Goal: Task Accomplishment & Management: Manage account settings

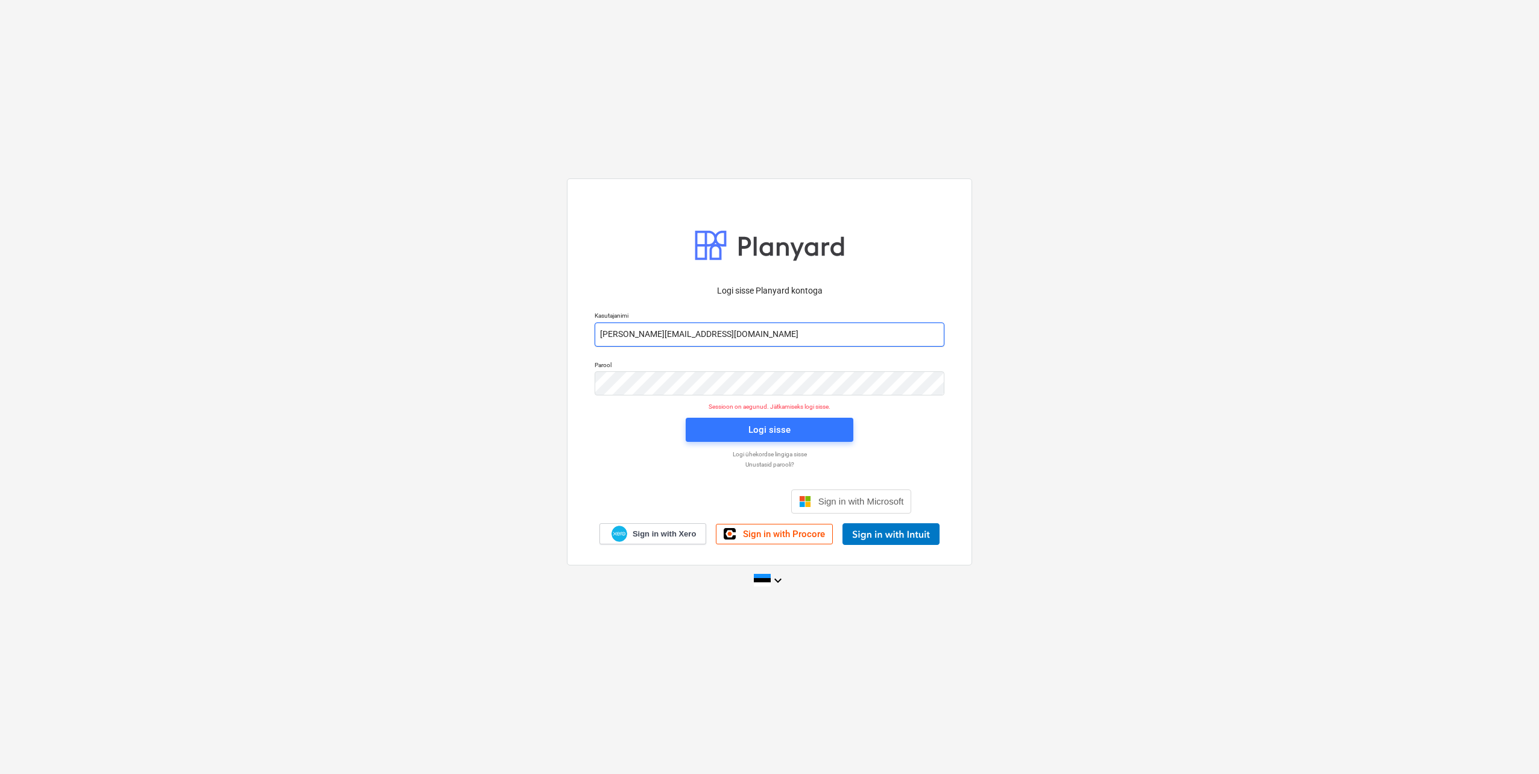
click at [647, 331] on input "[PERSON_NAME][EMAIL_ADDRESS][DOMAIN_NAME]" at bounding box center [770, 335] width 350 height 24
type input "[EMAIL_ADDRESS][DOMAIN_NAME]"
click at [580, 388] on div "Logi sisse Planyard kontoga Kasutajanimi [EMAIL_ADDRESS][DOMAIN_NAME] Parool Se…" at bounding box center [769, 371] width 405 height 387
click at [519, 387] on div "Logi sisse Planyard kontoga Kasutajanimi [EMAIL_ADDRESS][DOMAIN_NAME] Parool Se…" at bounding box center [769, 387] width 1539 height 436
click at [726, 434] on span "Logi sisse" at bounding box center [769, 430] width 139 height 16
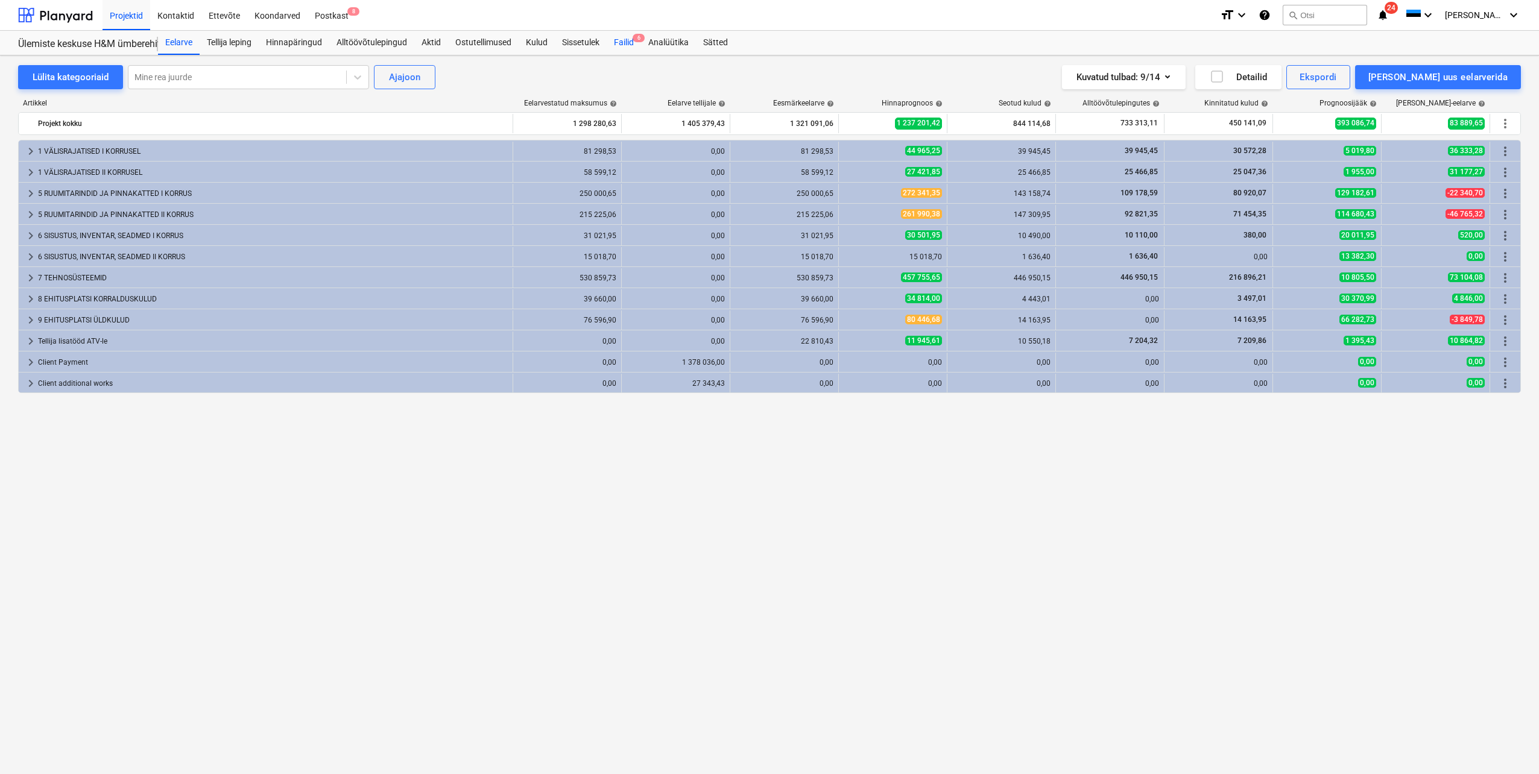
click at [625, 43] on div "Failid 6" at bounding box center [624, 43] width 34 height 24
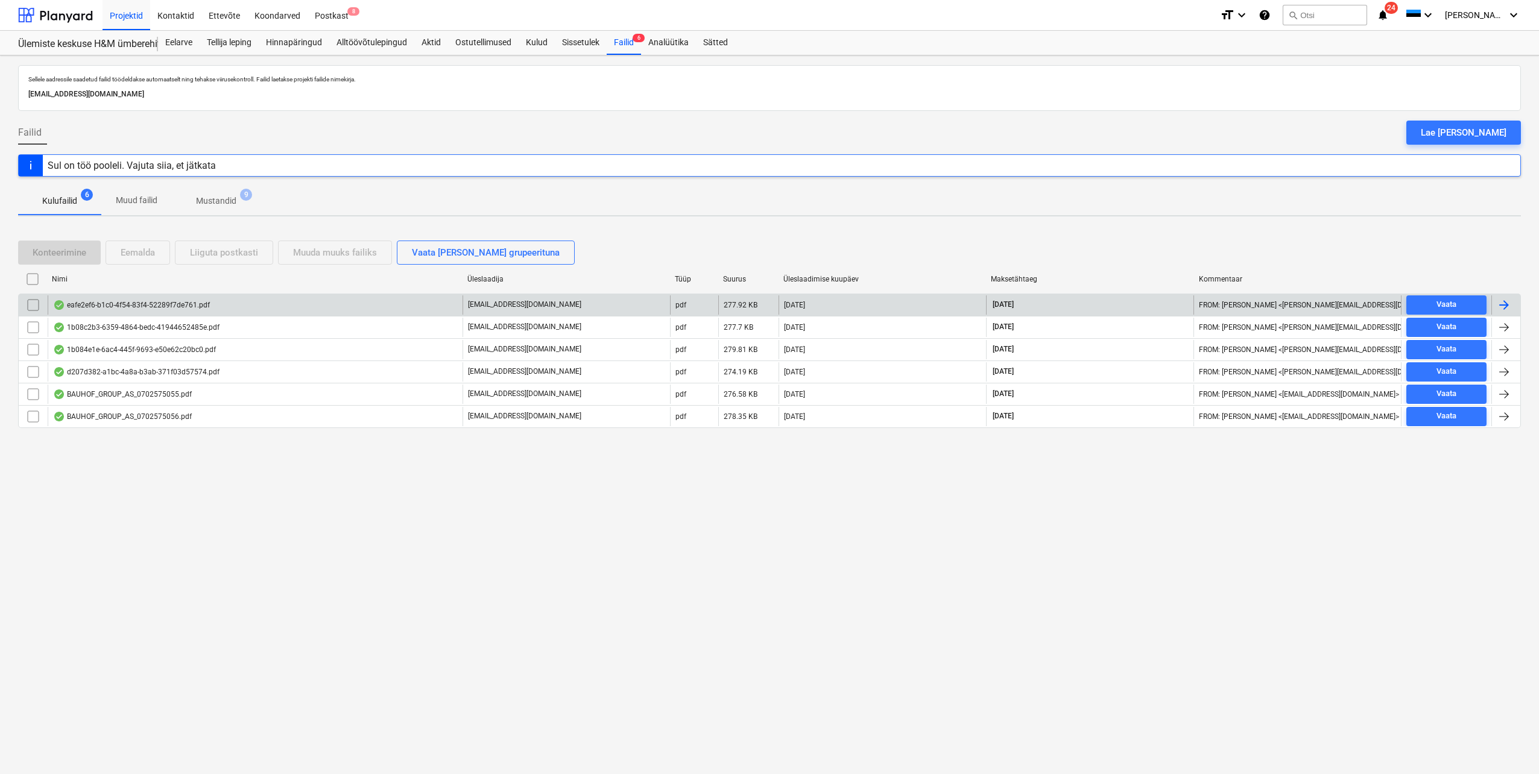
click at [1502, 304] on div at bounding box center [1504, 305] width 14 height 14
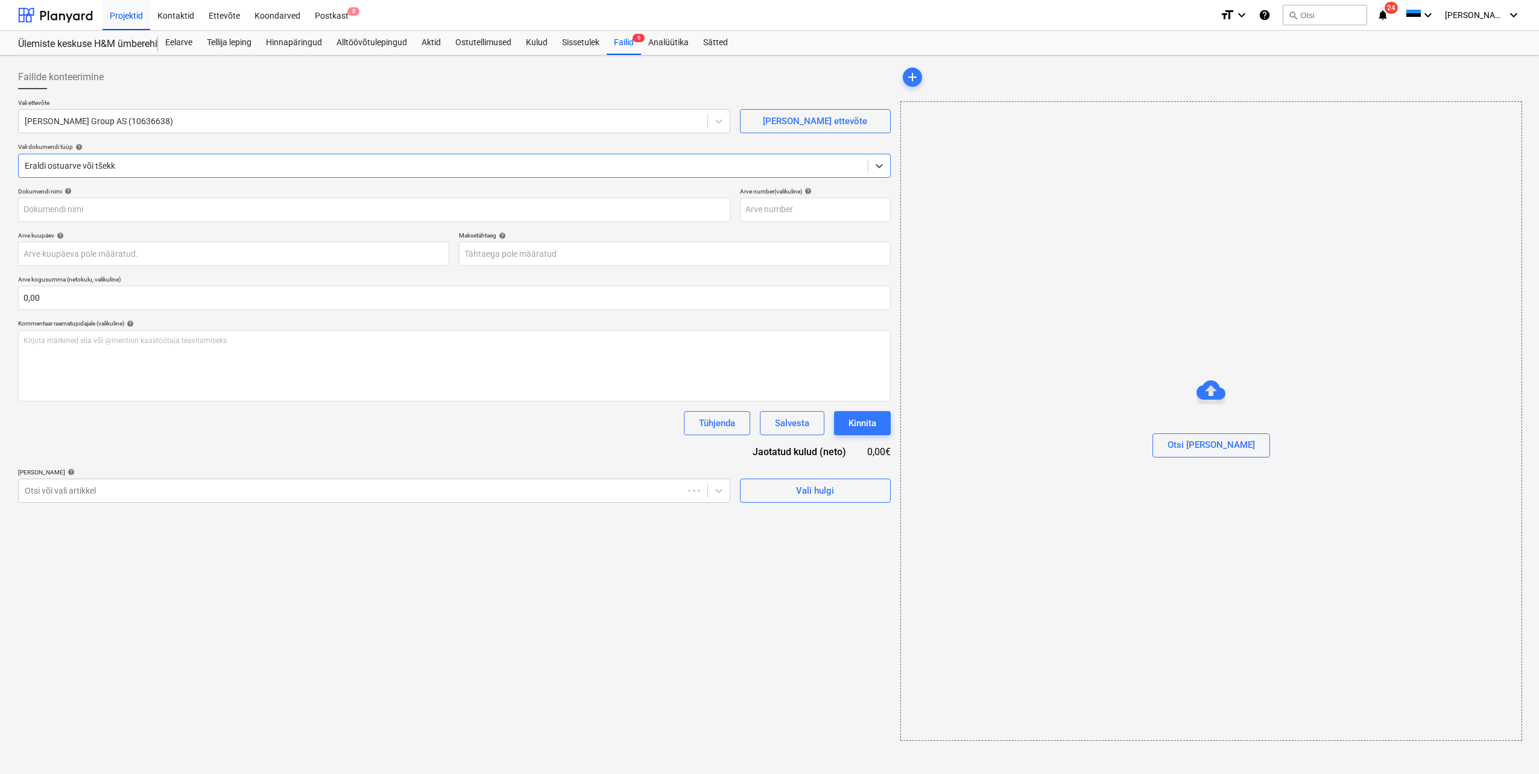
type input "0702575055"
type input "[DATE]"
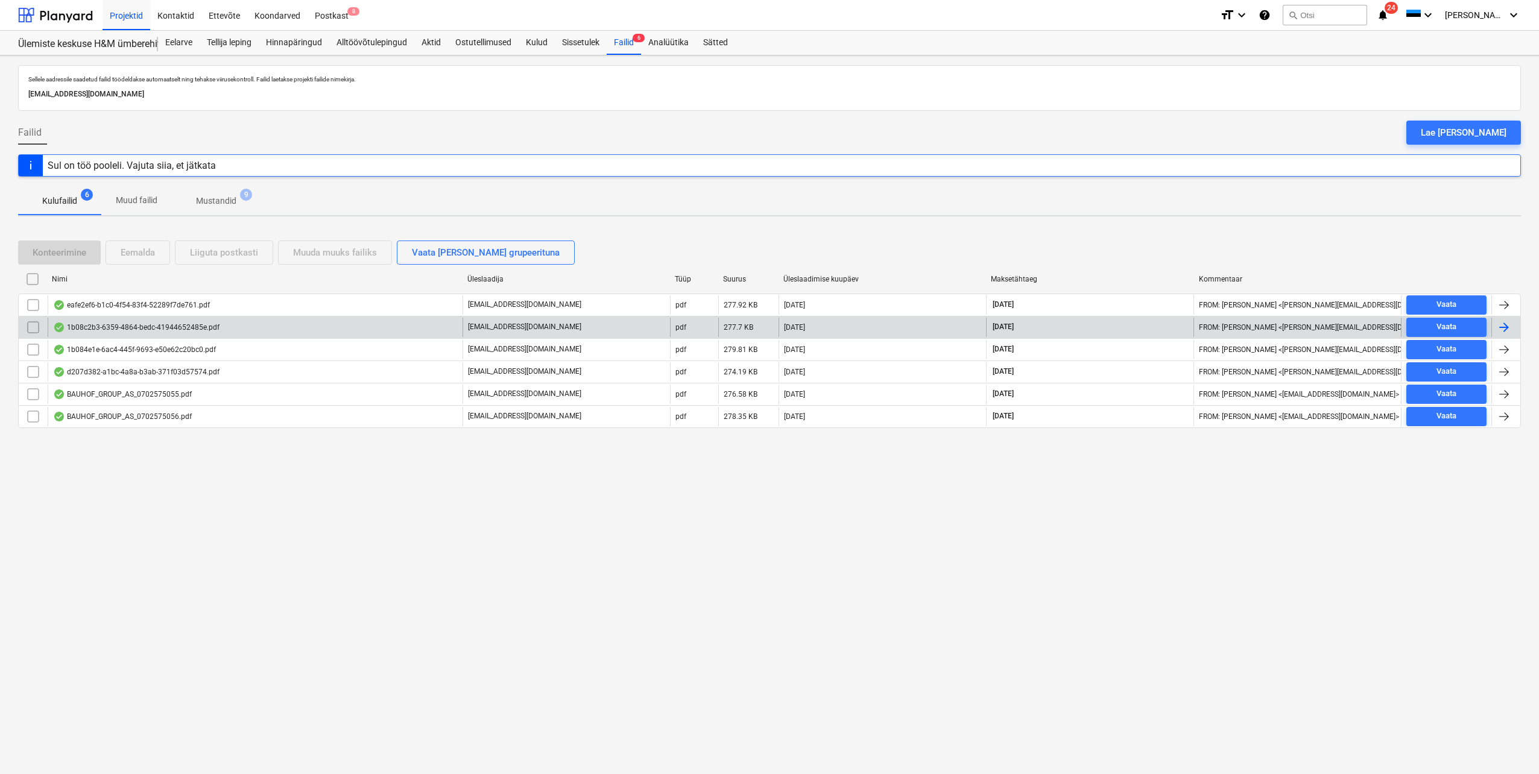
click at [1503, 324] on div at bounding box center [1504, 327] width 14 height 14
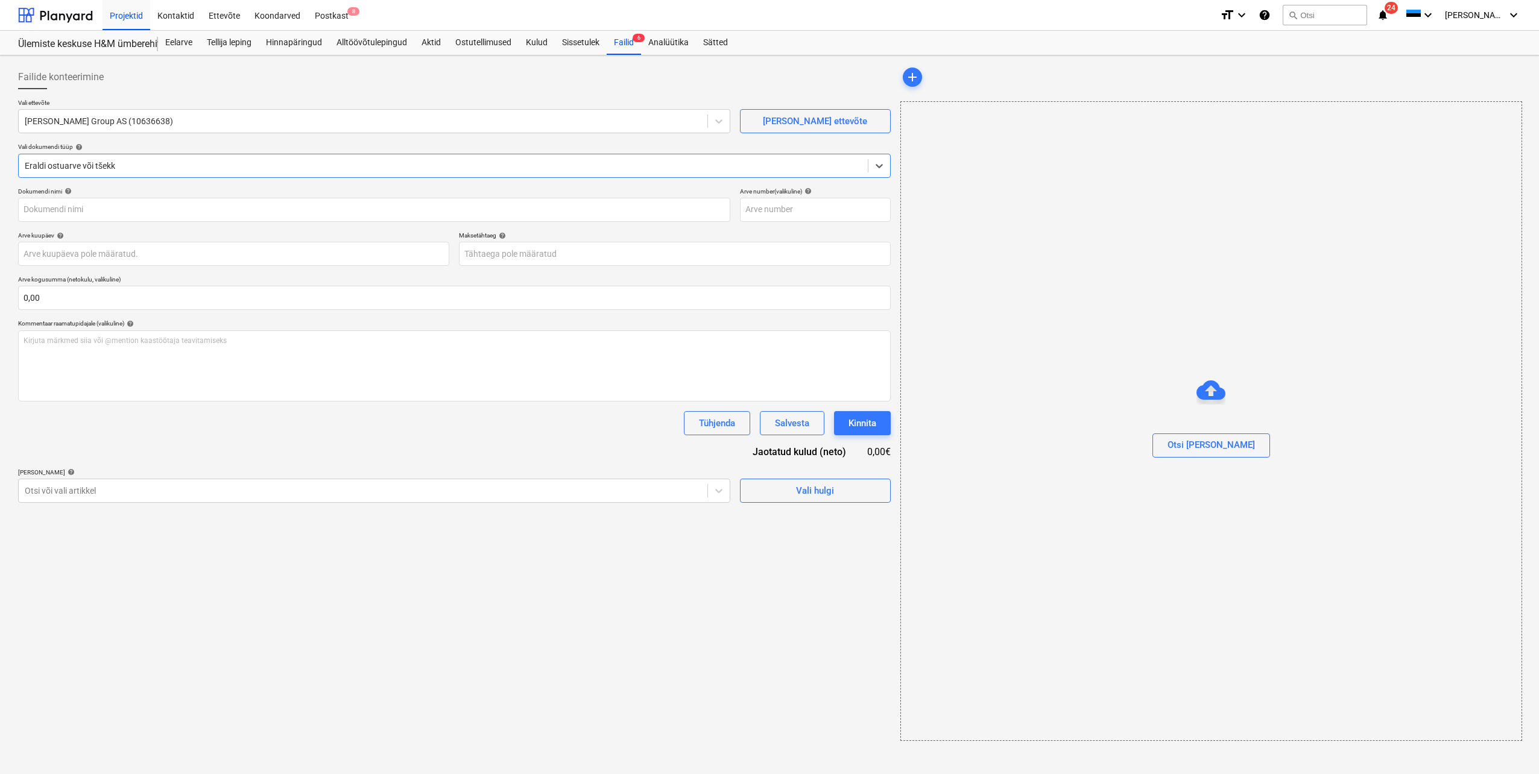
type input "0702577335"
type input "[DATE]"
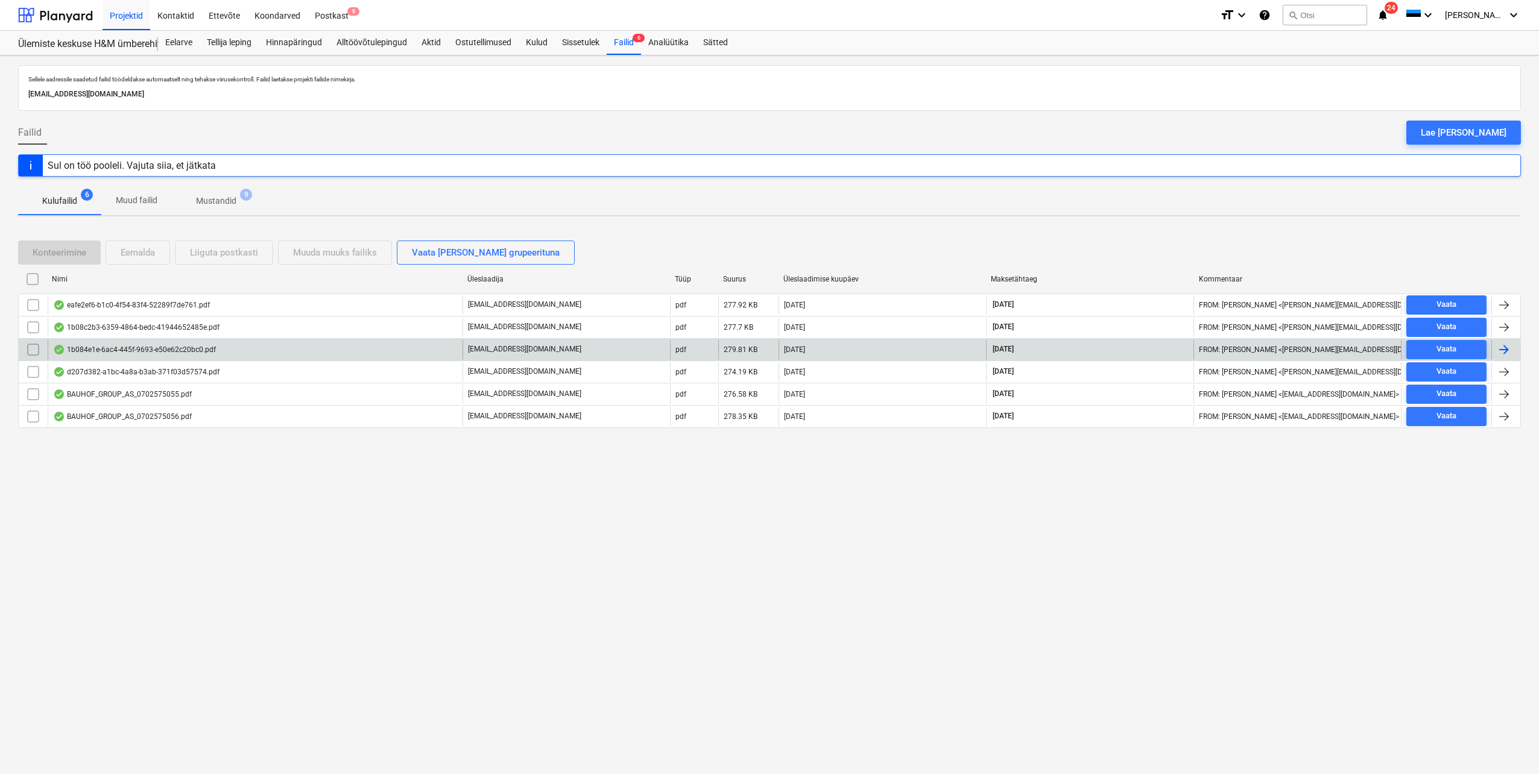
click at [1498, 351] on div at bounding box center [1504, 350] width 14 height 14
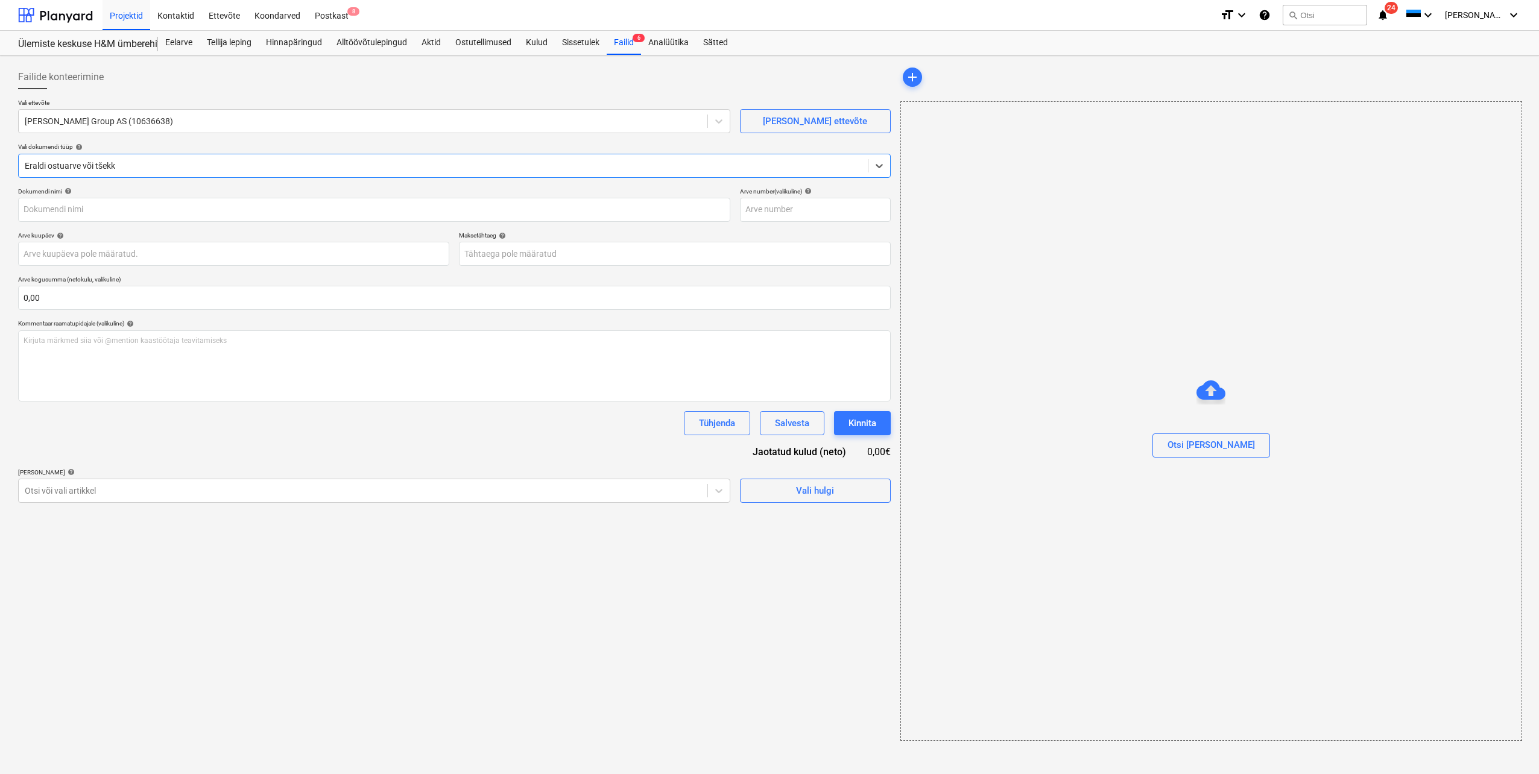
type input "0702575056"
type input "[DATE]"
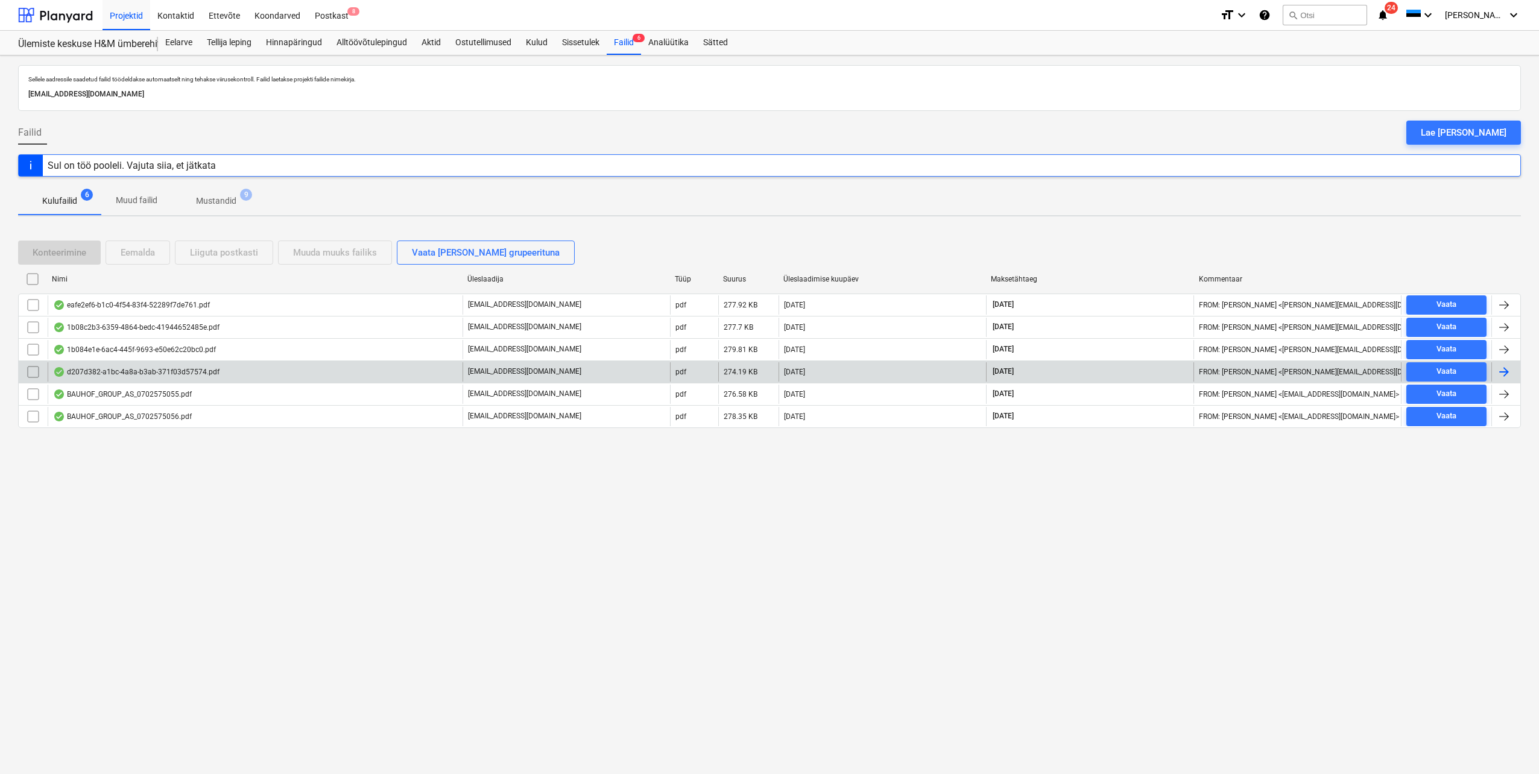
click at [1503, 374] on div at bounding box center [1504, 372] width 14 height 14
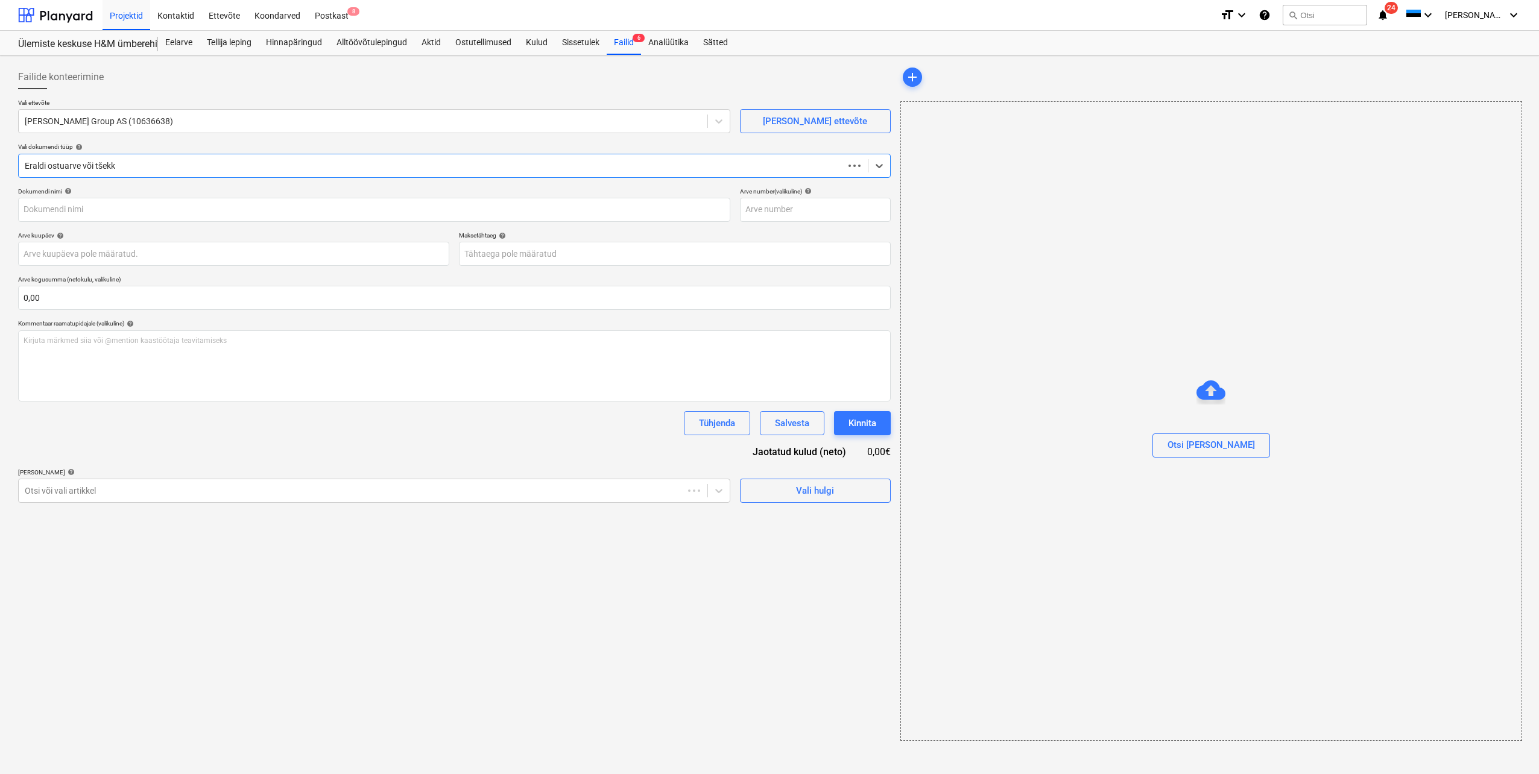
type input "Kreeditarve 0702577329"
type input "[DATE]"
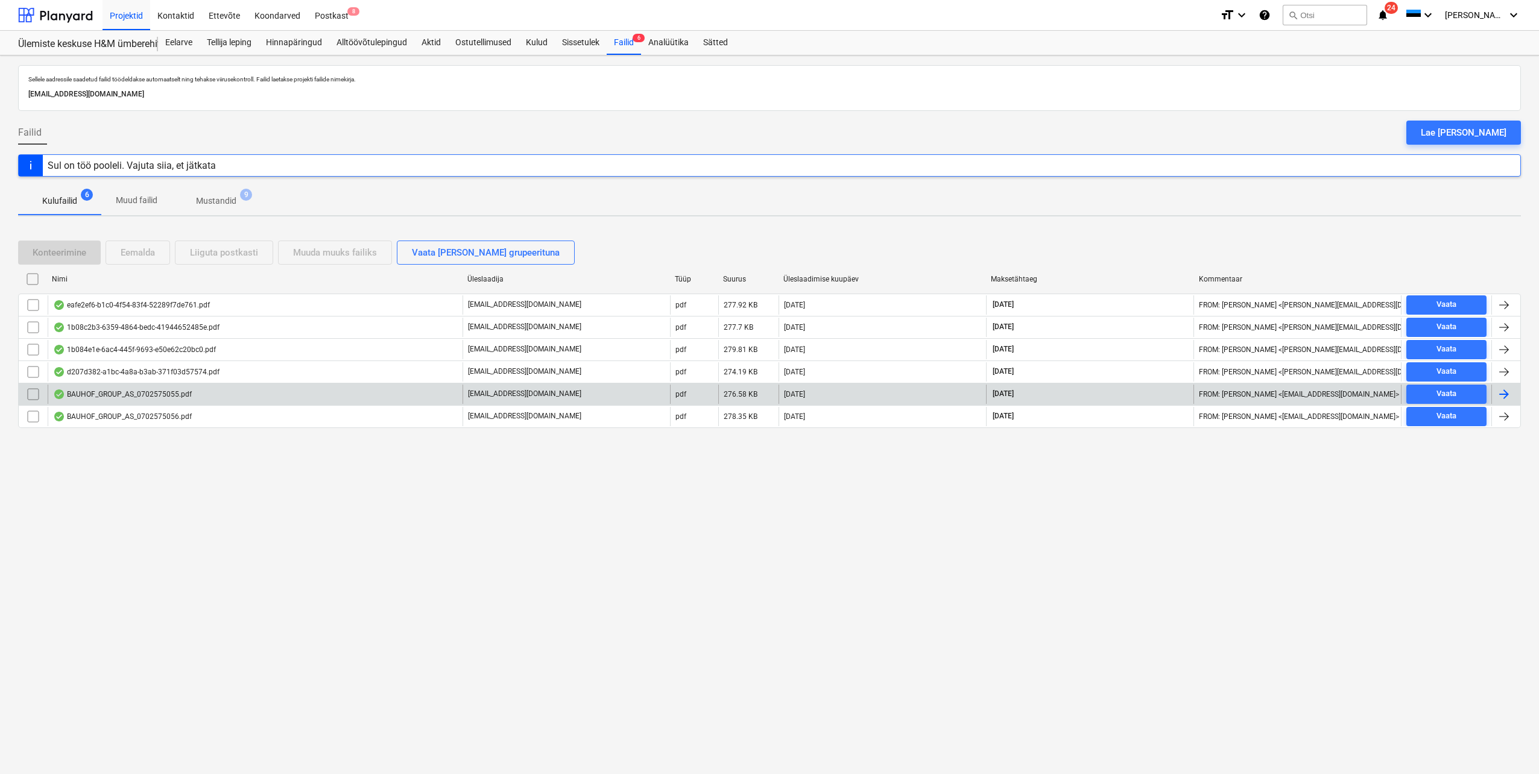
click at [1504, 397] on div at bounding box center [1504, 394] width 14 height 14
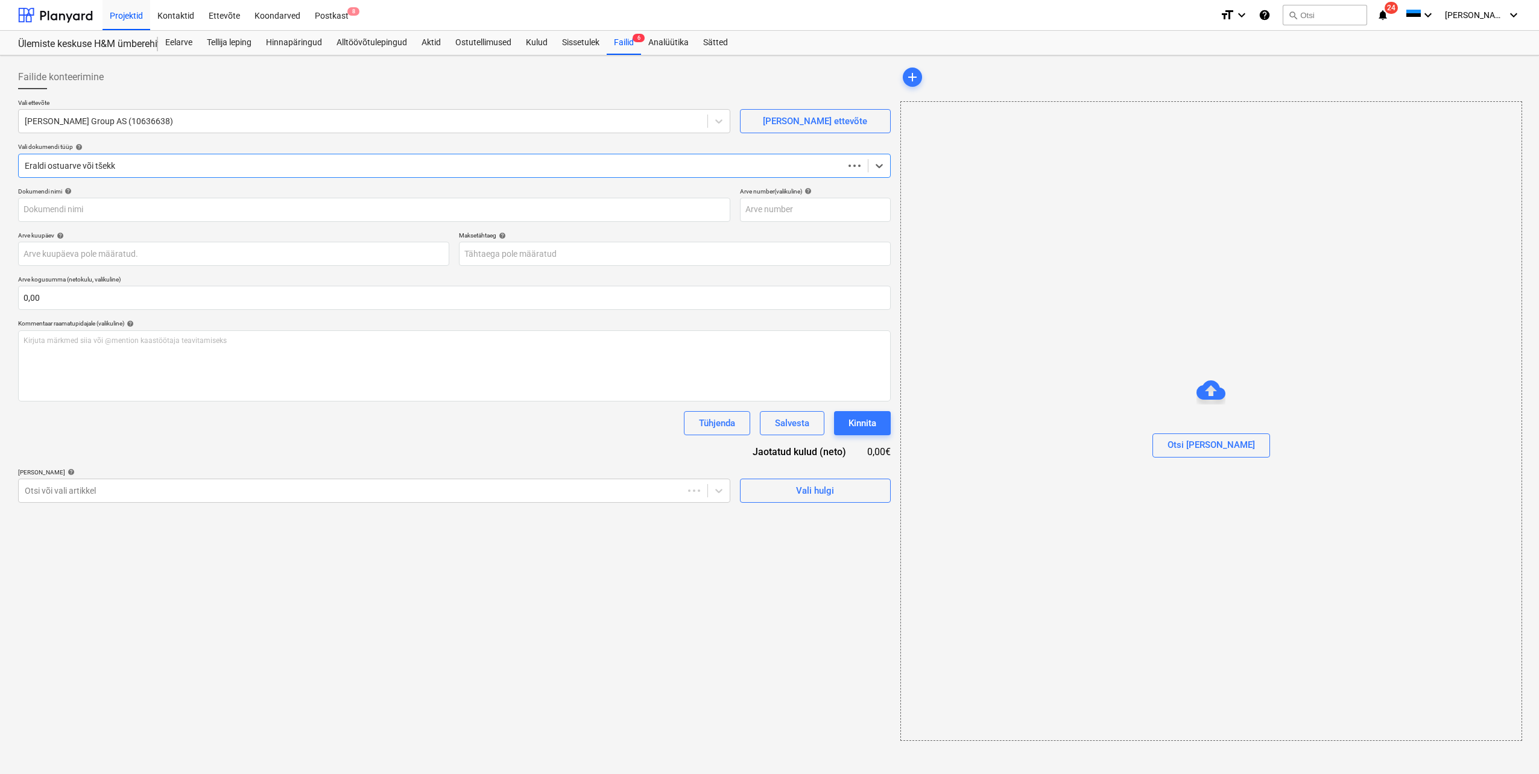
type input "0702575055"
type input "[DATE]"
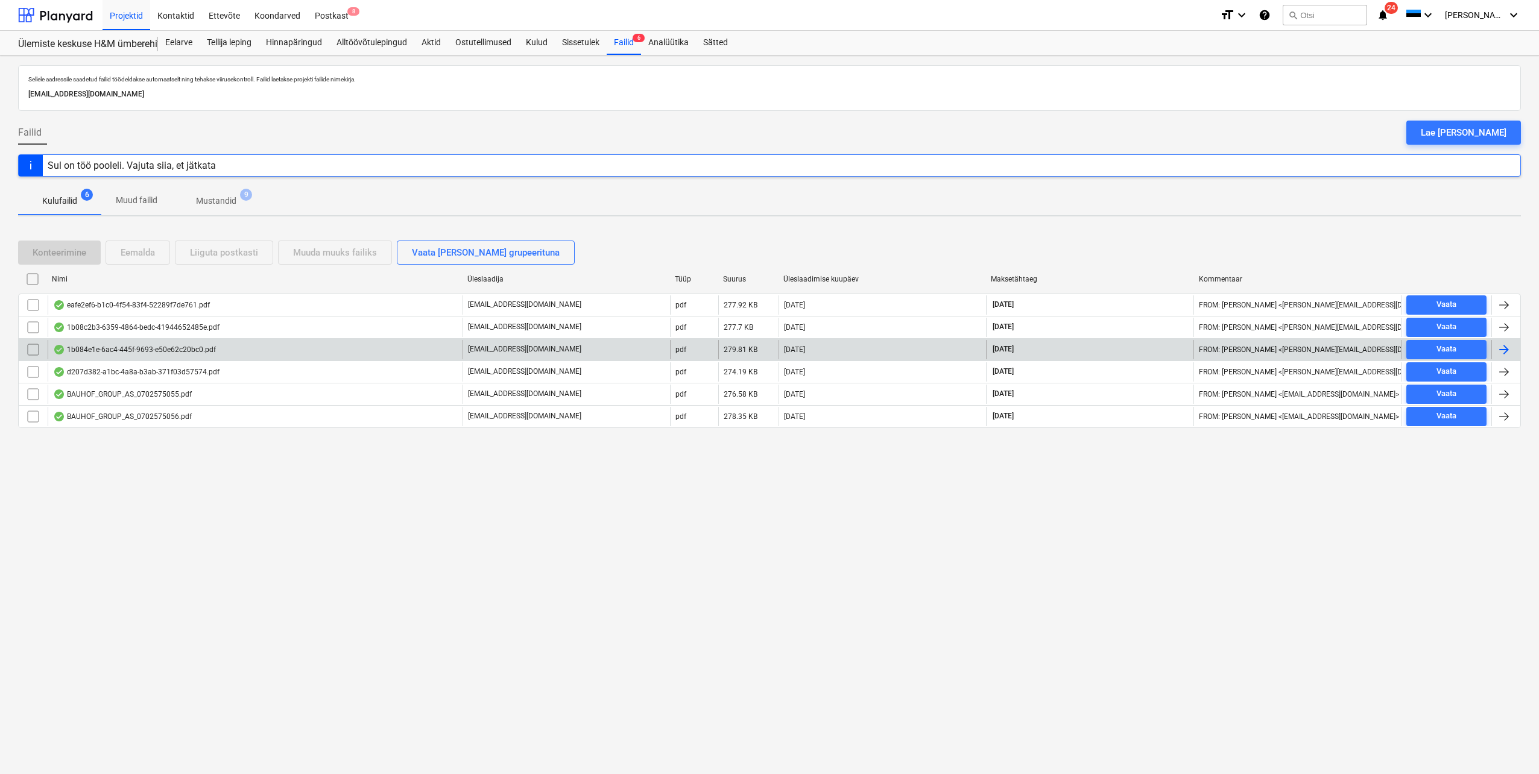
click at [134, 355] on div "1b084e1e-6ac4-445f-9693-e50e62c20bc0.pdf" at bounding box center [255, 349] width 415 height 19
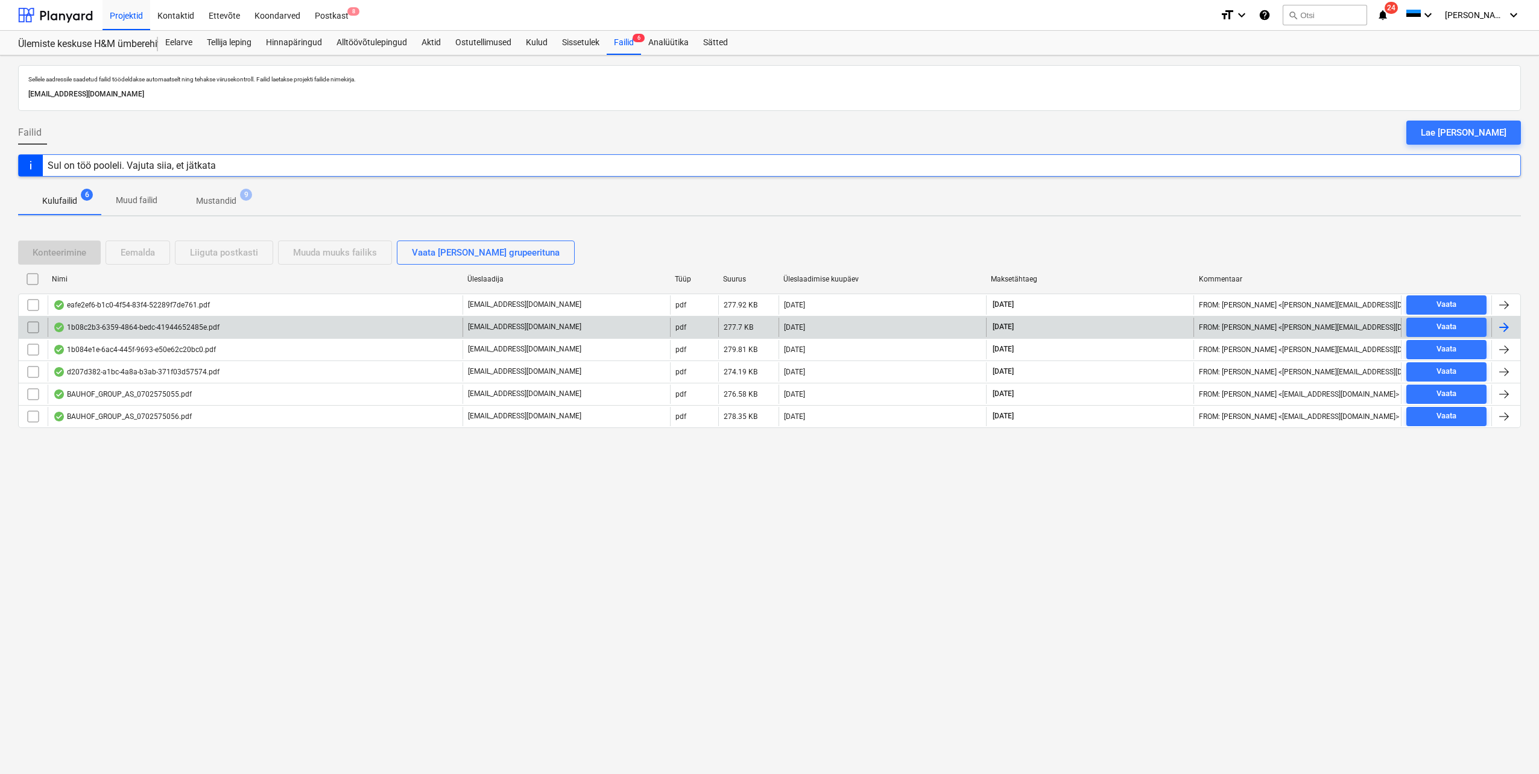
click at [153, 324] on div "1b08c2b3-6359-4864-bedc-41944652485e.pdf" at bounding box center [136, 328] width 166 height 10
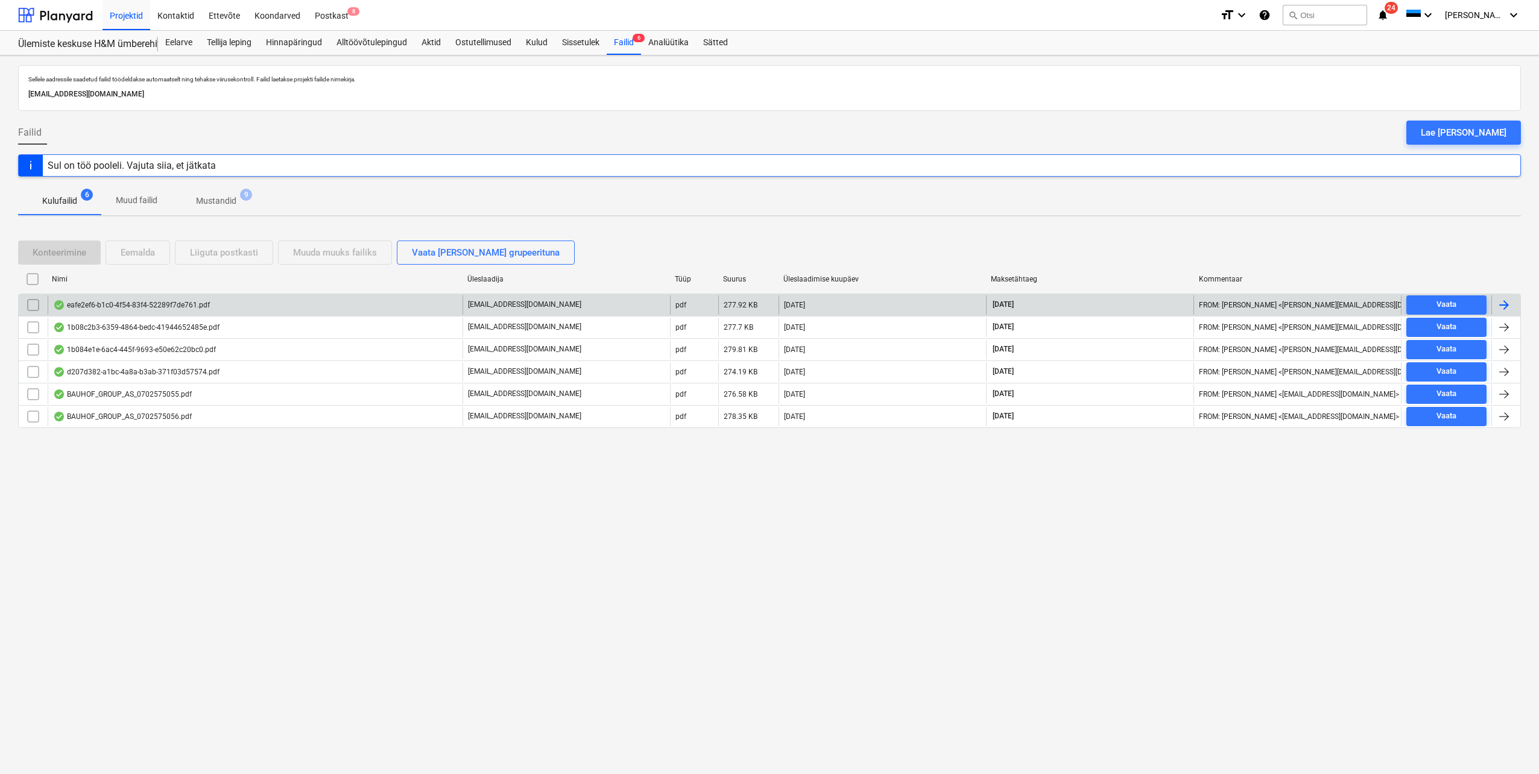
click at [133, 303] on div "eafe2ef6-b1c0-4f54-83f4-52289f7de761.pdf" at bounding box center [131, 305] width 157 height 10
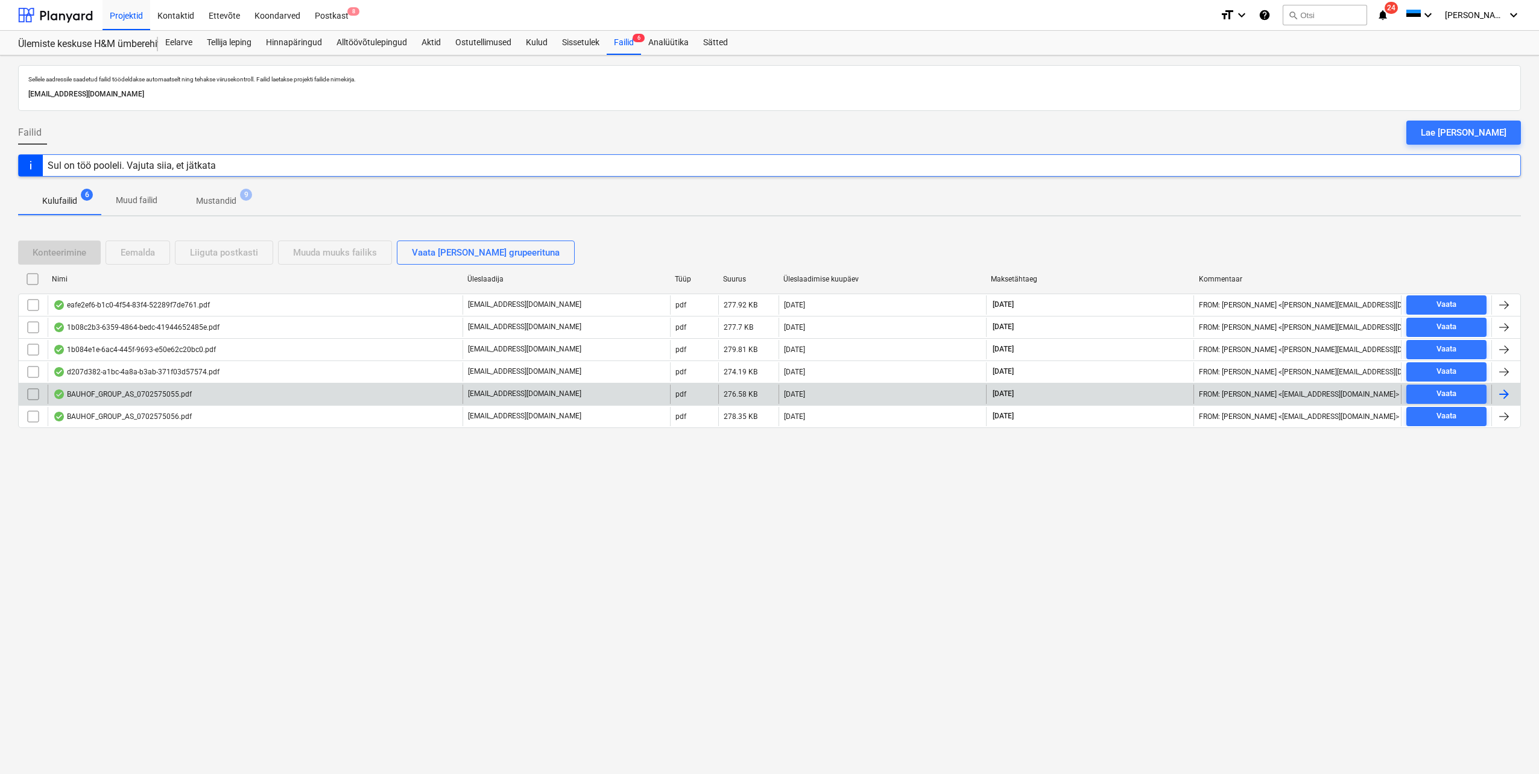
click at [154, 393] on div "BAUHOF_GROUP_AS_0702575055.pdf" at bounding box center [122, 395] width 139 height 10
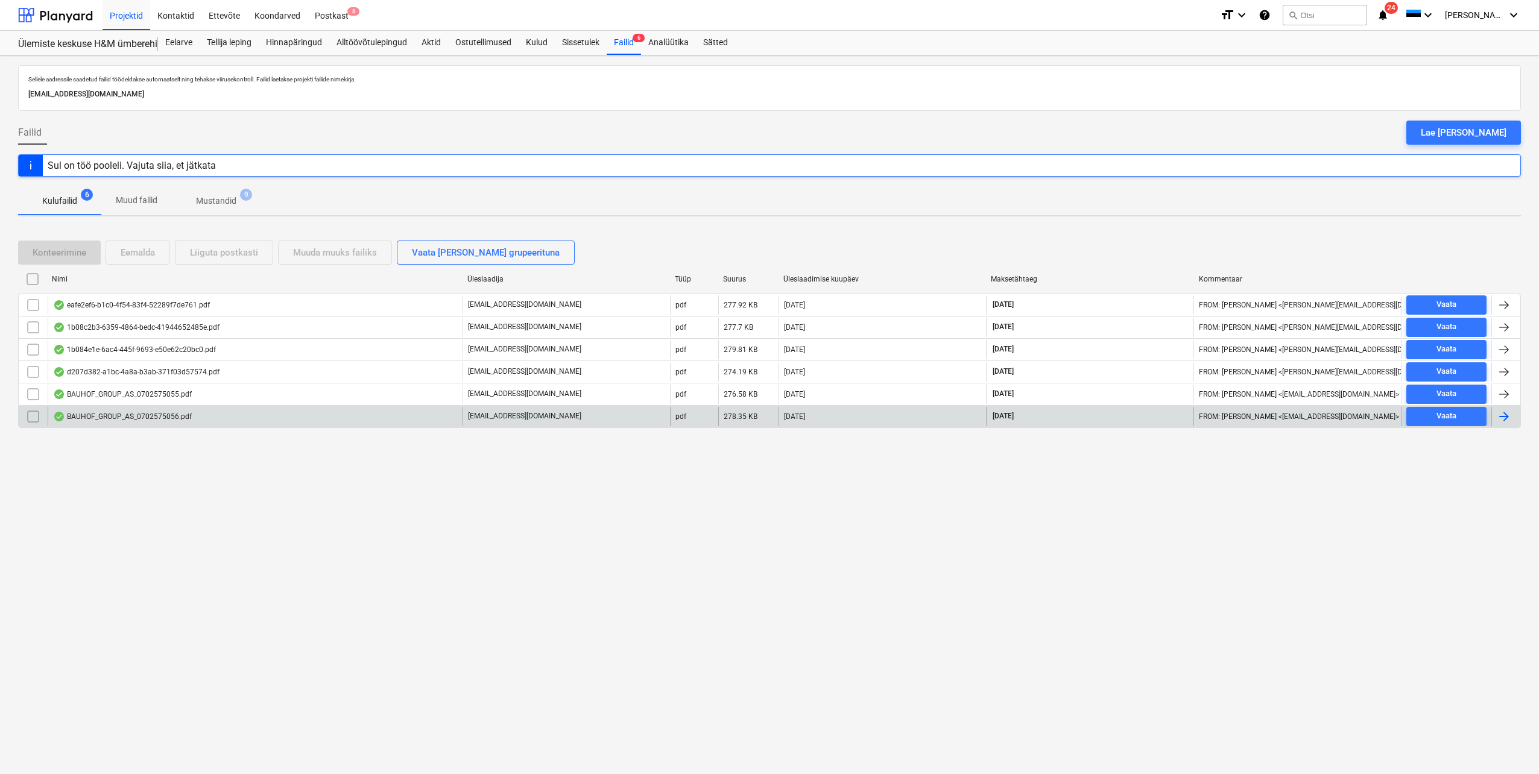
click at [147, 417] on div "BAUHOF_GROUP_AS_0702575056.pdf" at bounding box center [122, 417] width 139 height 10
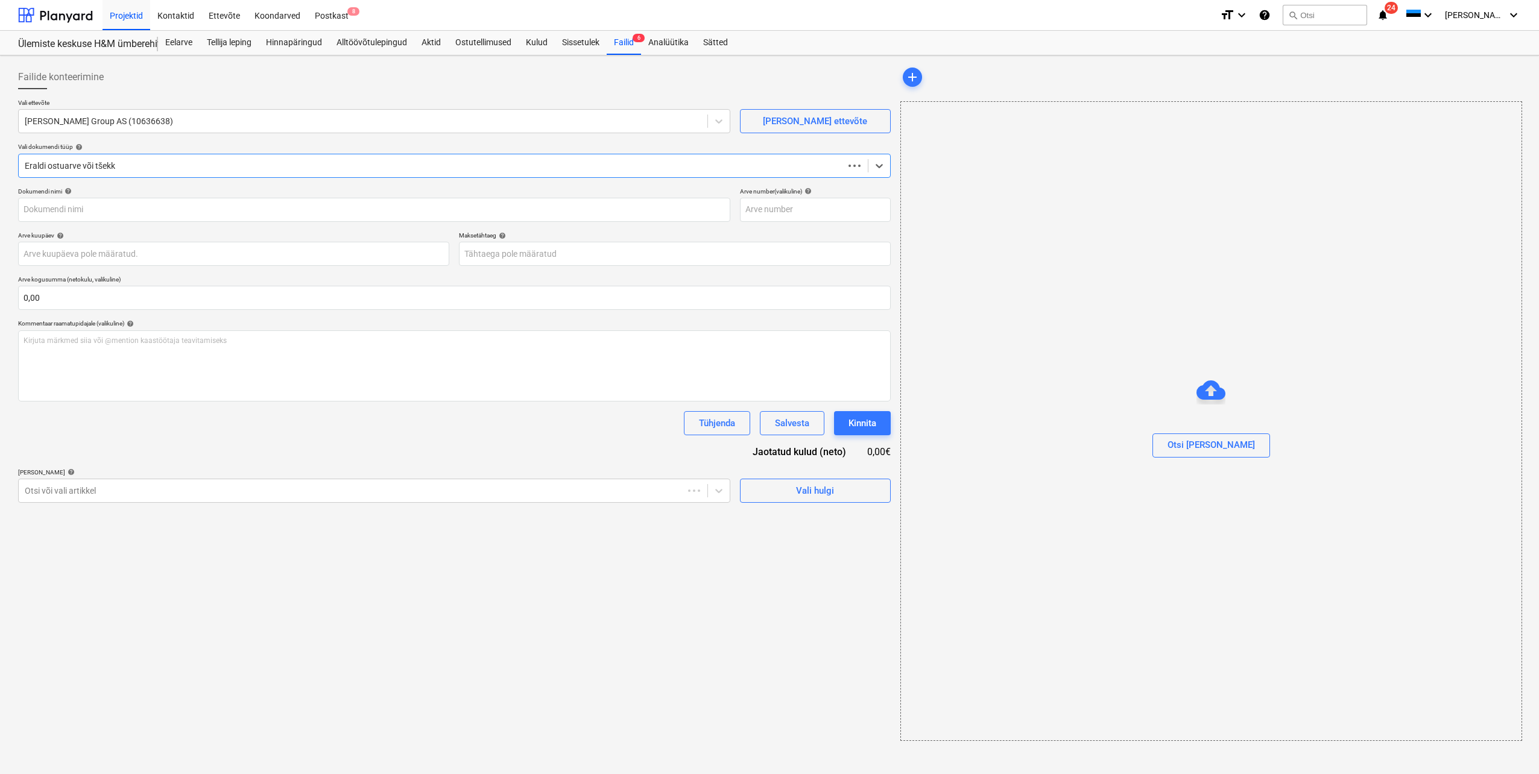
type input "0702575056"
type input "[DATE]"
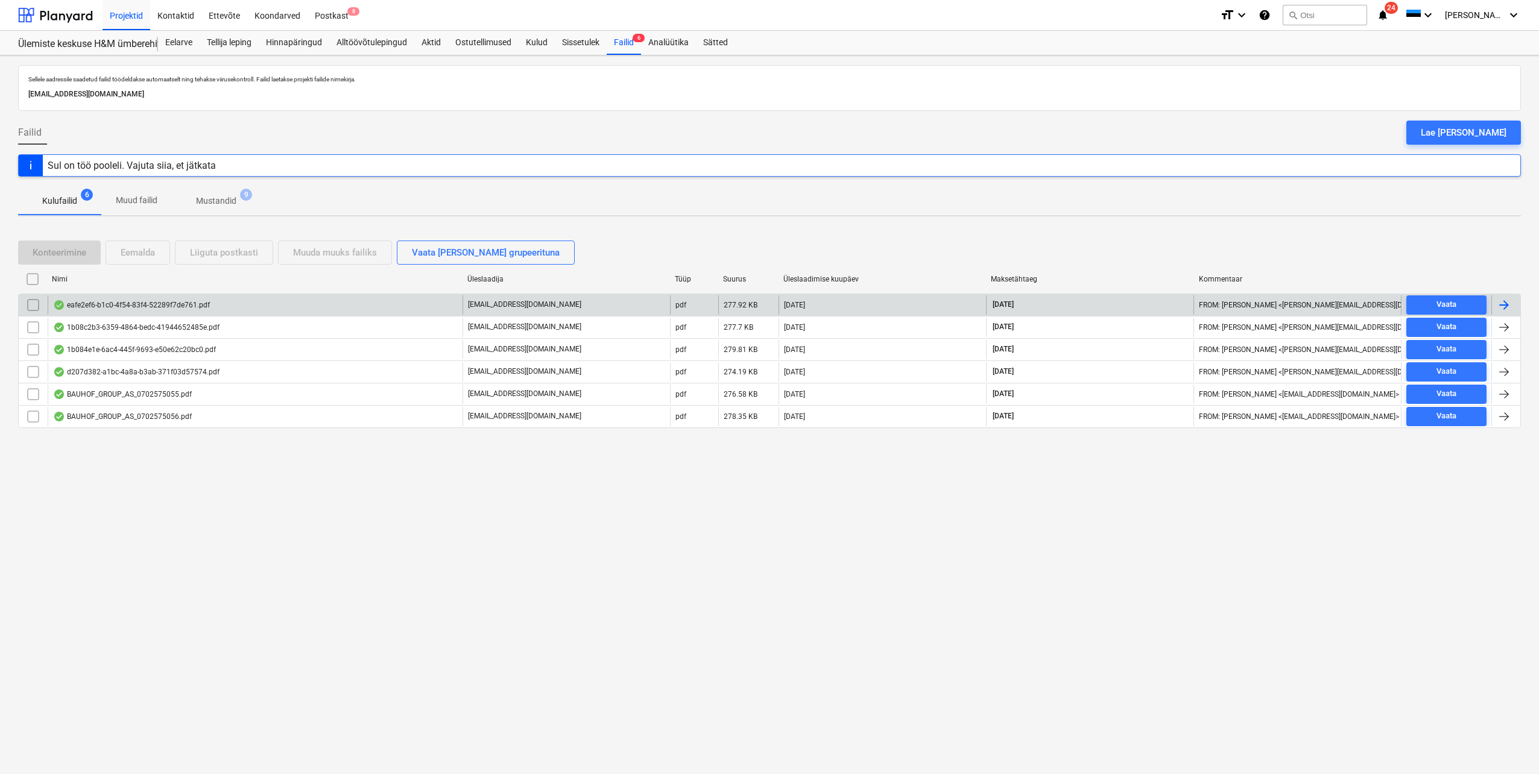
click at [299, 309] on div "eafe2ef6-b1c0-4f54-83f4-52289f7de761.pdf" at bounding box center [255, 304] width 415 height 19
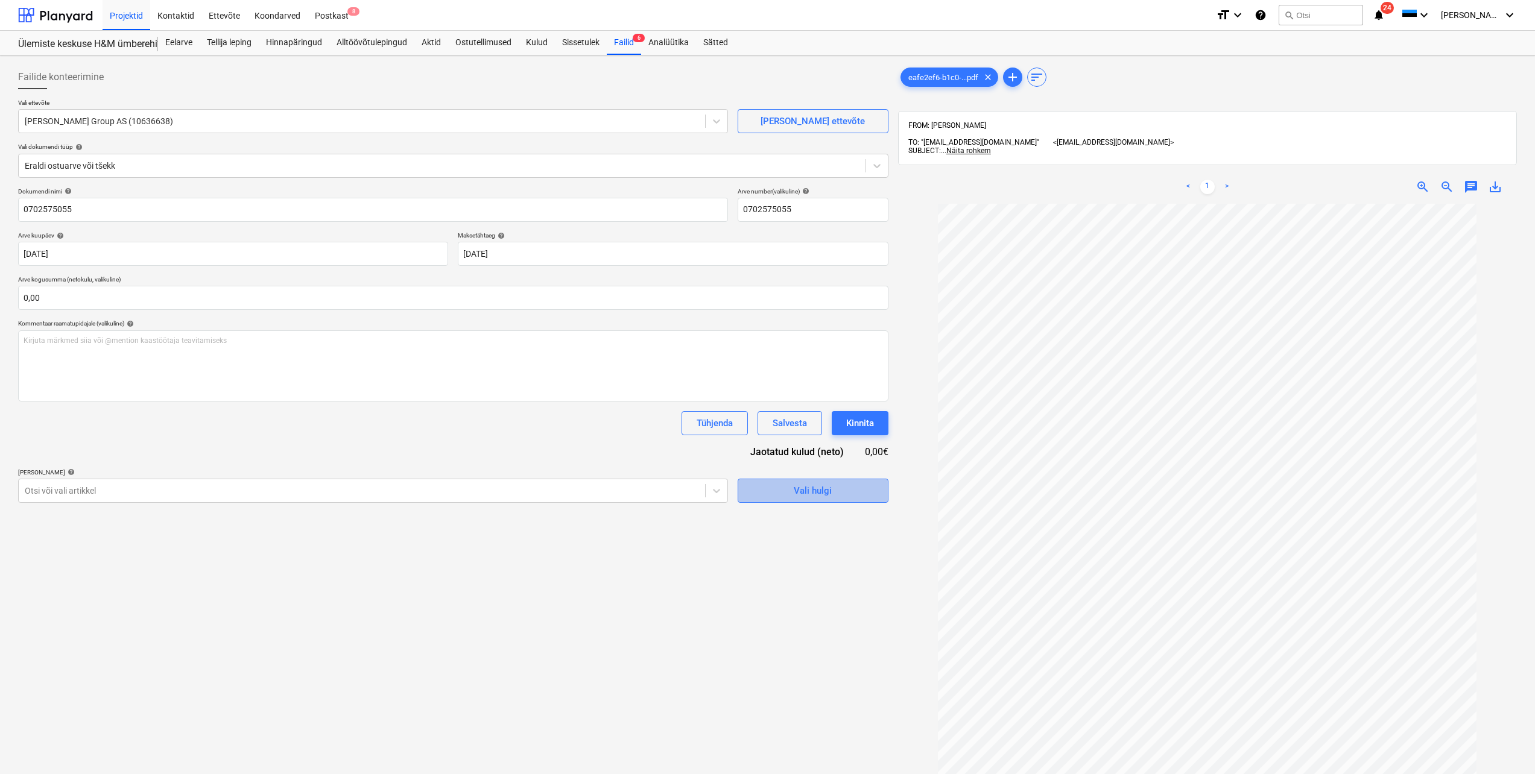
click at [769, 491] on span "Vali hulgi" at bounding box center [813, 491] width 121 height 16
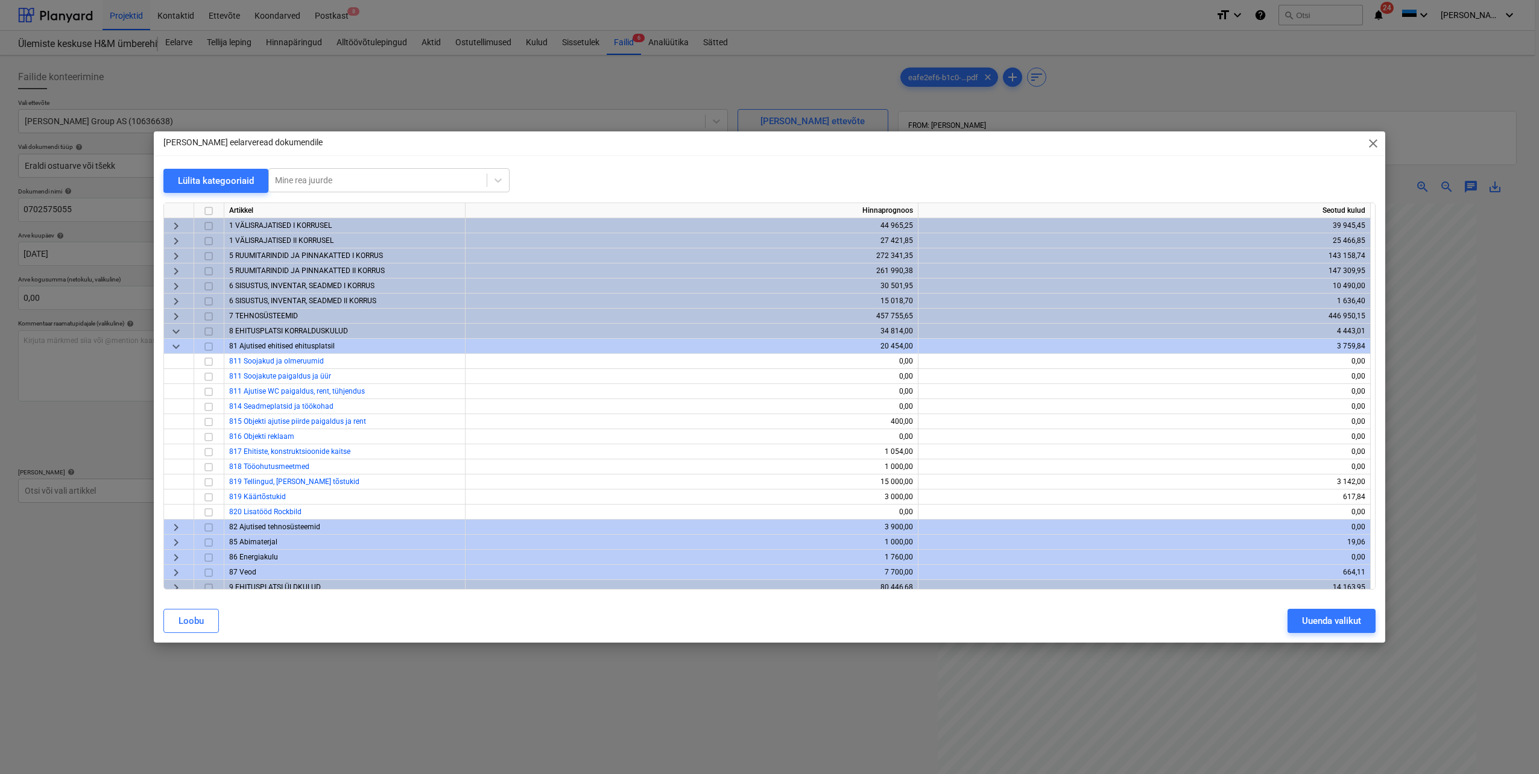
click at [178, 254] on span "keyboard_arrow_right" at bounding box center [176, 256] width 14 height 14
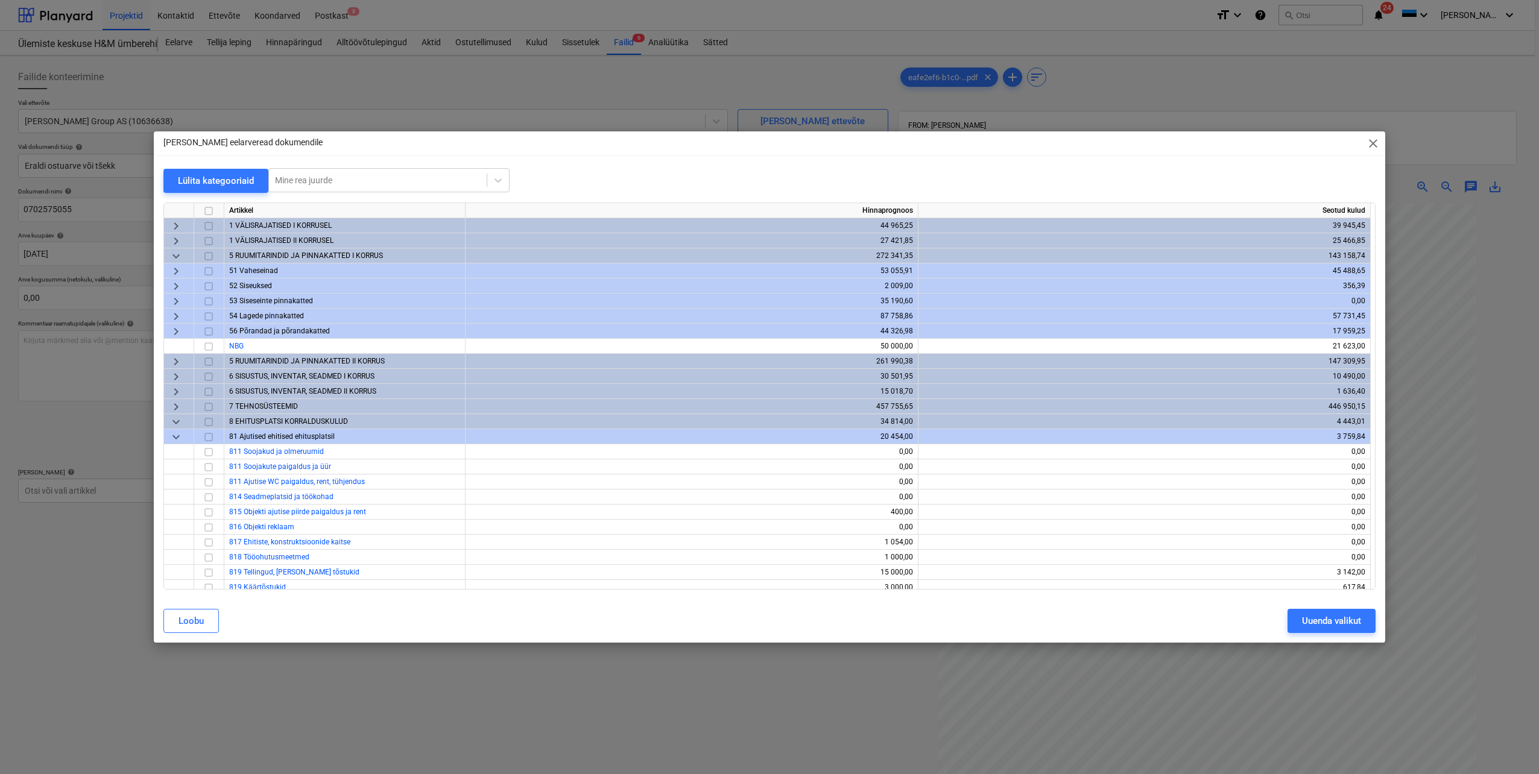
click at [177, 316] on span "keyboard_arrow_right" at bounding box center [176, 316] width 14 height 14
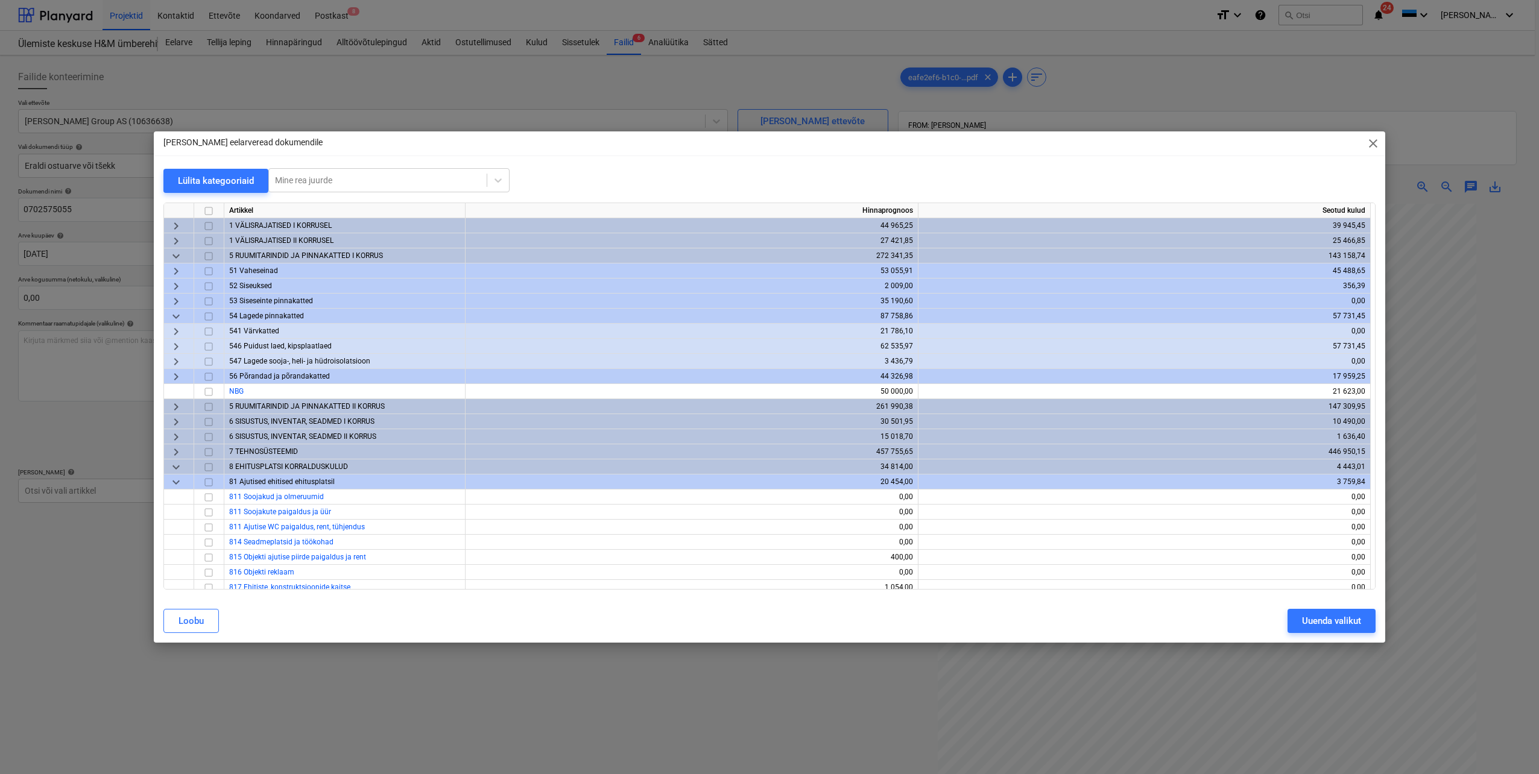
click at [174, 349] on span "keyboard_arrow_right" at bounding box center [176, 347] width 14 height 14
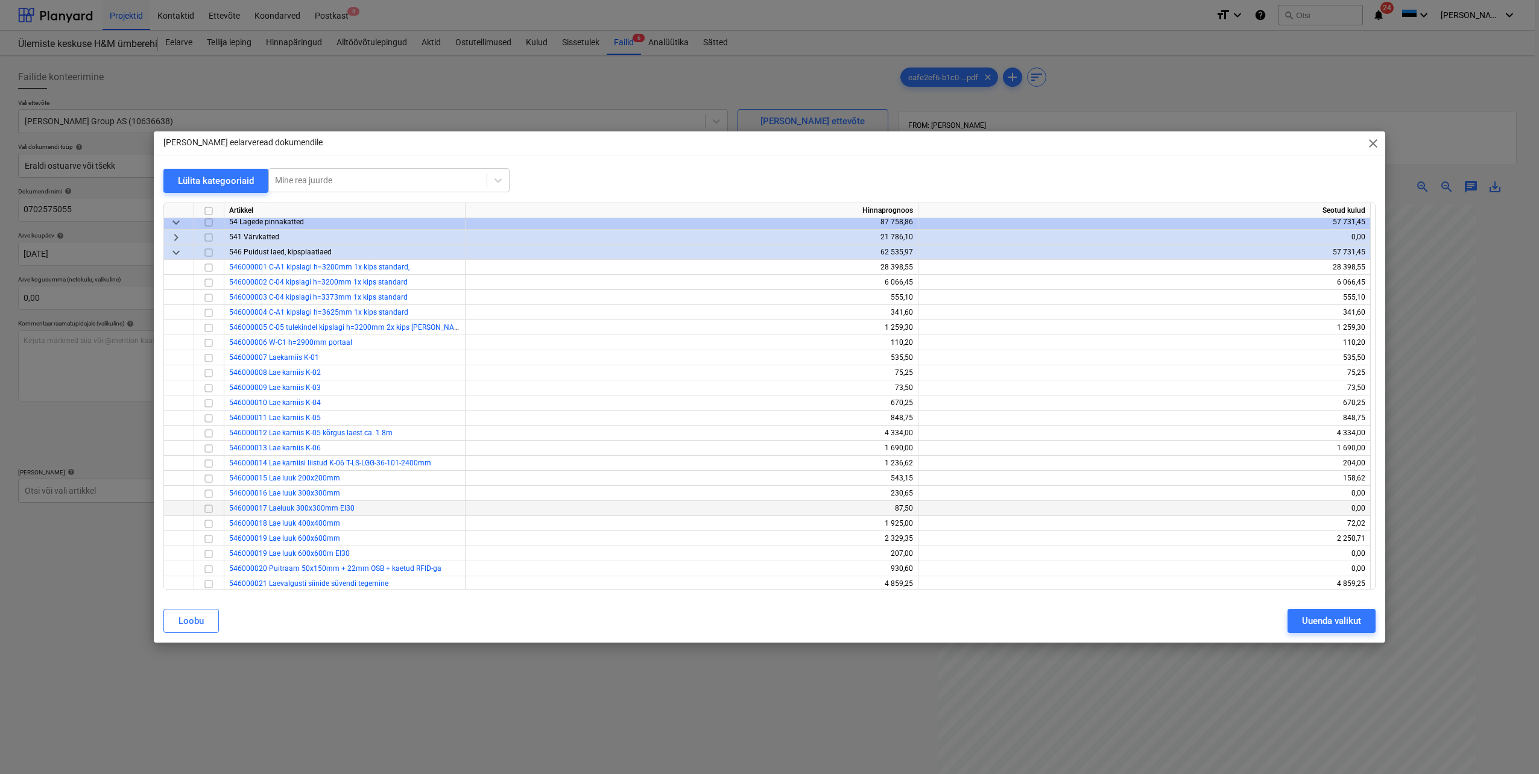
scroll to position [121, 0]
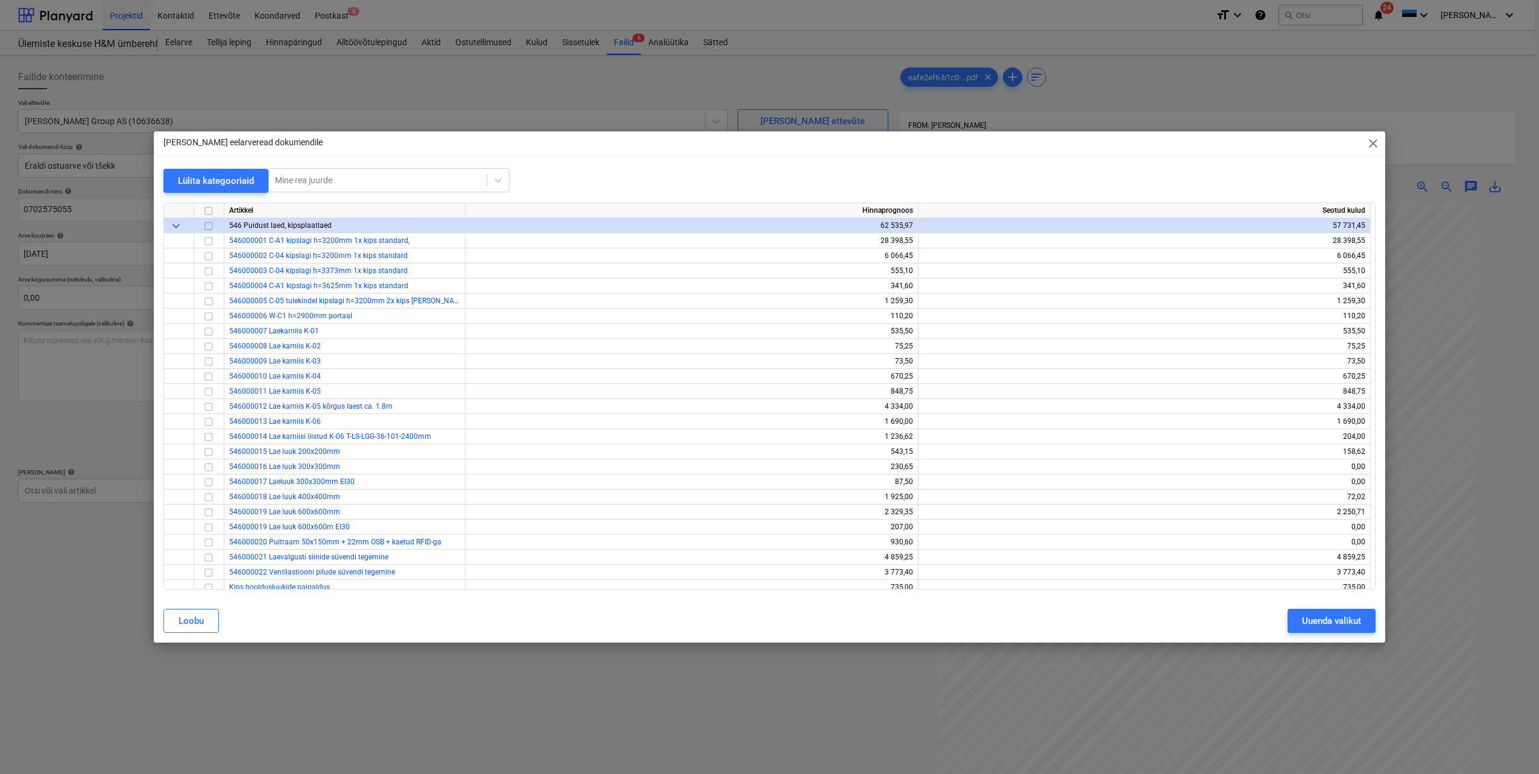
click at [1371, 145] on span "close" at bounding box center [1373, 143] width 14 height 14
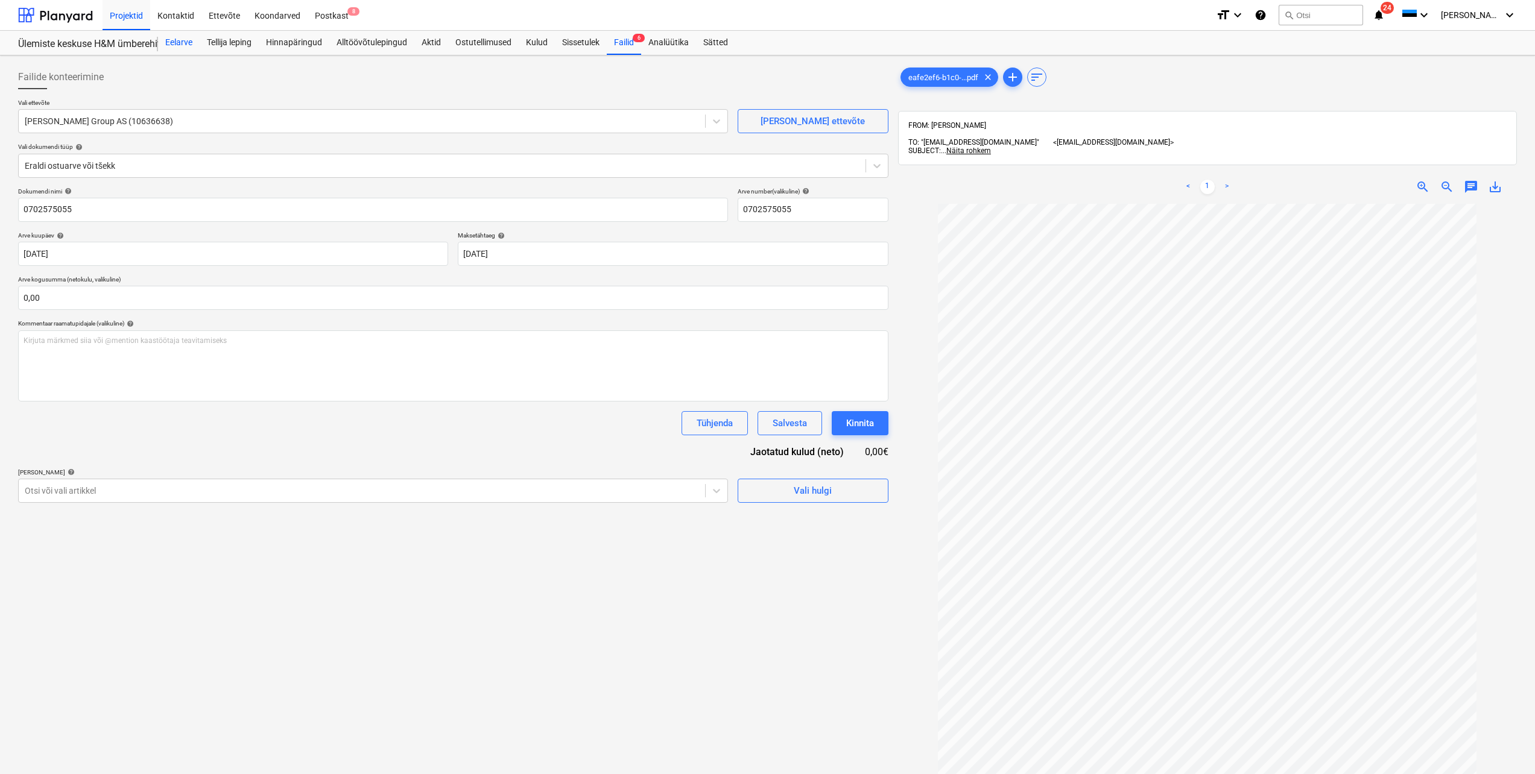
click at [171, 41] on div "Eelarve" at bounding box center [179, 43] width 42 height 24
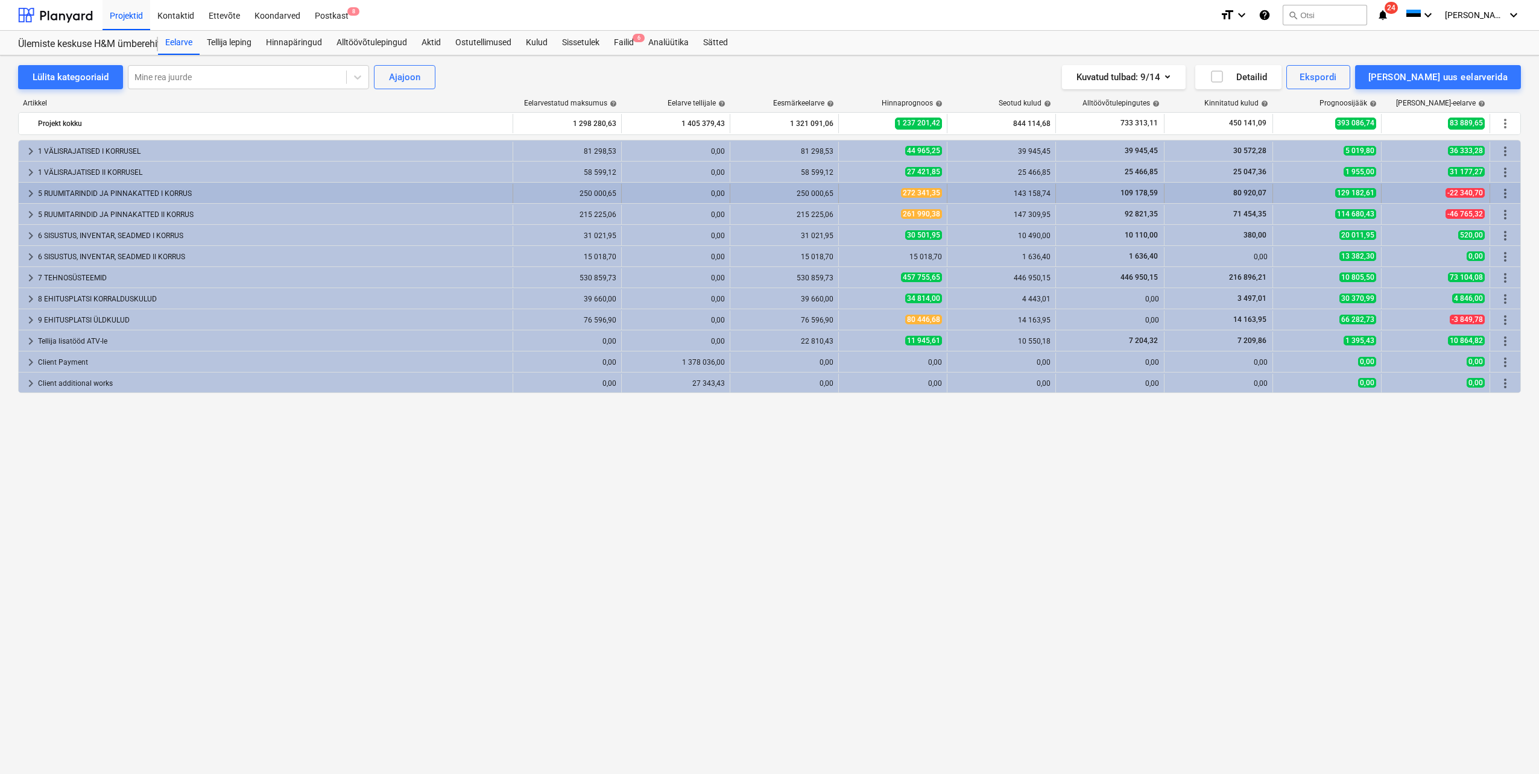
click at [32, 192] on span "keyboard_arrow_right" at bounding box center [31, 193] width 14 height 14
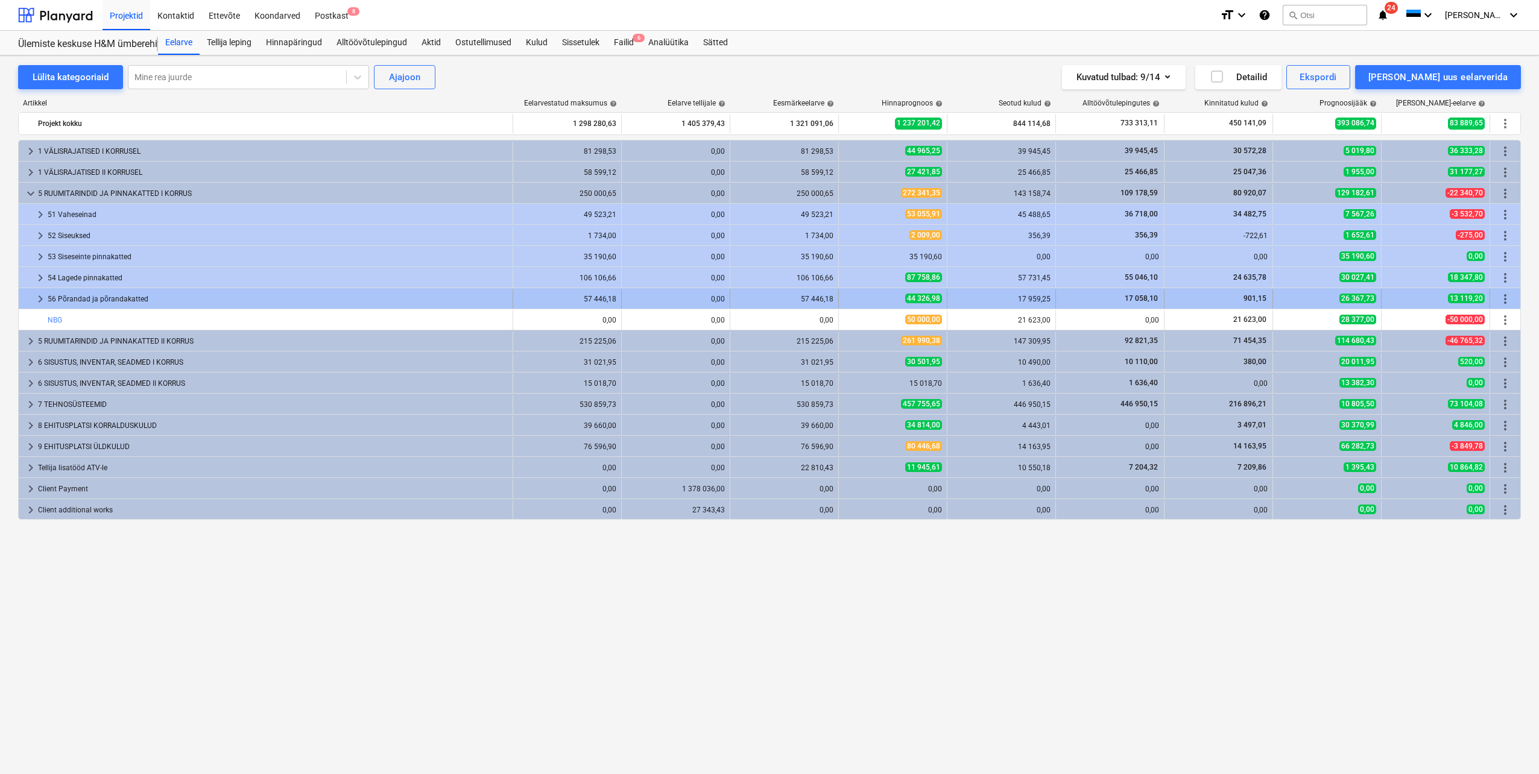
click at [40, 300] on span "keyboard_arrow_right" at bounding box center [40, 299] width 14 height 14
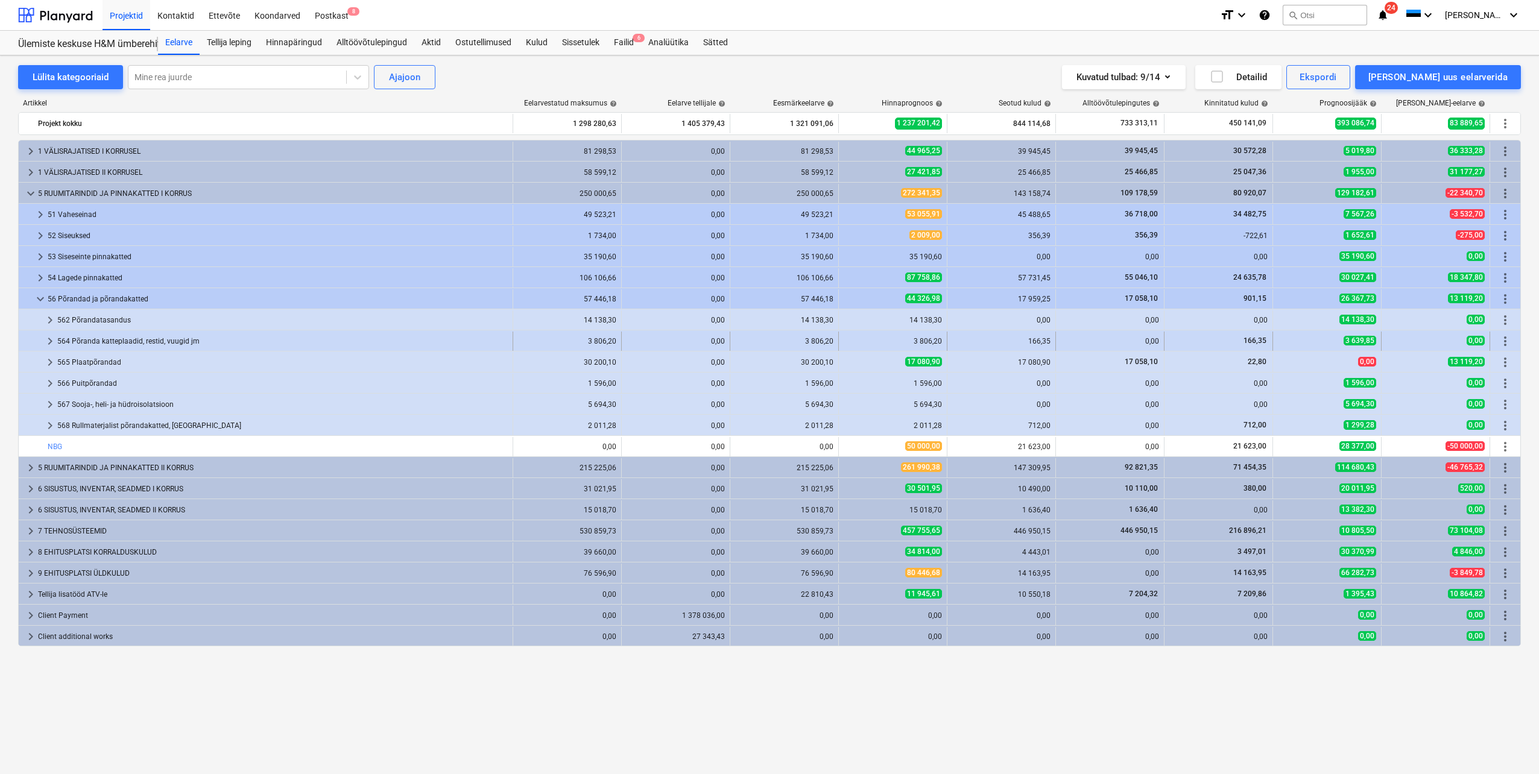
click at [49, 341] on span "keyboard_arrow_right" at bounding box center [50, 341] width 14 height 14
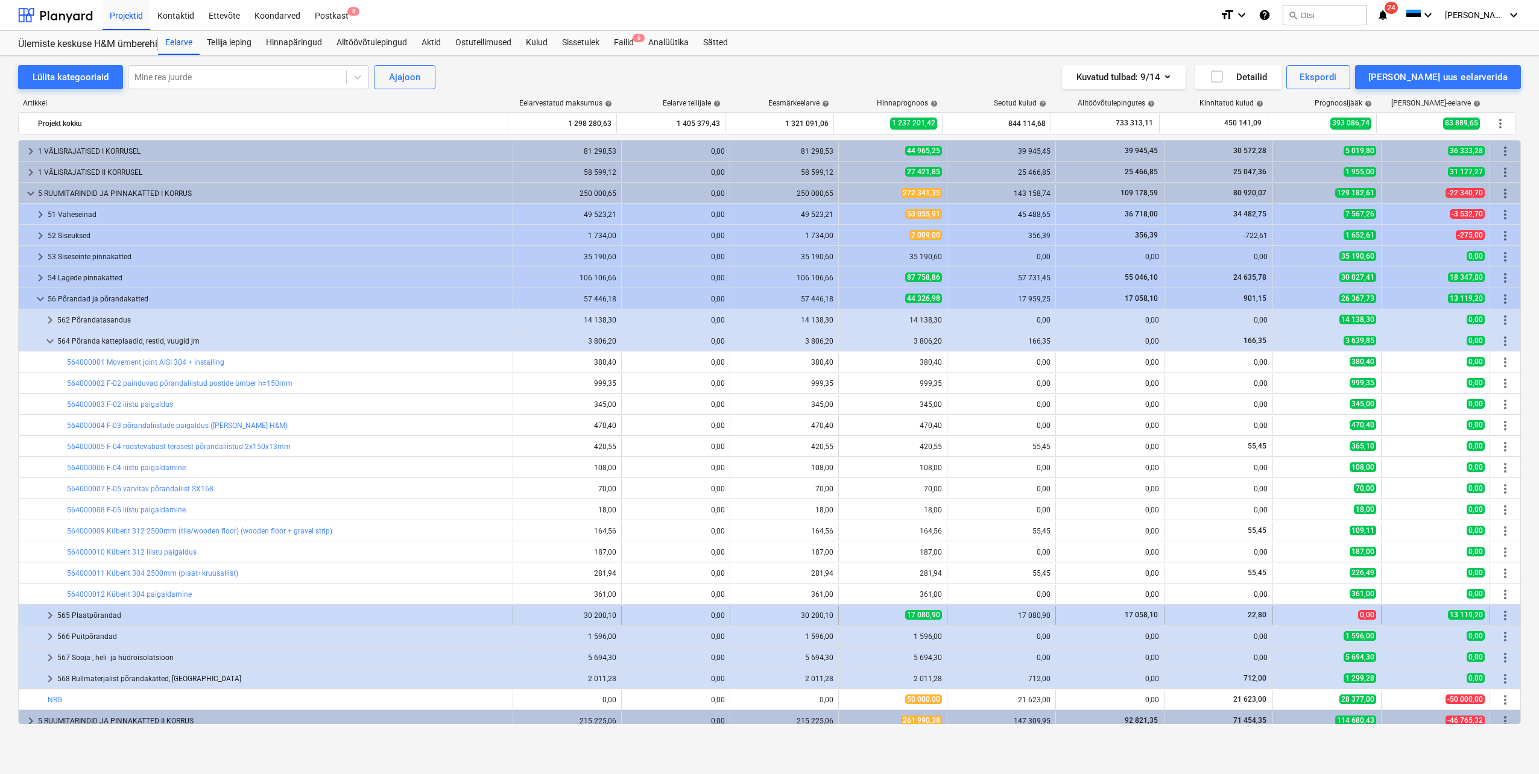
click at [46, 613] on span "keyboard_arrow_right" at bounding box center [50, 615] width 14 height 14
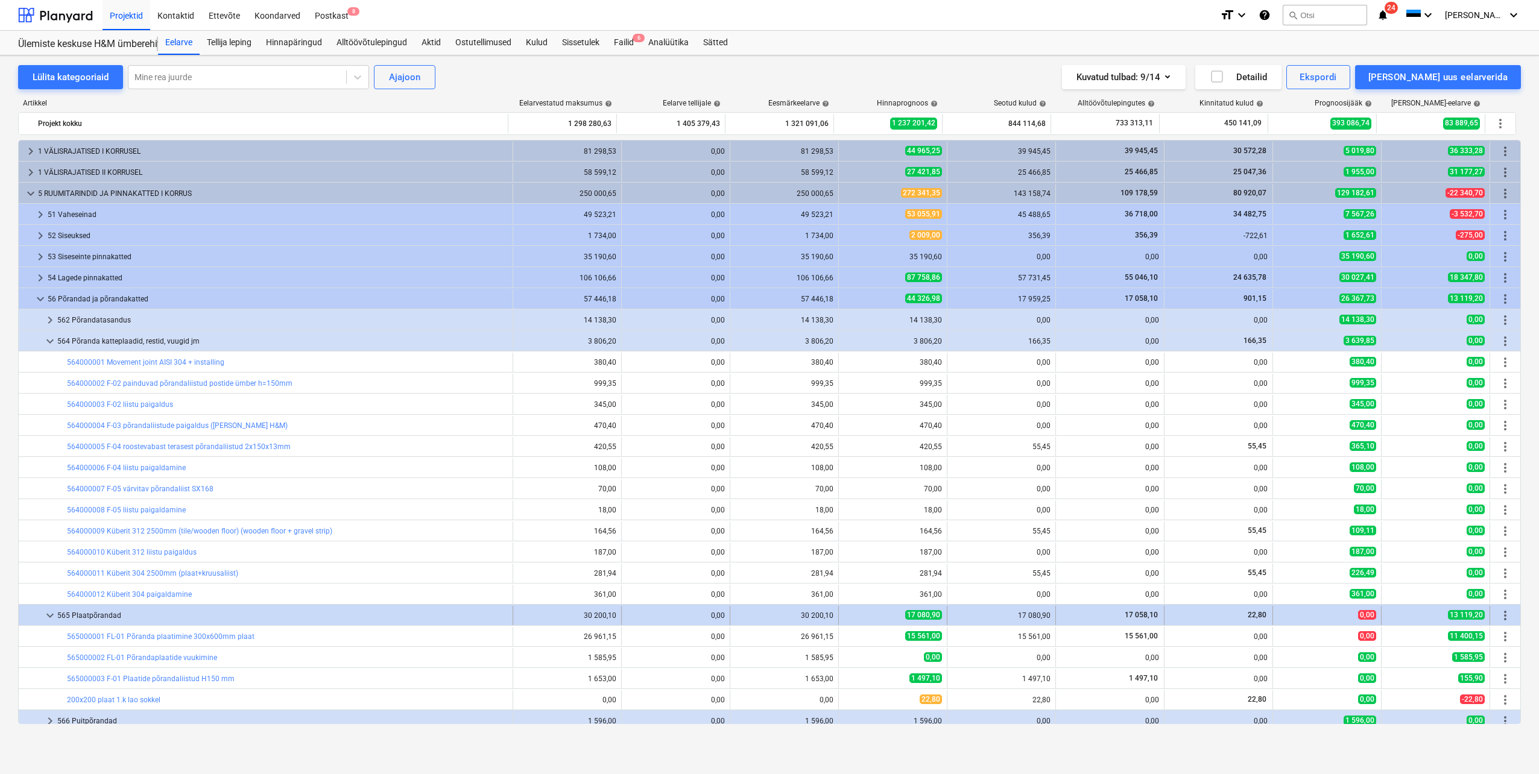
click at [51, 614] on span "keyboard_arrow_down" at bounding box center [50, 615] width 14 height 14
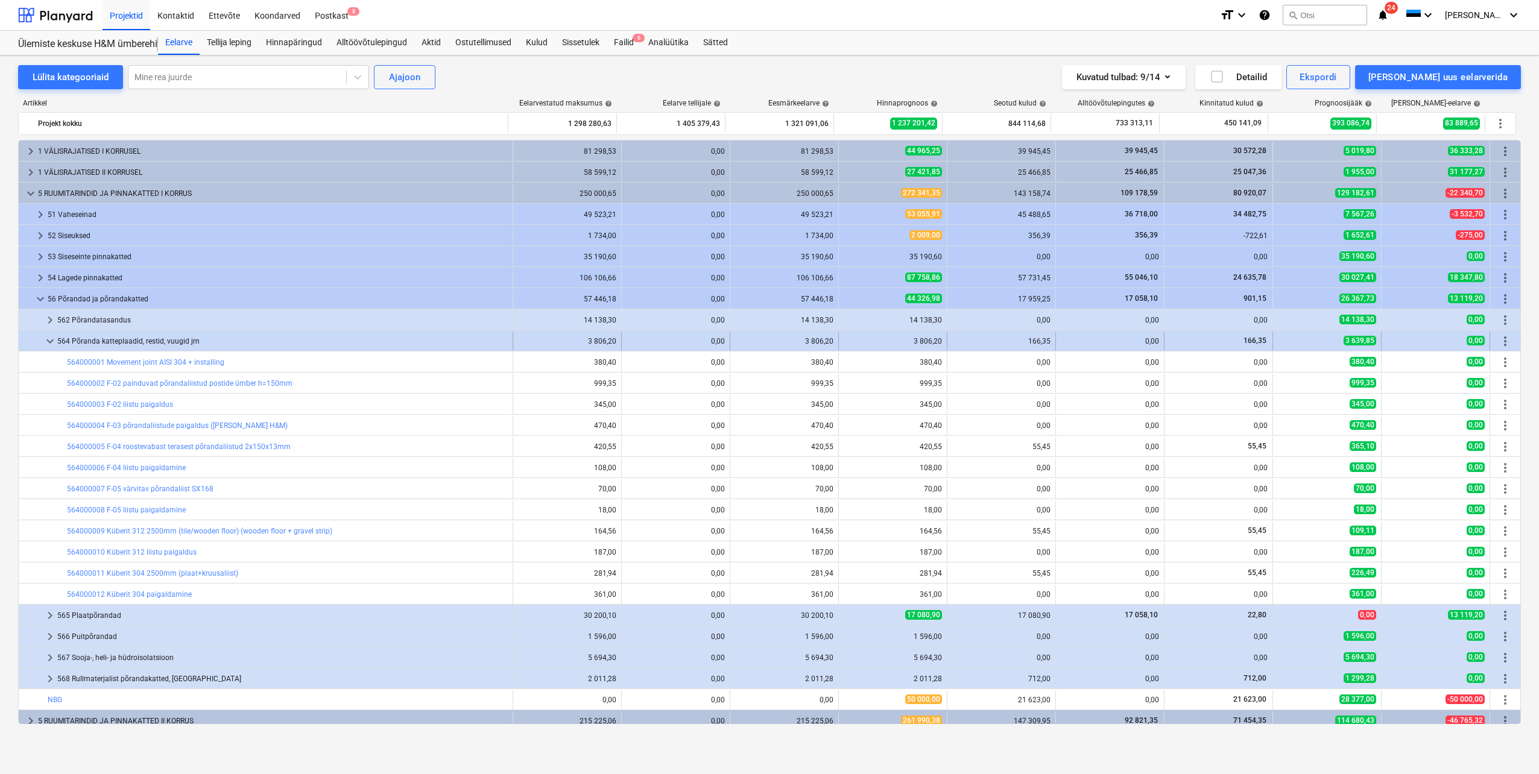
click at [1503, 342] on span "more_vert" at bounding box center [1505, 341] width 14 height 14
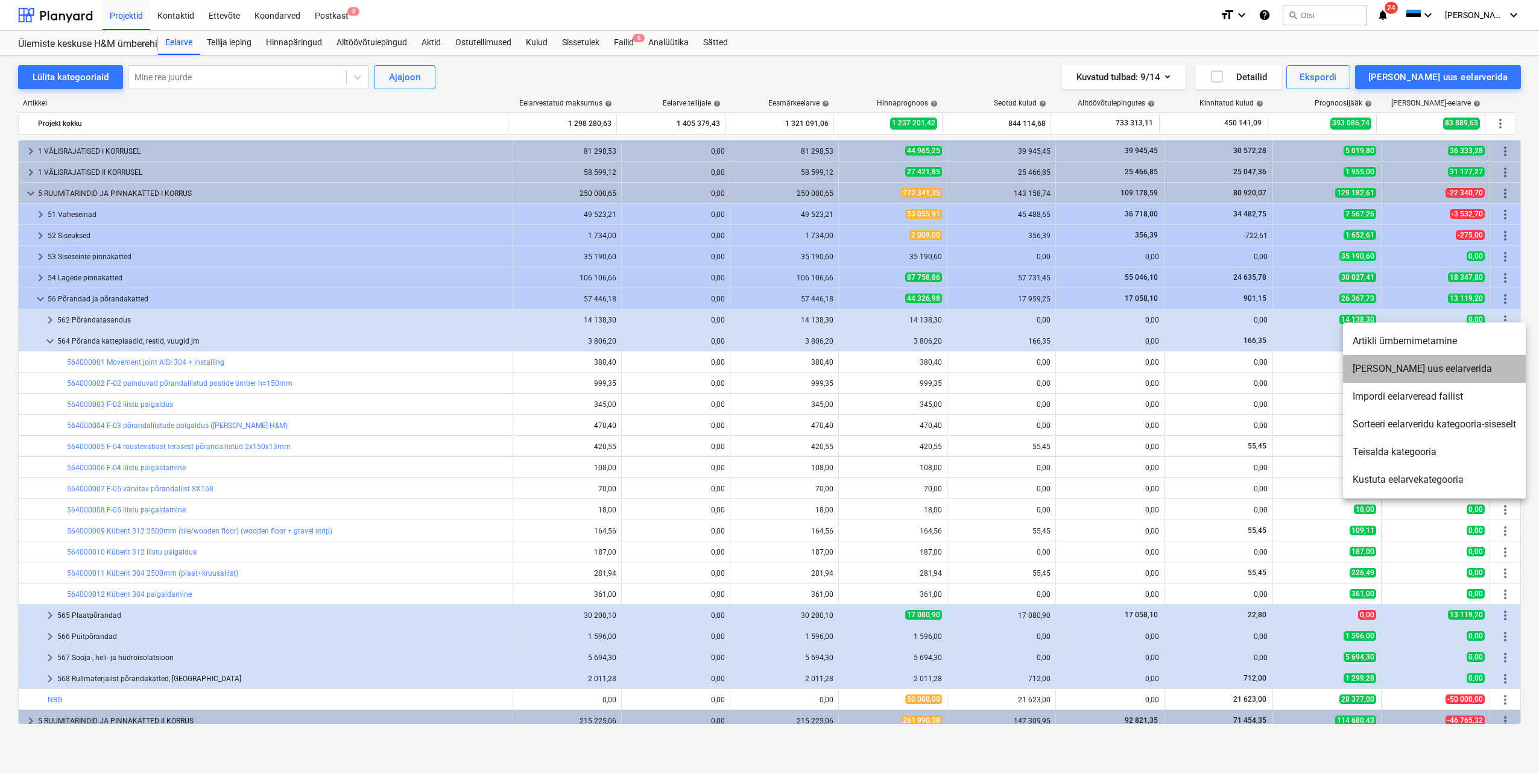
click at [1415, 367] on li "[PERSON_NAME] uus eelarverida" at bounding box center [1434, 369] width 183 height 28
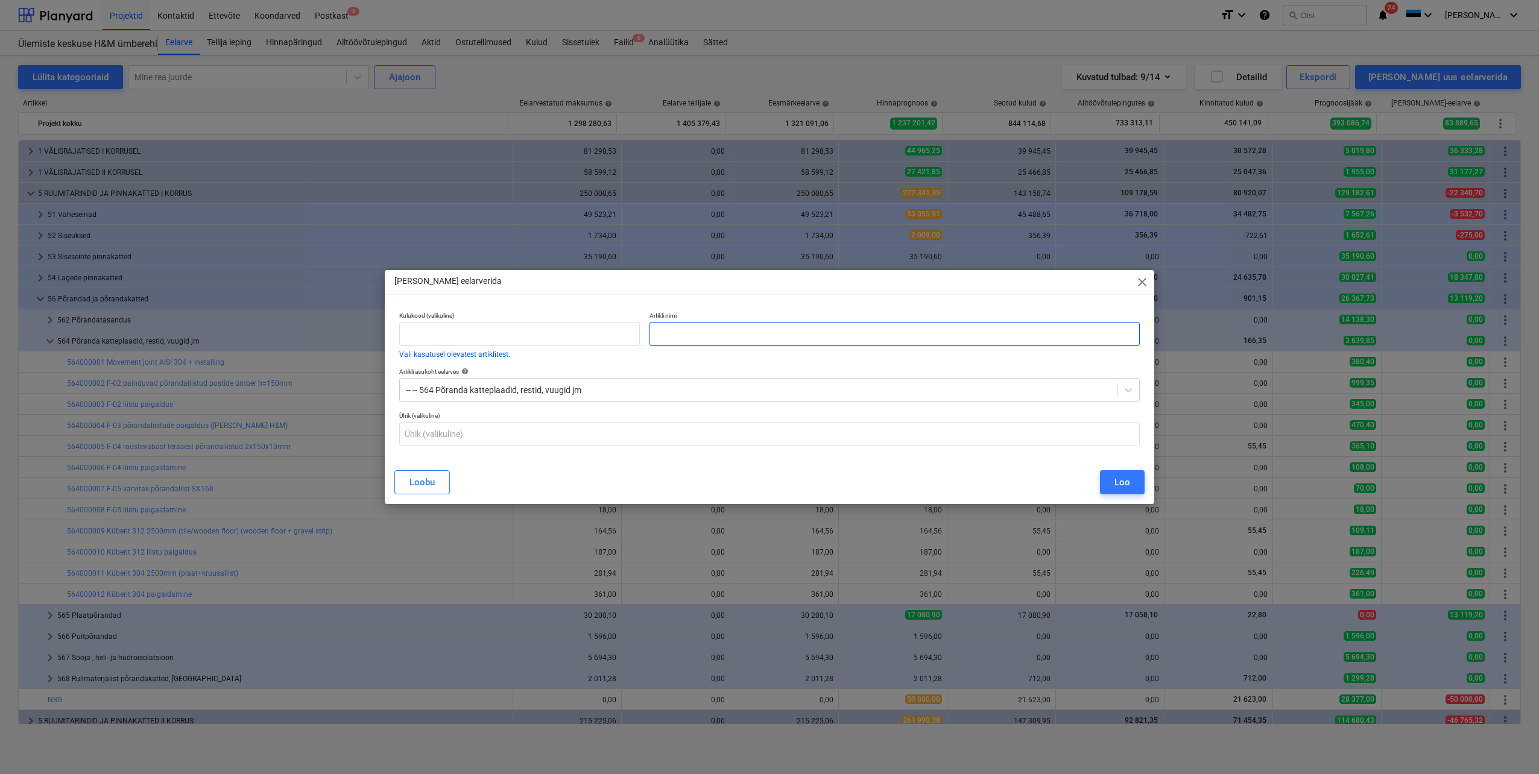
click at [697, 332] on input "text" at bounding box center [894, 334] width 490 height 24
type input "Põrandaluugid"
click at [1125, 487] on div "Loo" at bounding box center [1122, 483] width 16 height 16
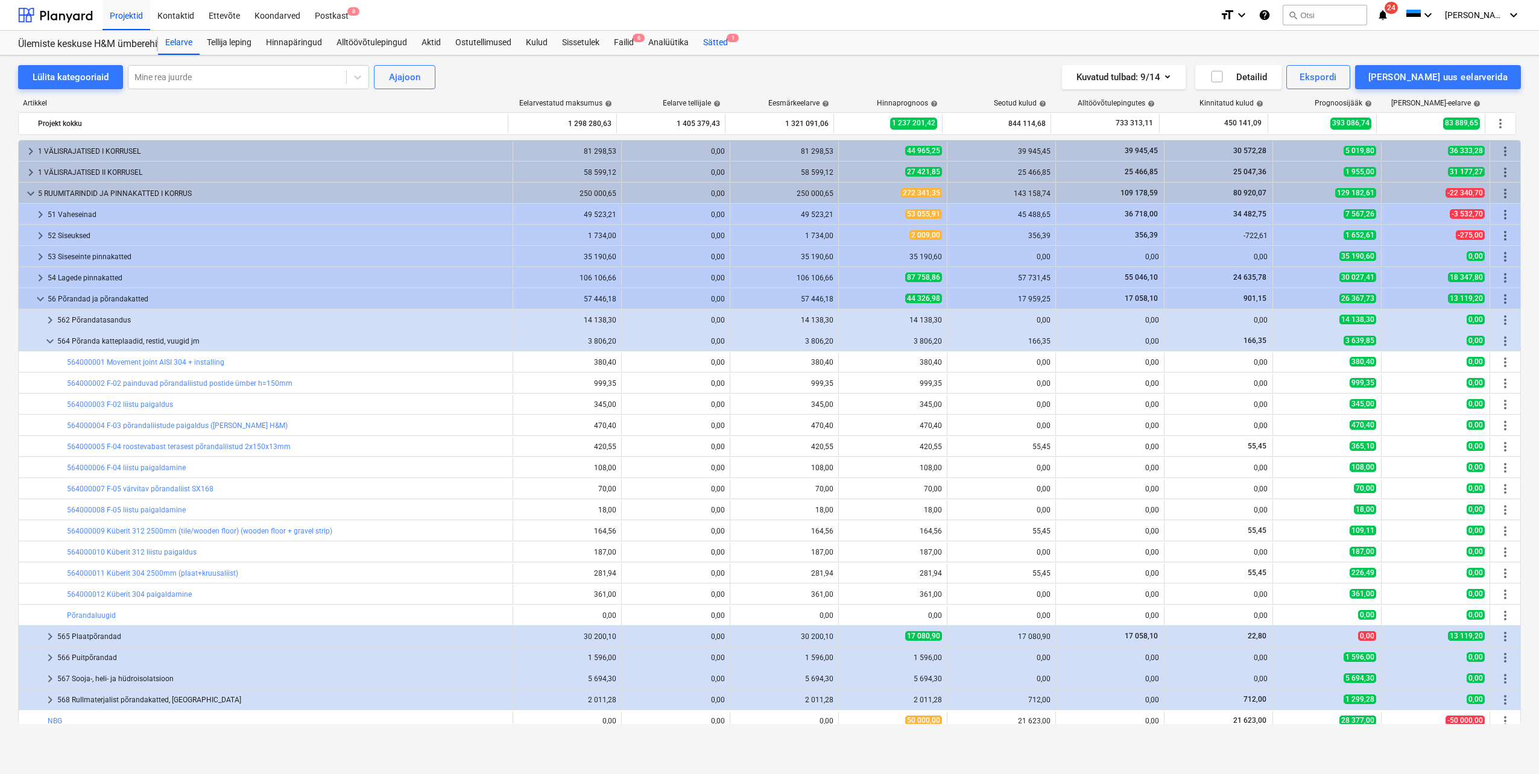
click at [723, 42] on div "Sätted 1" at bounding box center [715, 43] width 39 height 24
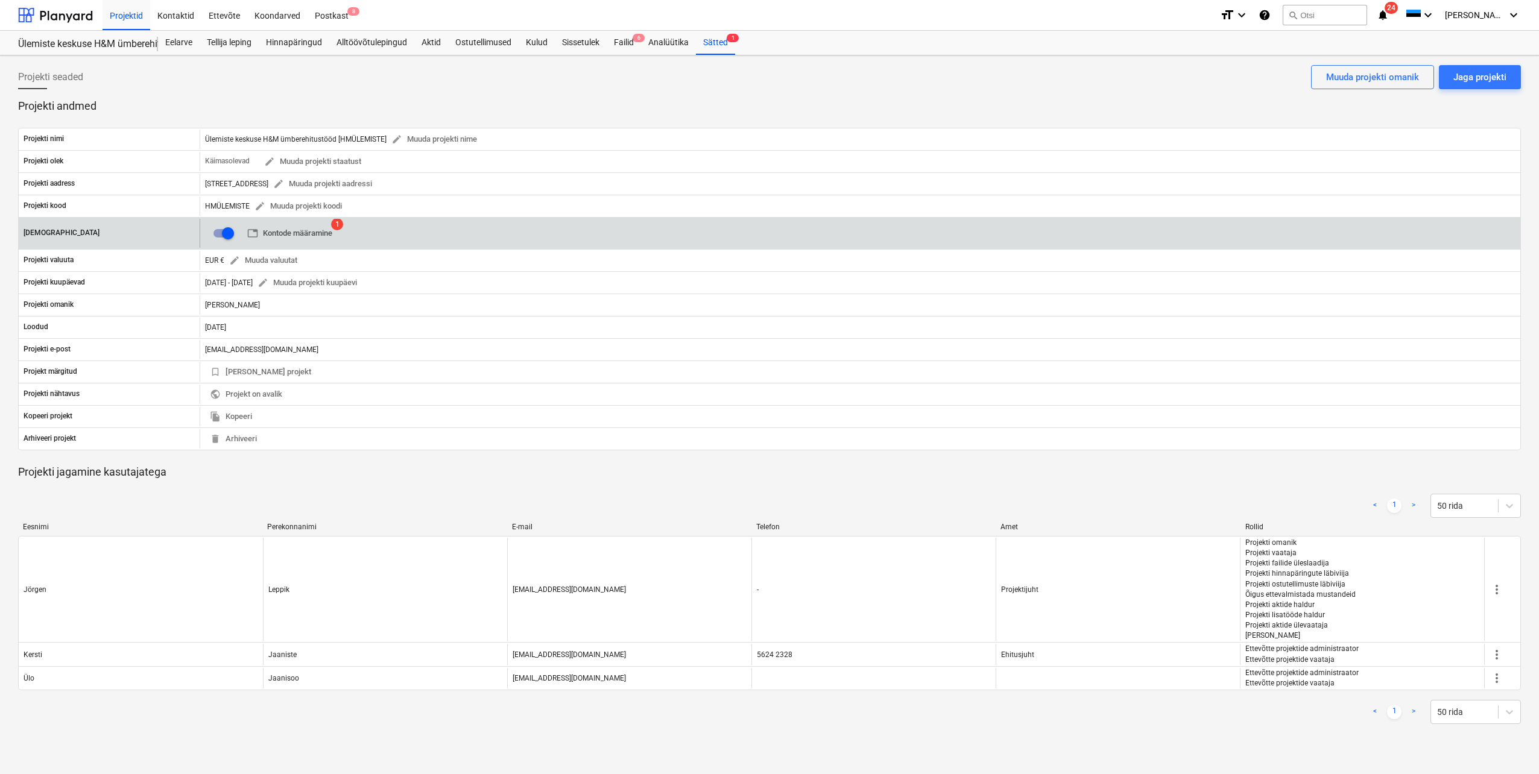
click at [312, 236] on span "table Kontode määramine" at bounding box center [289, 234] width 85 height 14
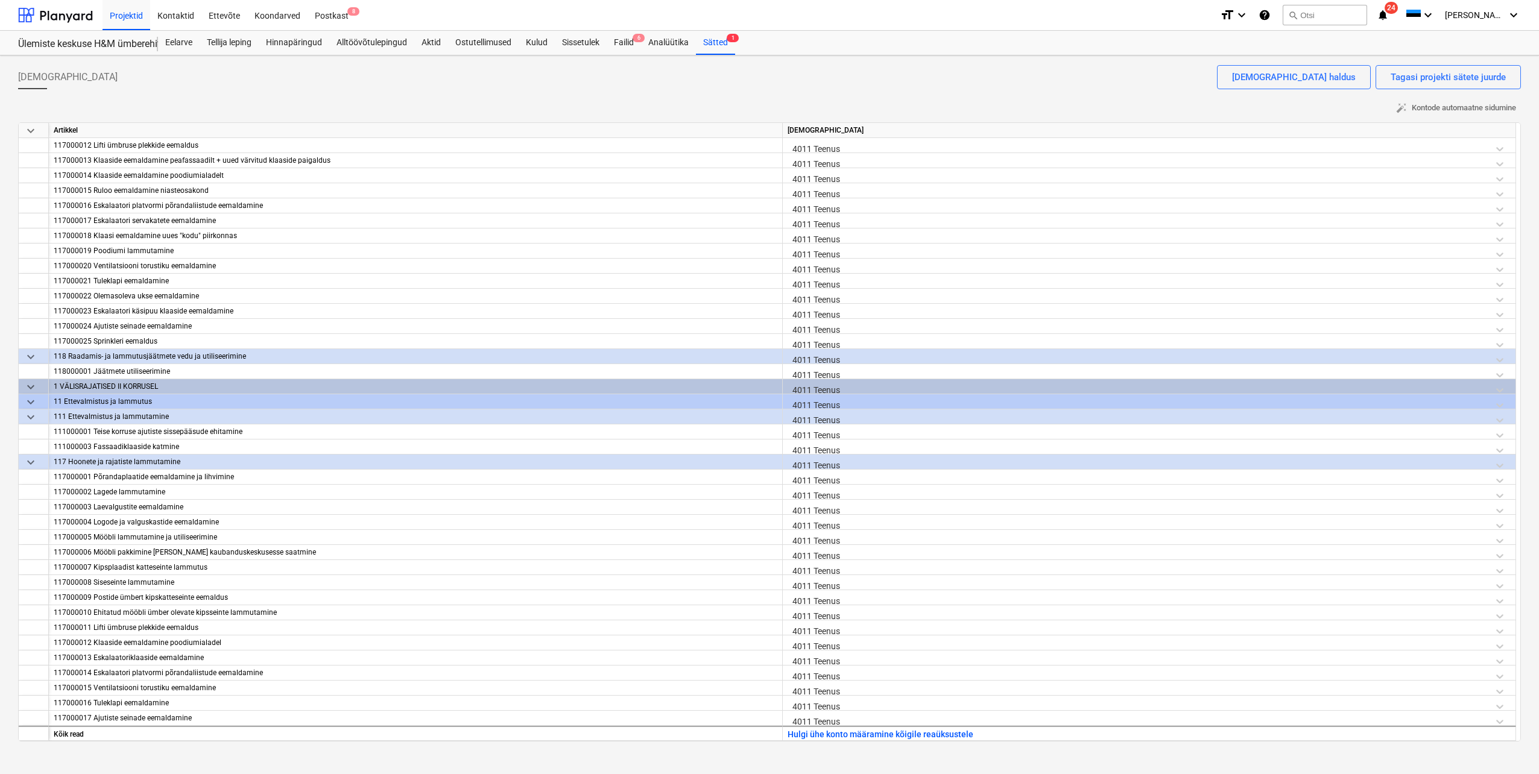
scroll to position [724, 0]
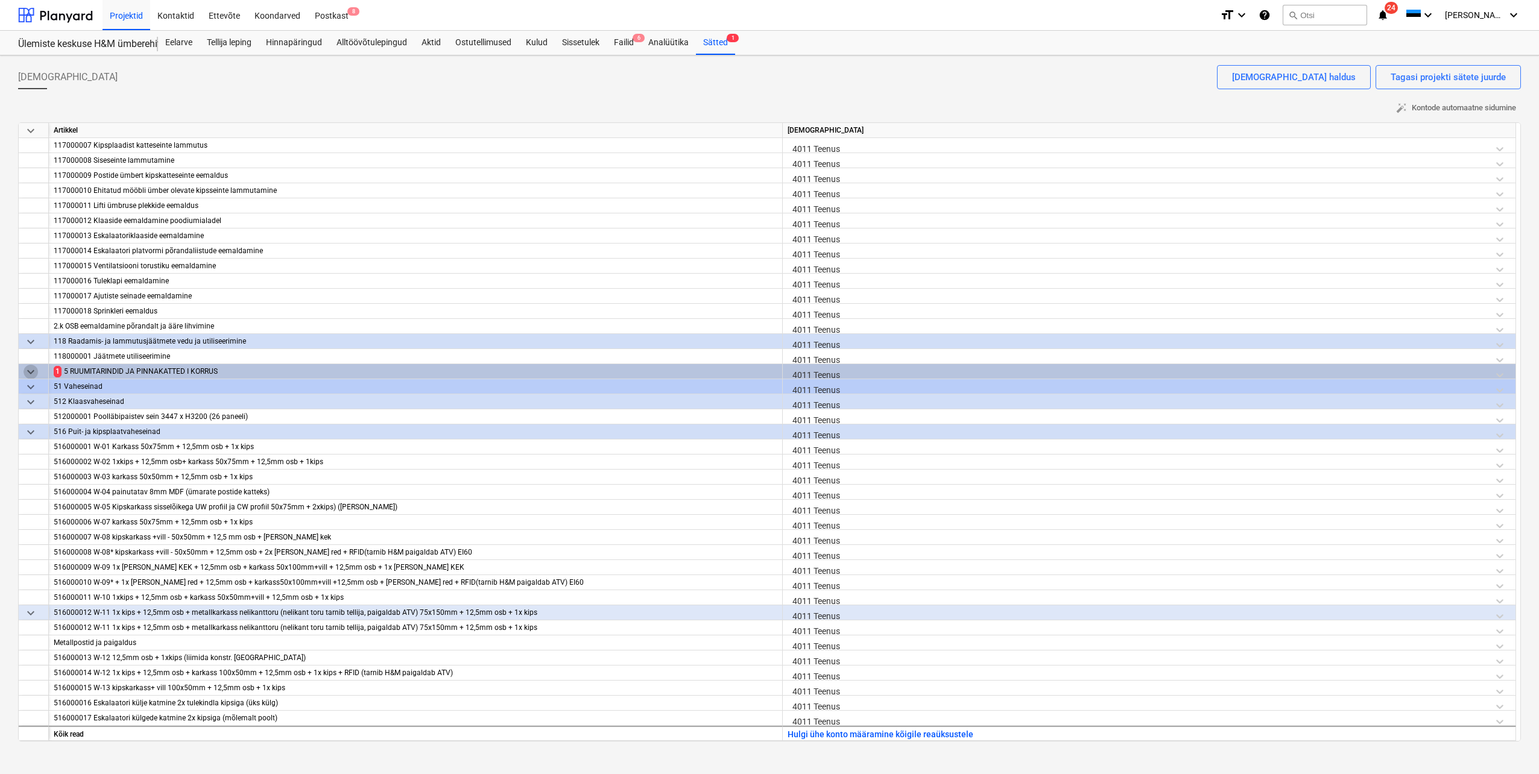
click at [30, 369] on span "keyboard_arrow_down" at bounding box center [31, 372] width 14 height 14
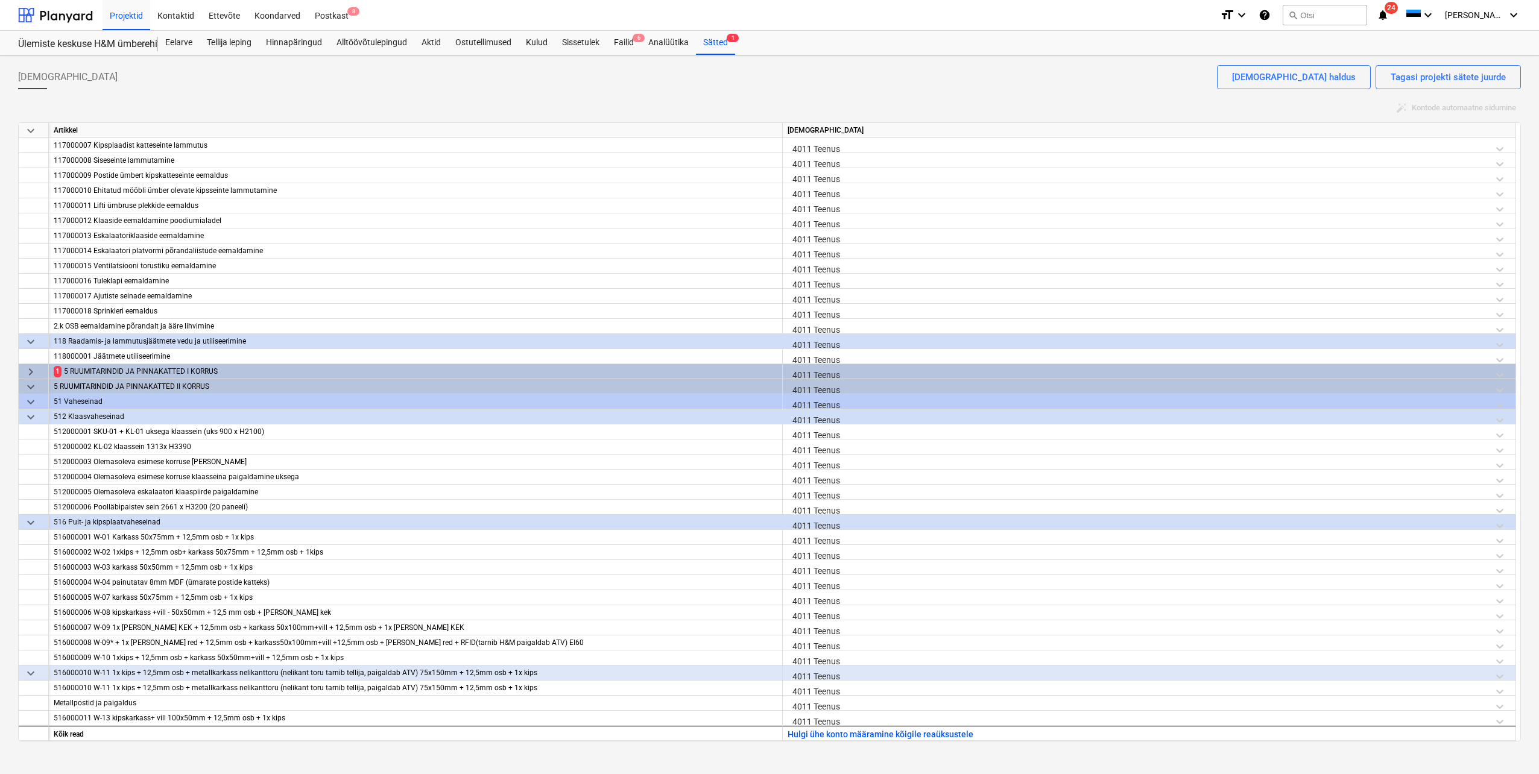
click at [28, 373] on span "keyboard_arrow_right" at bounding box center [31, 372] width 14 height 14
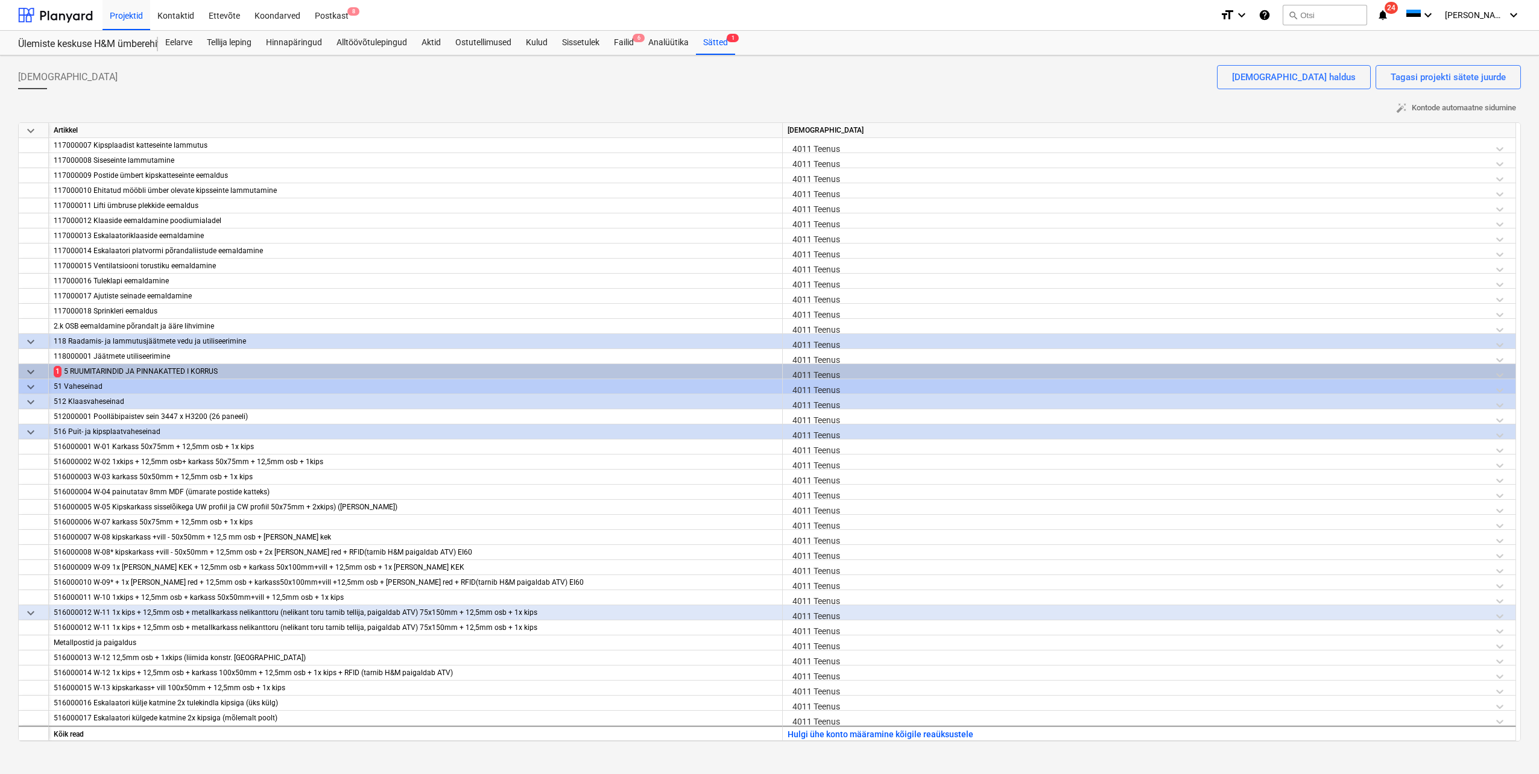
click at [29, 375] on span "keyboard_arrow_down" at bounding box center [31, 372] width 14 height 14
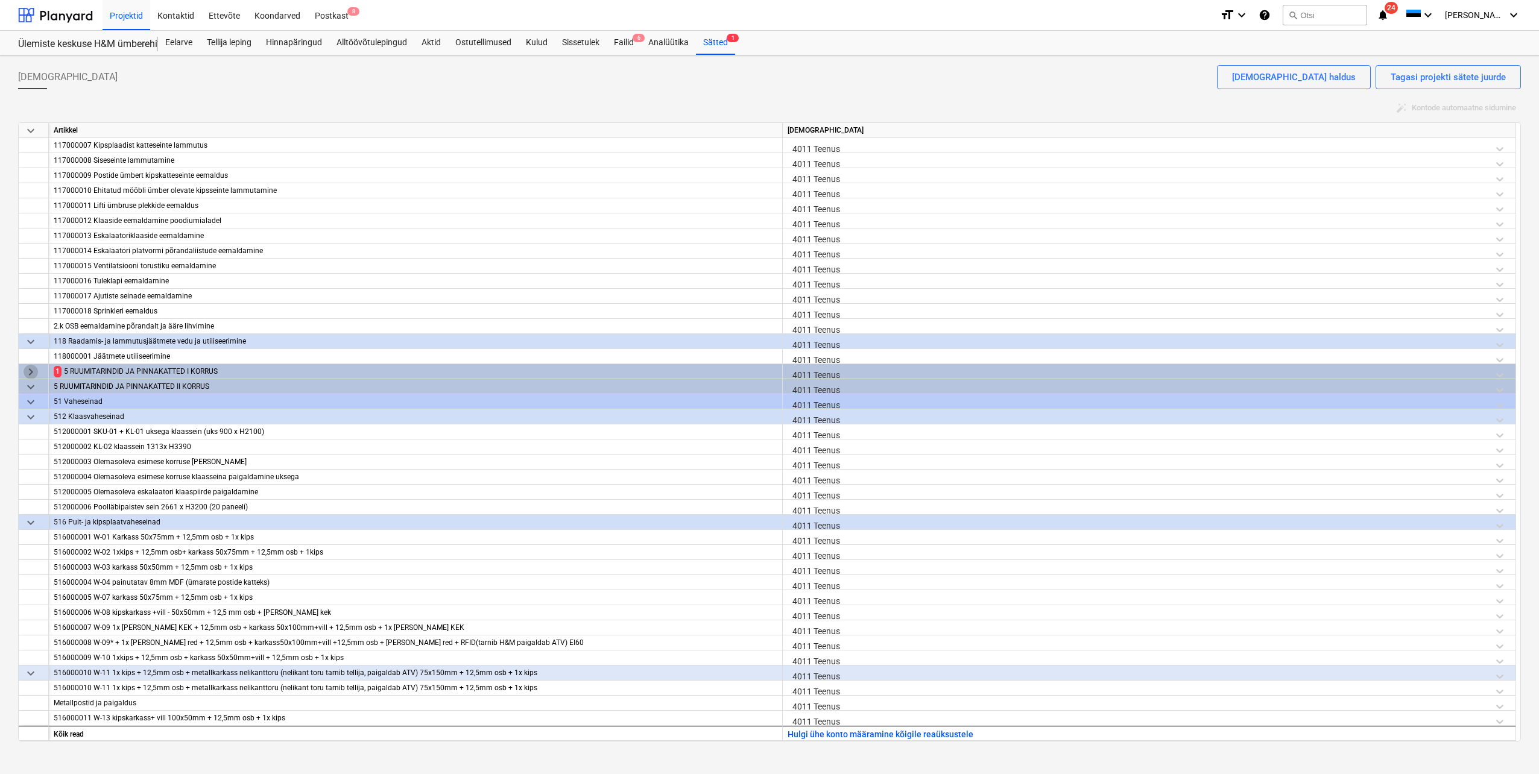
click at [33, 370] on span "keyboard_arrow_right" at bounding box center [31, 372] width 14 height 14
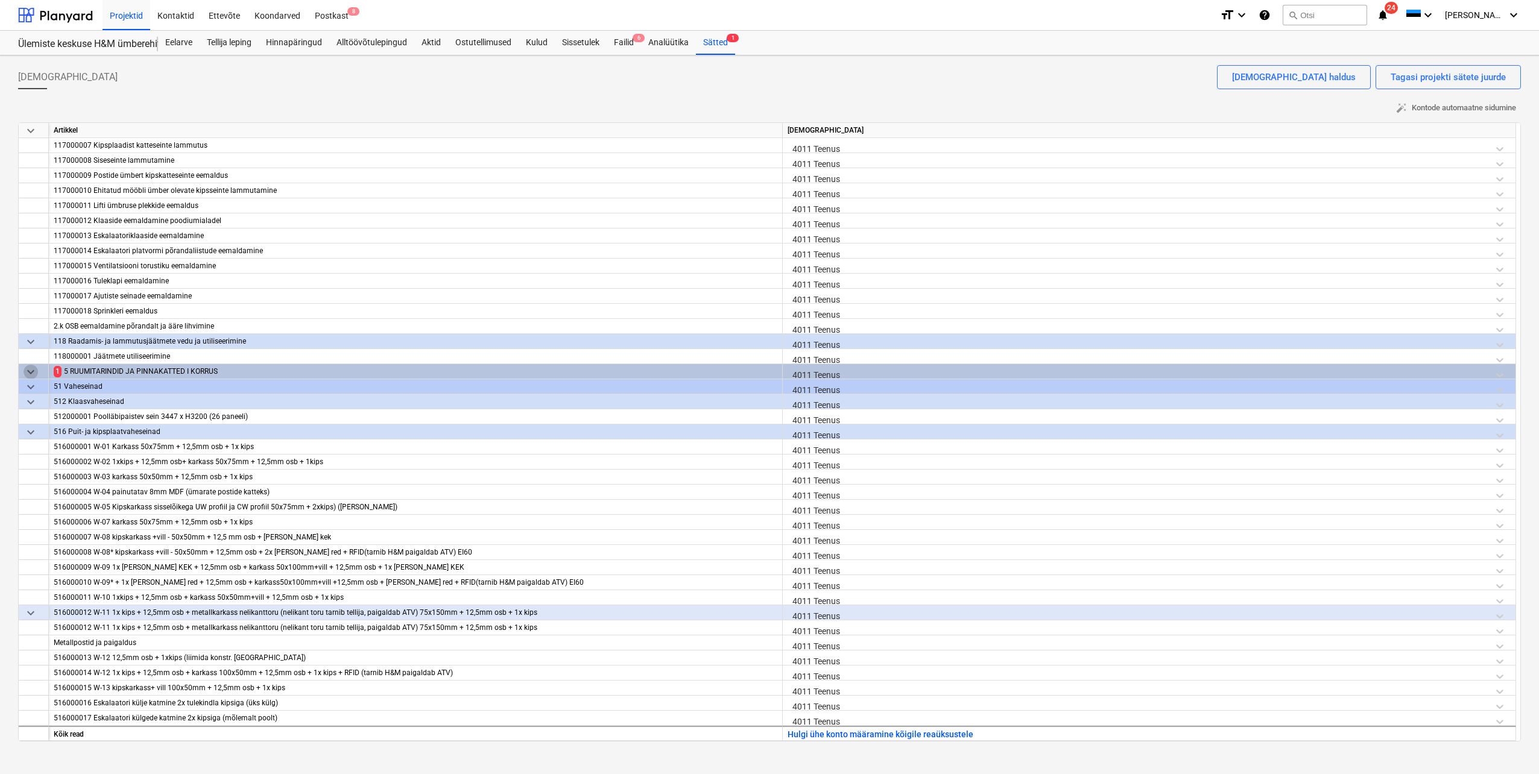
click at [31, 370] on span "keyboard_arrow_down" at bounding box center [31, 372] width 14 height 14
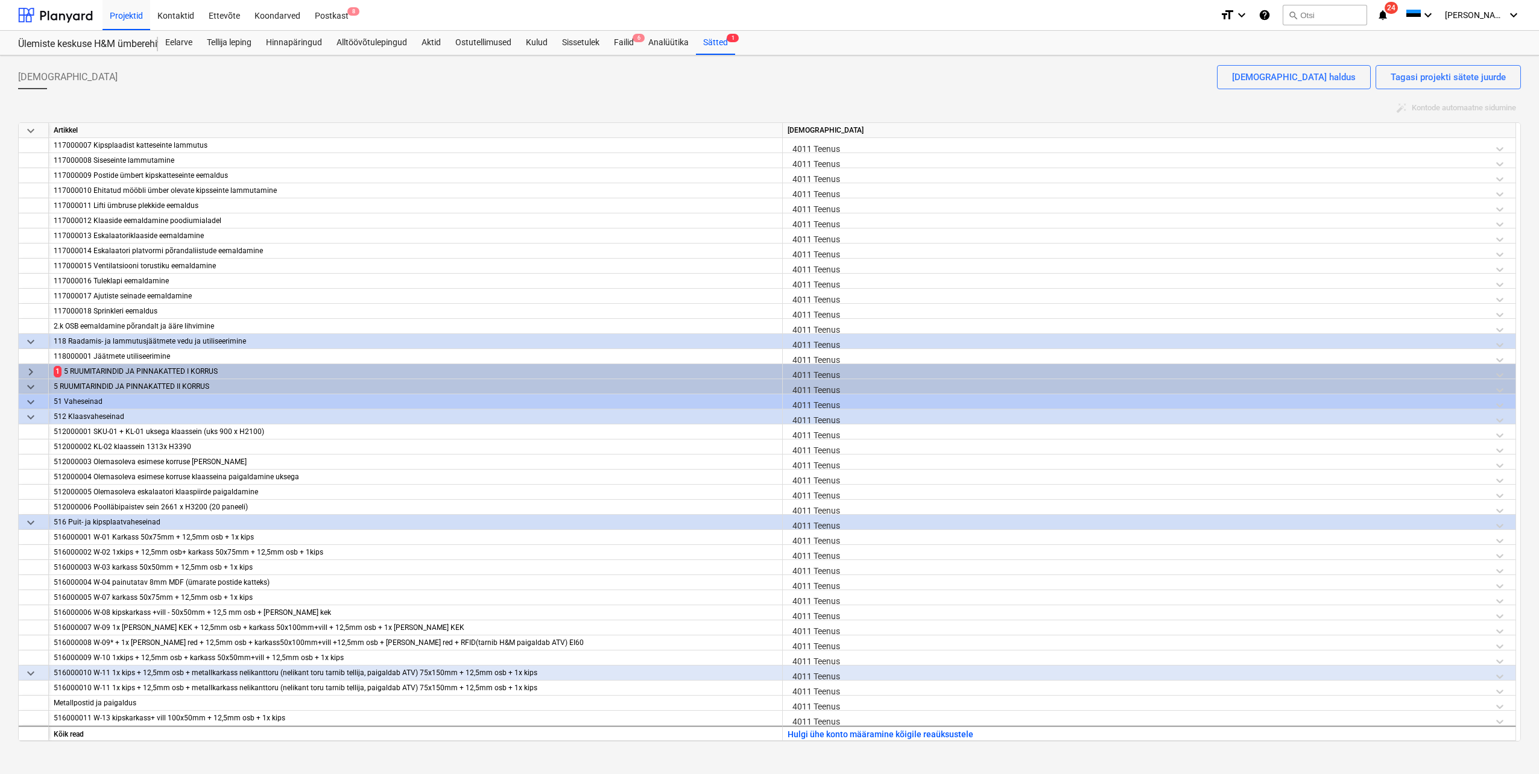
click at [72, 372] on div "5 RUUMITARINDID JA PINNAKATTED I KORRUS" at bounding box center [420, 371] width 713 height 15
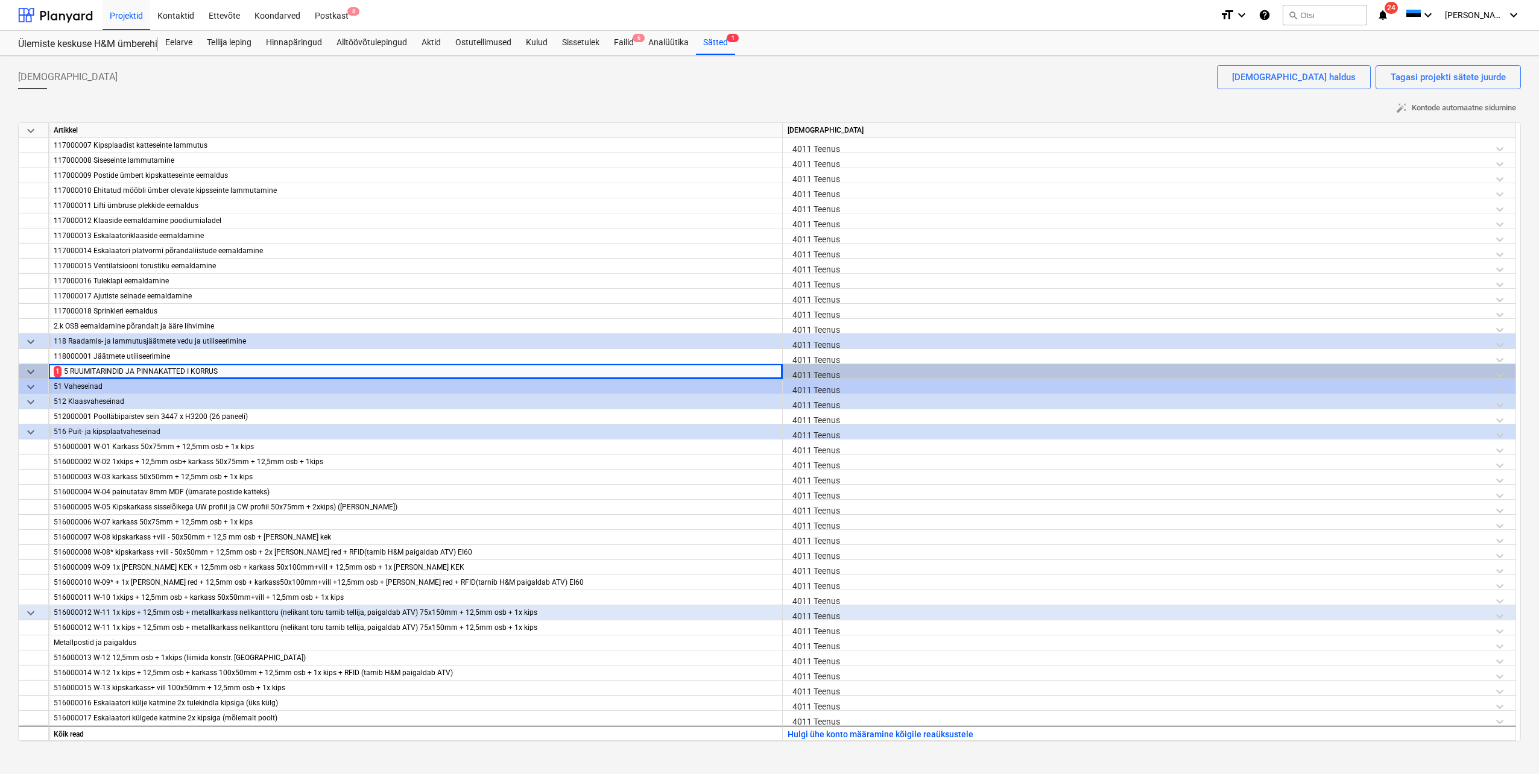
click at [30, 368] on span "keyboard_arrow_down" at bounding box center [31, 372] width 14 height 14
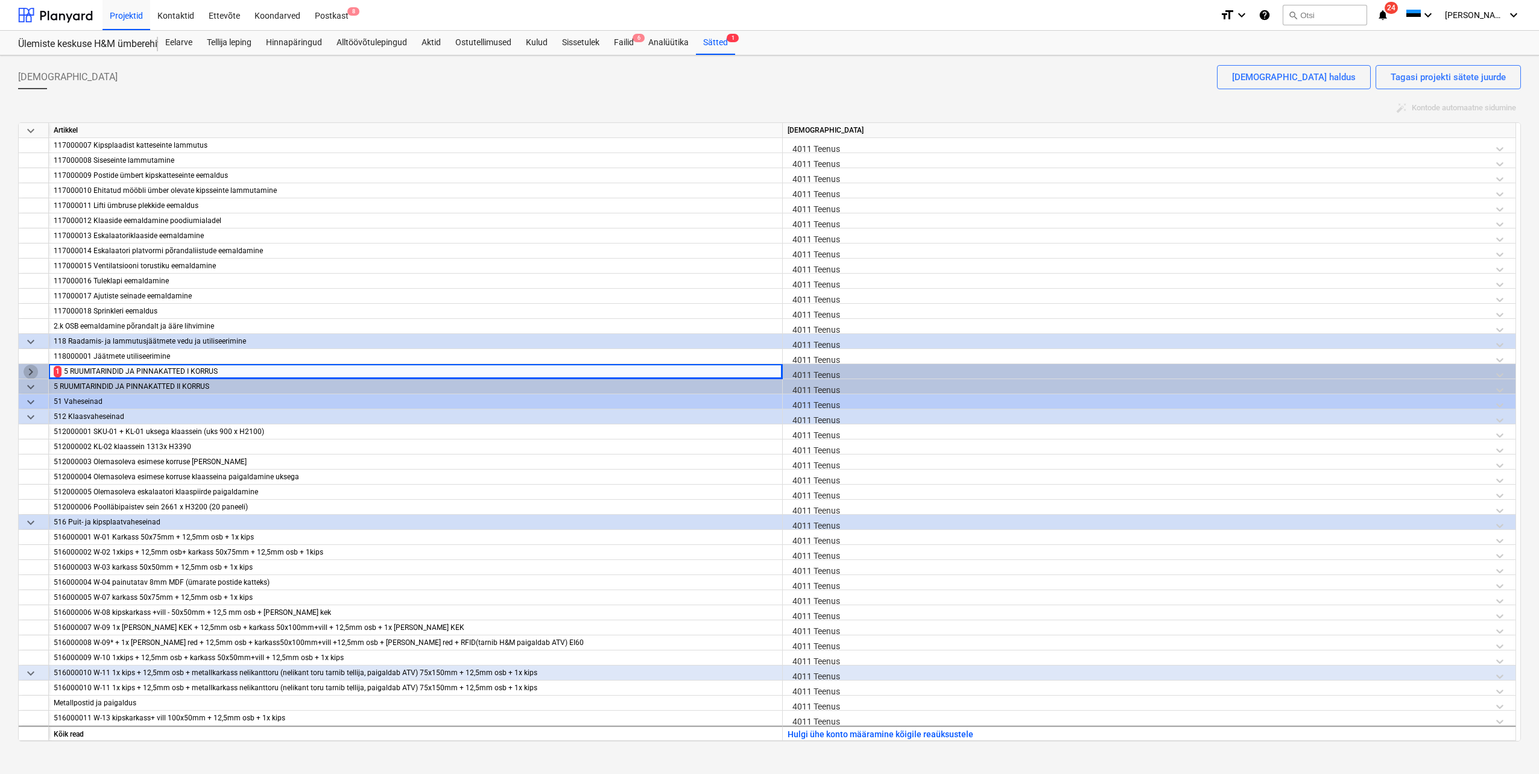
click at [28, 371] on span "keyboard_arrow_right" at bounding box center [31, 372] width 14 height 14
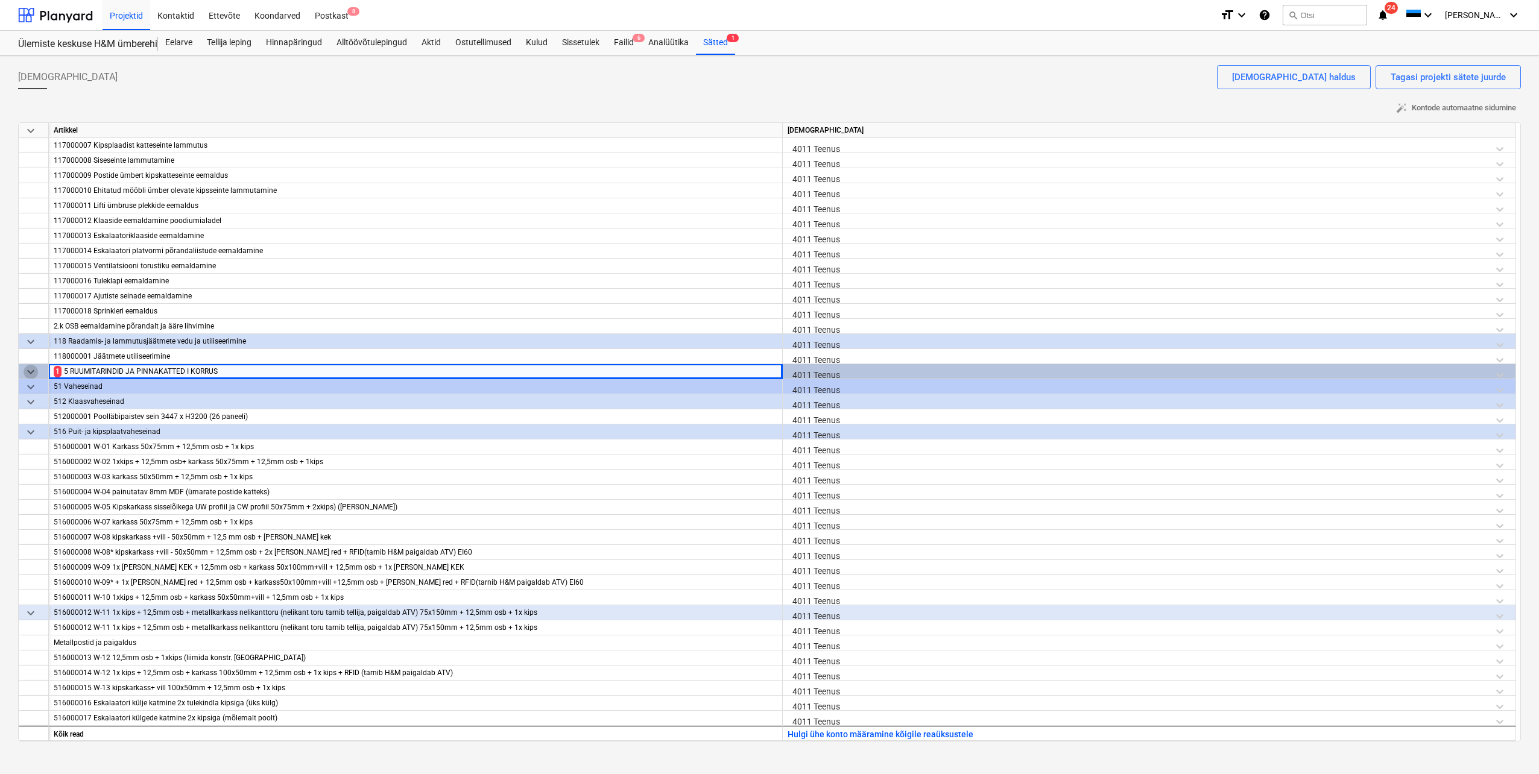
click at [28, 371] on span "keyboard_arrow_down" at bounding box center [31, 372] width 14 height 14
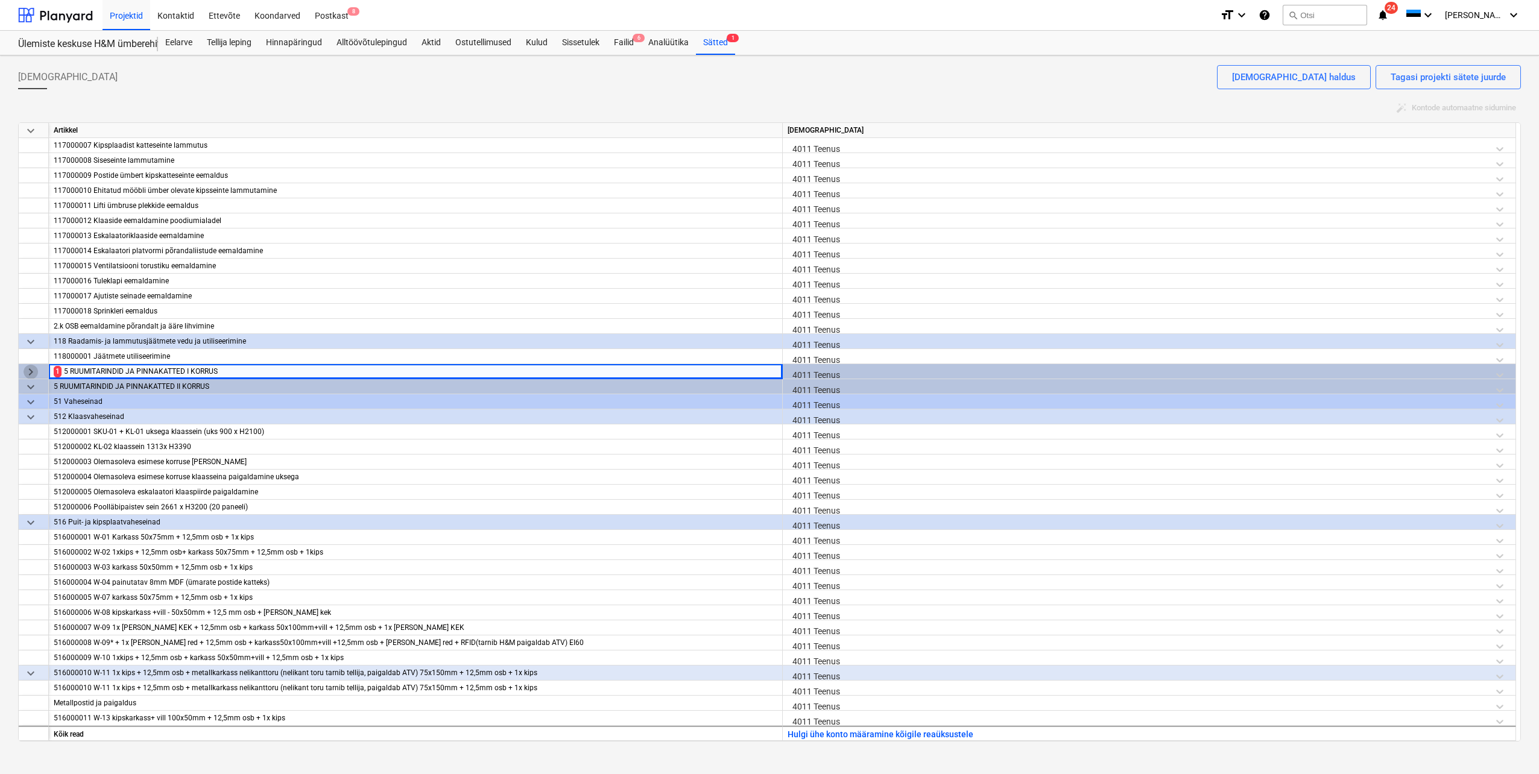
click at [31, 371] on span "keyboard_arrow_right" at bounding box center [31, 372] width 14 height 14
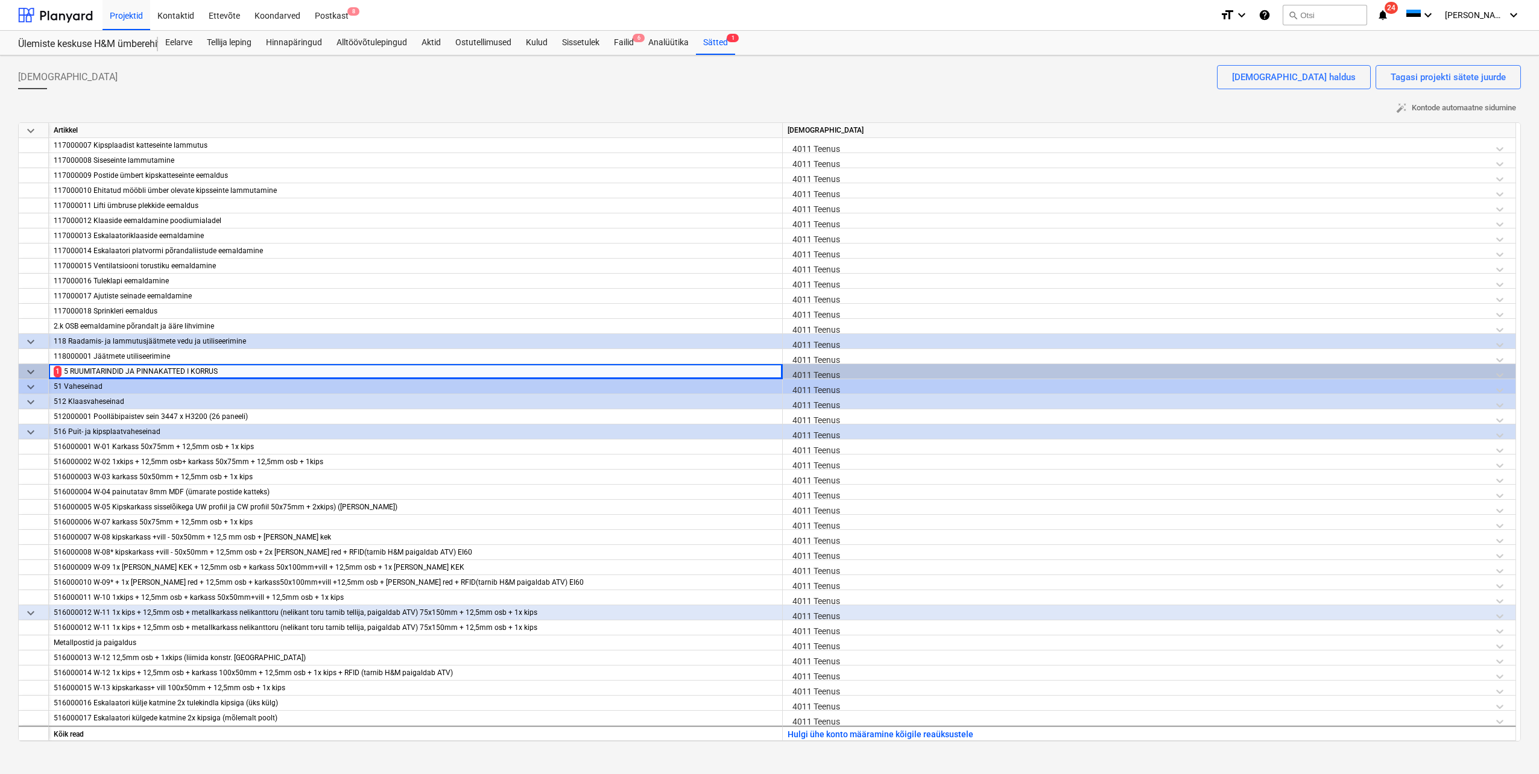
click at [31, 371] on span "keyboard_arrow_down" at bounding box center [31, 372] width 14 height 14
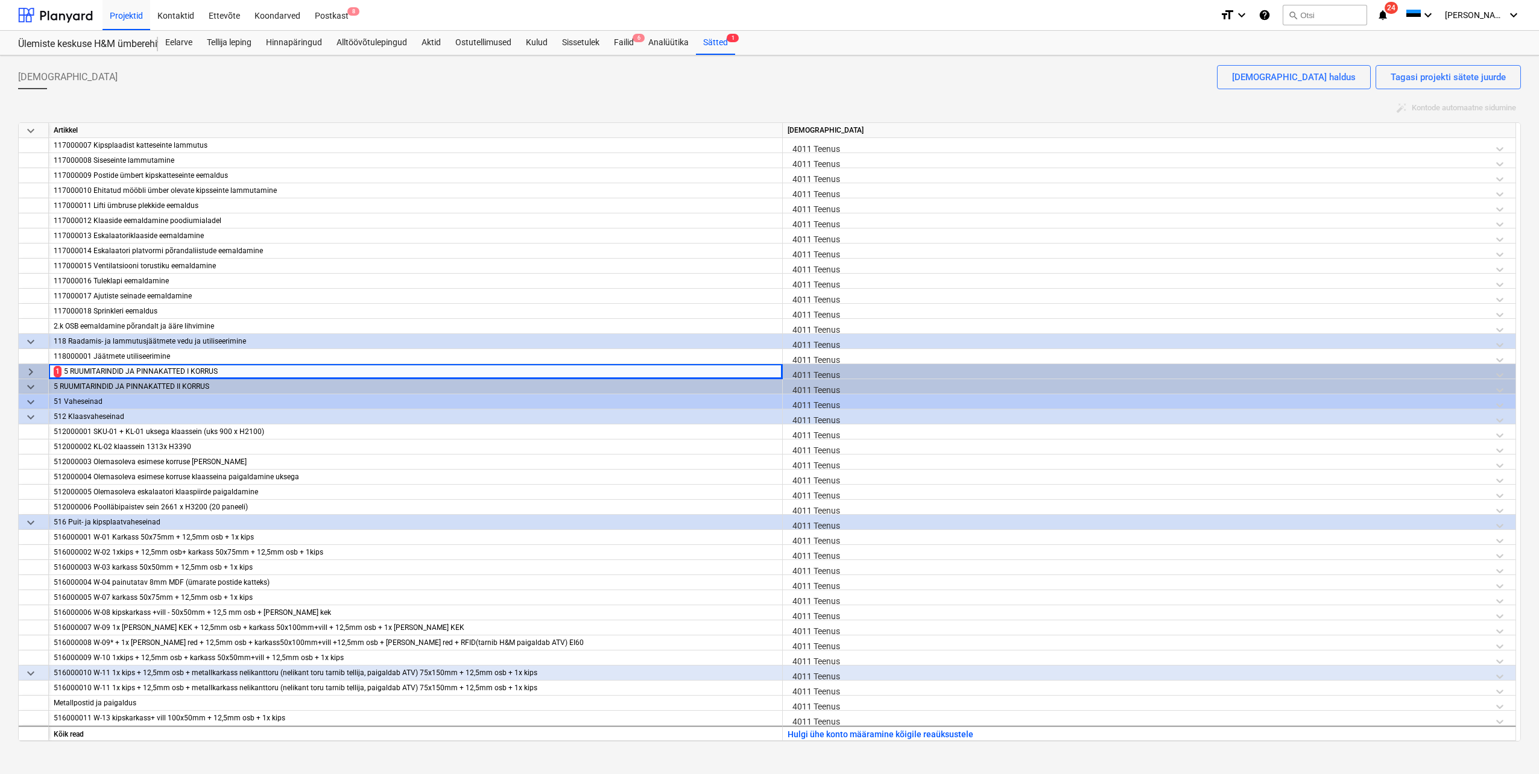
click at [31, 371] on span "keyboard_arrow_right" at bounding box center [31, 372] width 14 height 14
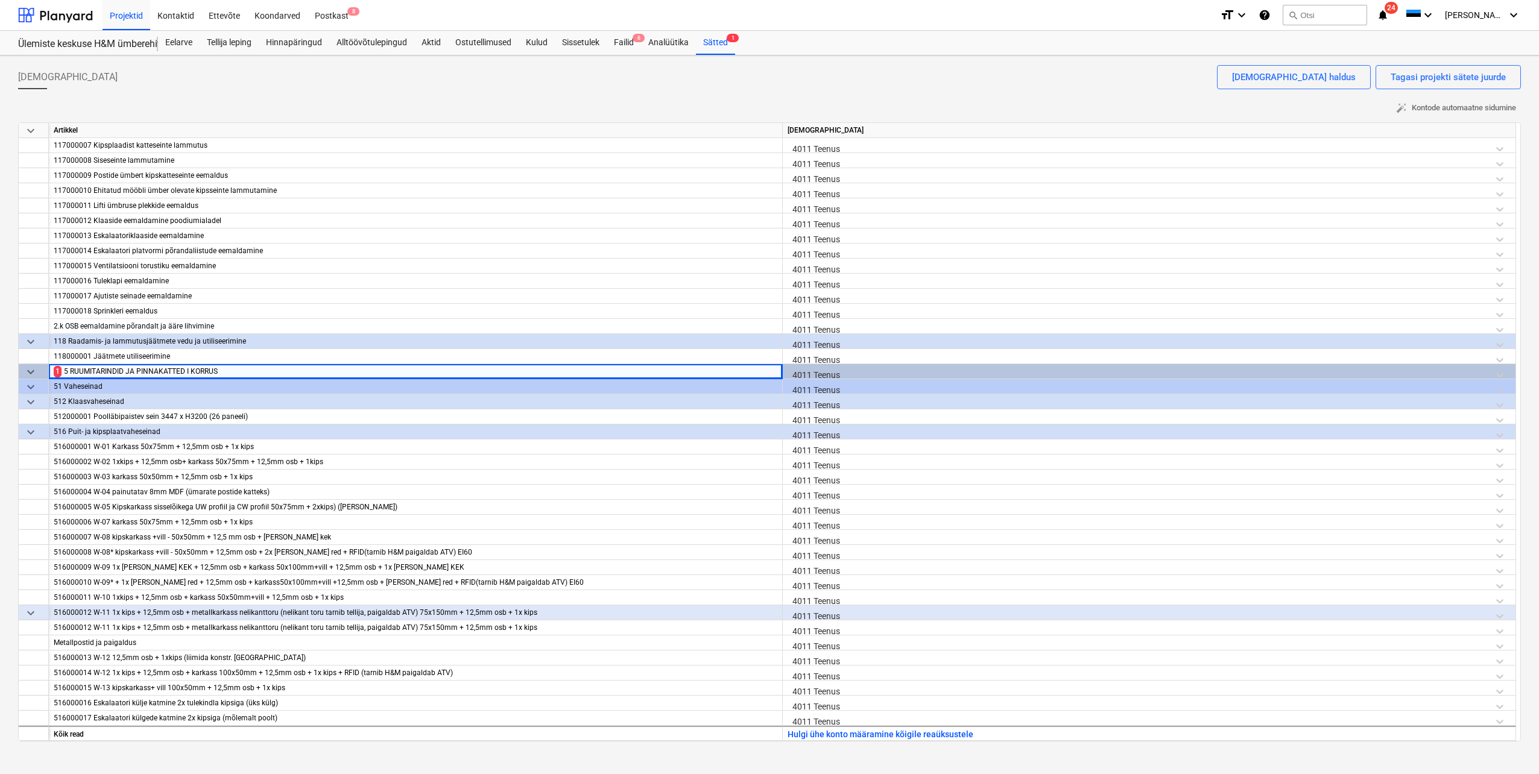
click at [30, 388] on span "keyboard_arrow_down" at bounding box center [31, 387] width 14 height 14
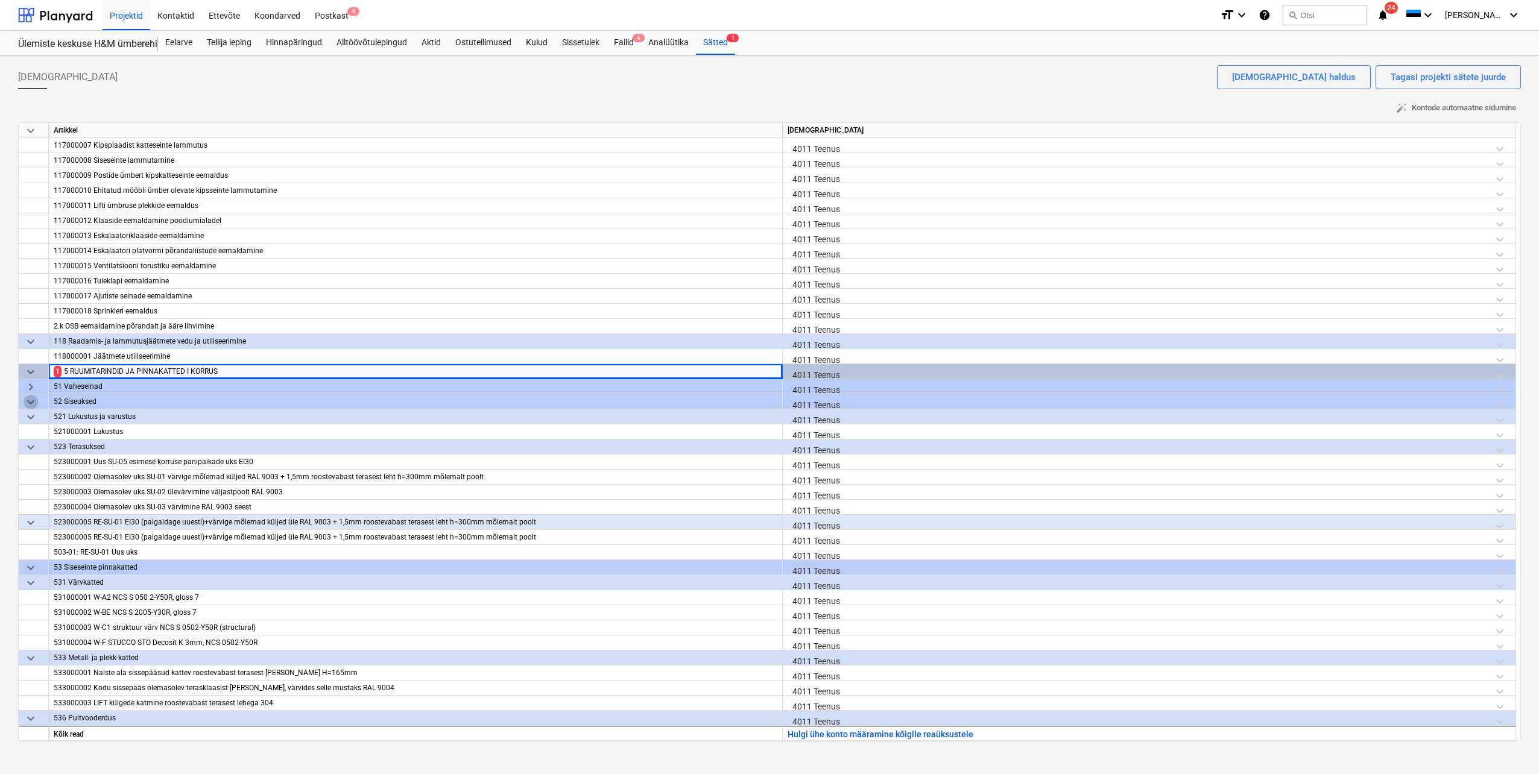
click at [30, 402] on span "keyboard_arrow_down" at bounding box center [31, 402] width 14 height 14
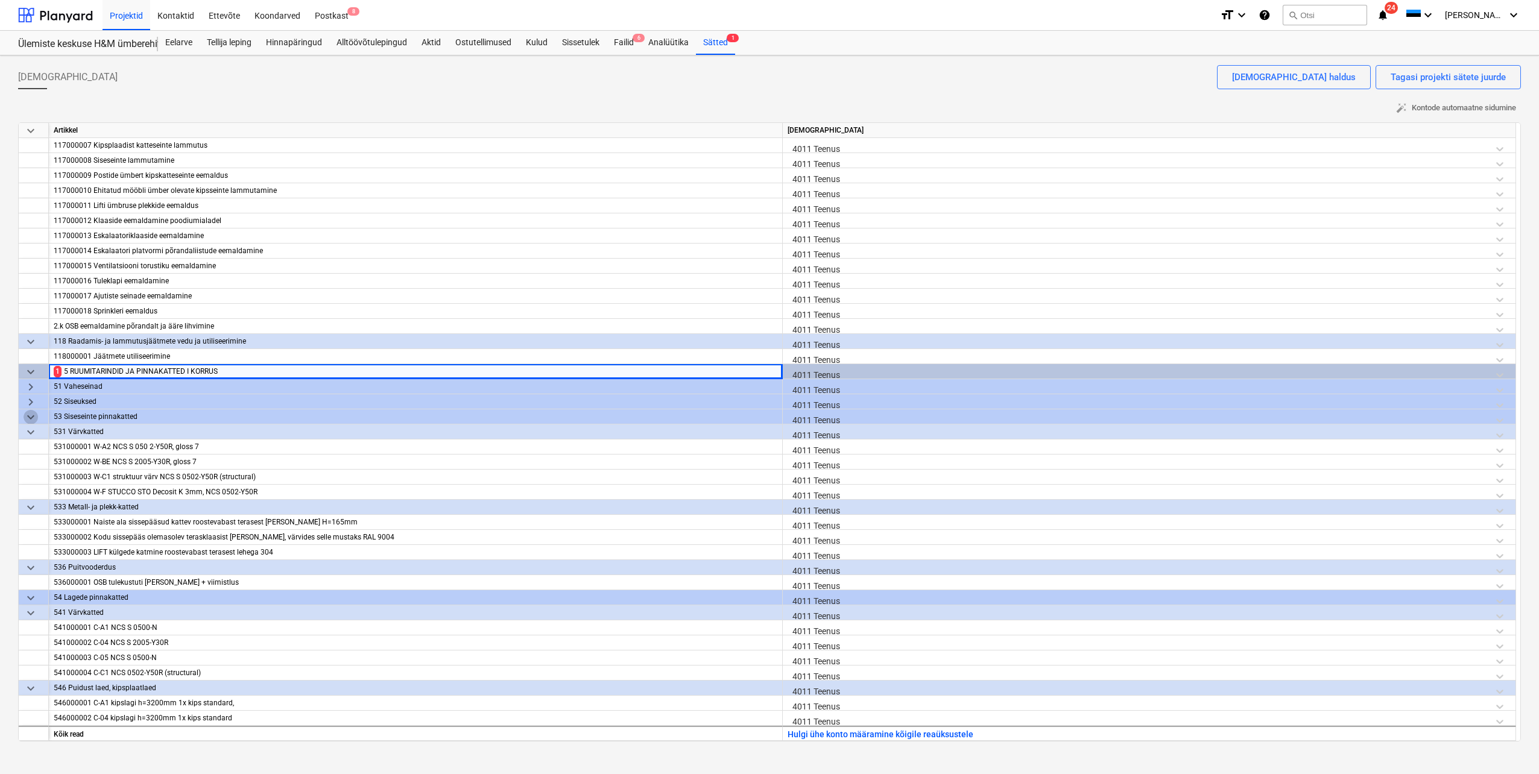
click at [30, 417] on span "keyboard_arrow_down" at bounding box center [31, 417] width 14 height 14
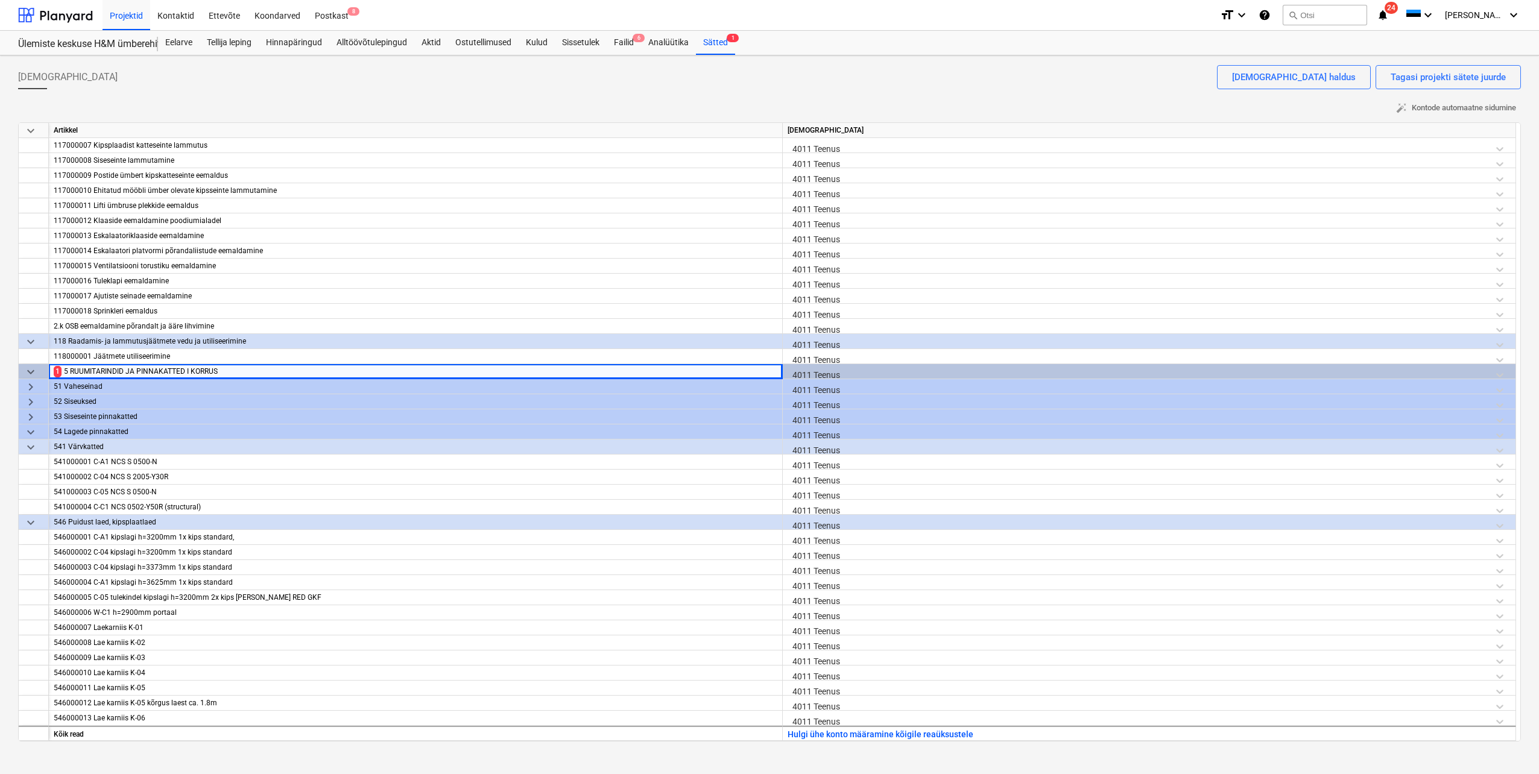
click at [30, 431] on span "keyboard_arrow_down" at bounding box center [31, 432] width 14 height 14
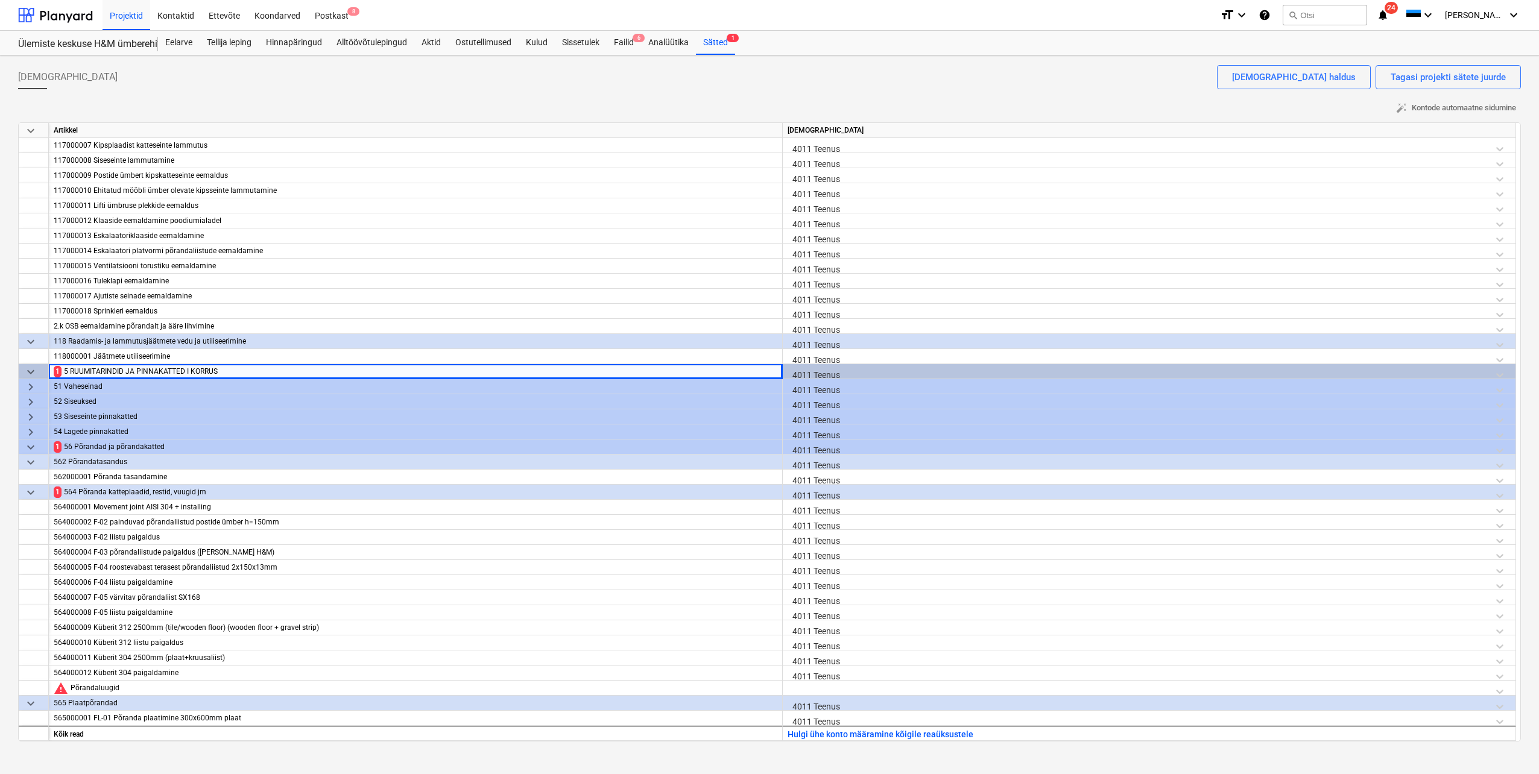
scroll to position [784, 0]
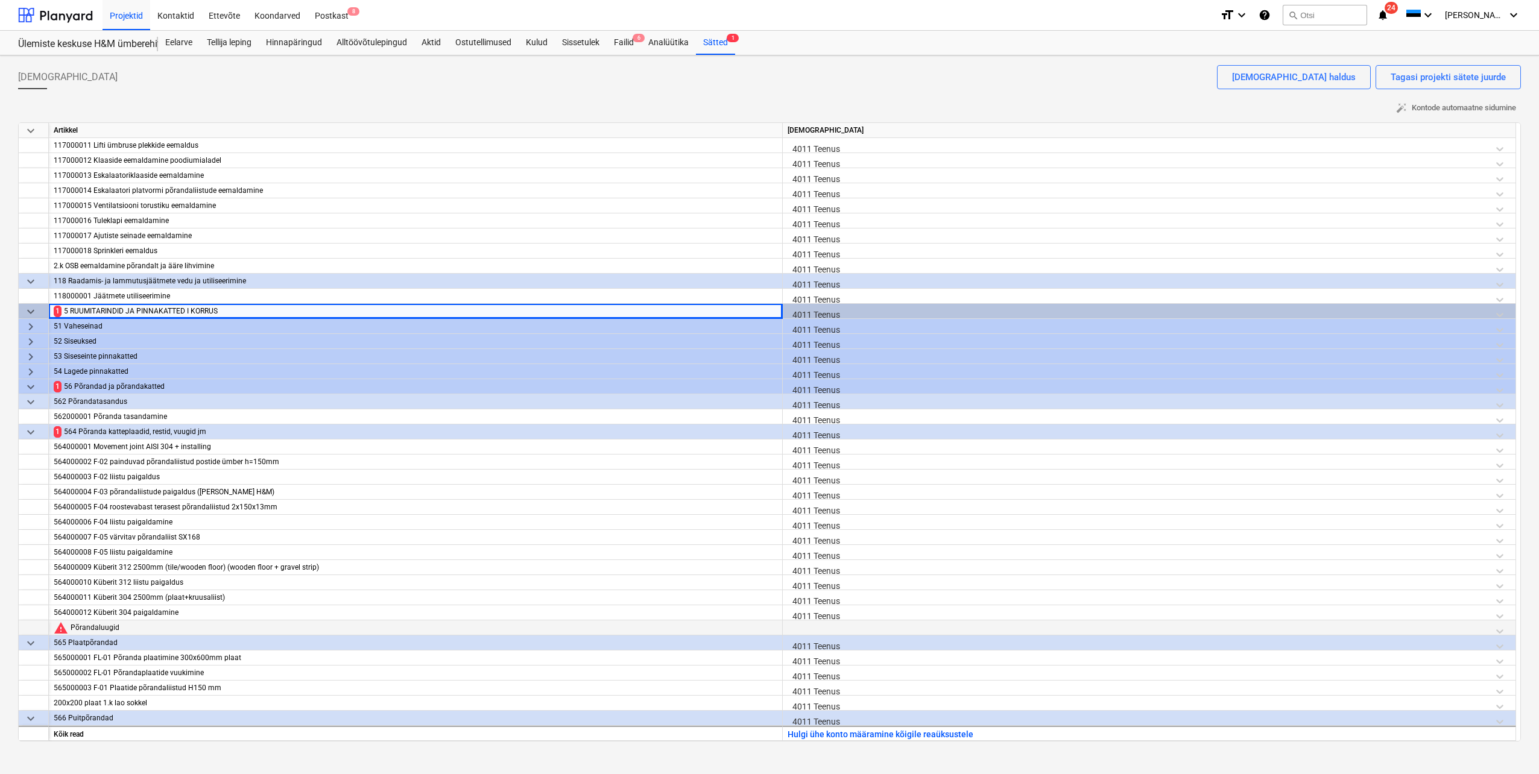
click at [818, 631] on div at bounding box center [1149, 631] width 723 height 21
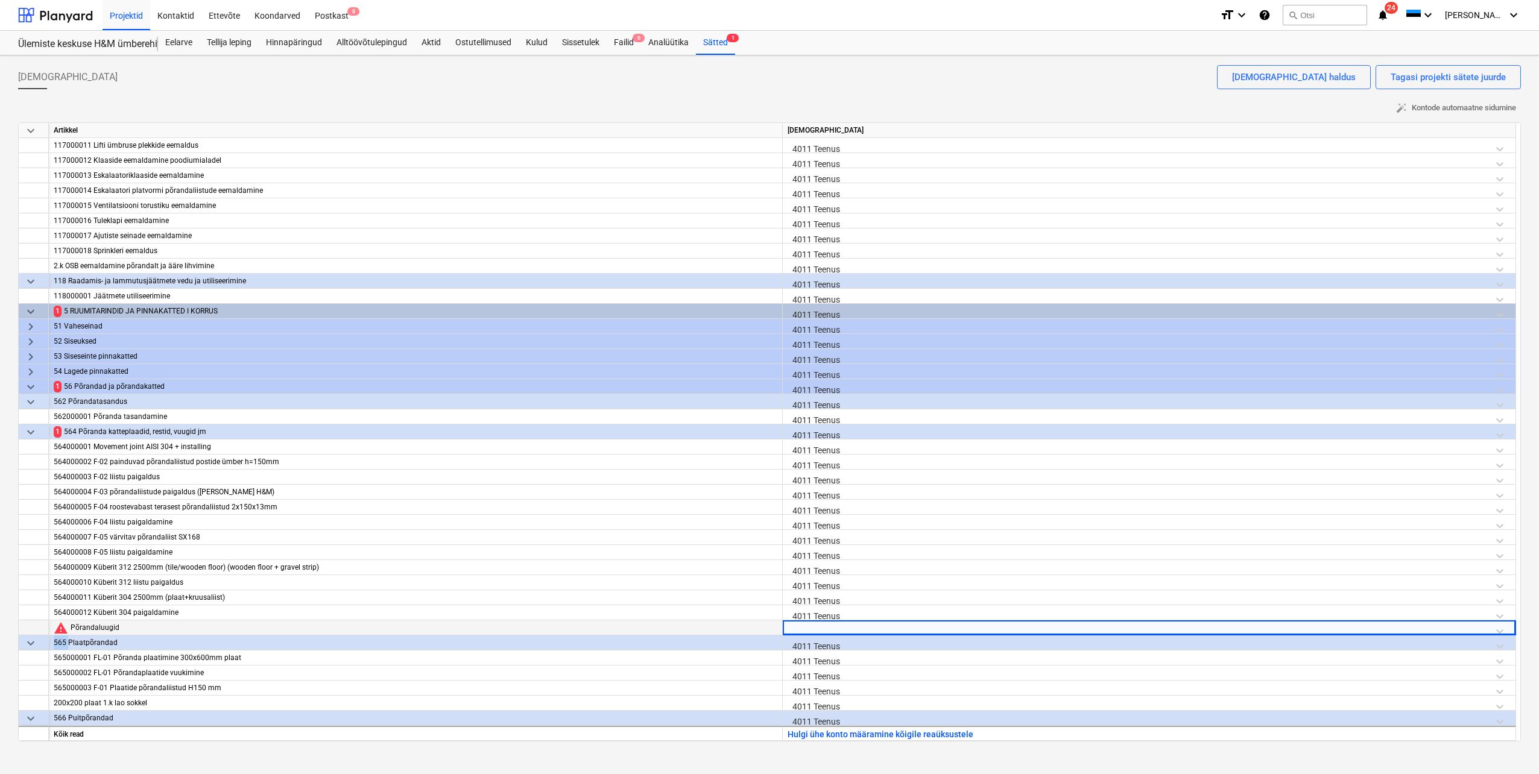
click at [818, 631] on div at bounding box center [1149, 631] width 723 height 21
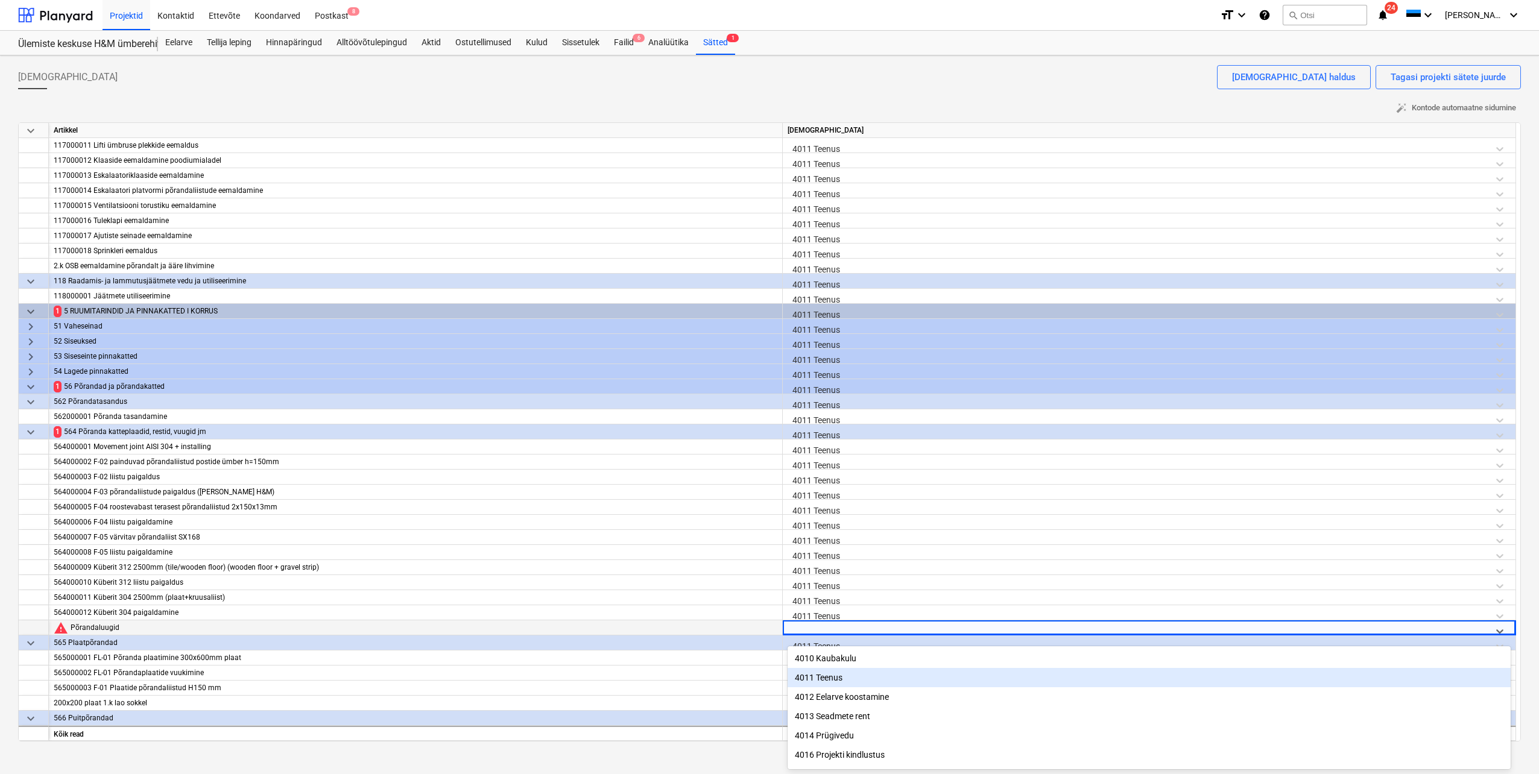
click at [817, 675] on div "4011 Teenus" at bounding box center [1149, 677] width 723 height 19
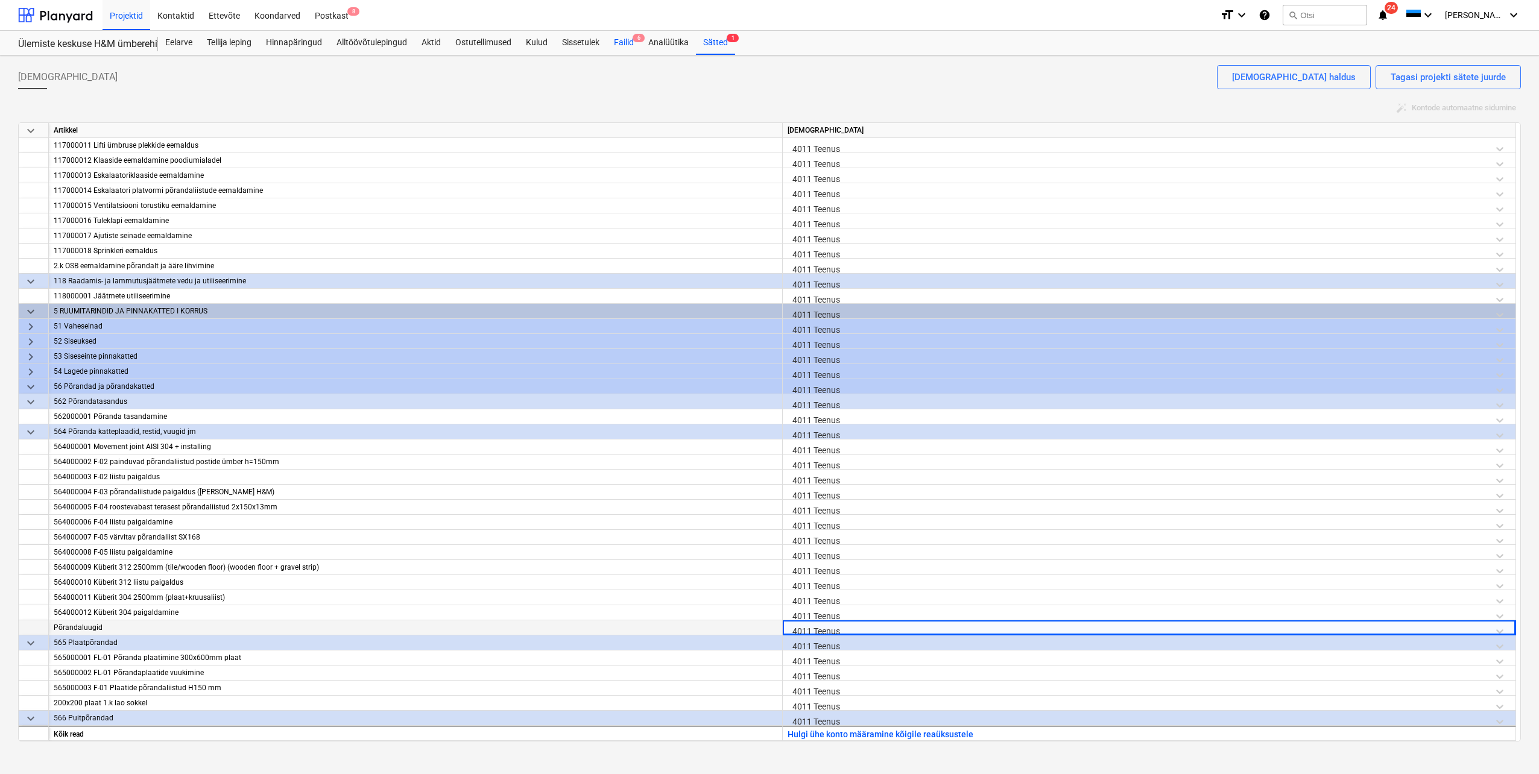
click at [624, 37] on div "Failid 6" at bounding box center [624, 43] width 34 height 24
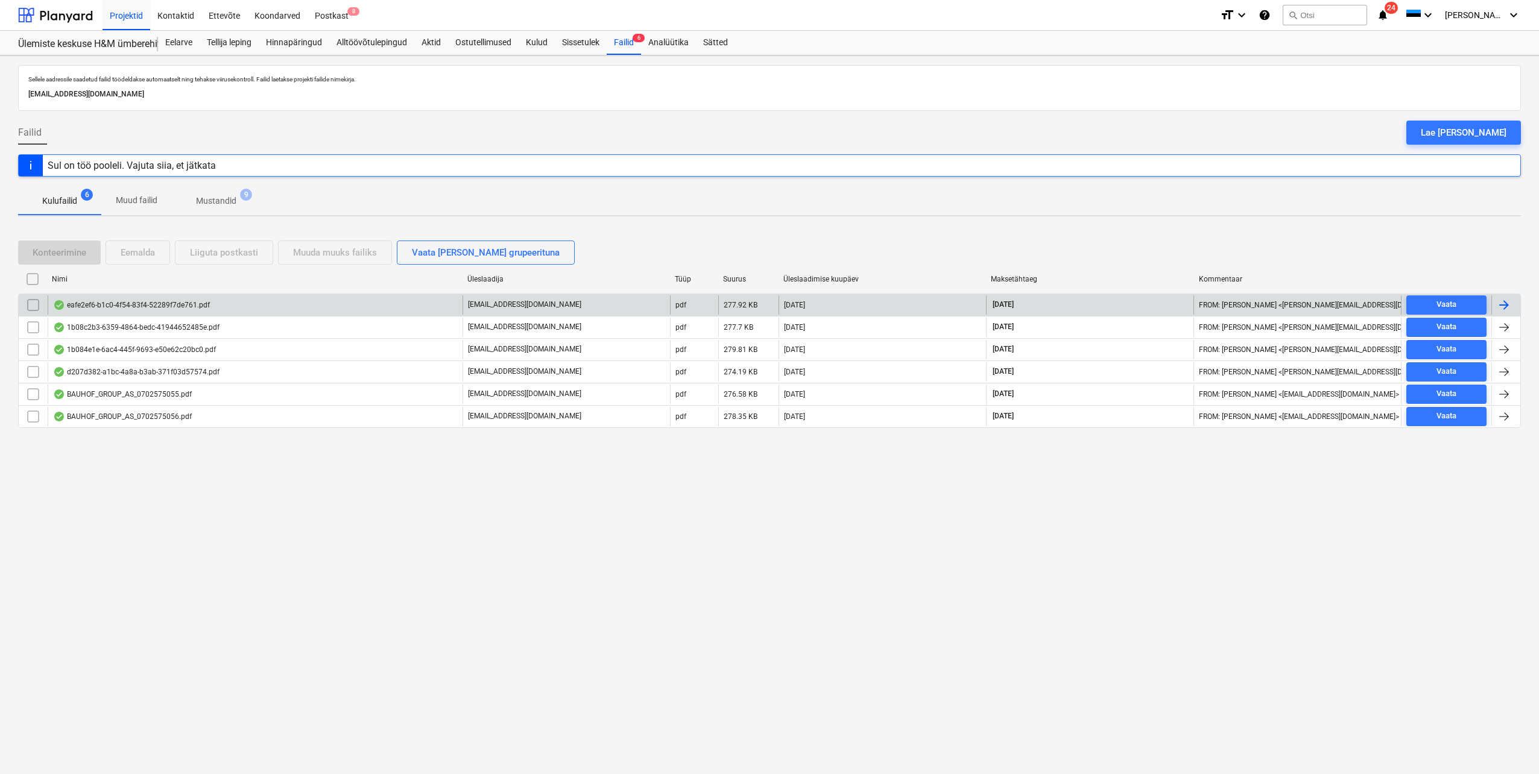
click at [1509, 306] on div at bounding box center [1504, 305] width 14 height 14
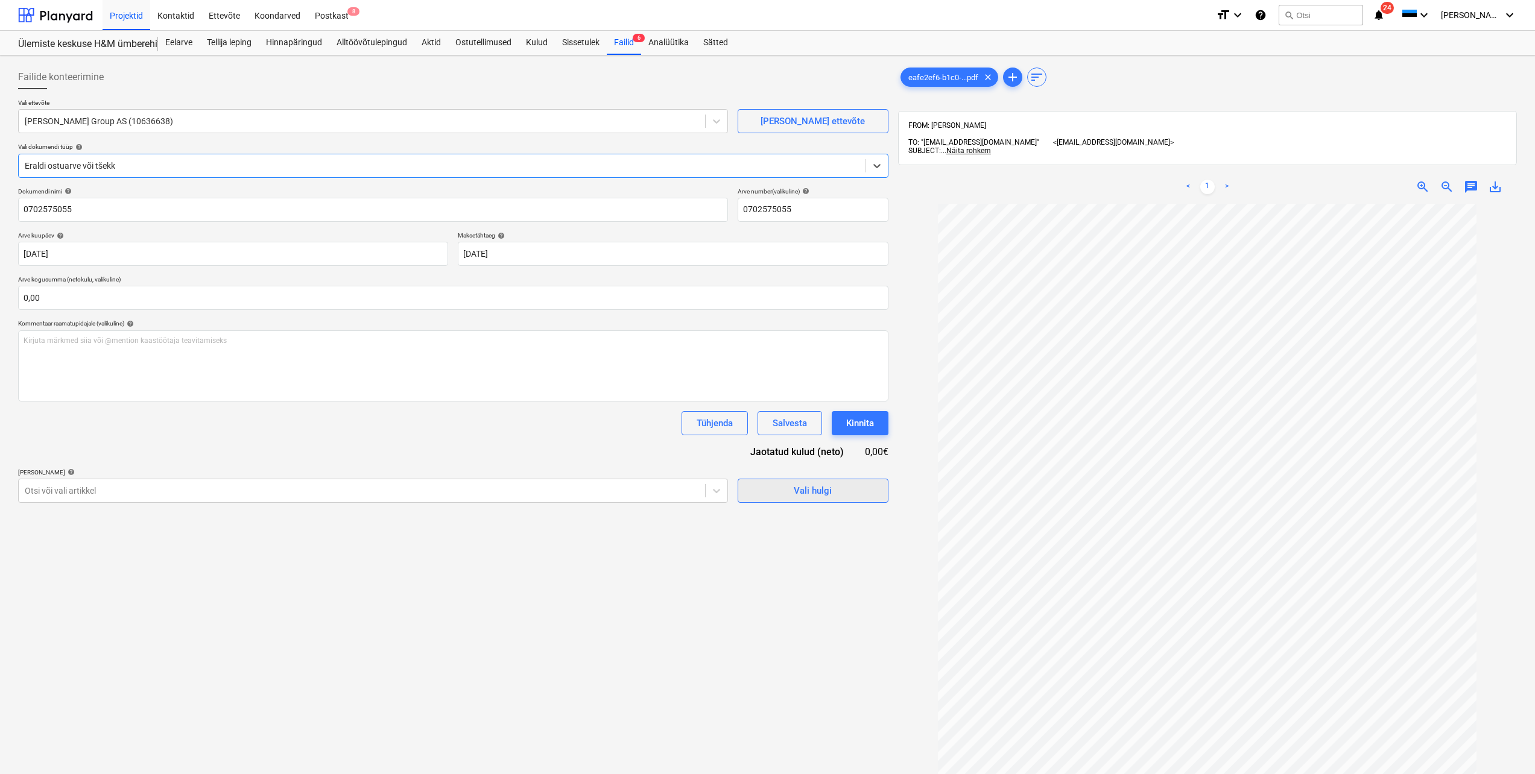
click at [812, 494] on div "Vali hulgi" at bounding box center [813, 491] width 38 height 16
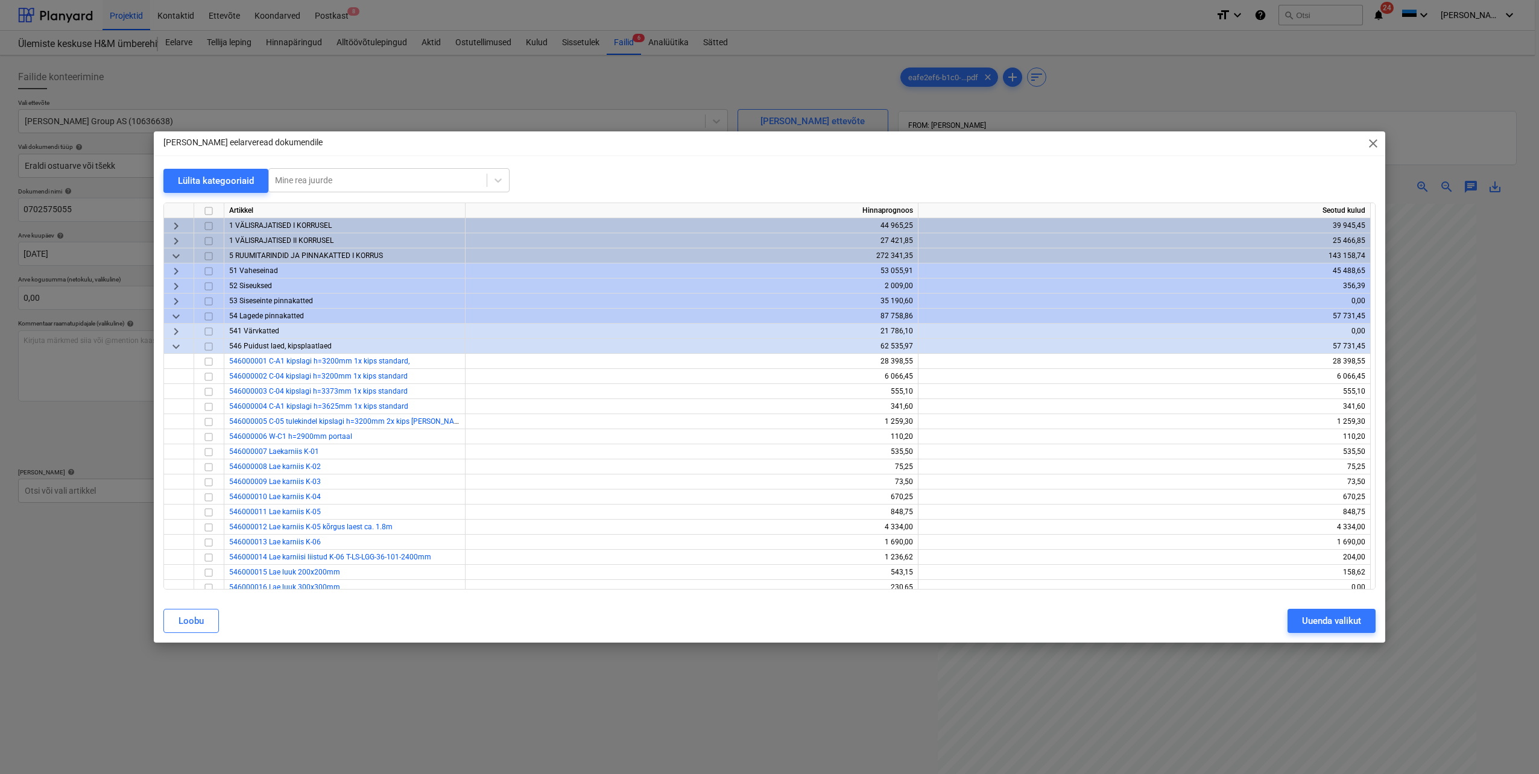
click at [179, 332] on span "keyboard_arrow_right" at bounding box center [176, 331] width 14 height 14
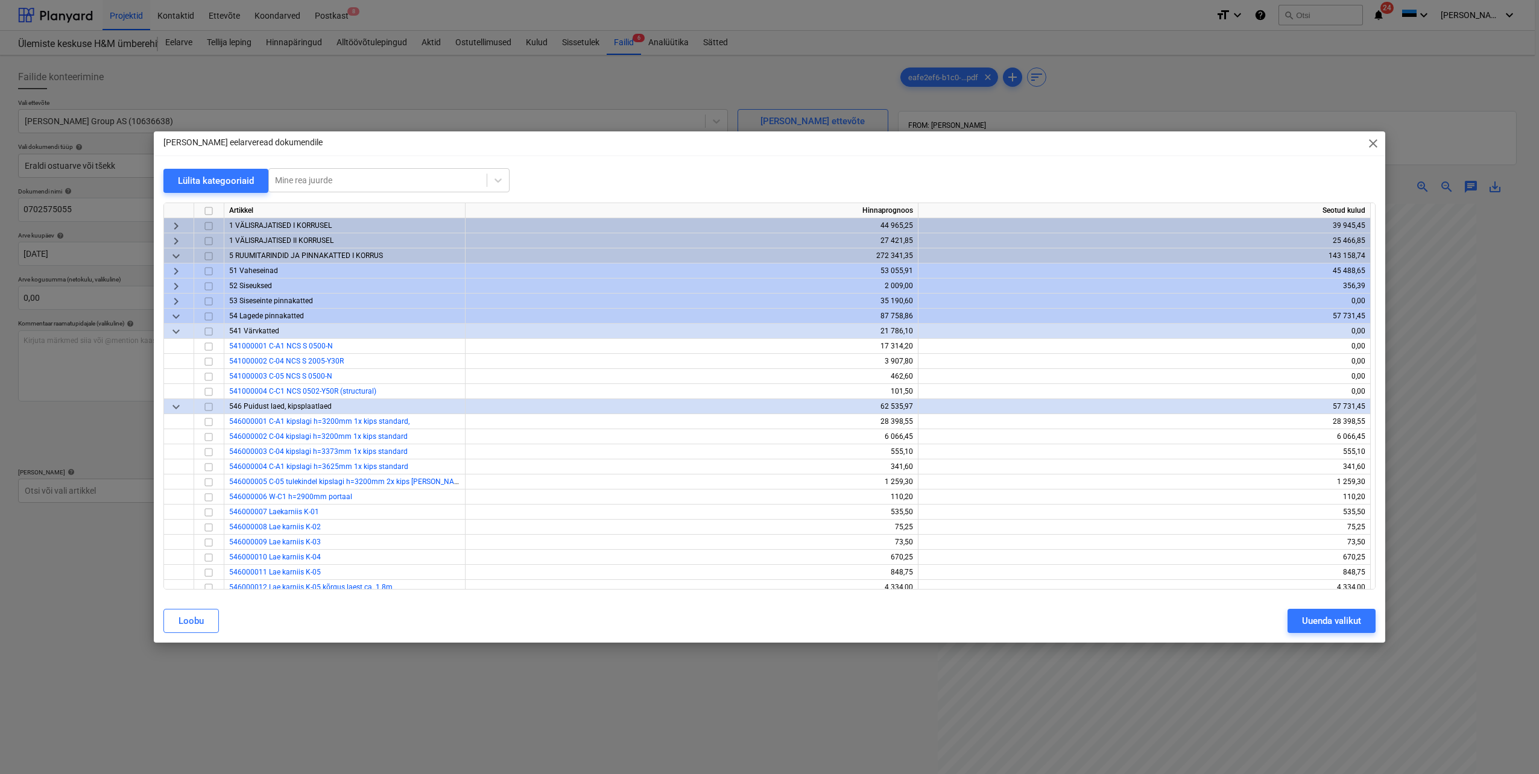
click at [179, 332] on span "keyboard_arrow_down" at bounding box center [176, 331] width 14 height 14
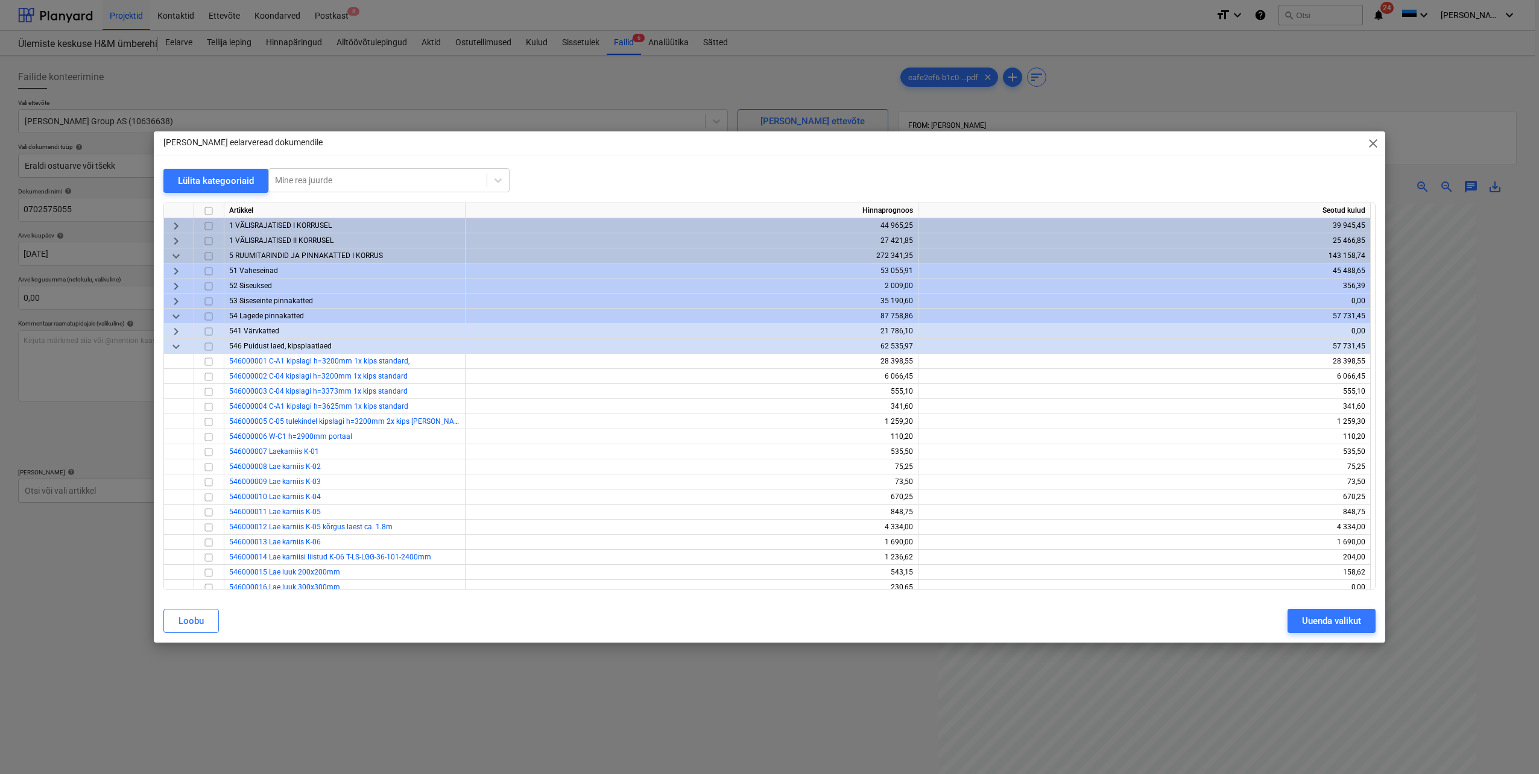
click at [175, 318] on span "keyboard_arrow_down" at bounding box center [176, 316] width 14 height 14
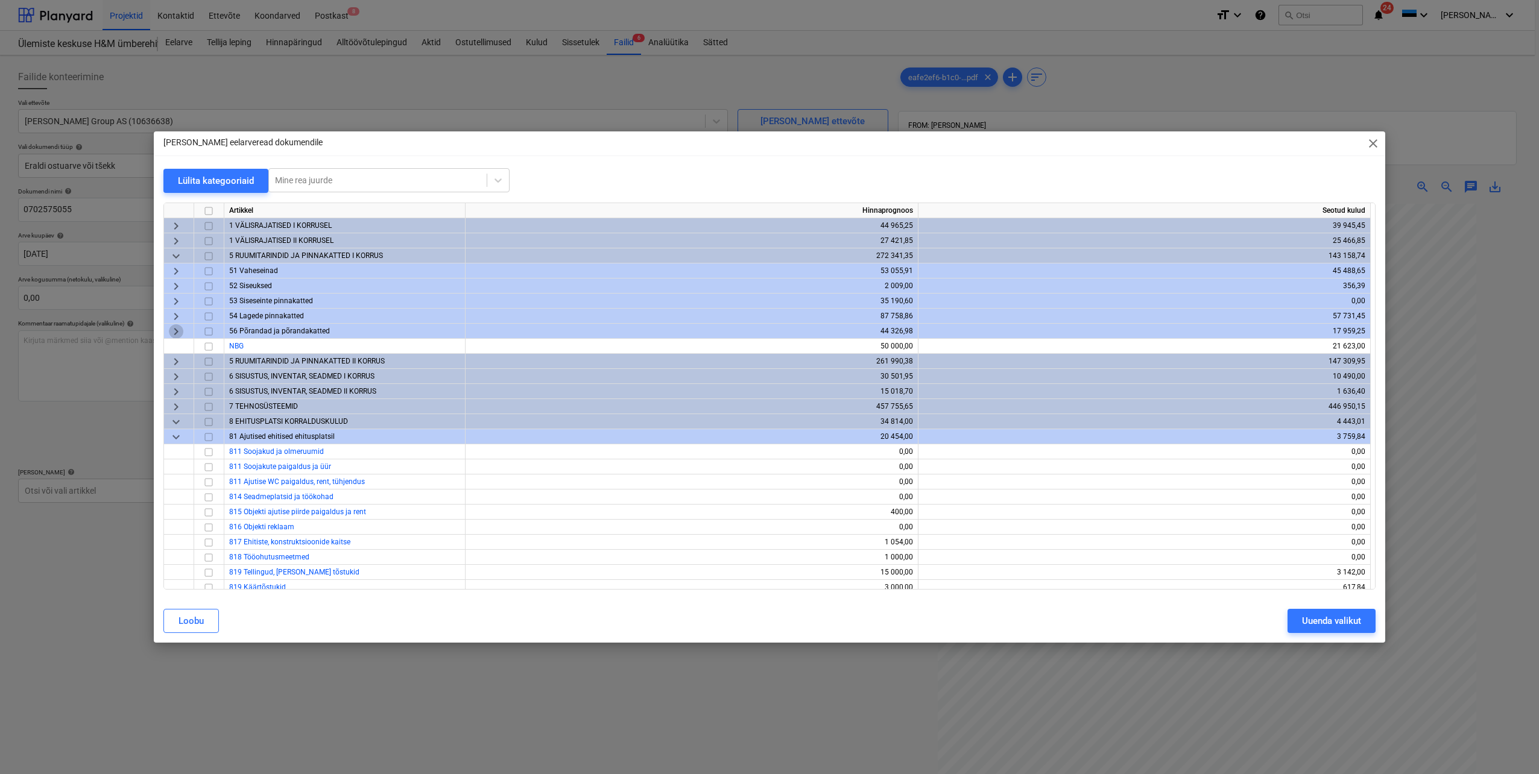
click at [181, 332] on span "keyboard_arrow_right" at bounding box center [176, 331] width 14 height 14
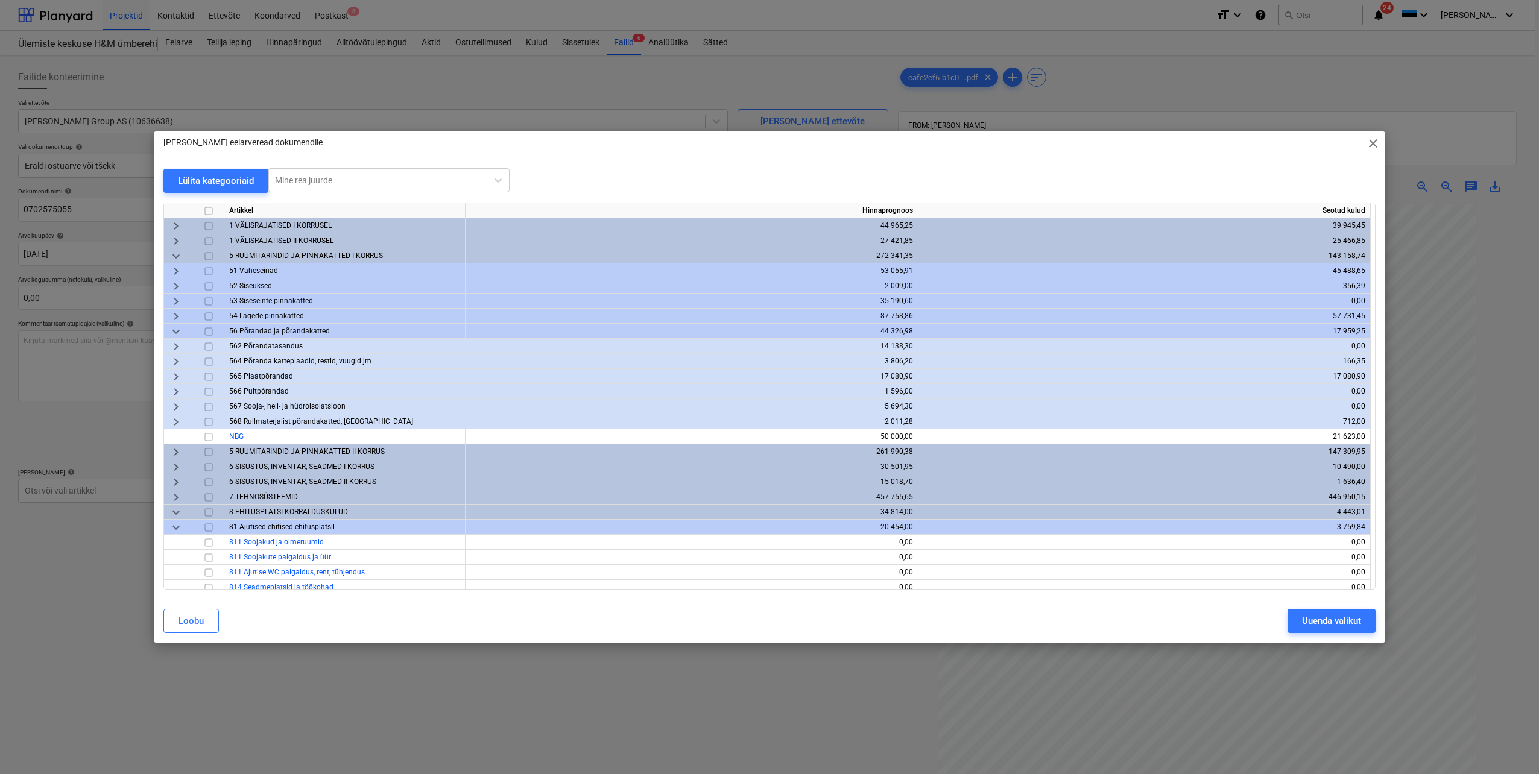
click at [178, 360] on span "keyboard_arrow_right" at bounding box center [176, 362] width 14 height 14
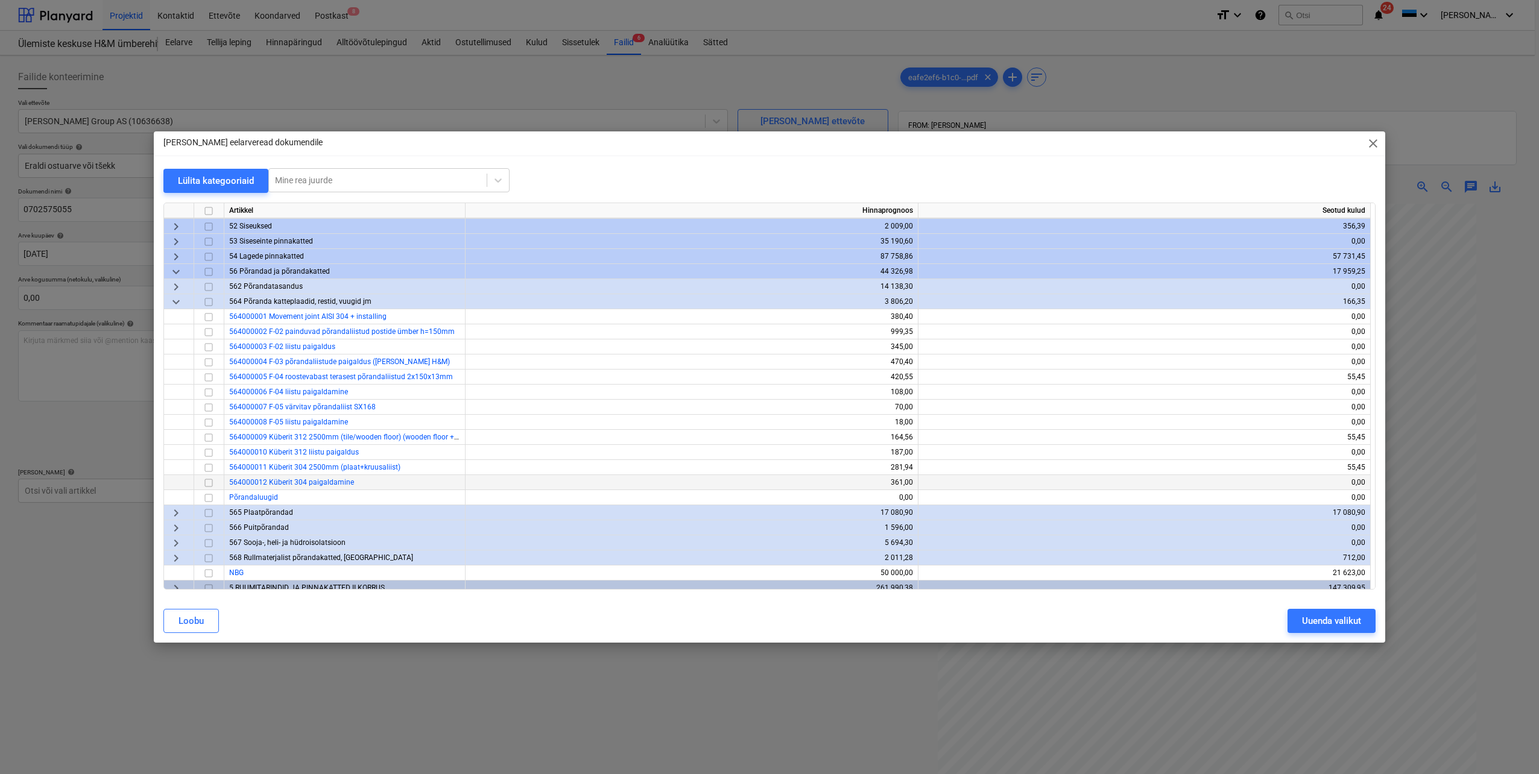
scroll to position [60, 0]
click at [207, 497] on input "checkbox" at bounding box center [208, 497] width 14 height 14
click at [1302, 624] on div "Uuenda valikut" at bounding box center [1331, 621] width 59 height 16
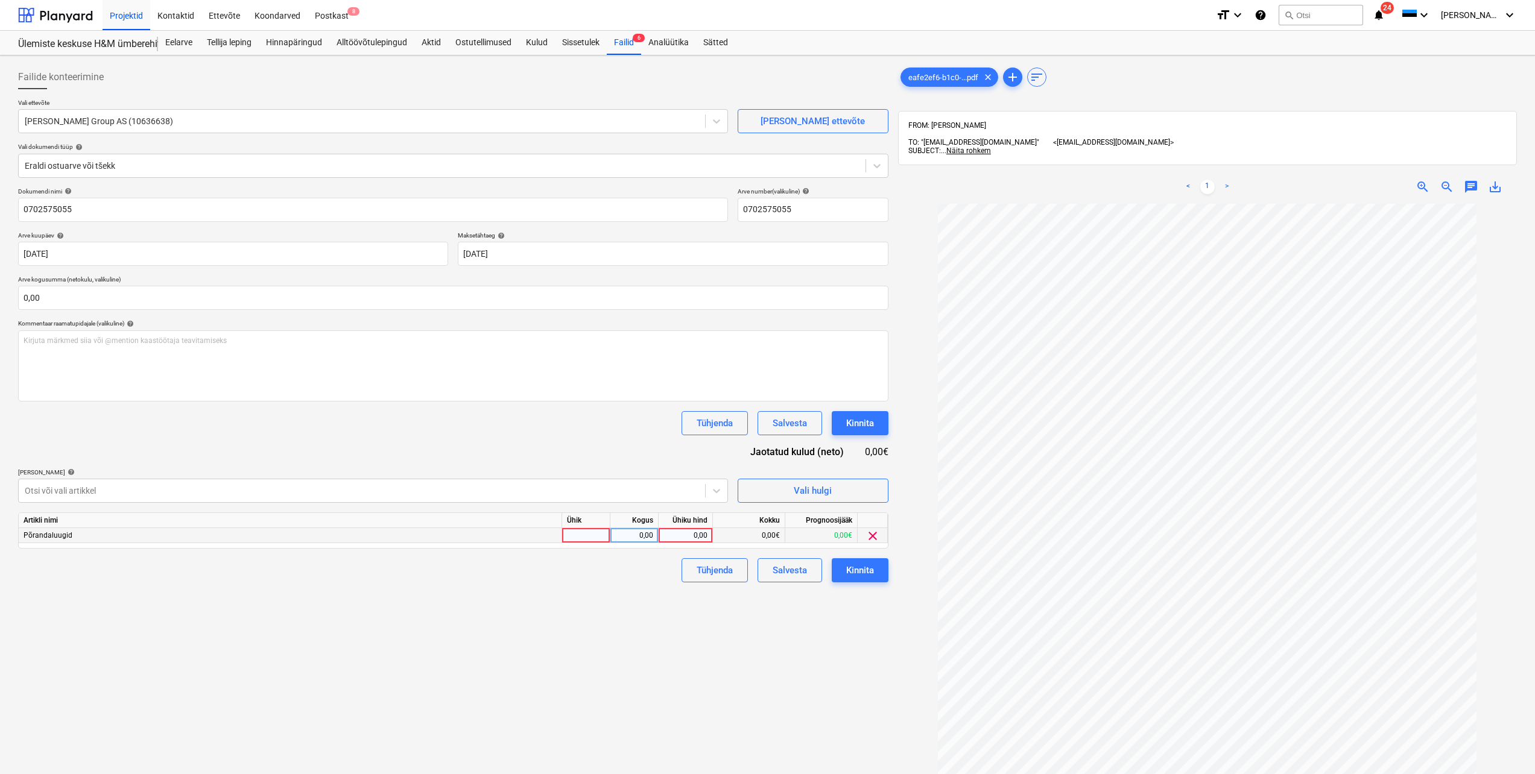
click at [574, 531] on div at bounding box center [586, 535] width 48 height 15
type input "tk"
click at [645, 535] on div "0,00" at bounding box center [634, 535] width 38 height 15
type input "1"
click at [683, 539] on div "0,00" at bounding box center [685, 535] width 44 height 15
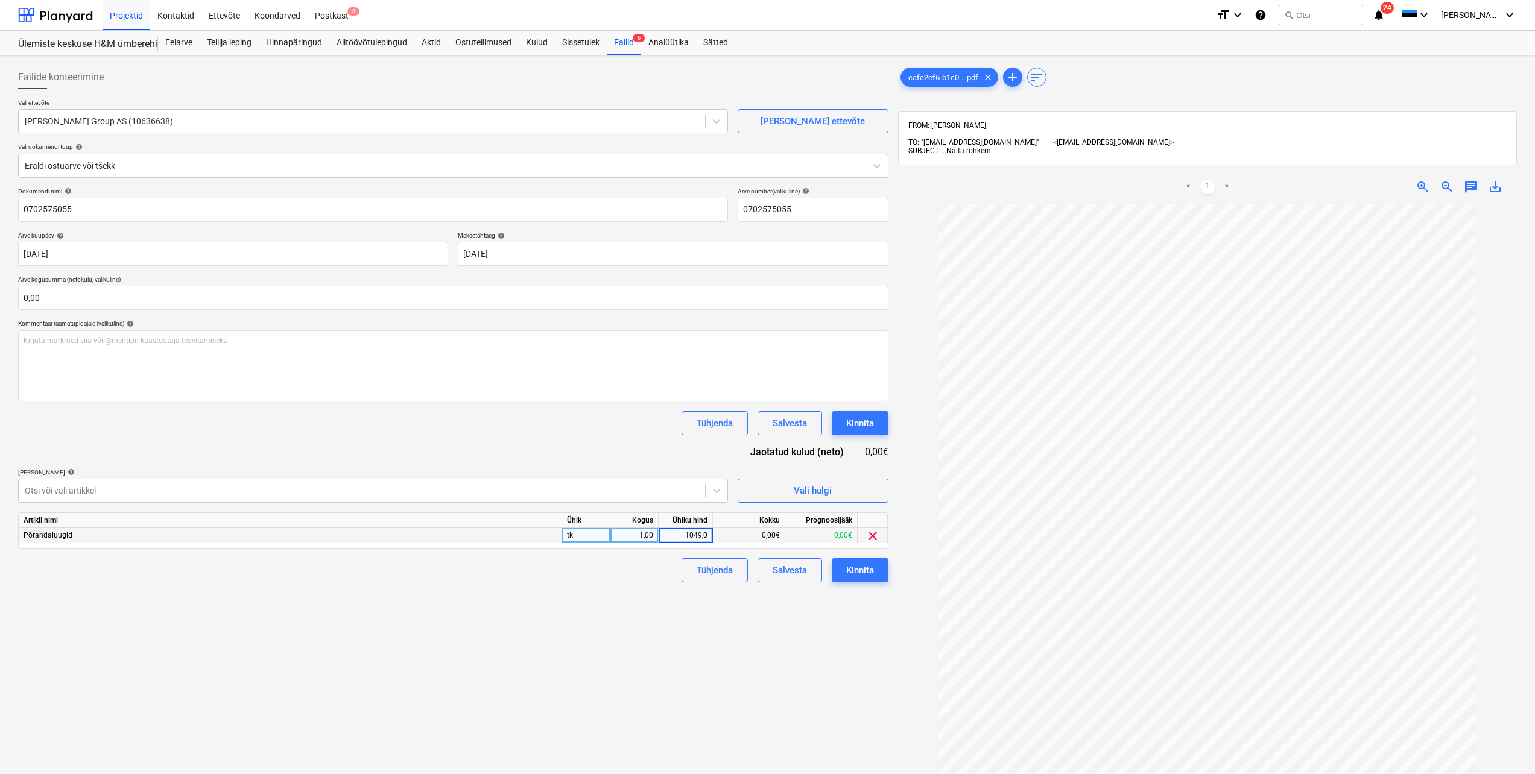
type input "1049,03"
click at [646, 557] on div "Dokumendi nimi help 0702575055 Arve number (valikuline) help 0702575055 Arve ku…" at bounding box center [453, 385] width 870 height 395
click at [113, 294] on input "text" at bounding box center [453, 298] width 870 height 24
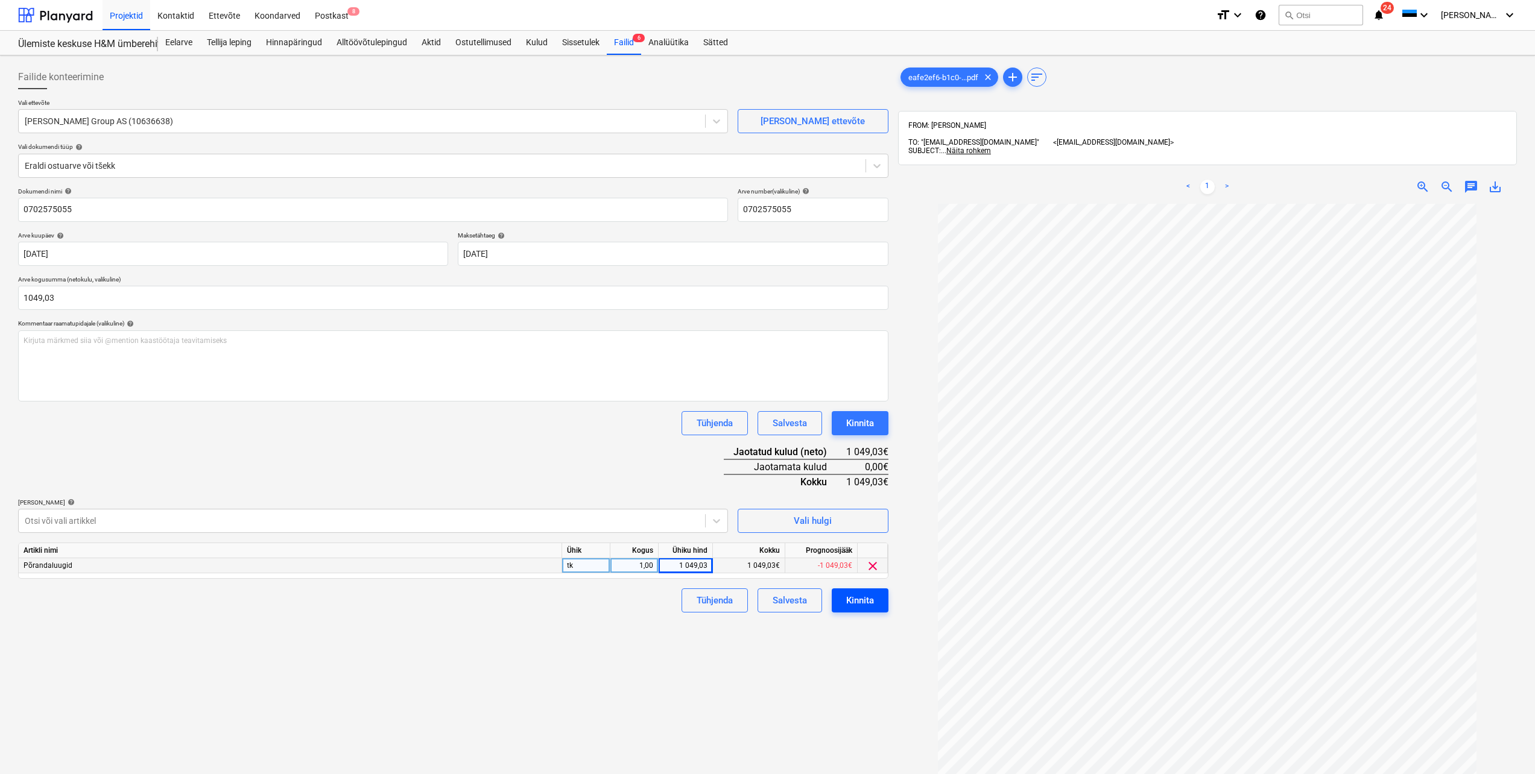
type input "1 049,03"
click at [867, 608] on div "Kinnita" at bounding box center [860, 601] width 28 height 16
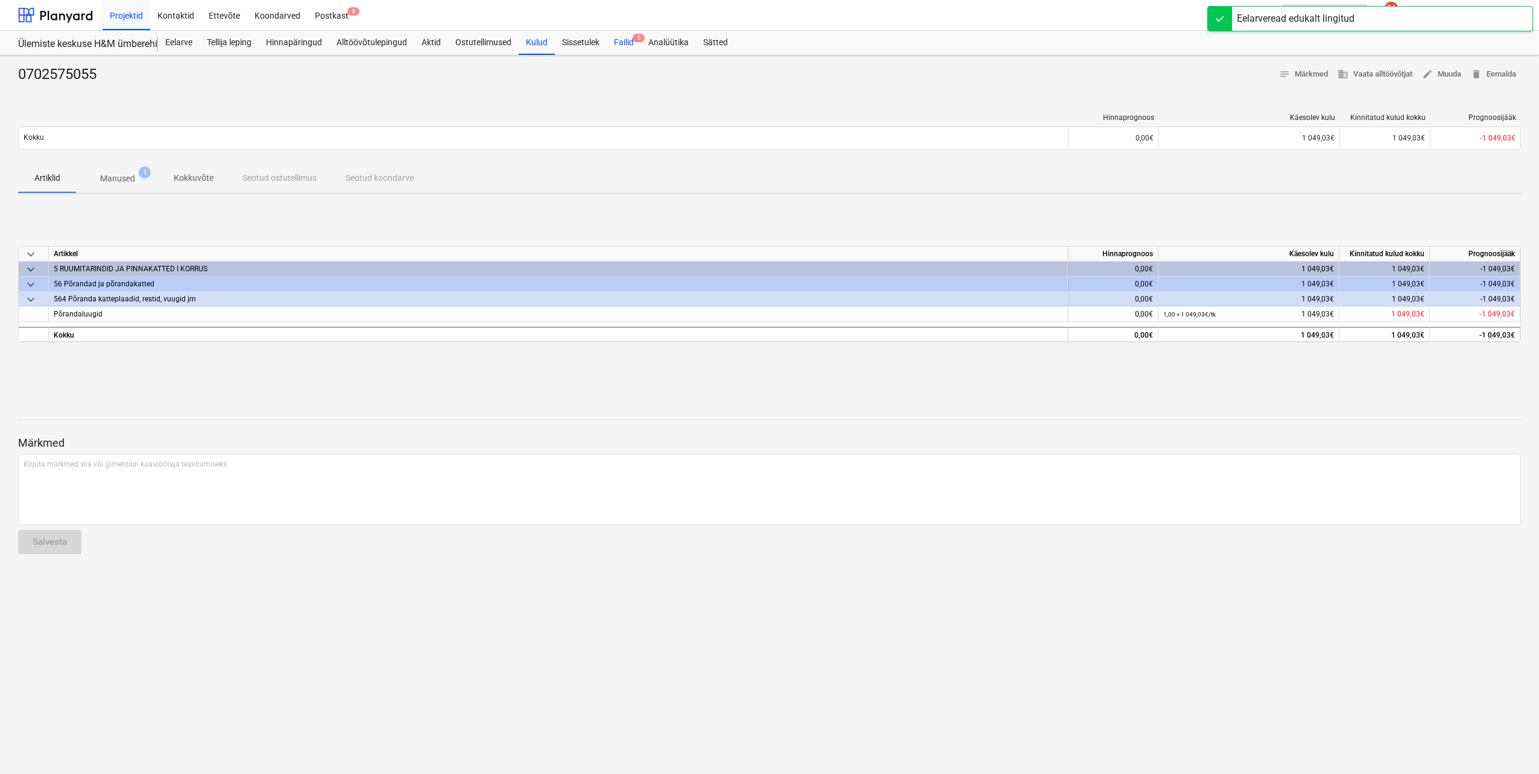
click at [629, 39] on div "Failid 5" at bounding box center [624, 43] width 34 height 24
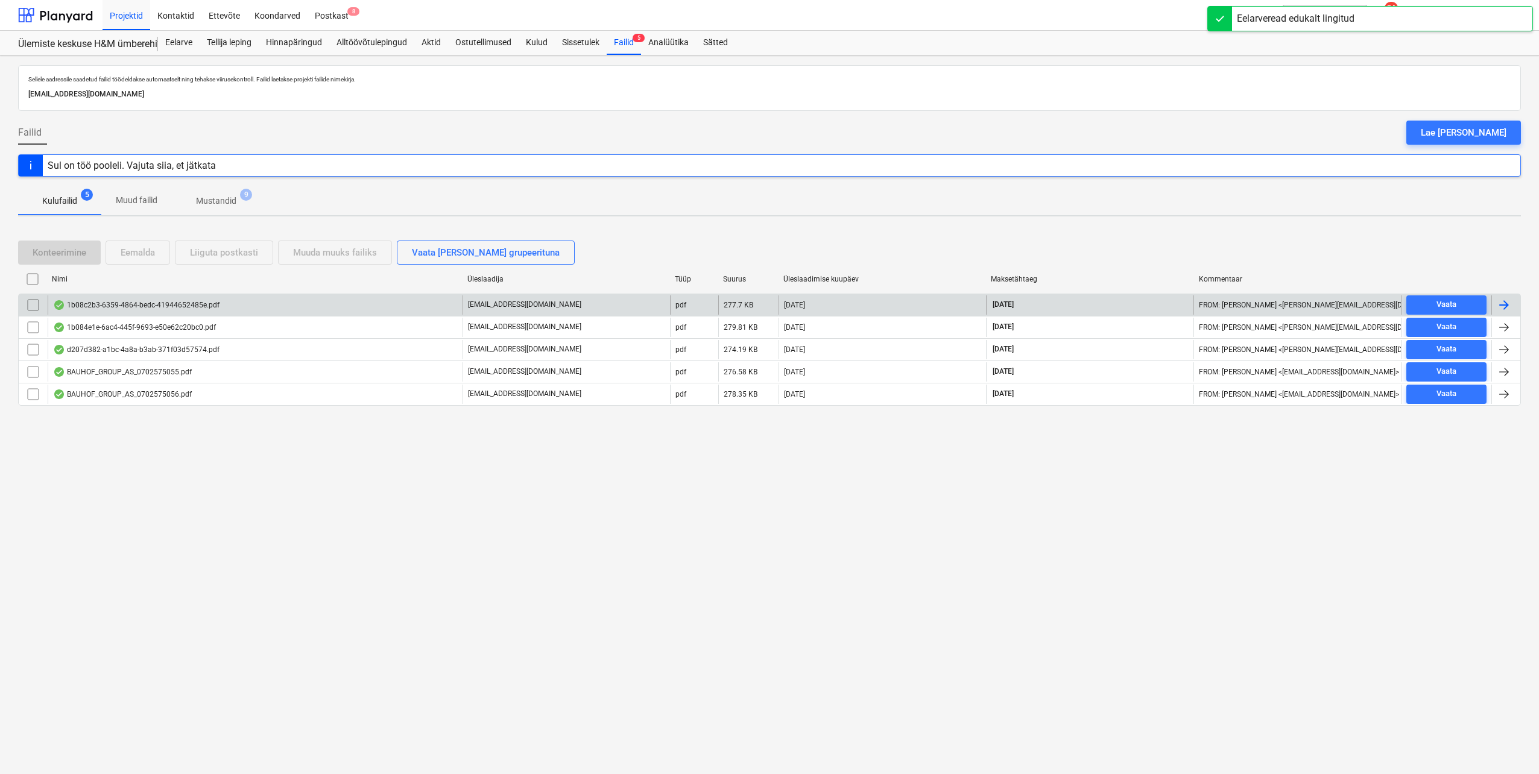
click at [1495, 299] on div at bounding box center [1505, 304] width 29 height 19
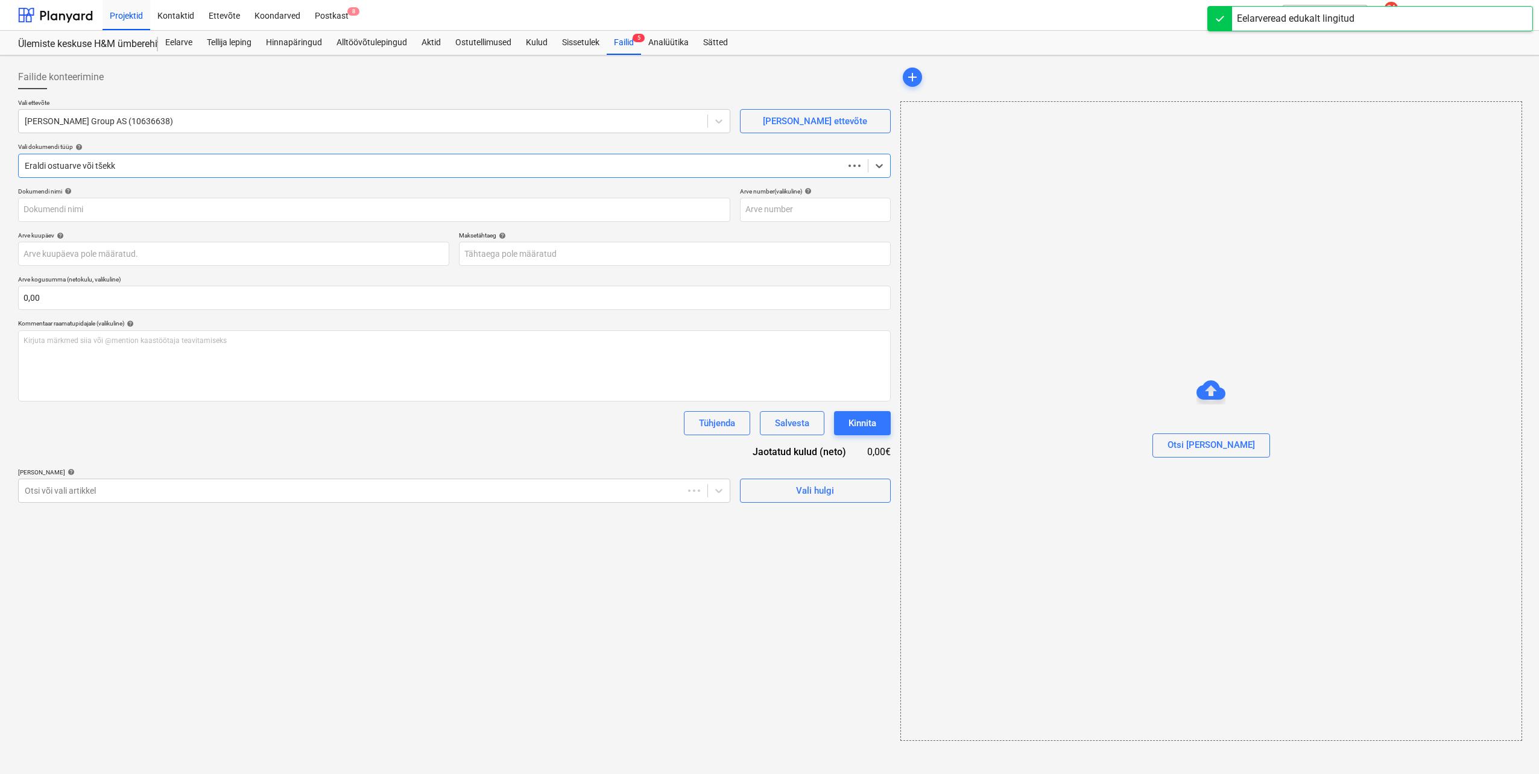
type input "0702577335"
type input "[DATE]"
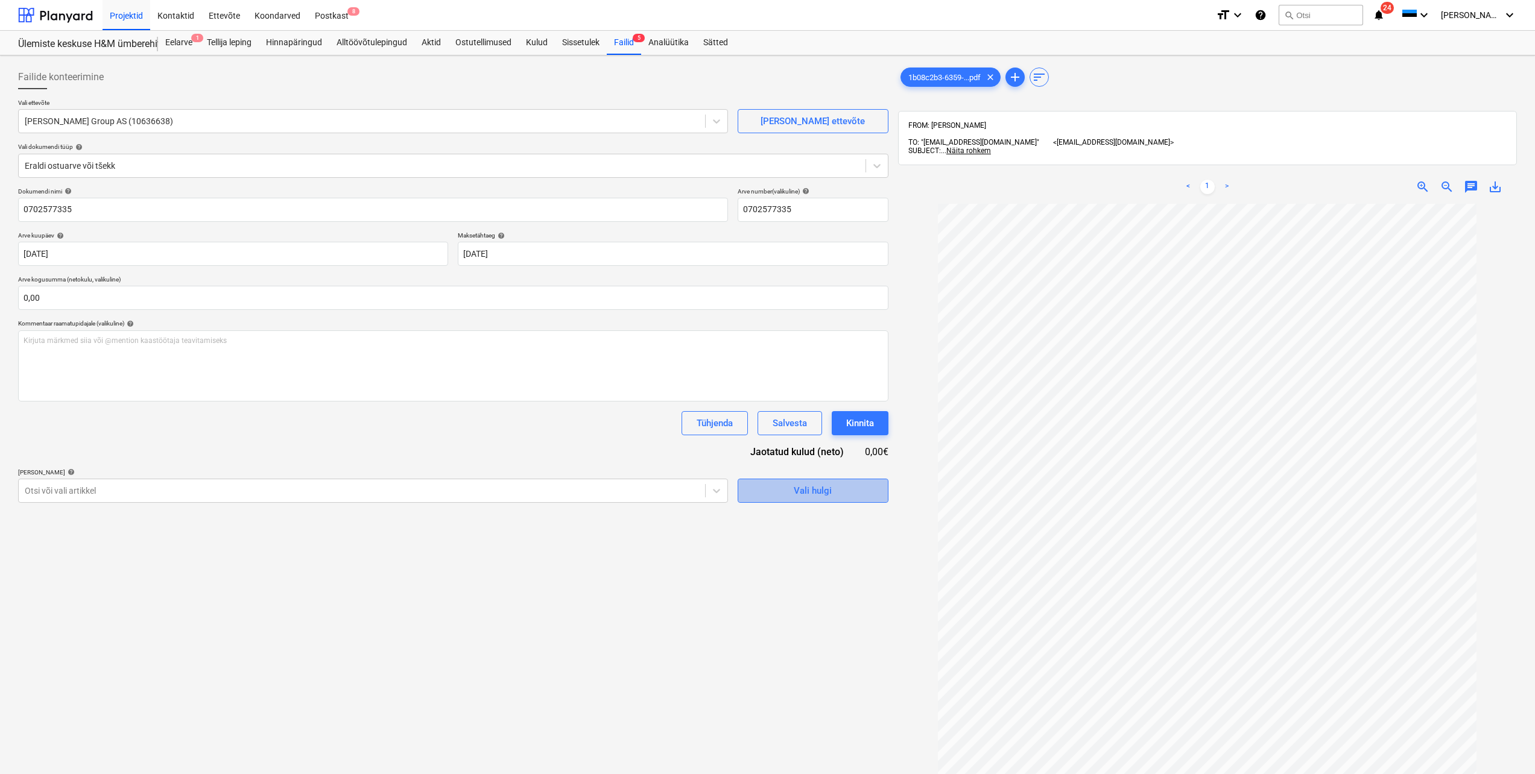
click at [808, 492] on div "Vali hulgi" at bounding box center [813, 491] width 38 height 16
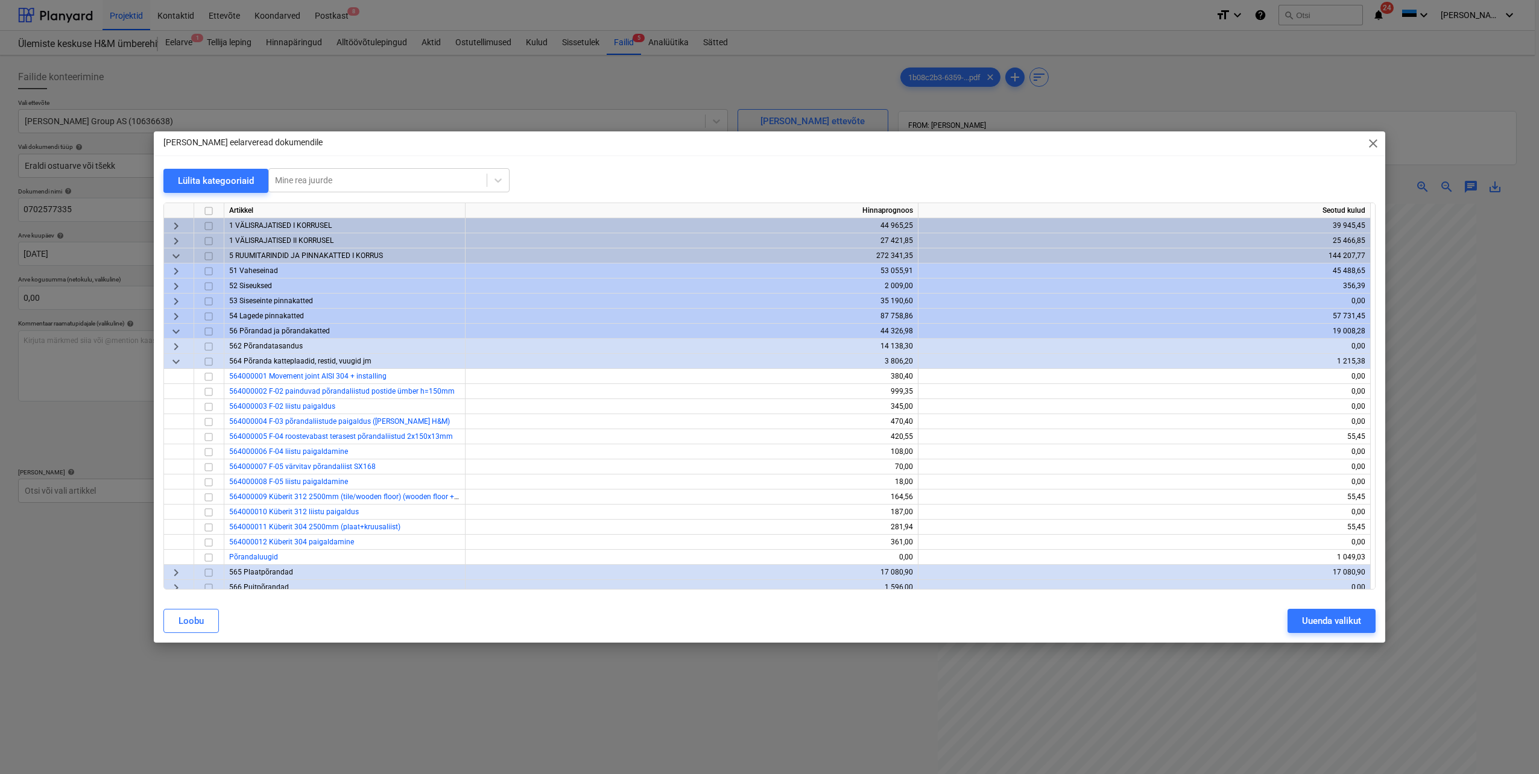
click at [176, 349] on span "keyboard_arrow_right" at bounding box center [176, 347] width 14 height 14
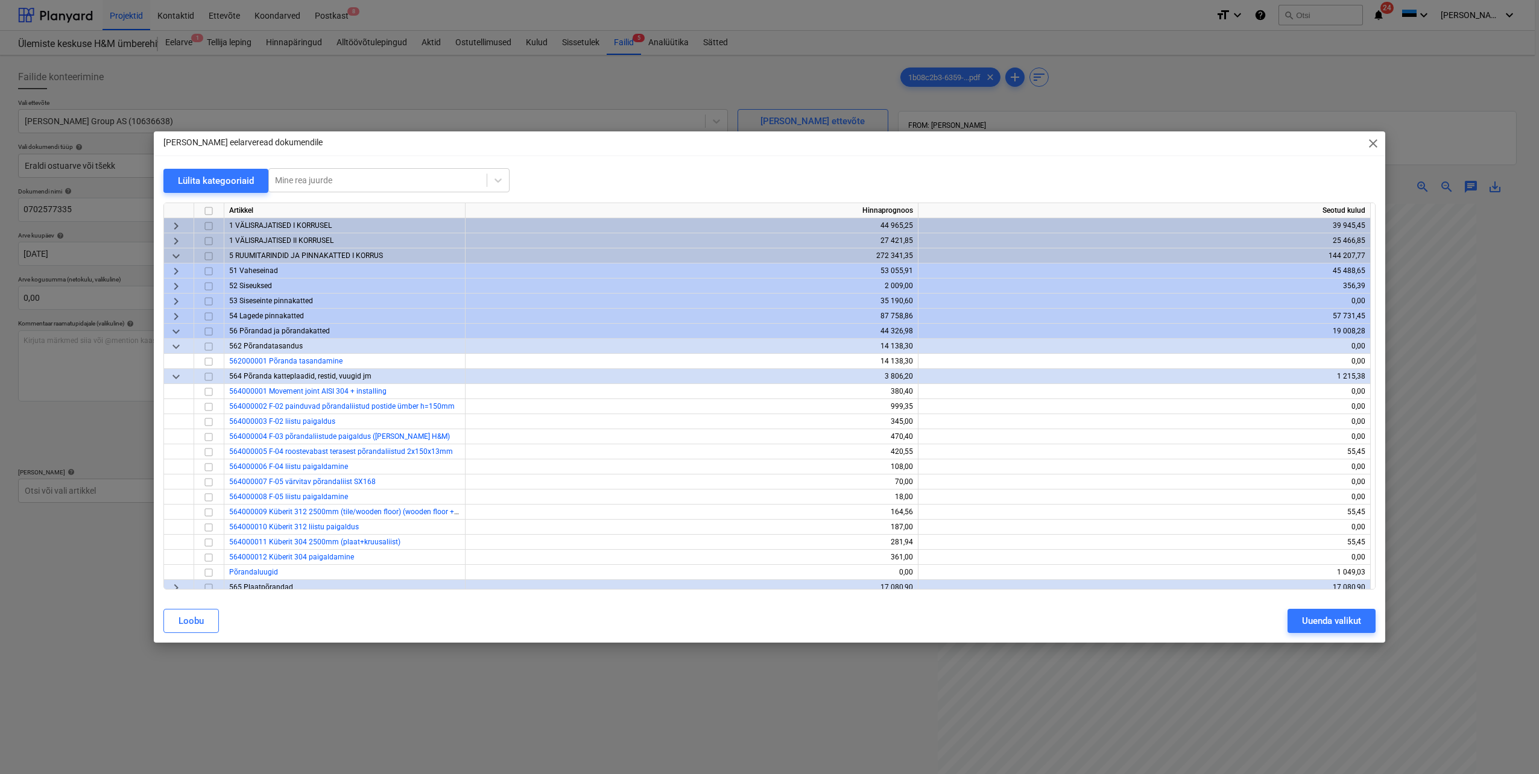
click at [176, 349] on span "keyboard_arrow_down" at bounding box center [176, 347] width 14 height 14
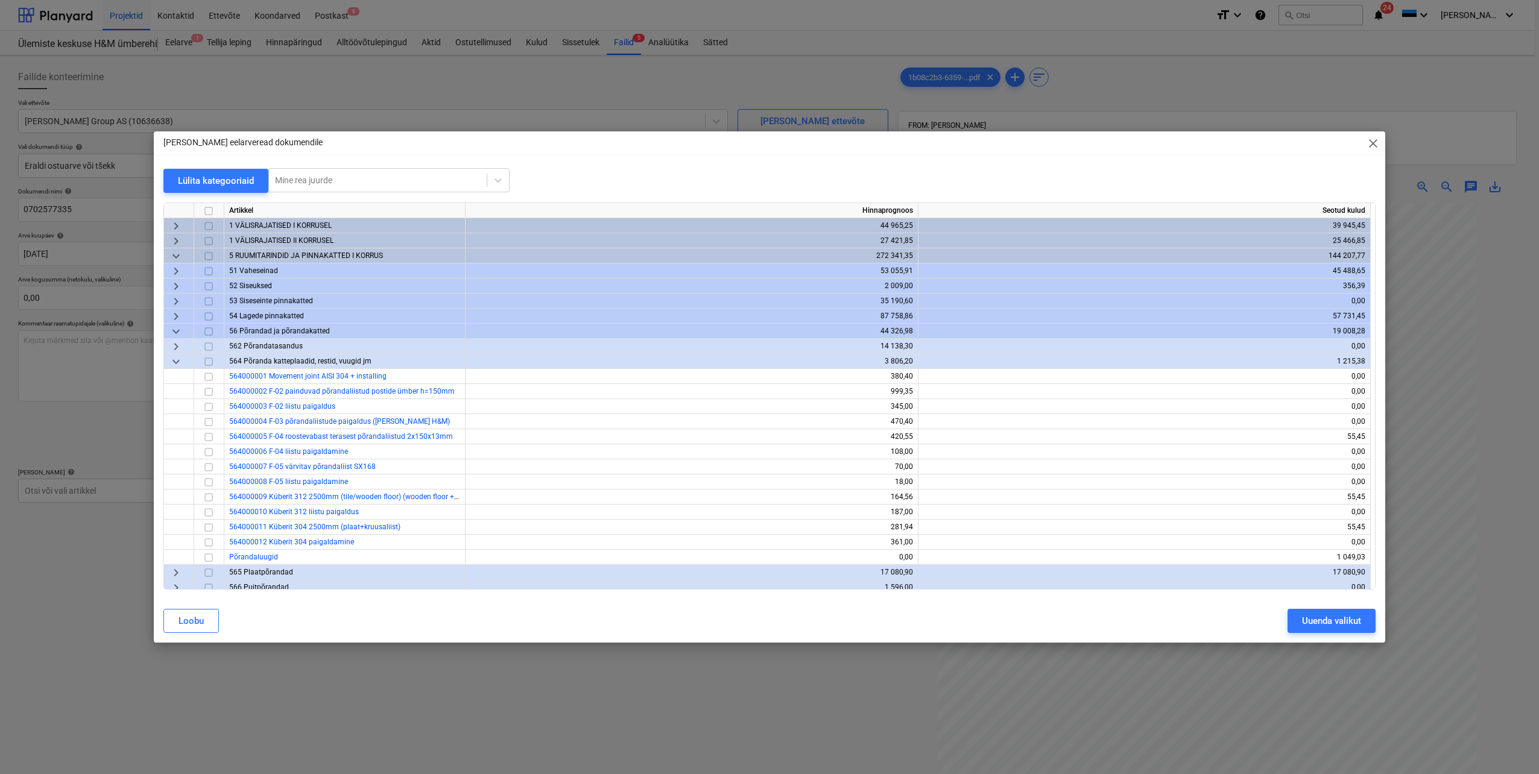
click at [172, 331] on span "keyboard_arrow_down" at bounding box center [176, 331] width 14 height 14
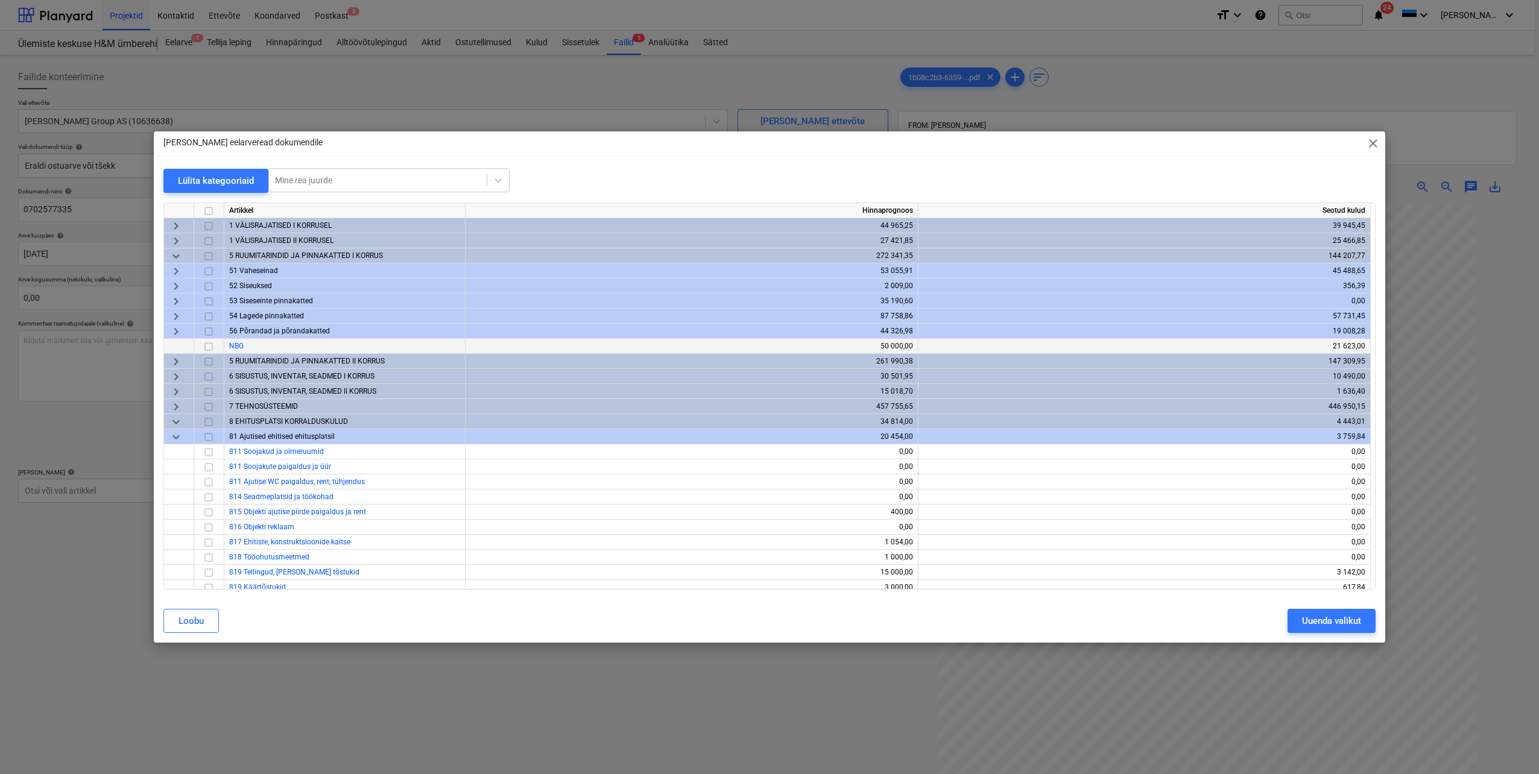
click at [180, 258] on span "keyboard_arrow_down" at bounding box center [176, 256] width 14 height 14
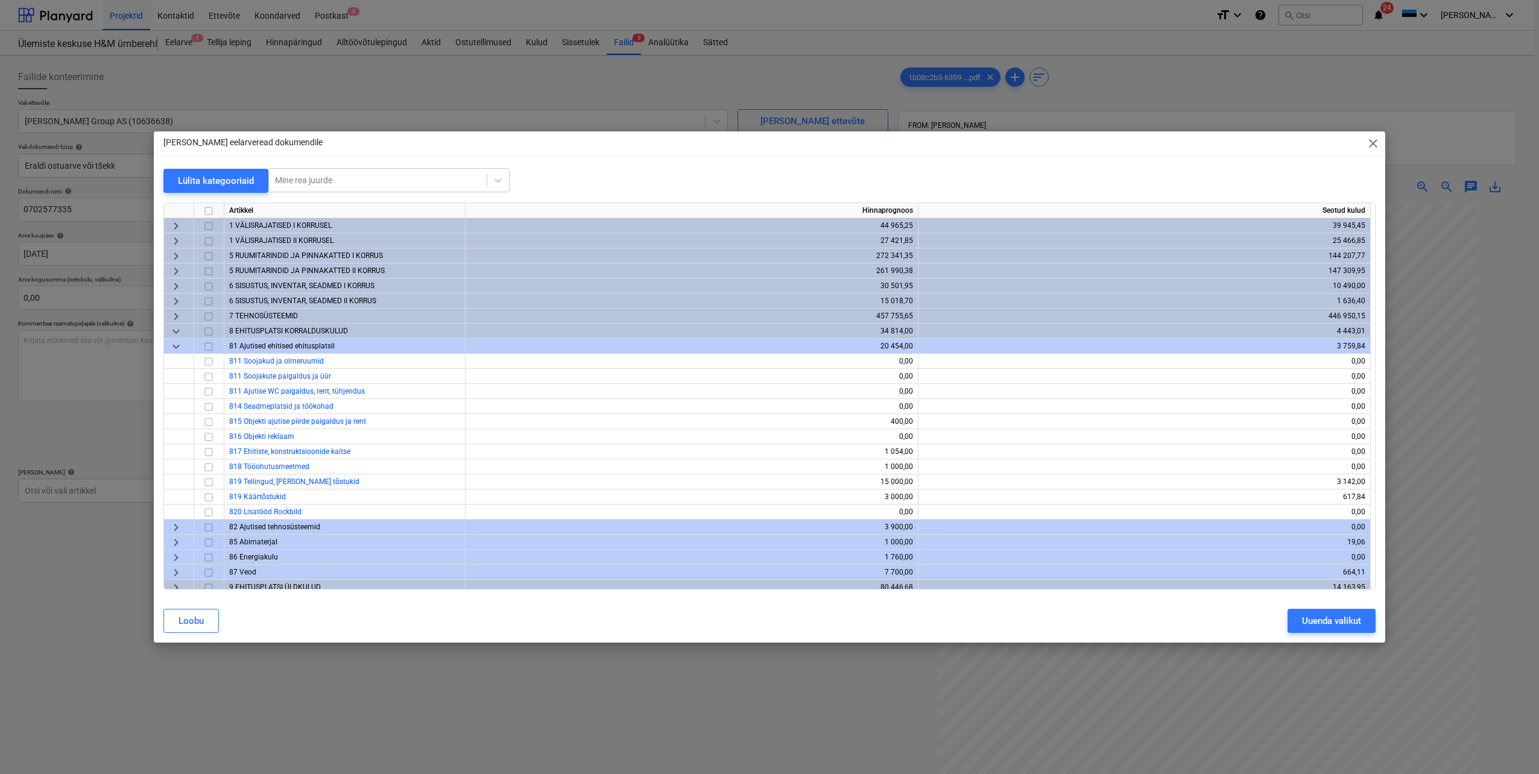
click at [175, 330] on span "keyboard_arrow_down" at bounding box center [176, 331] width 14 height 14
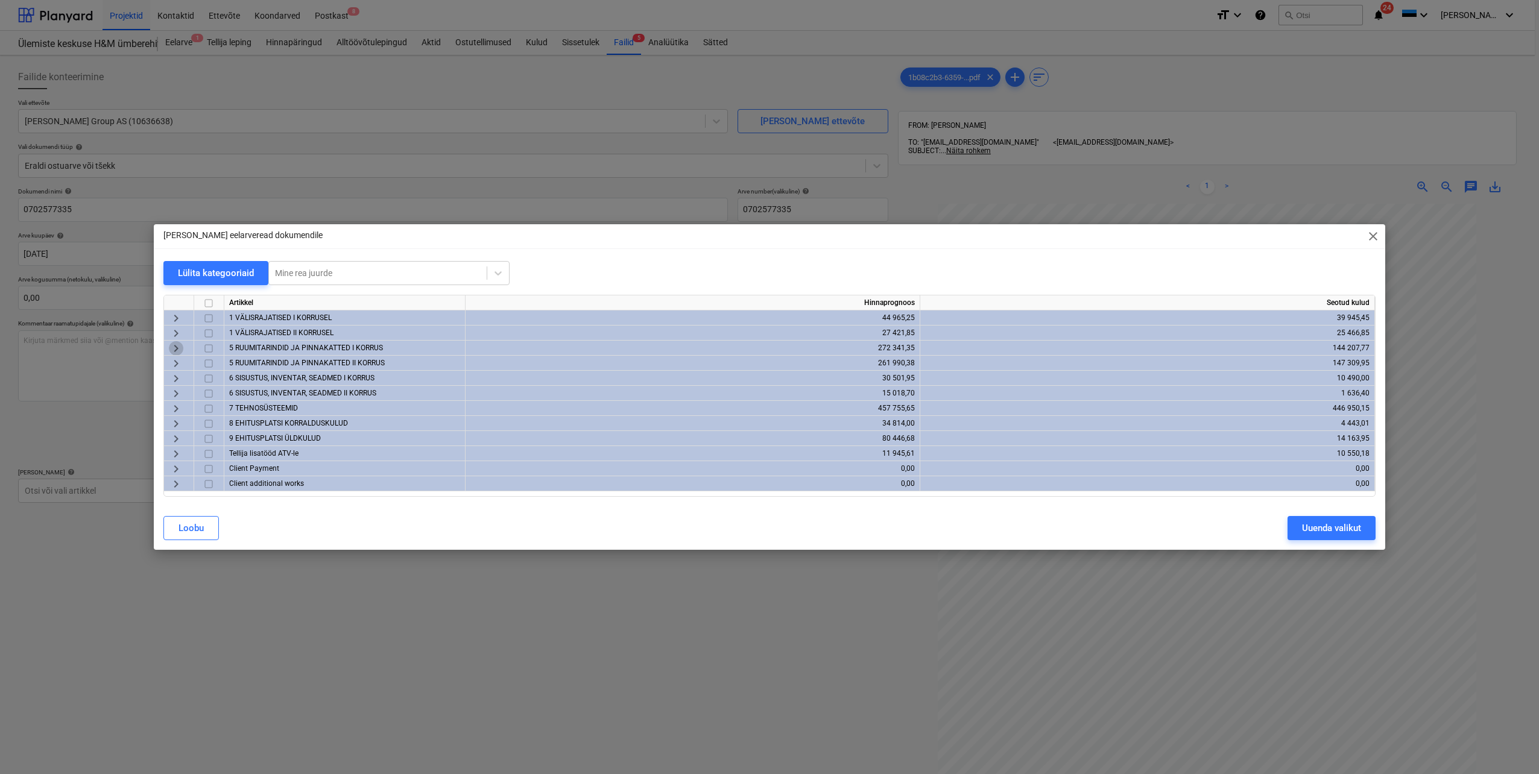
click at [180, 347] on span "keyboard_arrow_right" at bounding box center [176, 348] width 14 height 14
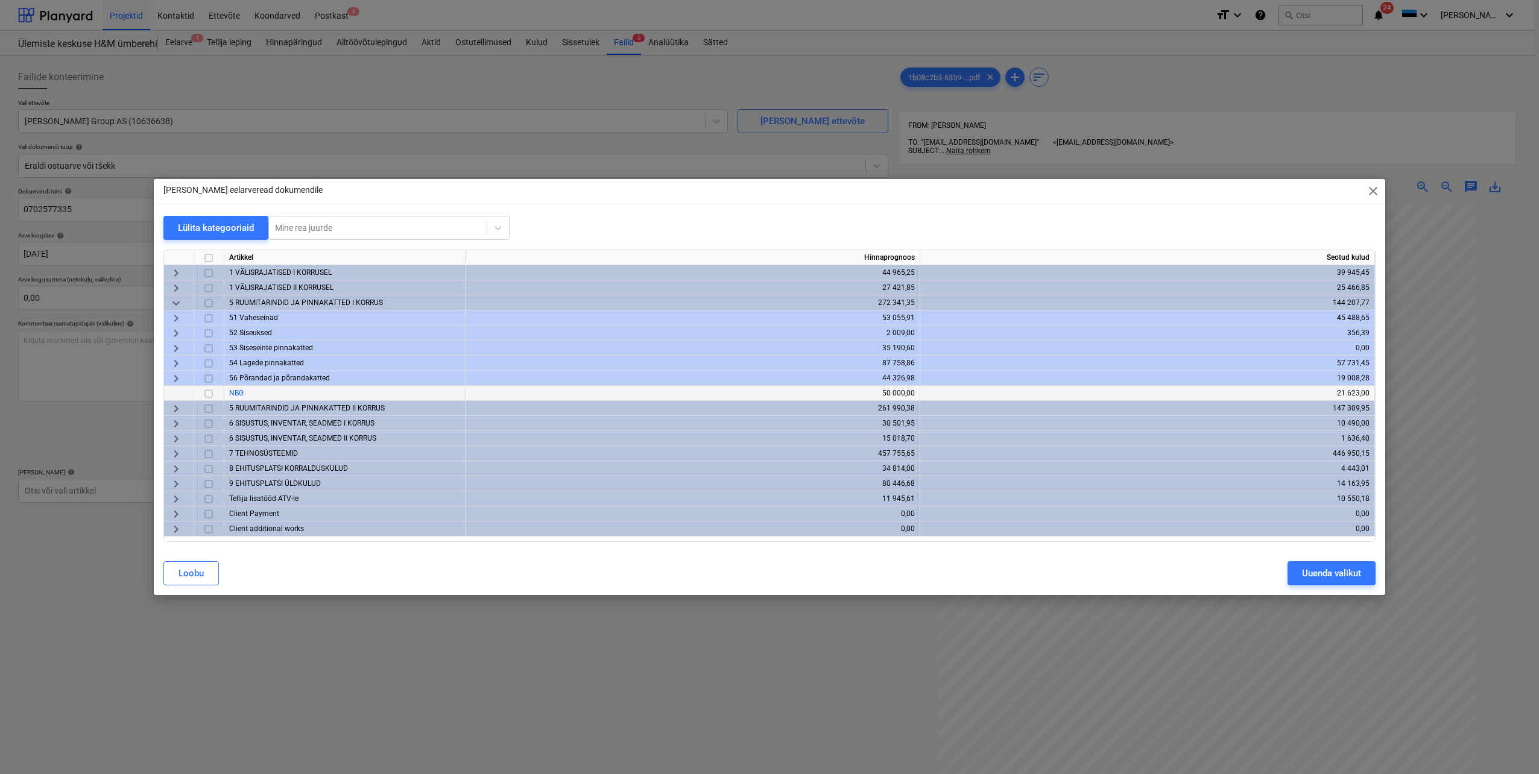
click at [178, 364] on span "keyboard_arrow_right" at bounding box center [176, 363] width 14 height 14
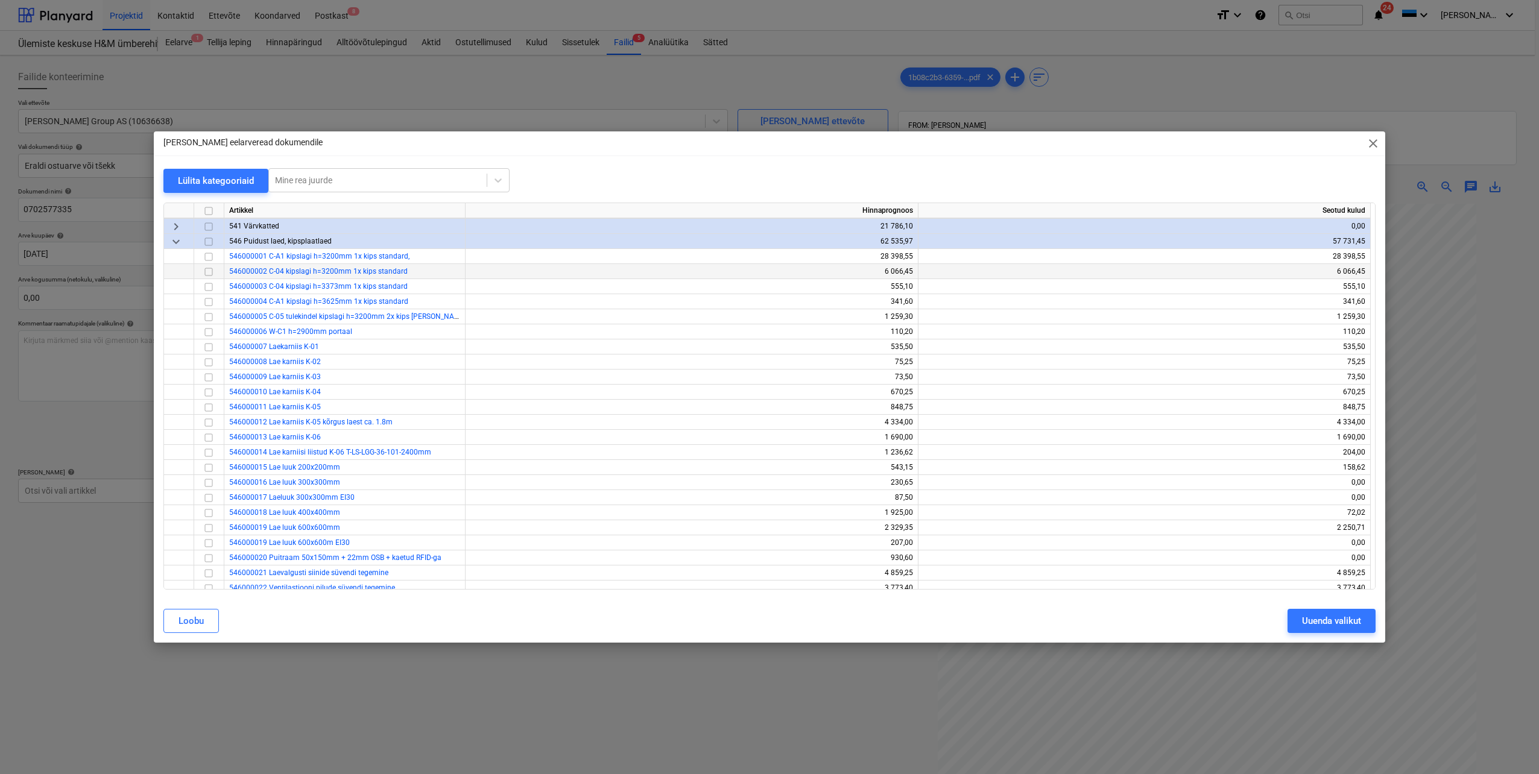
scroll to position [121, 0]
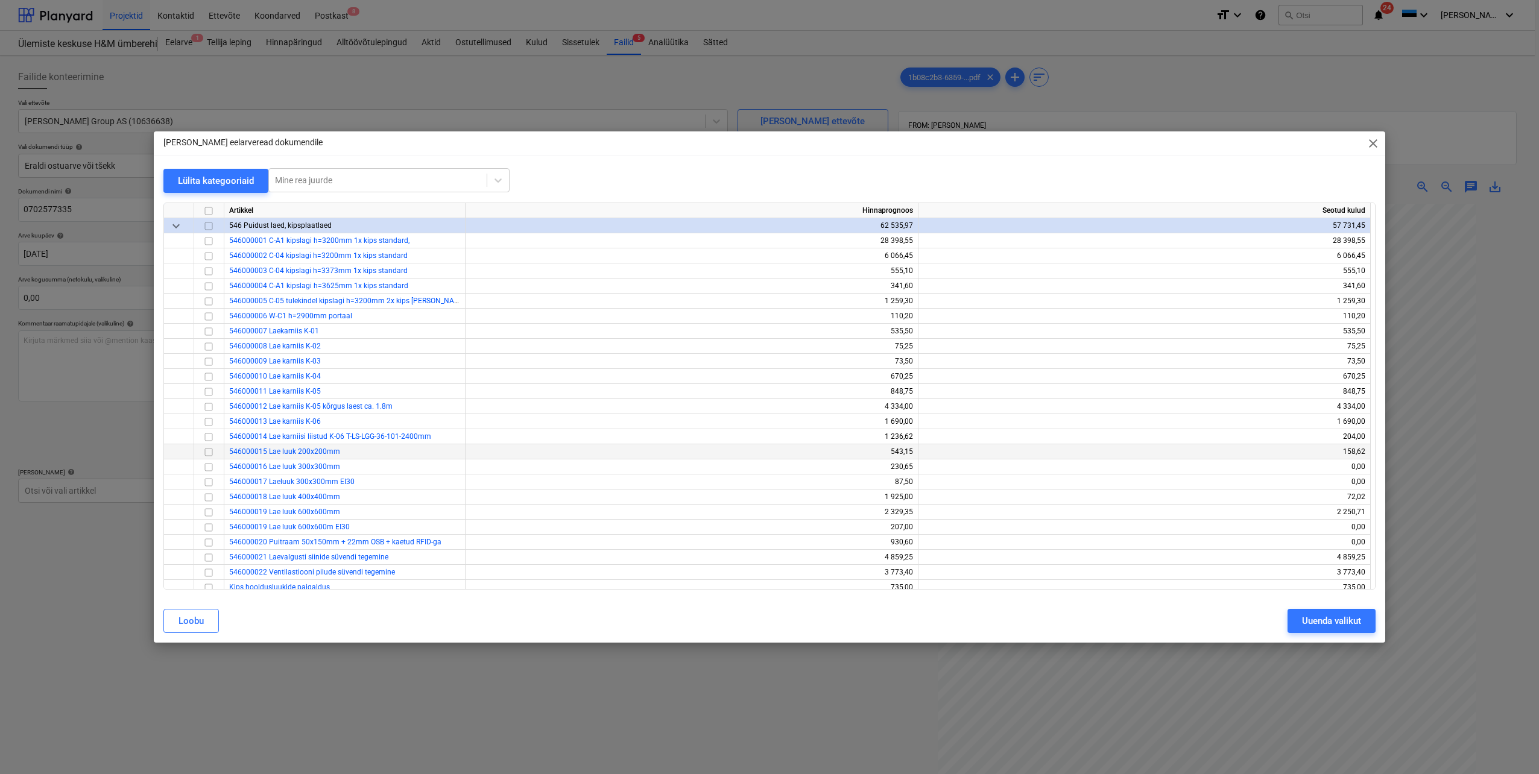
click at [210, 451] on input "checkbox" at bounding box center [208, 452] width 14 height 14
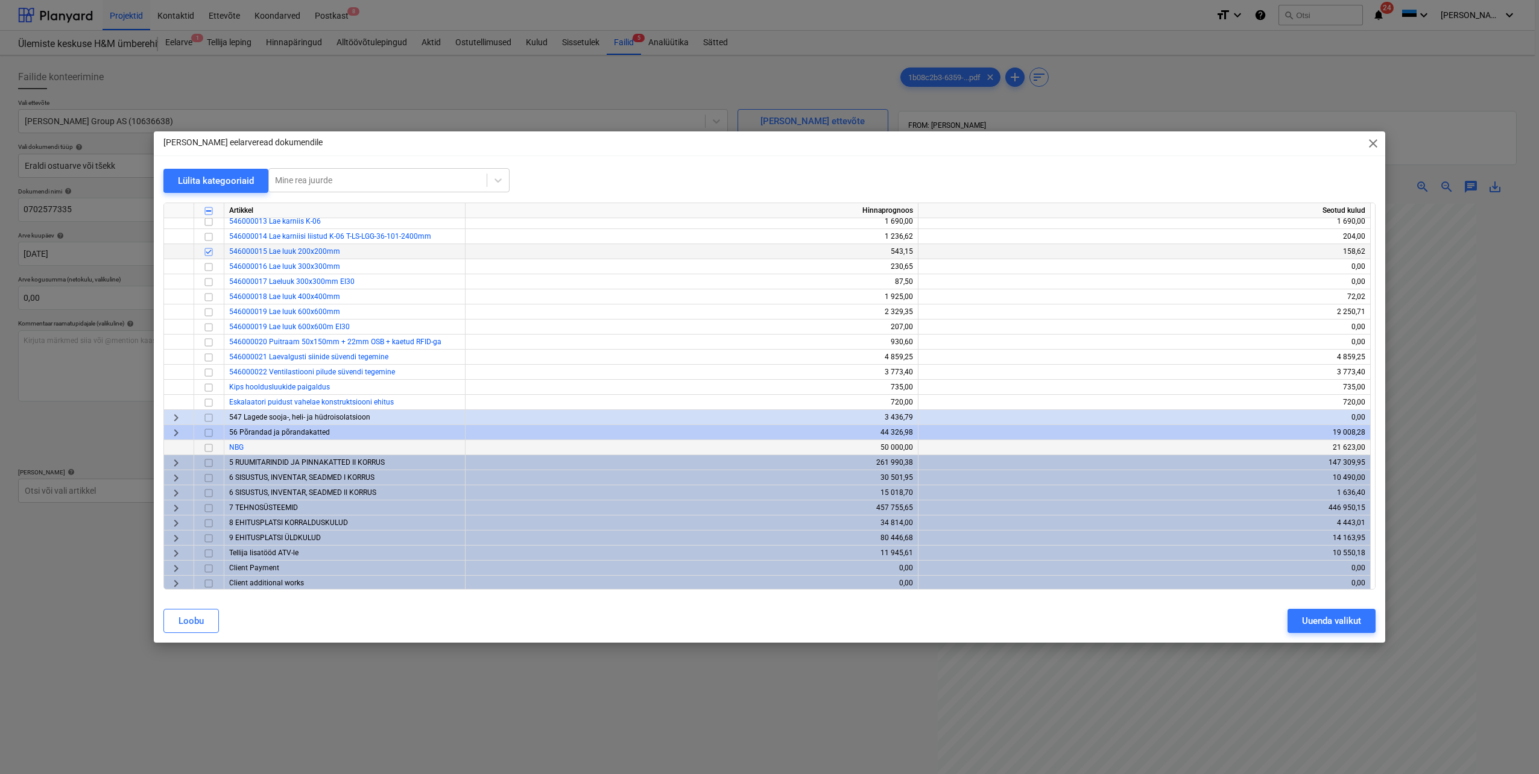
scroll to position [323, 0]
click at [173, 492] on span "keyboard_arrow_right" at bounding box center [176, 491] width 14 height 14
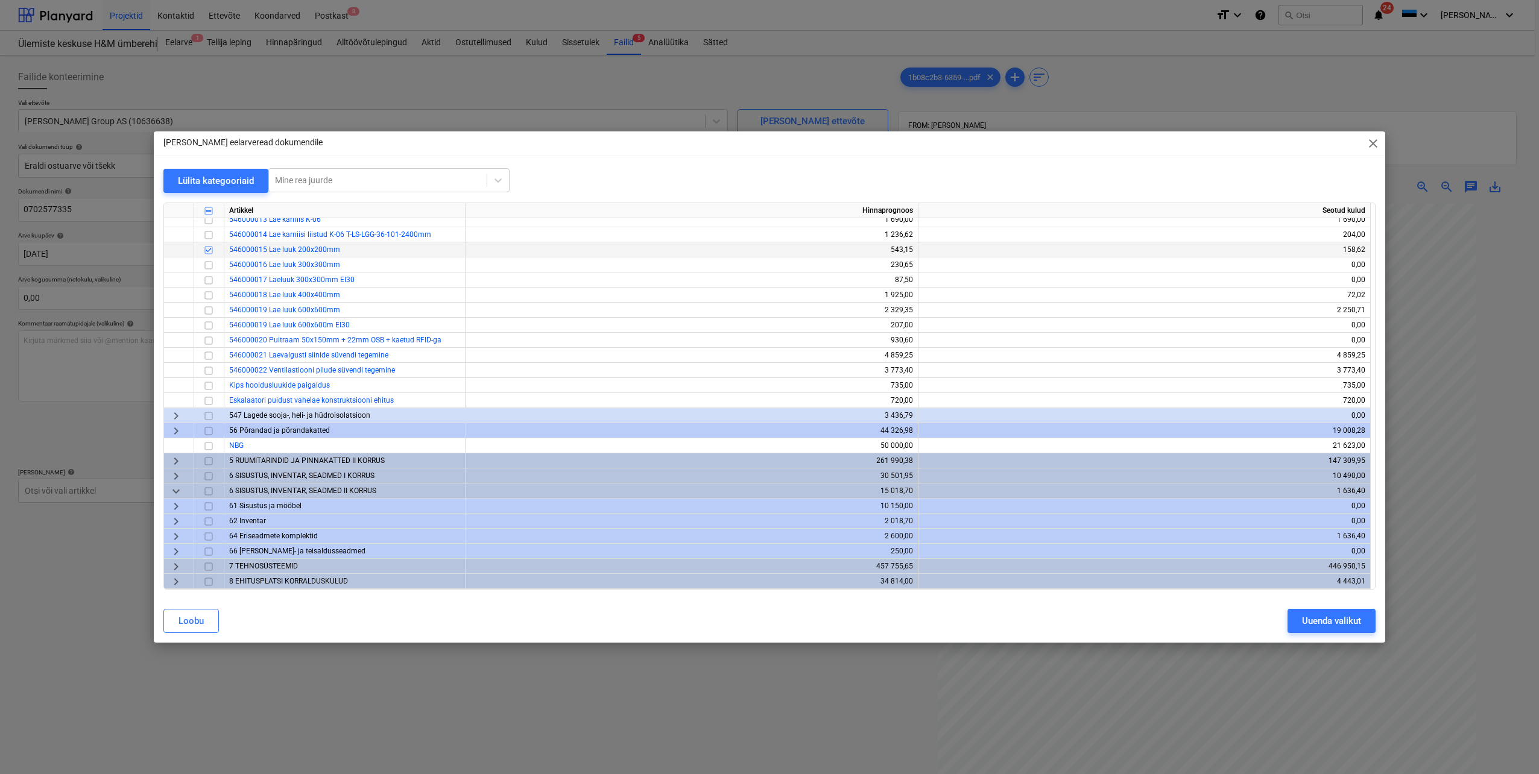
scroll to position [383, 0]
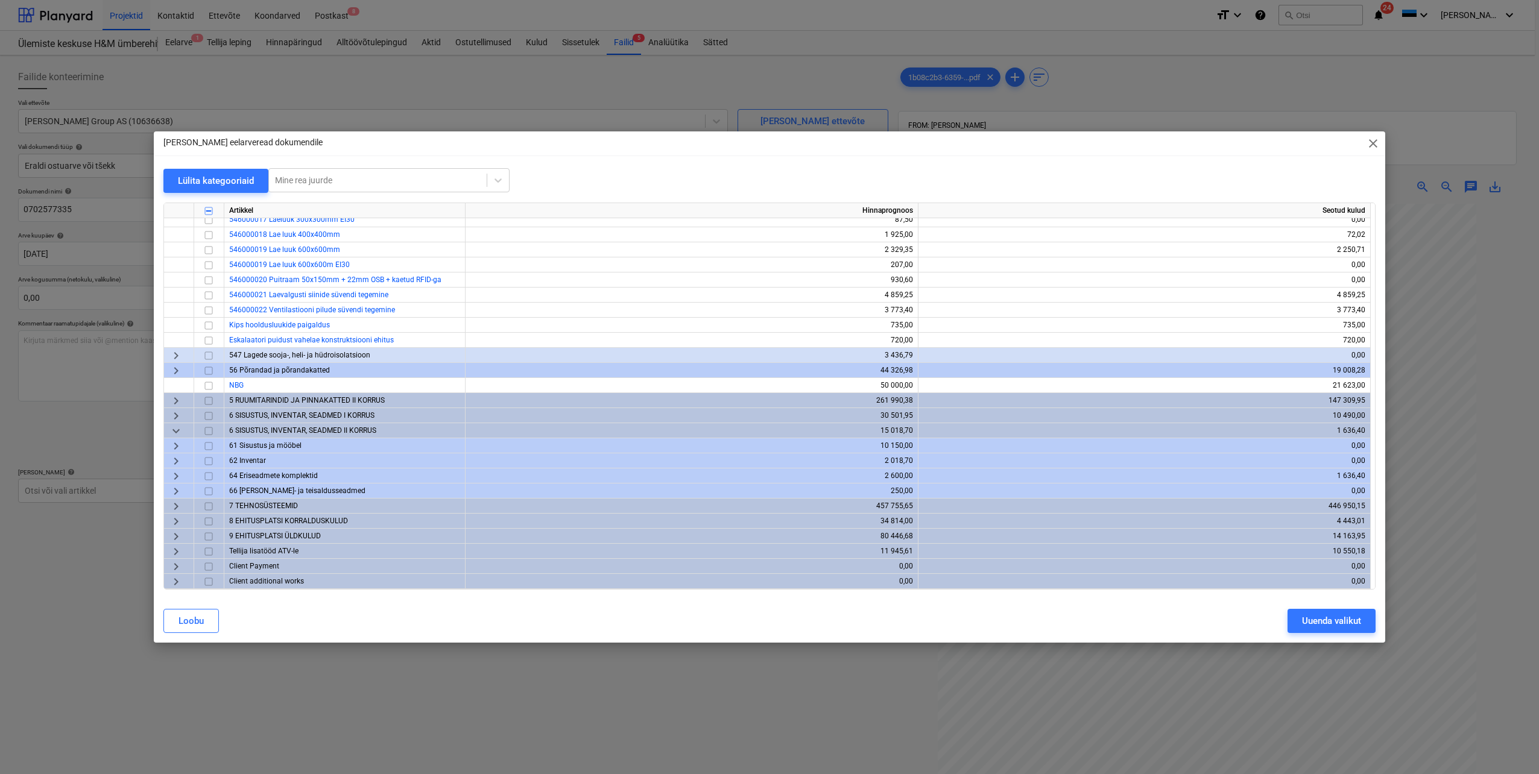
click at [174, 430] on span "keyboard_arrow_down" at bounding box center [176, 431] width 14 height 14
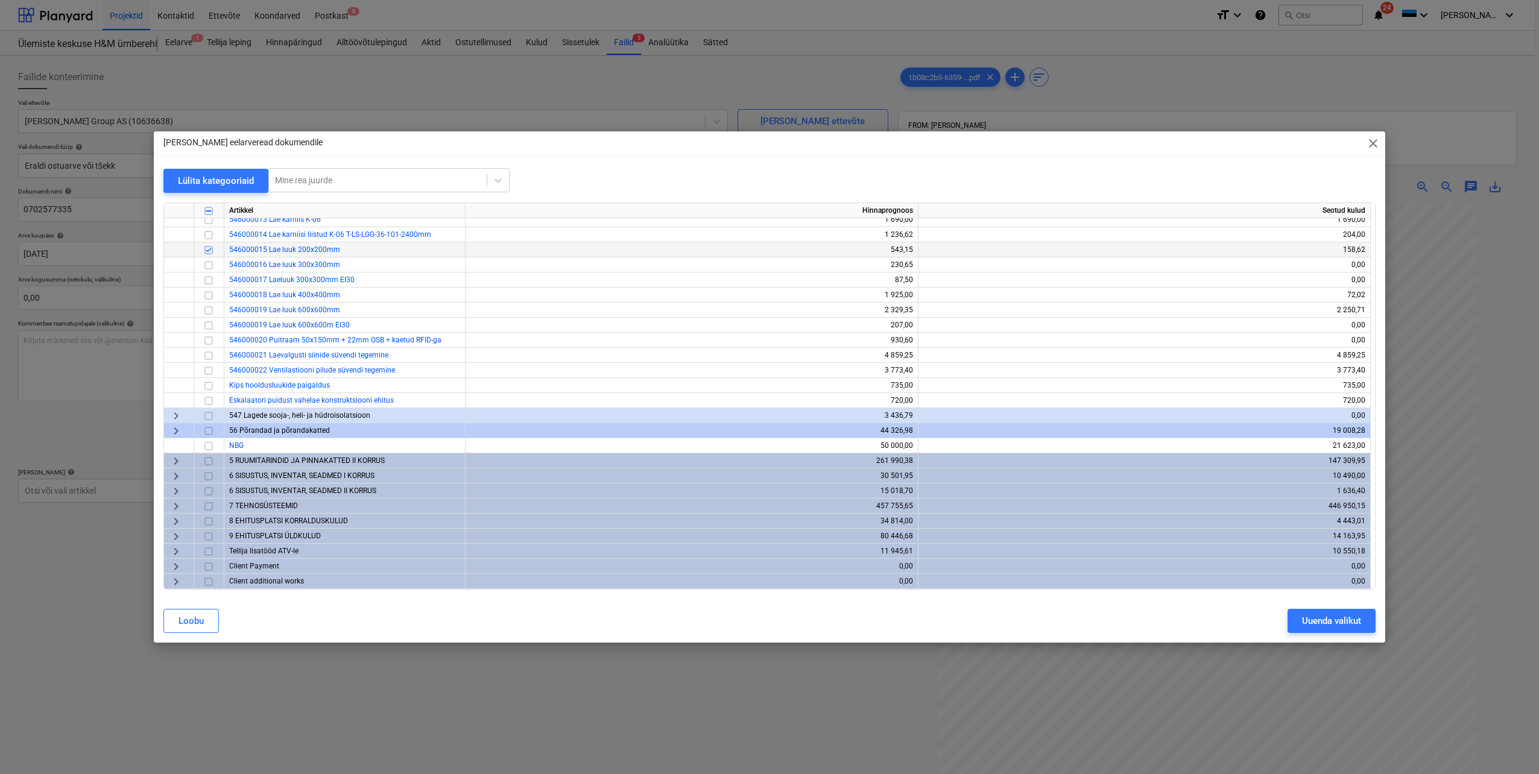
scroll to position [323, 0]
click at [178, 460] on span "keyboard_arrow_right" at bounding box center [176, 461] width 14 height 14
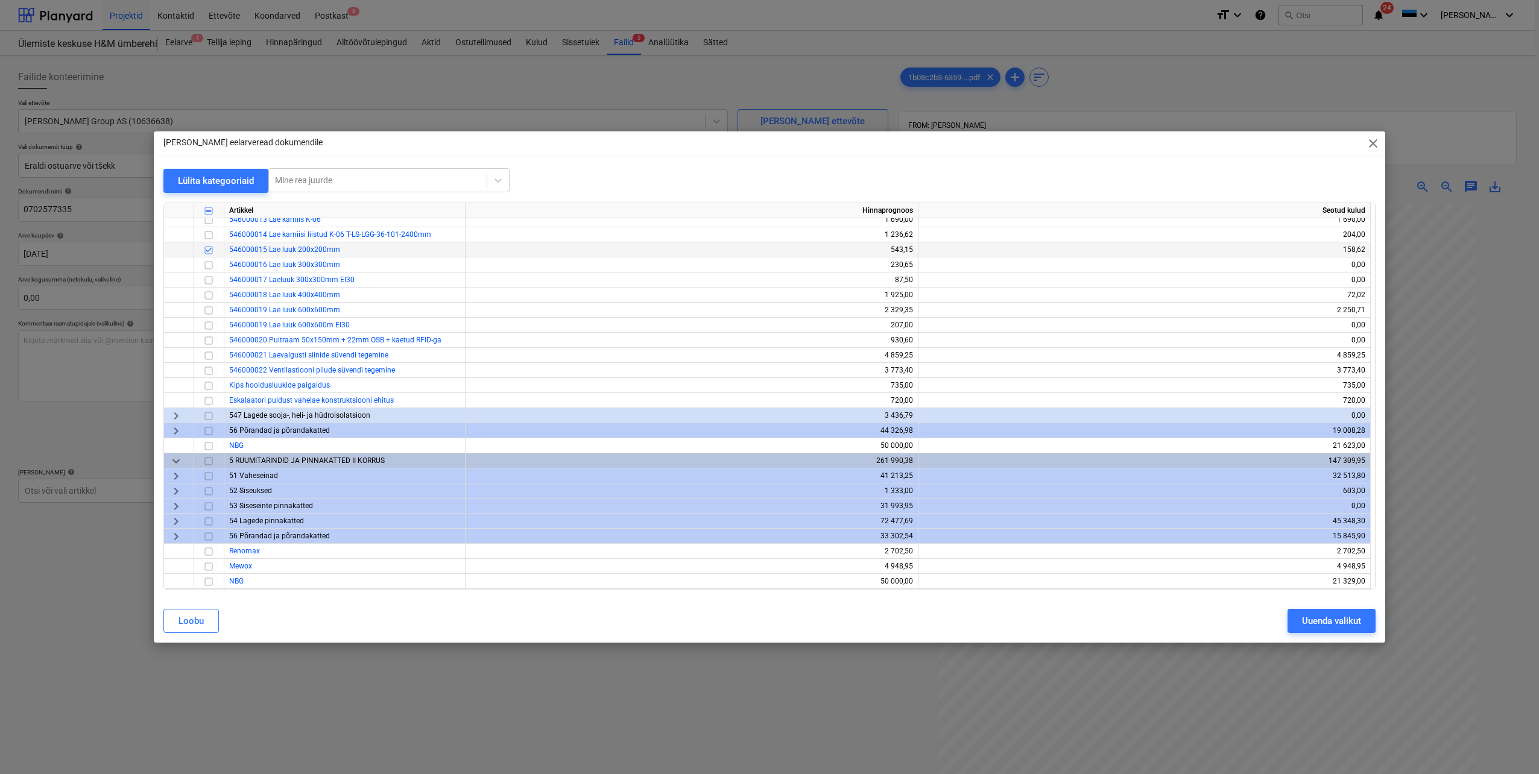
scroll to position [383, 0]
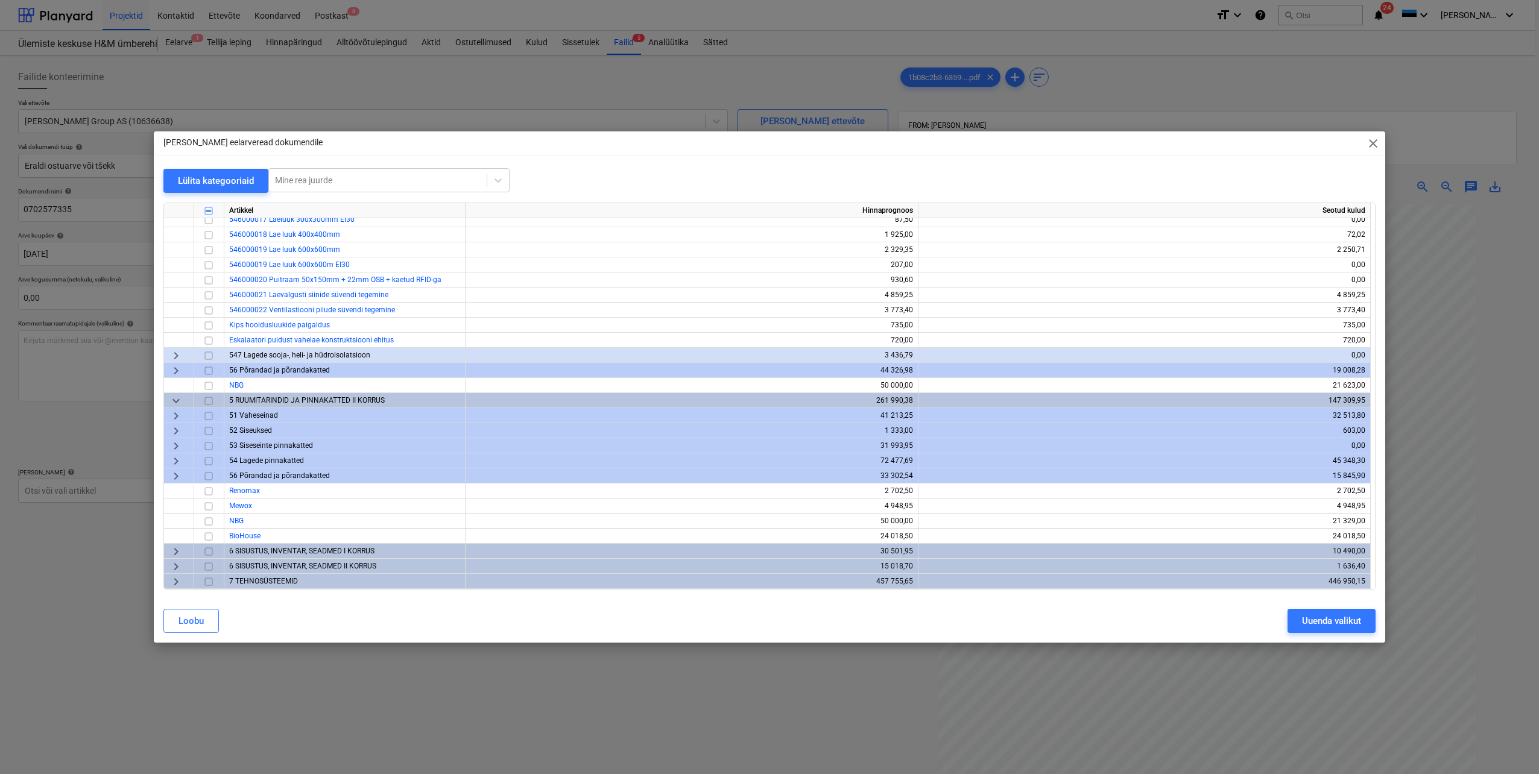
click at [177, 464] on span "keyboard_arrow_right" at bounding box center [176, 461] width 14 height 14
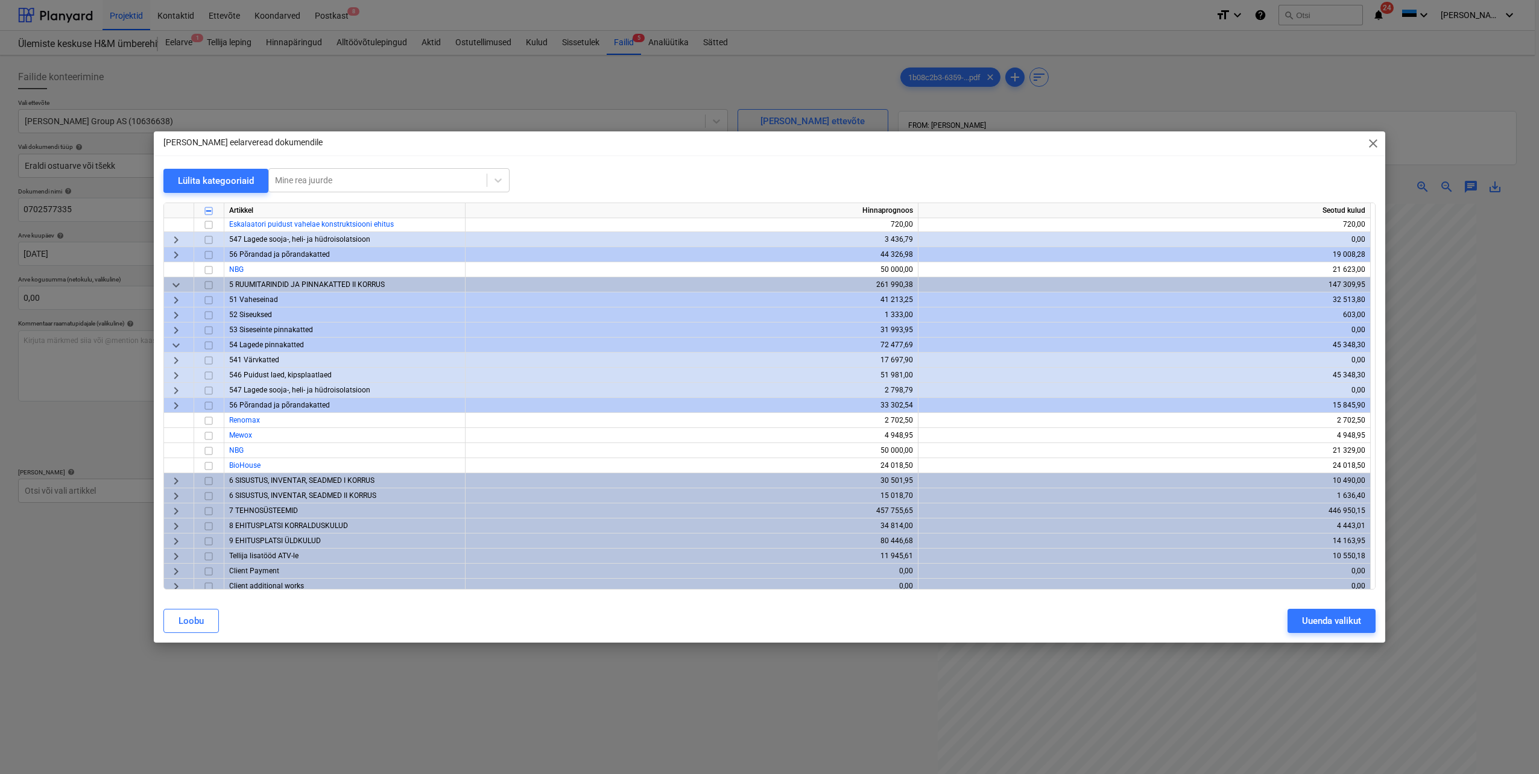
scroll to position [504, 0]
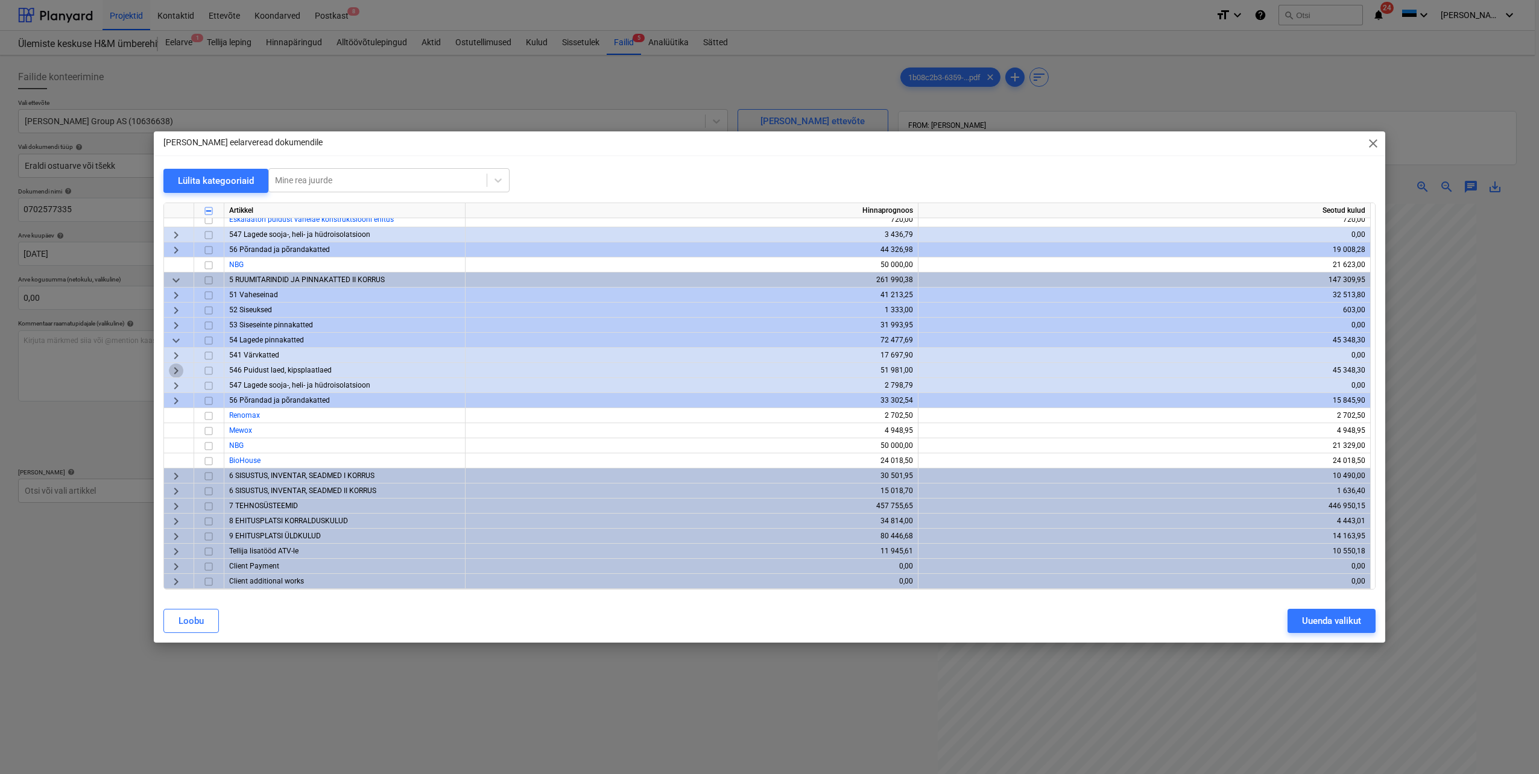
click at [176, 373] on span "keyboard_arrow_right" at bounding box center [176, 371] width 14 height 14
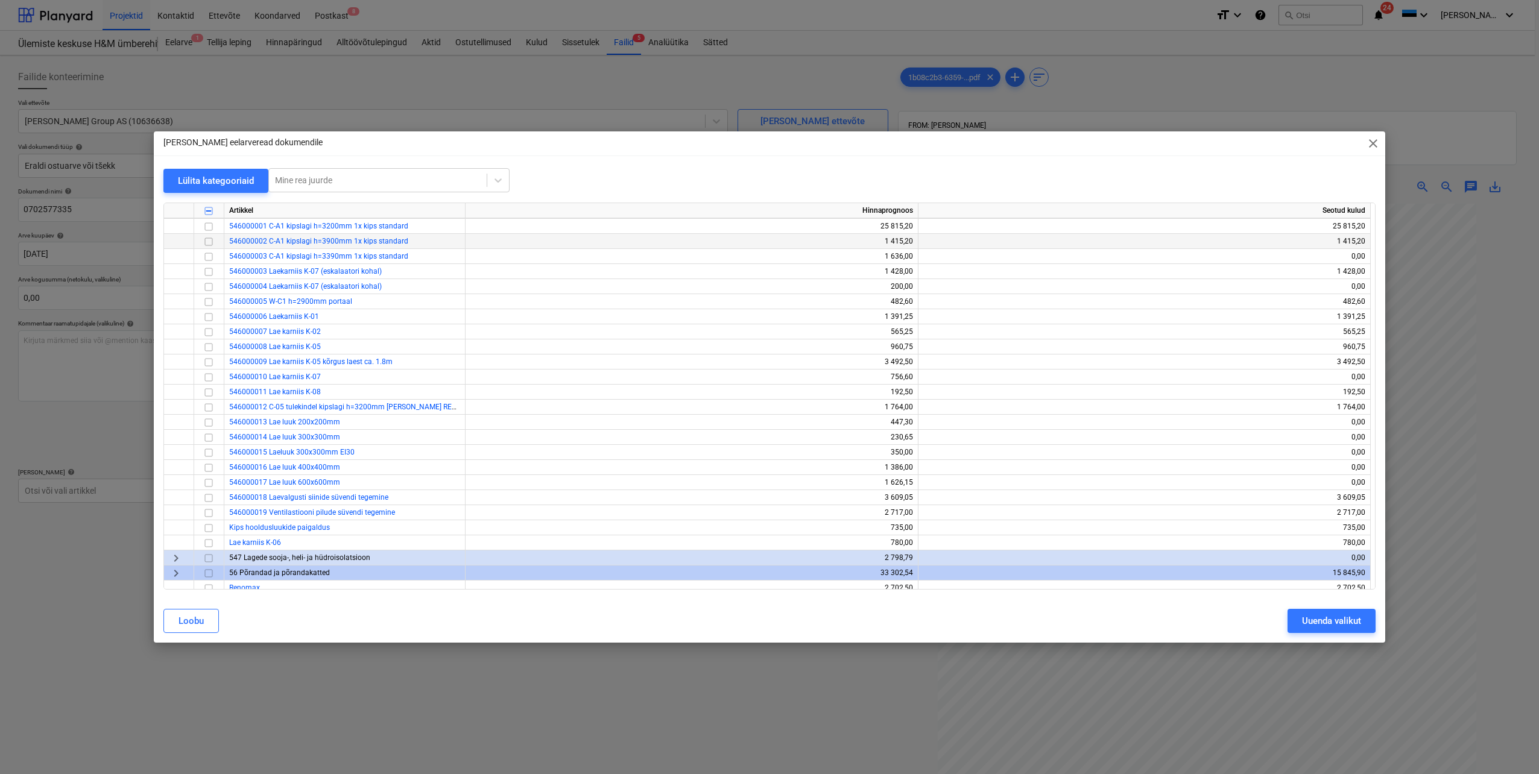
scroll to position [684, 0]
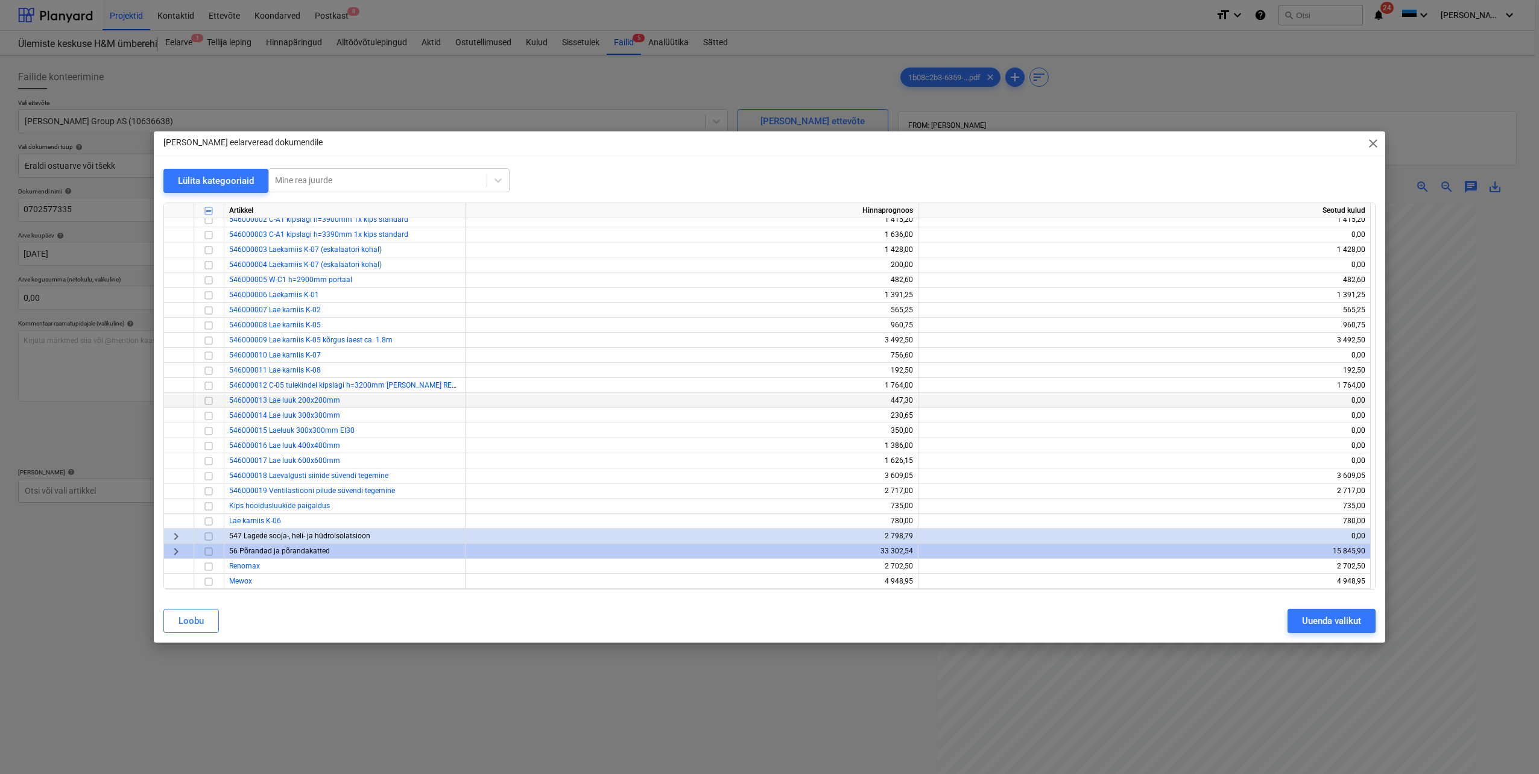
click at [208, 402] on input "checkbox" at bounding box center [208, 401] width 14 height 14
click at [1315, 624] on div "Uuenda valikut" at bounding box center [1331, 621] width 59 height 16
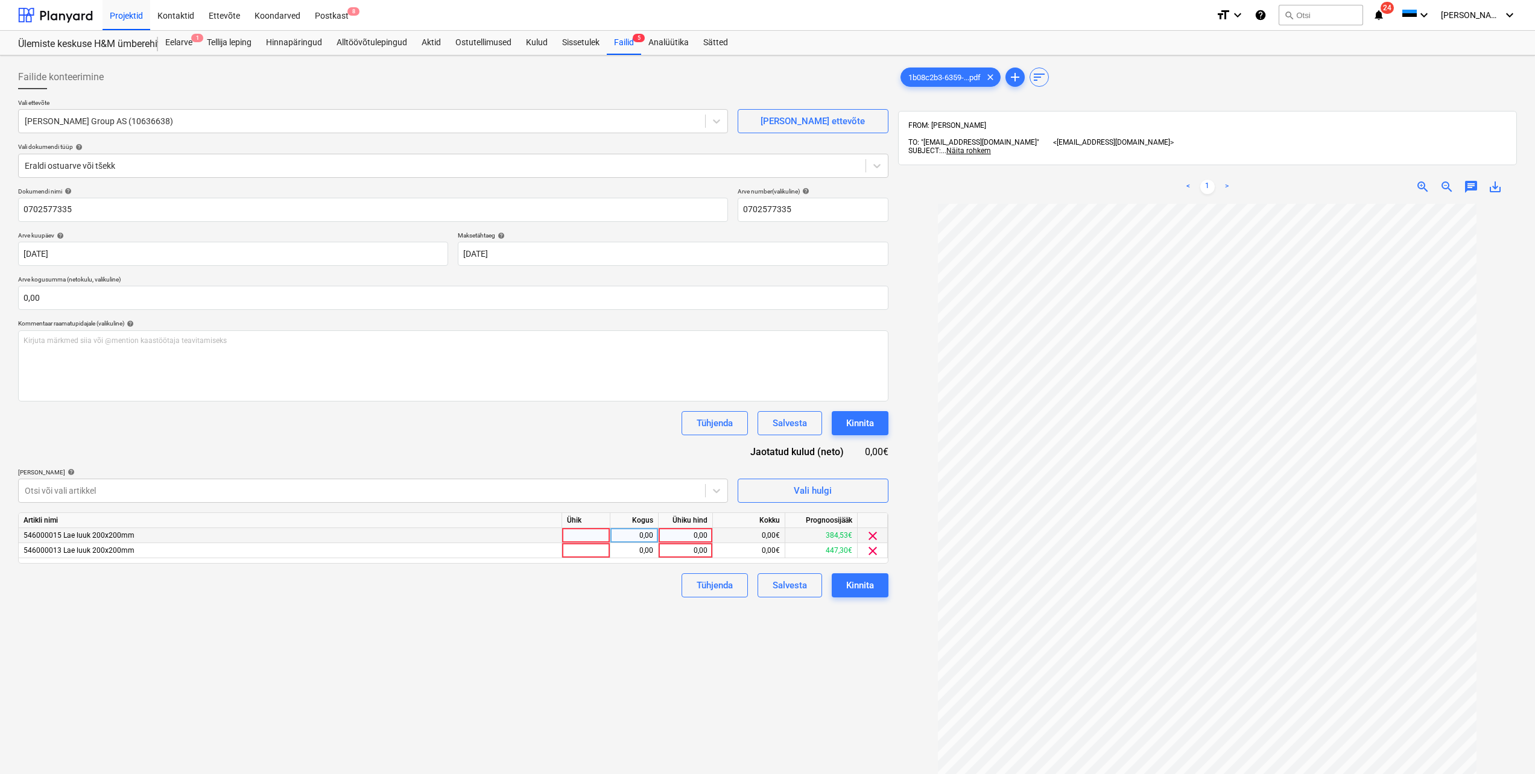
click at [592, 536] on div at bounding box center [586, 535] width 48 height 15
type input "tk"
click at [598, 549] on div at bounding box center [586, 550] width 48 height 15
type input "tk"
click at [635, 538] on div "0,00" at bounding box center [634, 535] width 38 height 15
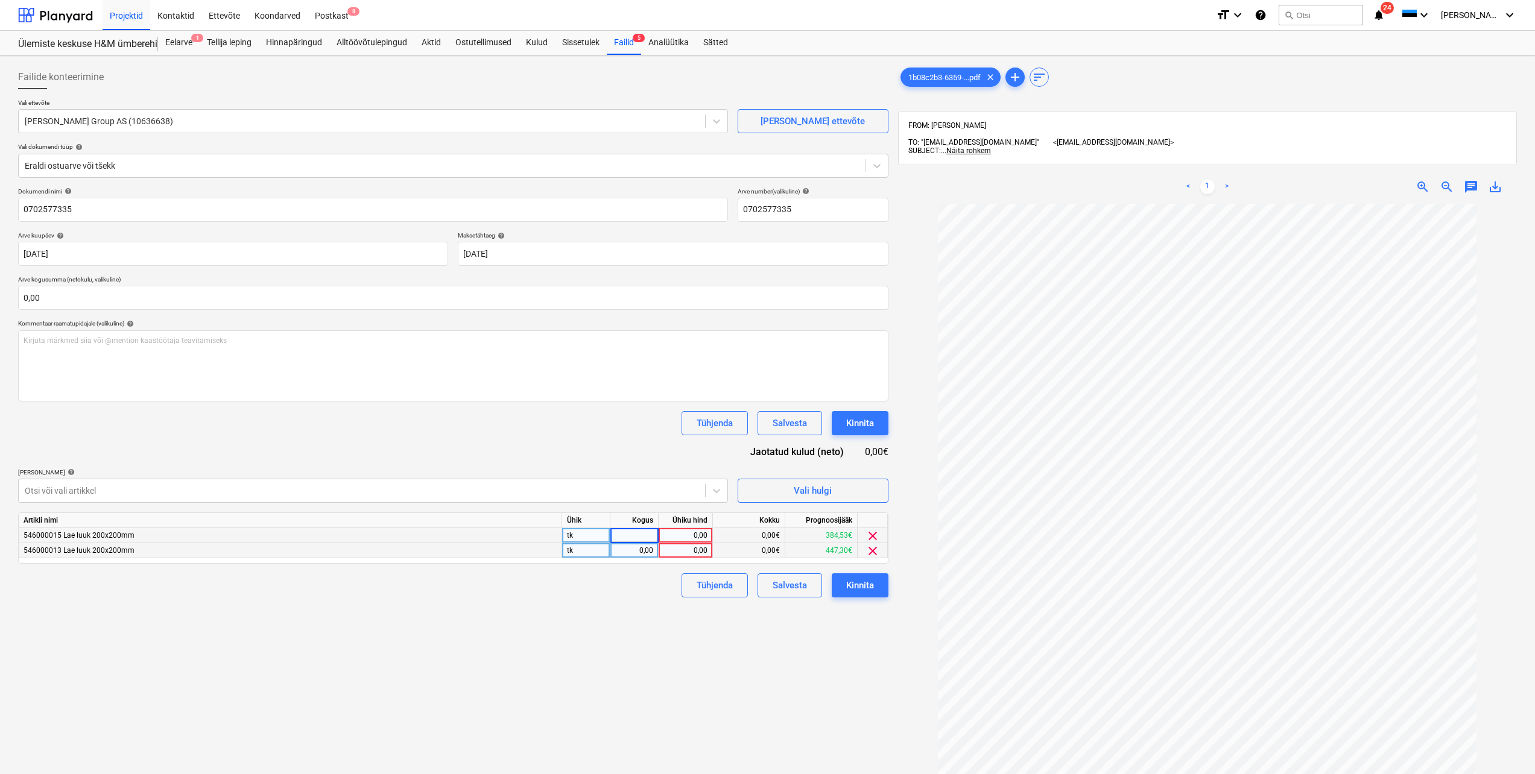
type input "1"
click at [637, 554] on div "0,00" at bounding box center [634, 550] width 38 height 15
click at [690, 535] on div "0,00" at bounding box center [685, 535] width 44 height 15
type input "323,95"
click at [684, 549] on div "0,00" at bounding box center [685, 550] width 44 height 15
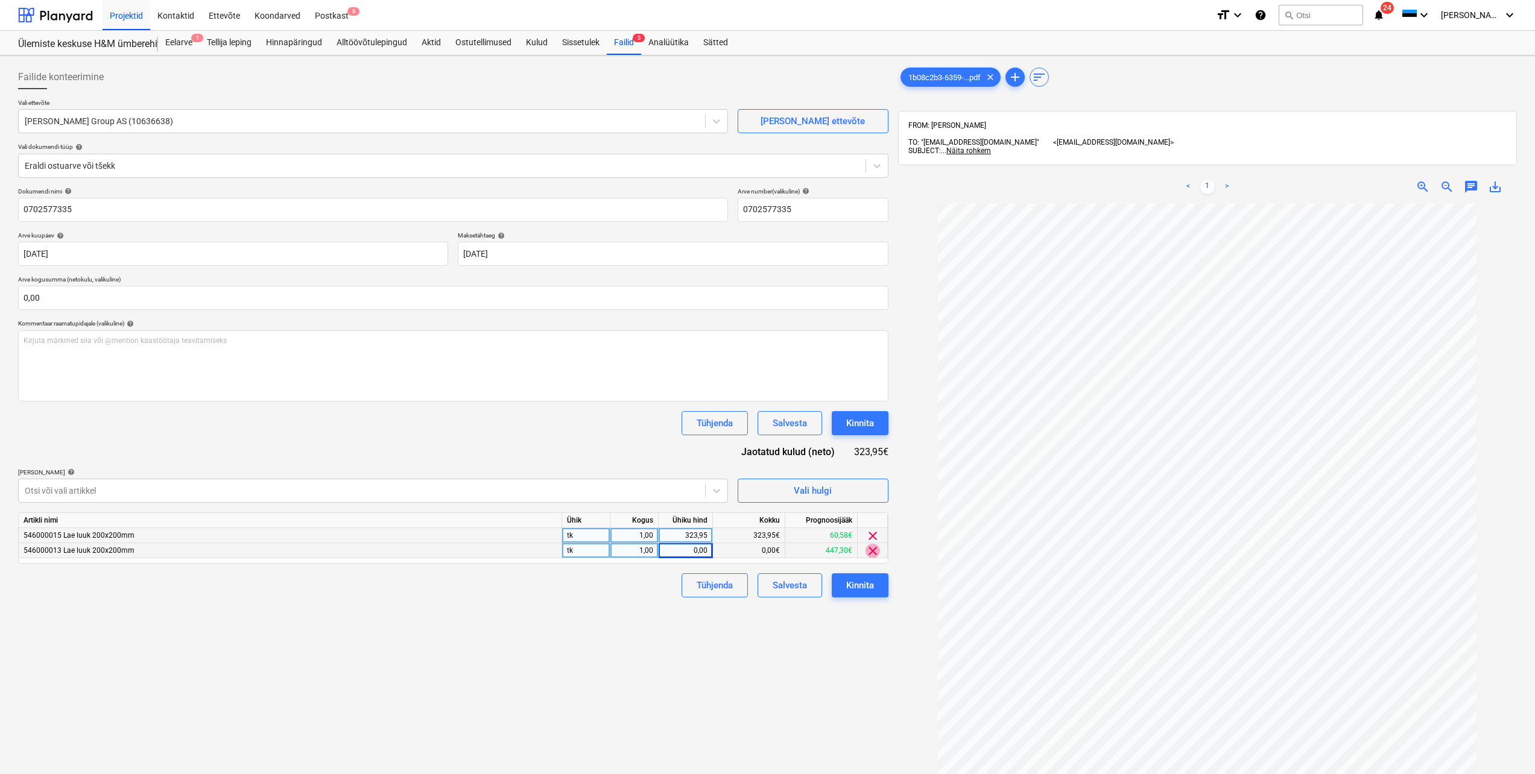
click at [871, 552] on span "clear" at bounding box center [872, 551] width 14 height 14
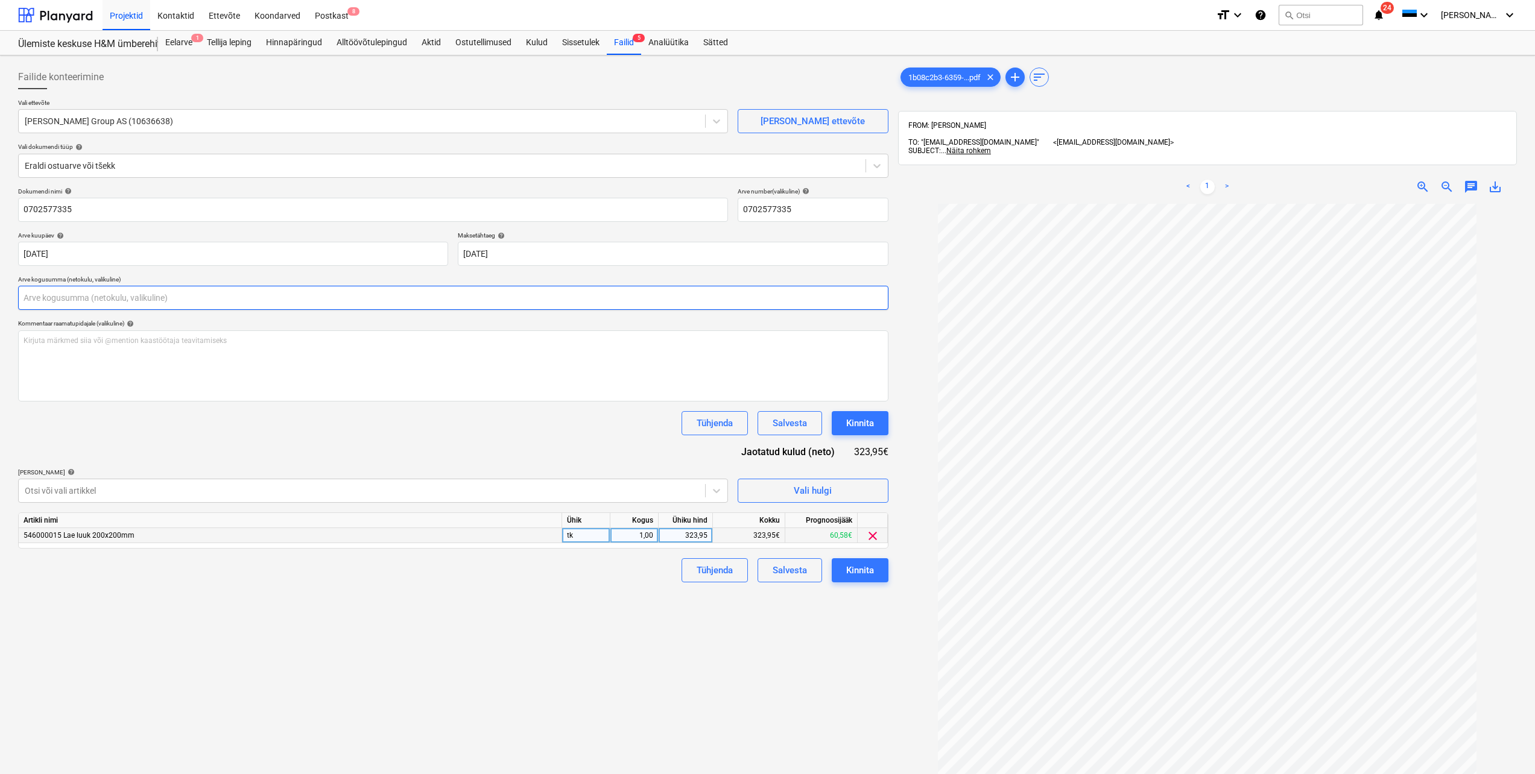
click at [189, 291] on input "text" at bounding box center [453, 298] width 870 height 24
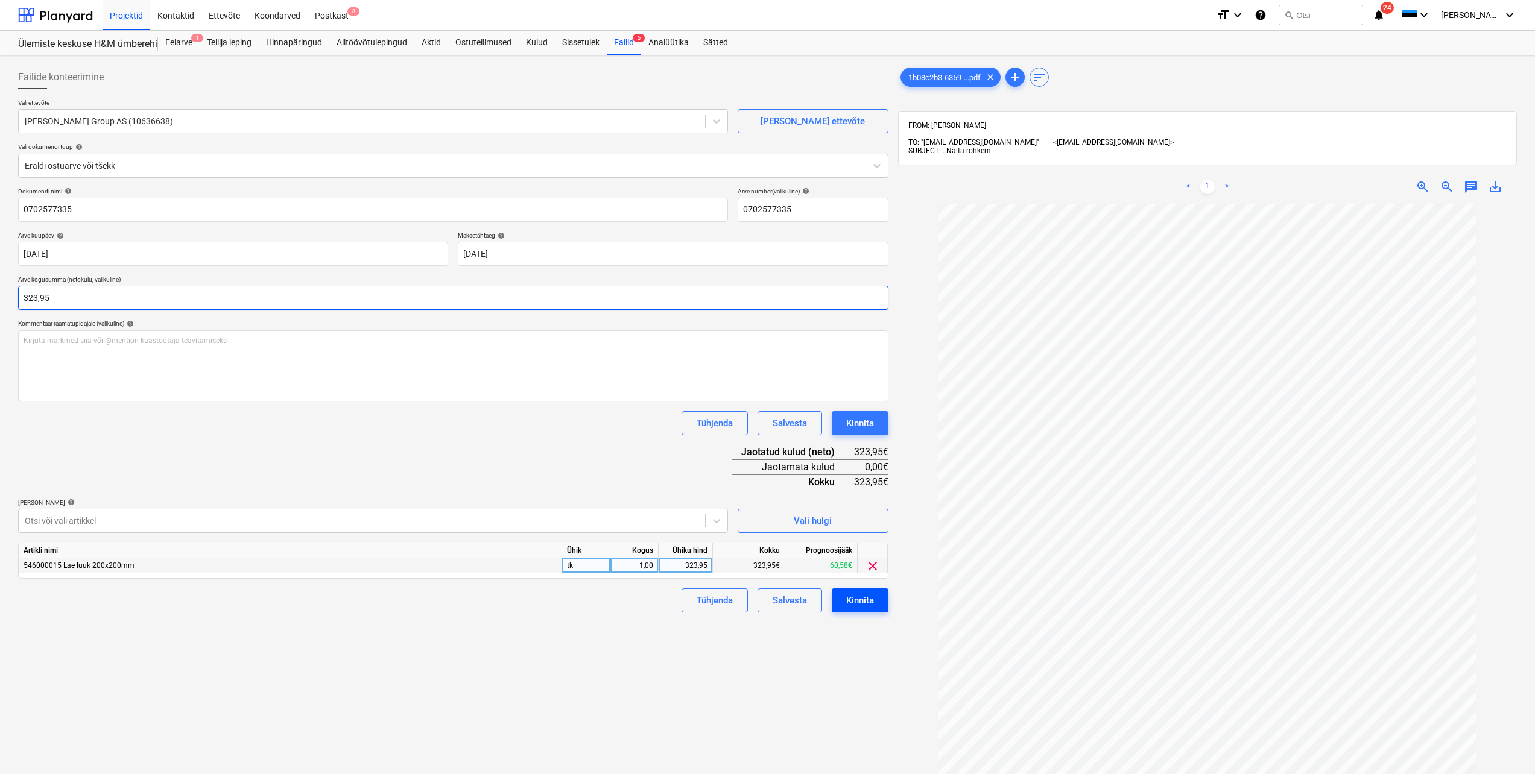
type input "323,95"
click at [861, 604] on div "Kinnita" at bounding box center [860, 601] width 28 height 16
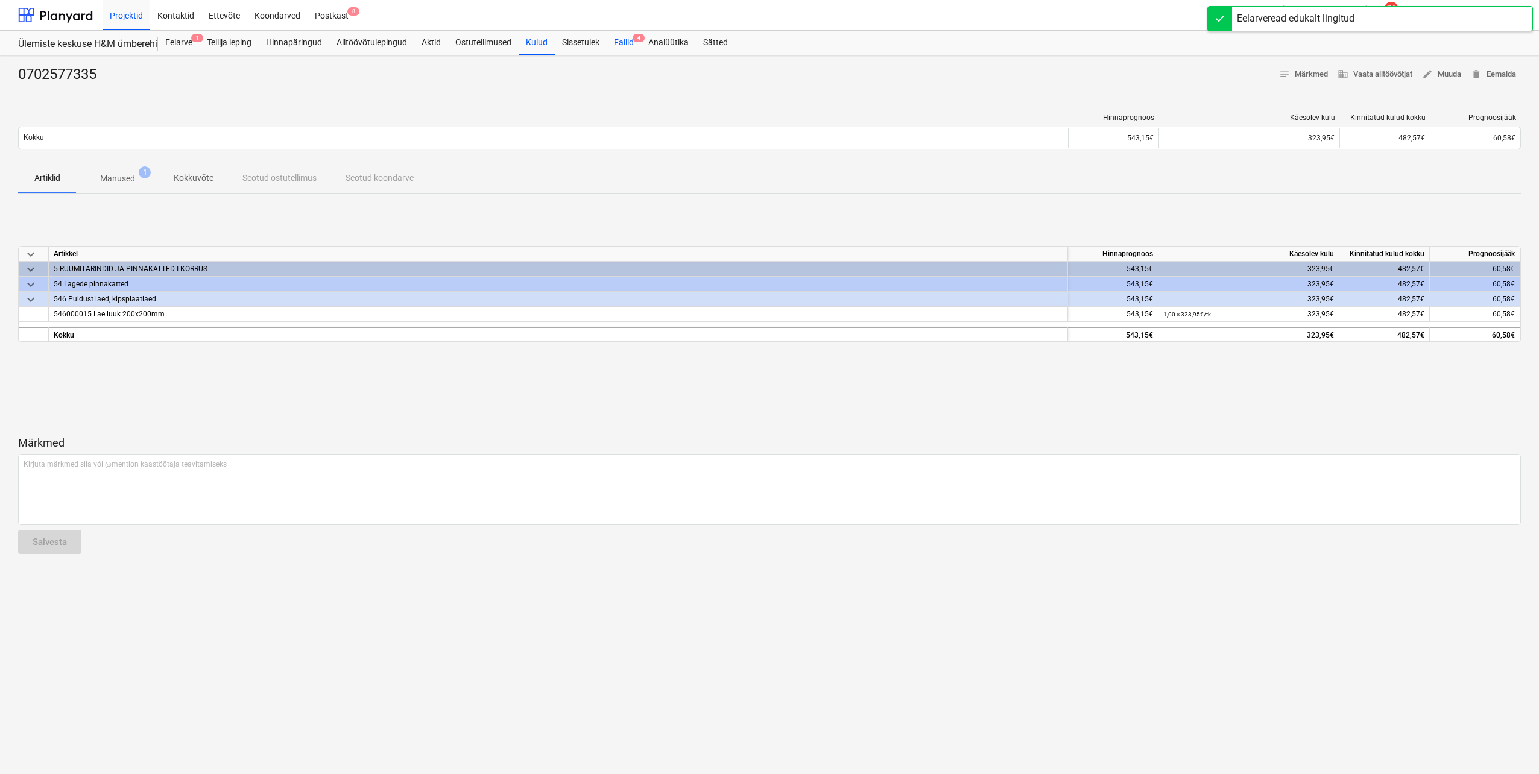
click at [626, 45] on div "Failid 4" at bounding box center [624, 43] width 34 height 24
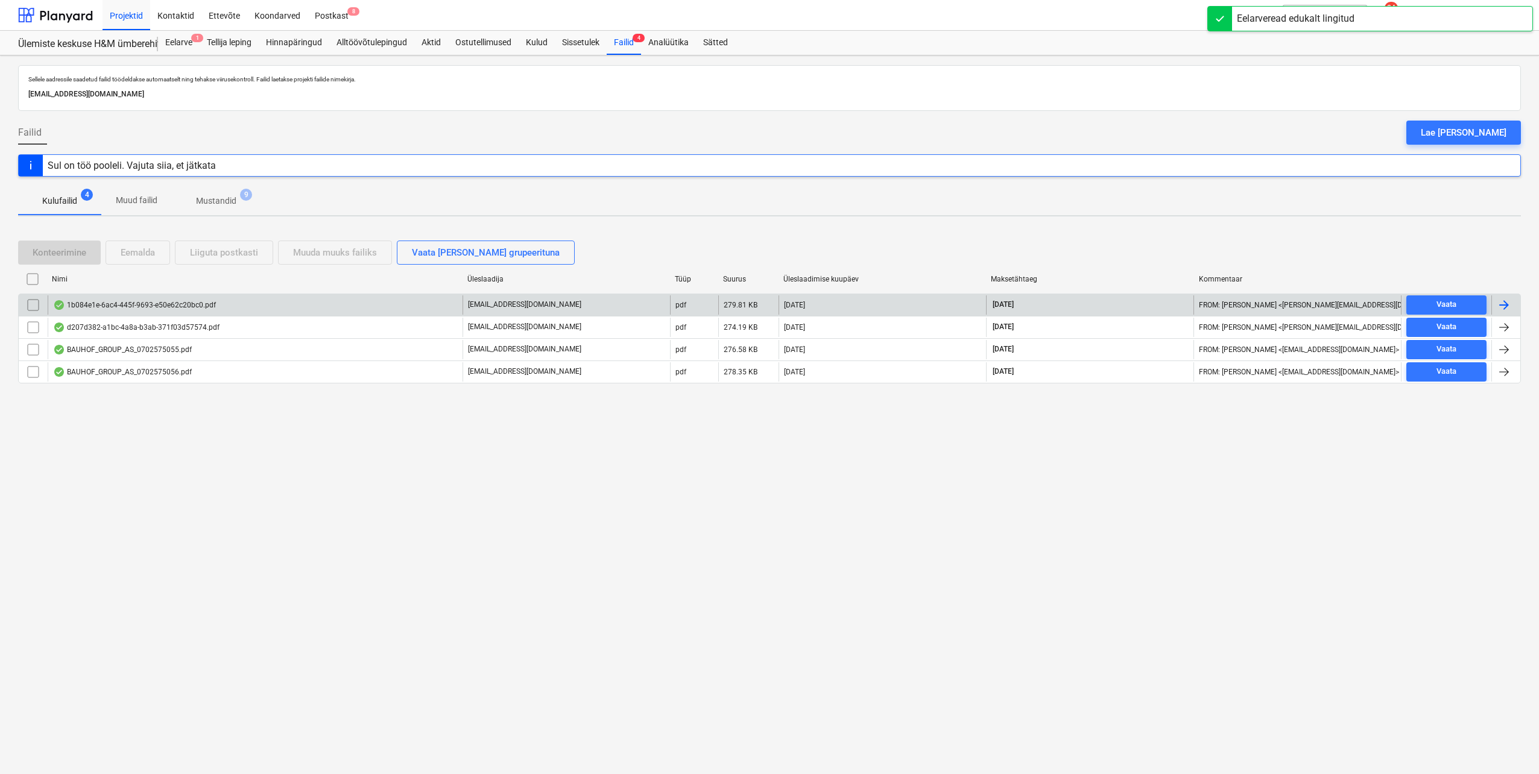
click at [1509, 305] on div at bounding box center [1504, 305] width 14 height 14
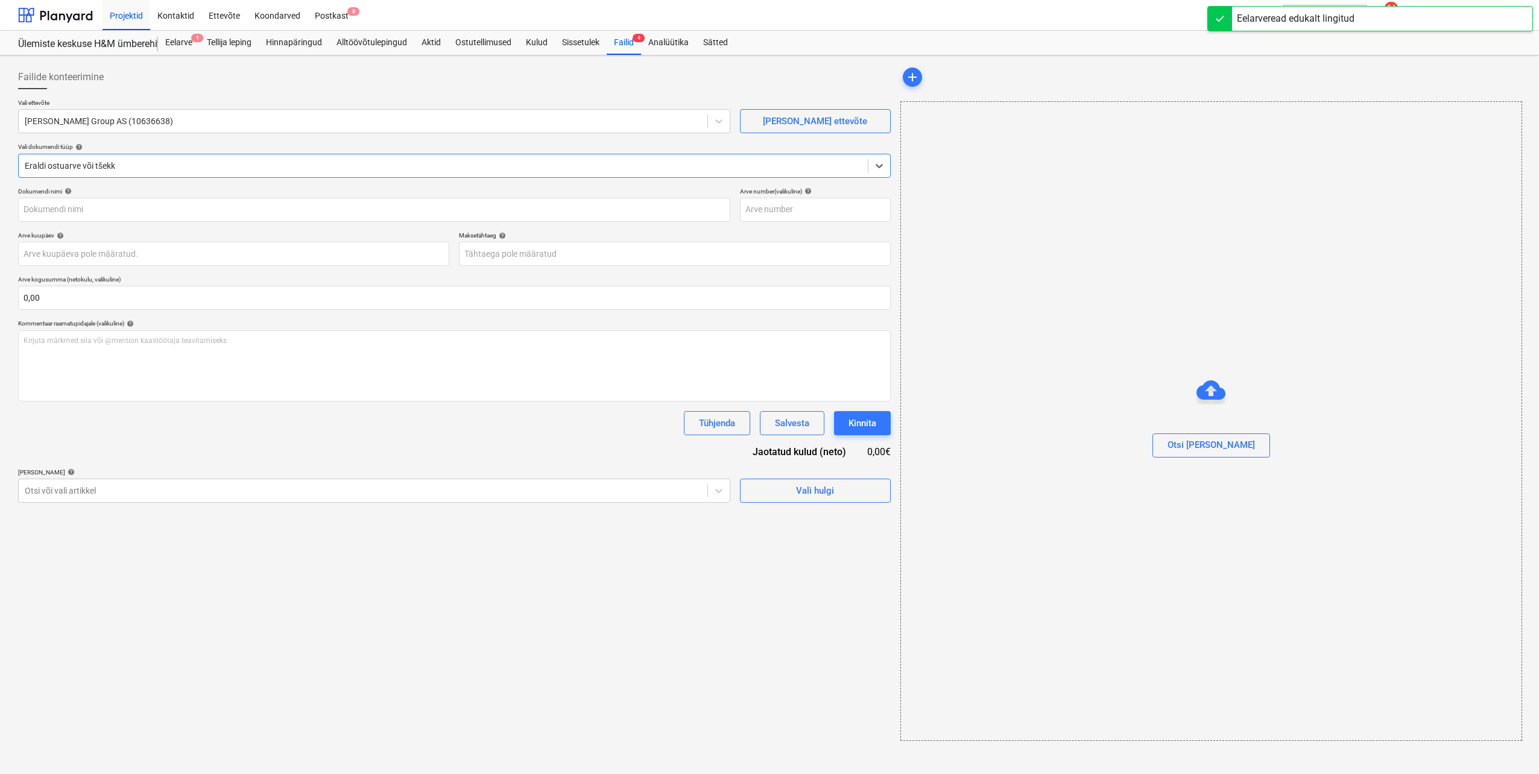
type input "0702575056"
type input "[DATE]"
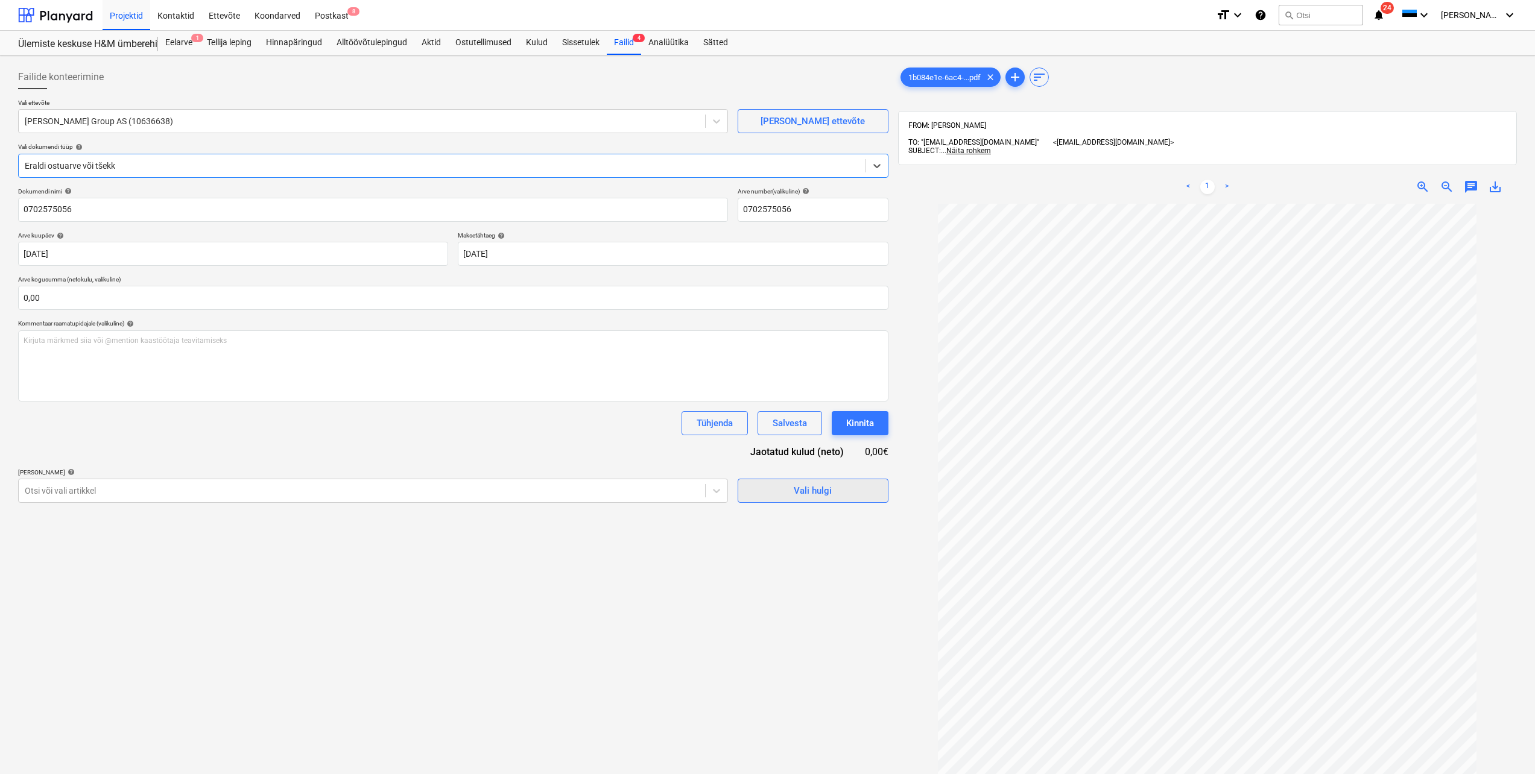
click at [835, 493] on span "Vali hulgi" at bounding box center [813, 491] width 121 height 16
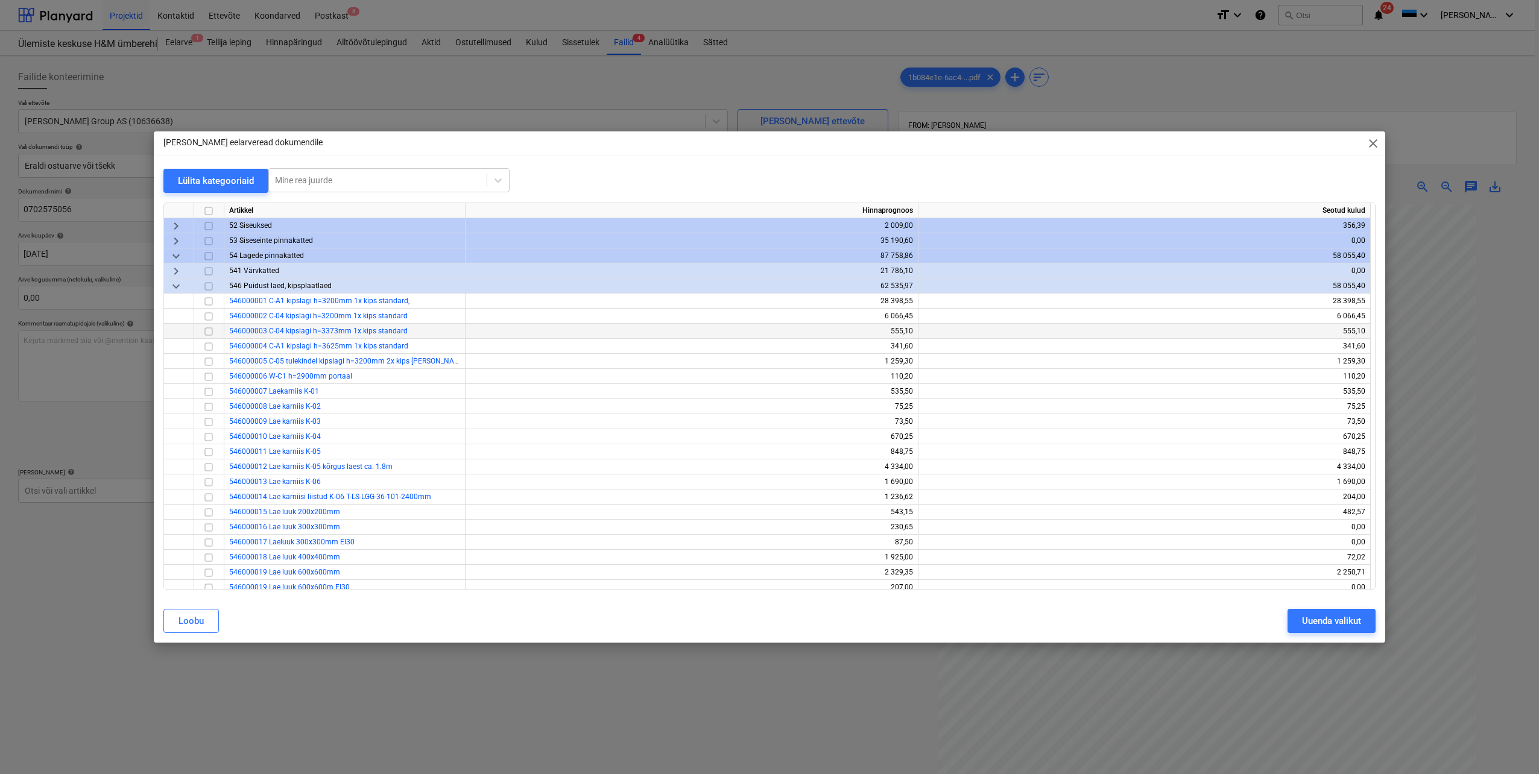
scroll to position [121, 0]
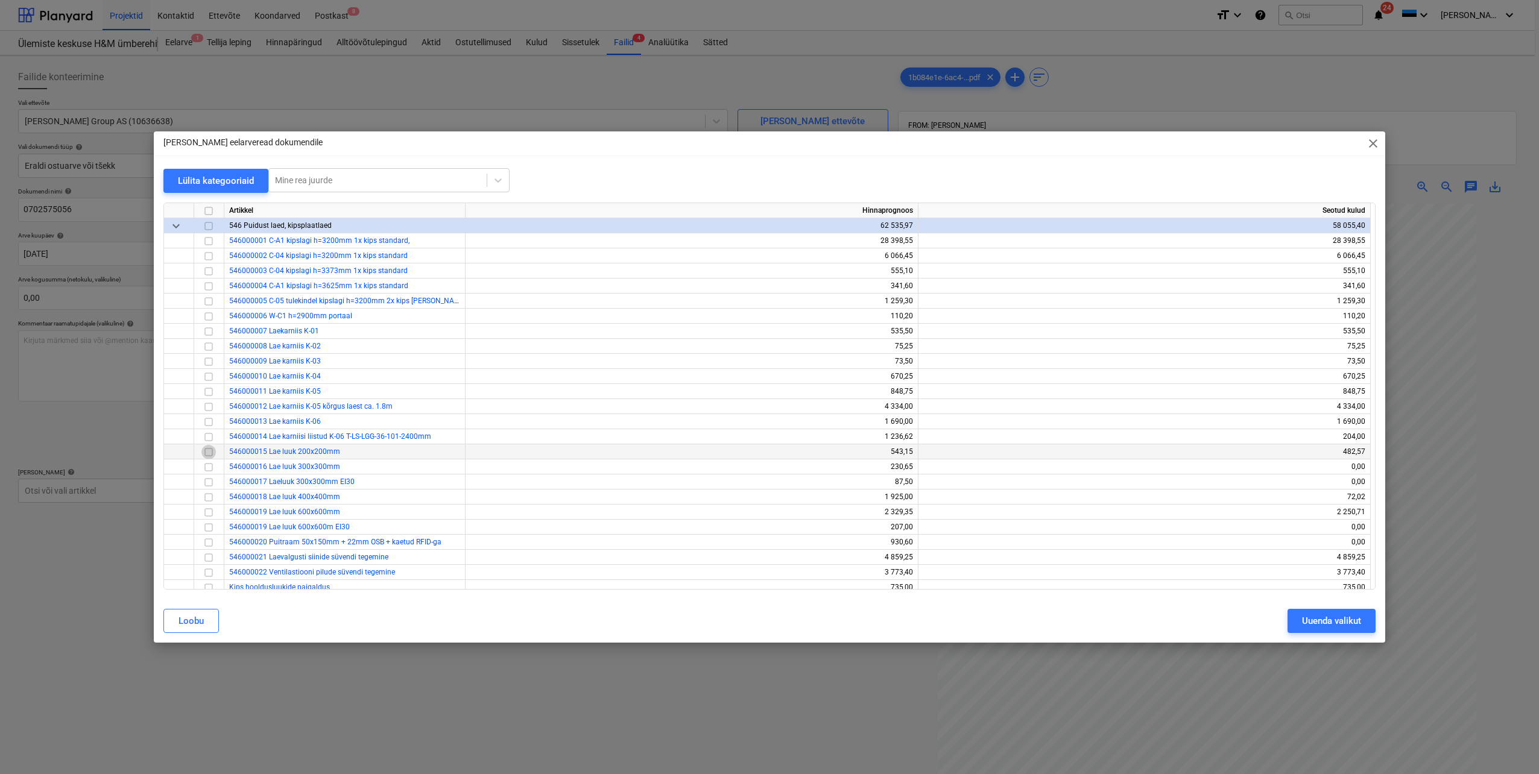
click at [206, 454] on input "checkbox" at bounding box center [208, 452] width 14 height 14
click at [207, 497] on input "checkbox" at bounding box center [208, 497] width 14 height 14
click at [207, 513] on input "checkbox" at bounding box center [208, 512] width 14 height 14
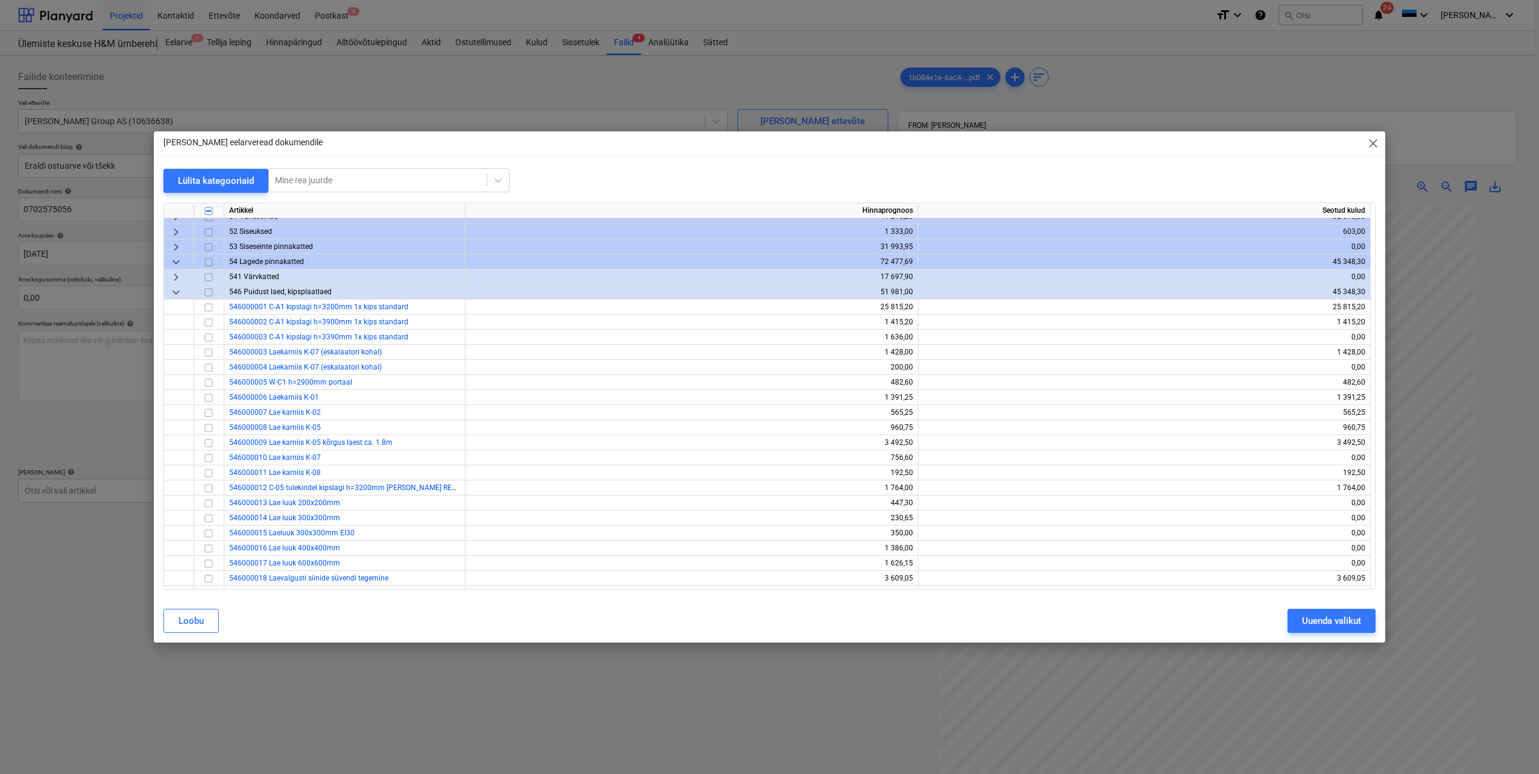
scroll to position [603, 0]
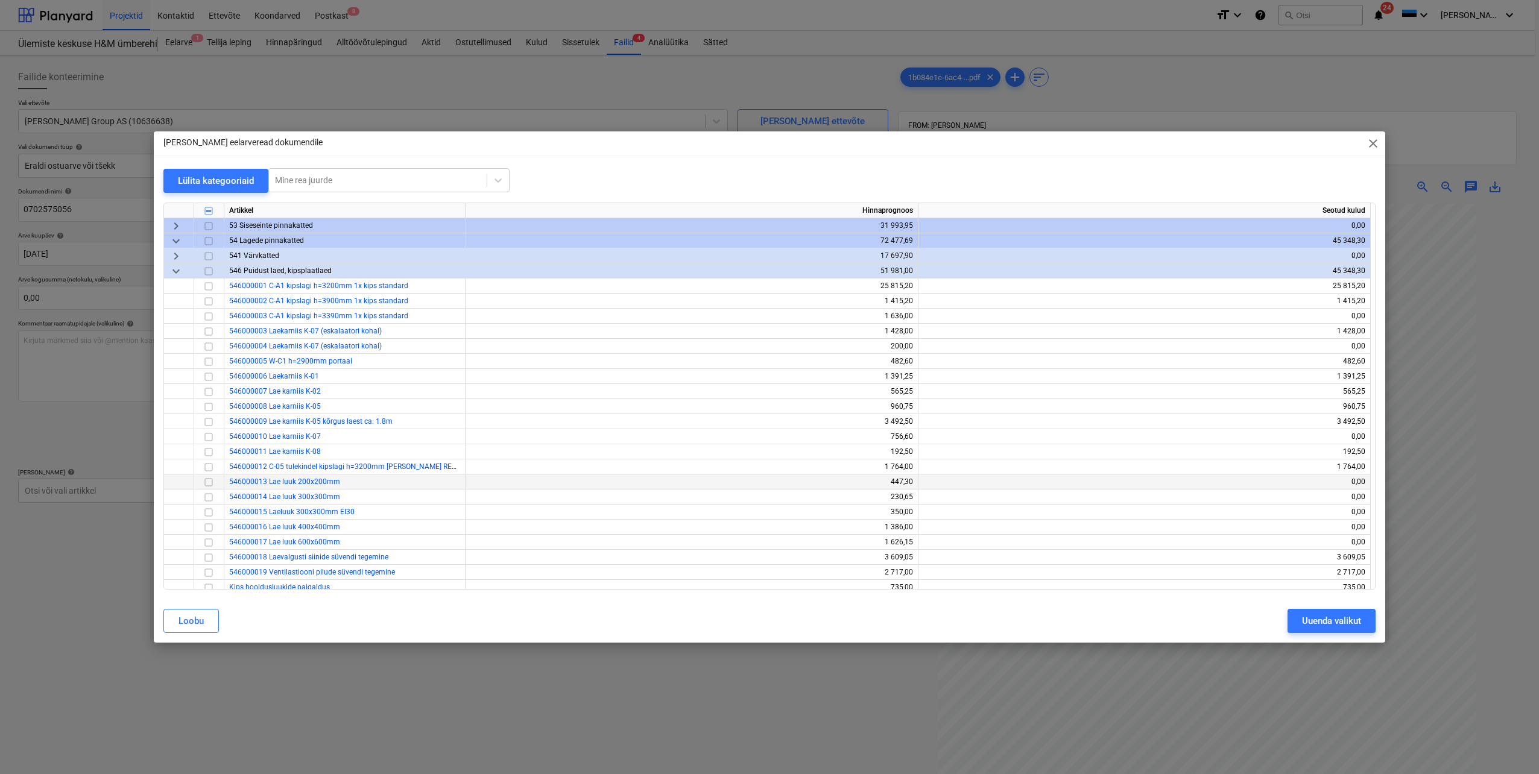
click at [208, 484] on input "checkbox" at bounding box center [208, 482] width 14 height 14
click at [209, 528] on input "checkbox" at bounding box center [208, 527] width 14 height 14
click at [207, 541] on input "checkbox" at bounding box center [208, 542] width 14 height 14
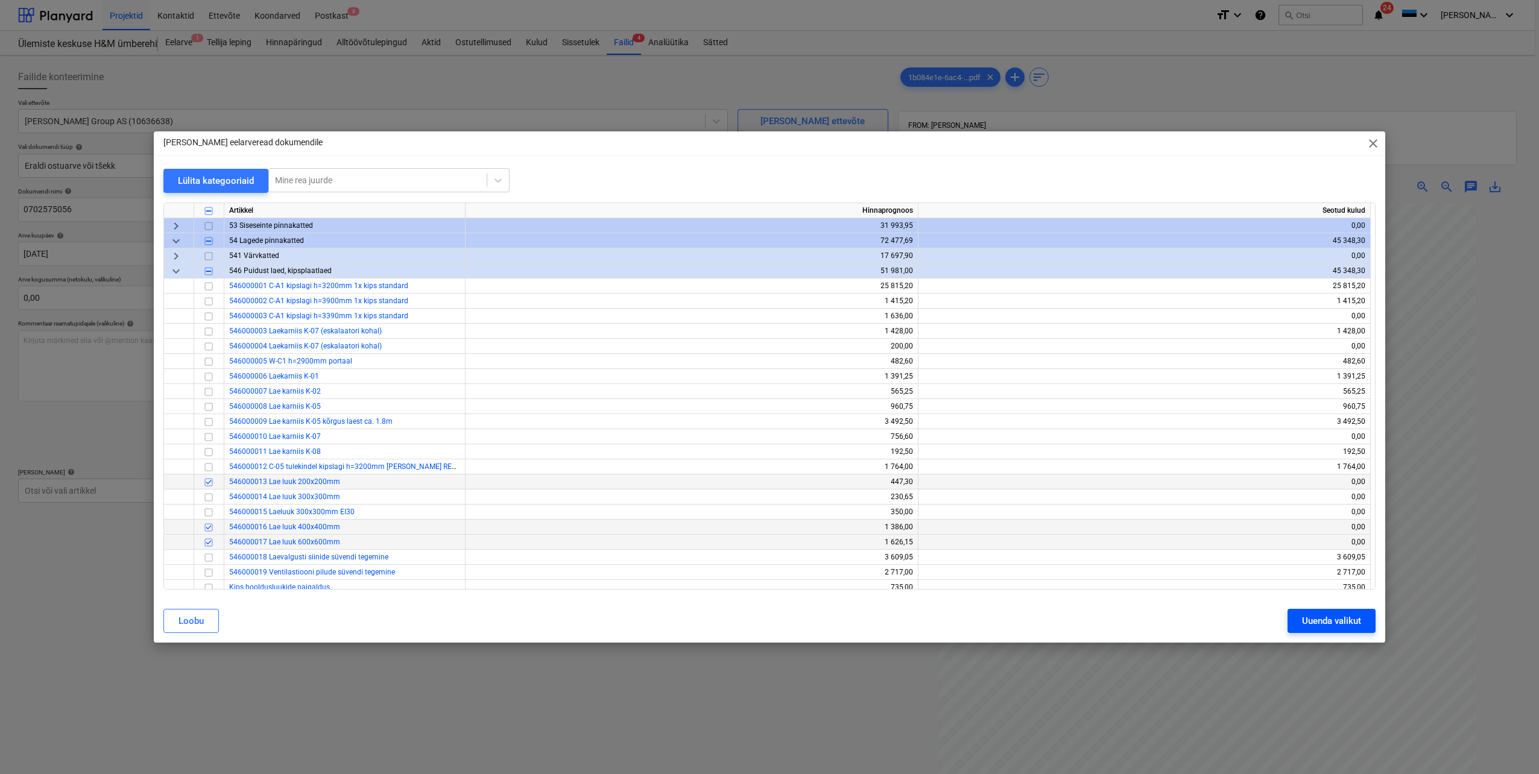
click at [1323, 626] on div "Uuenda valikut" at bounding box center [1331, 621] width 59 height 16
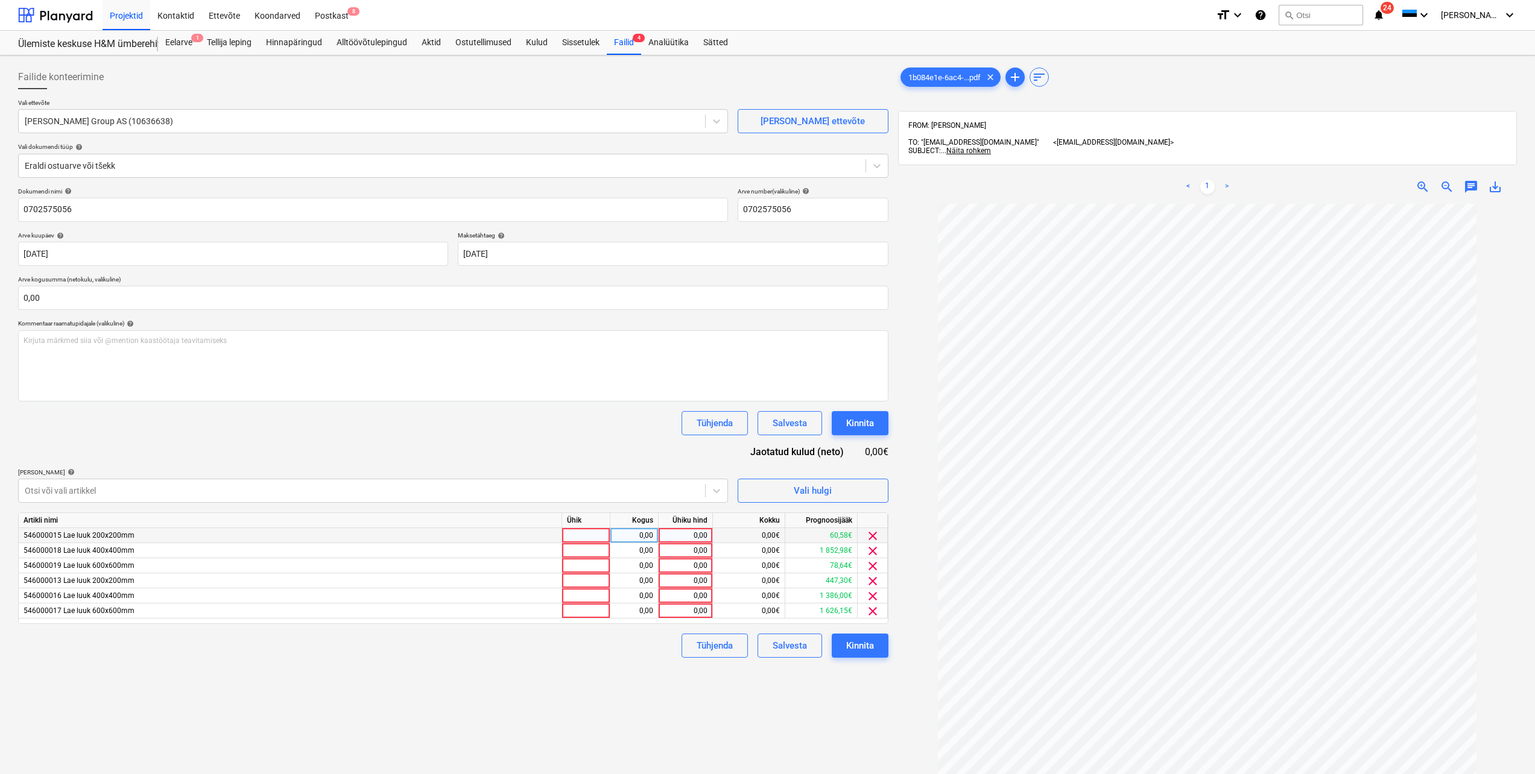
click at [574, 532] on div at bounding box center [586, 535] width 48 height 15
type input "tk"
click at [578, 548] on div at bounding box center [586, 550] width 48 height 15
type input "tk"
click at [579, 569] on div at bounding box center [586, 565] width 48 height 15
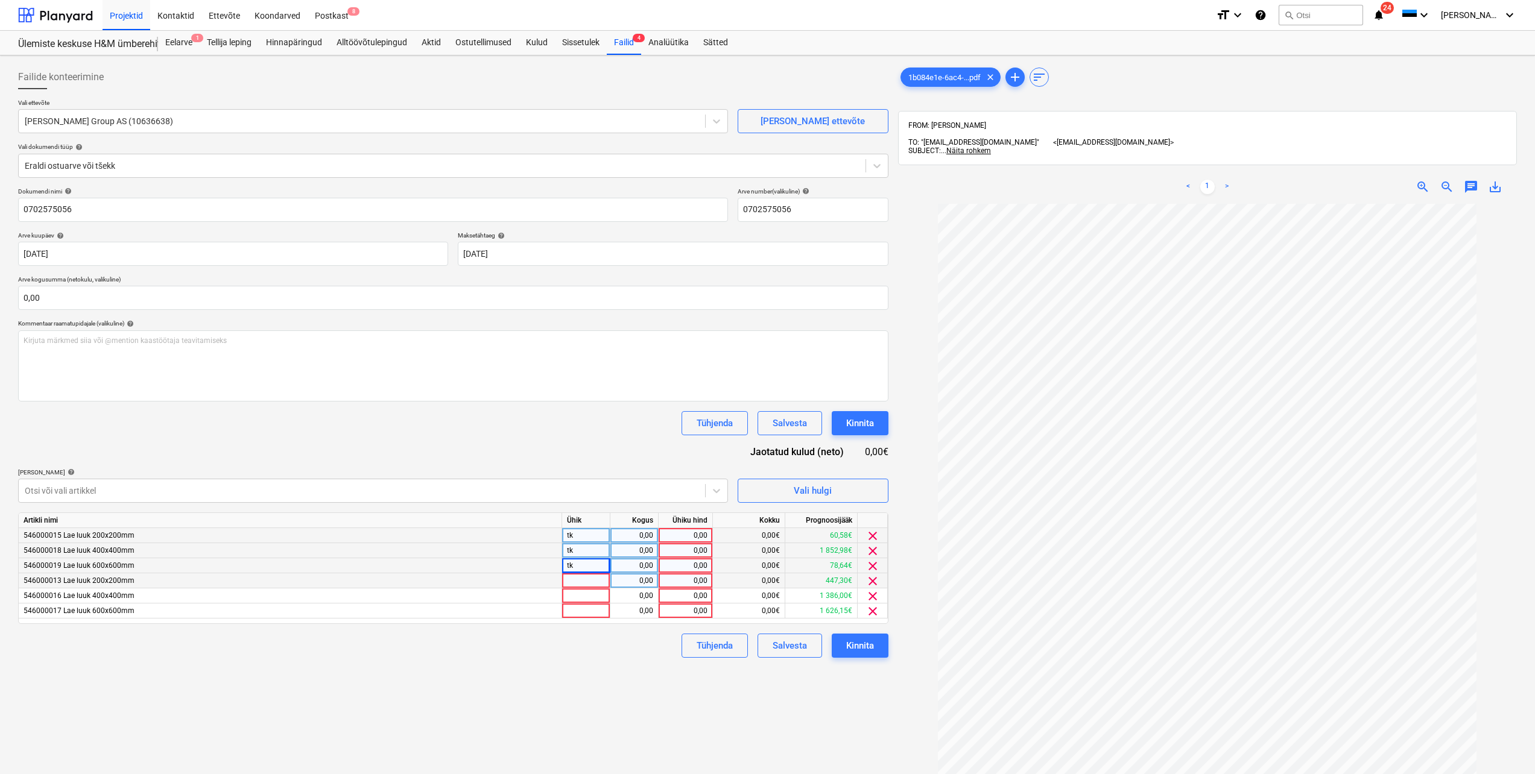
click at [578, 581] on div at bounding box center [586, 580] width 48 height 15
click at [577, 595] on div at bounding box center [586, 596] width 48 height 15
type input "tk"
click at [577, 610] on div at bounding box center [586, 611] width 48 height 15
type input "tk"
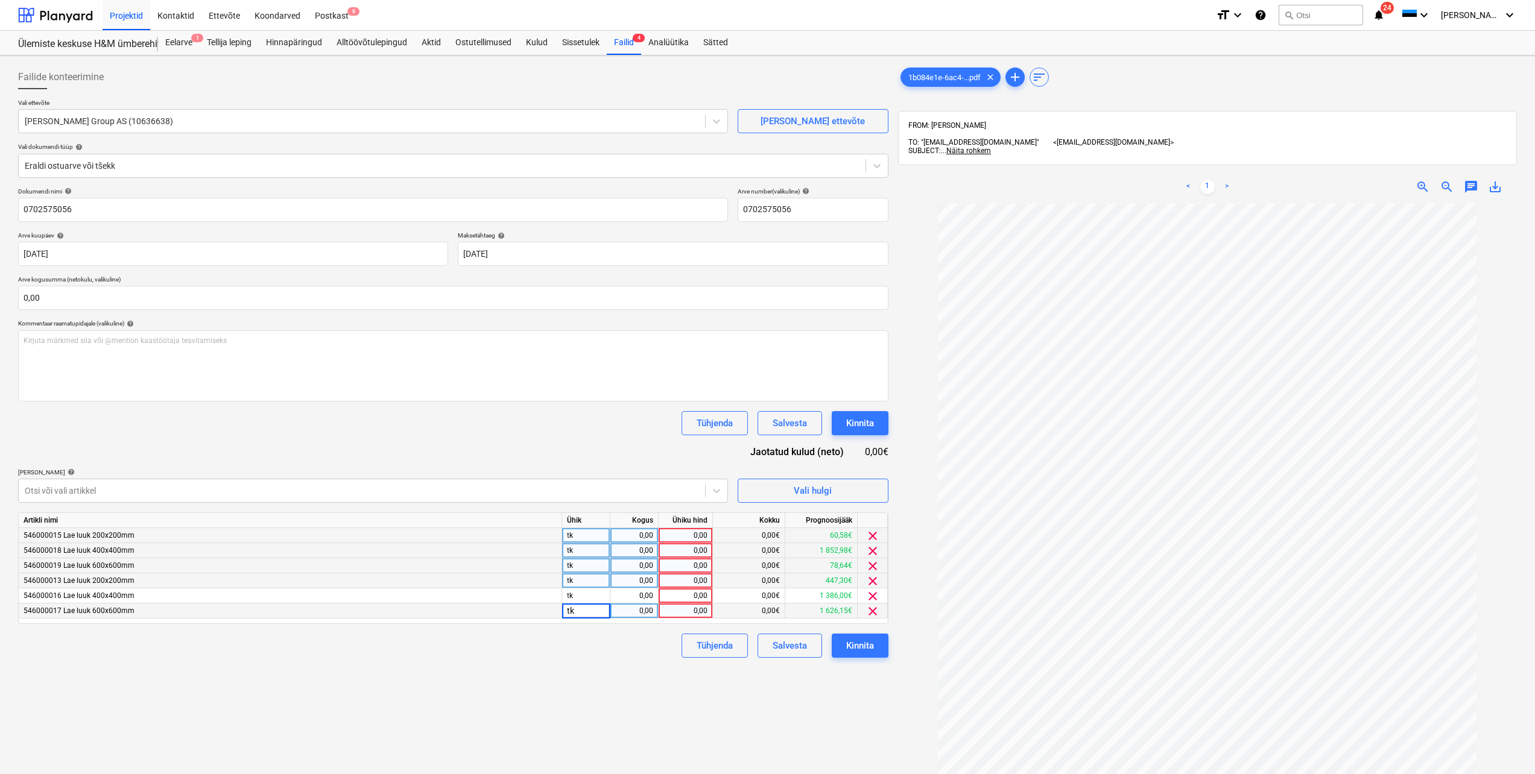
click at [651, 538] on div "0,00" at bounding box center [634, 535] width 38 height 15
type input "t"
click at [649, 549] on div "0,00" at bounding box center [634, 550] width 38 height 15
click at [650, 566] on div "0,00" at bounding box center [634, 565] width 38 height 15
click at [648, 581] on div "0,00" at bounding box center [634, 580] width 38 height 15
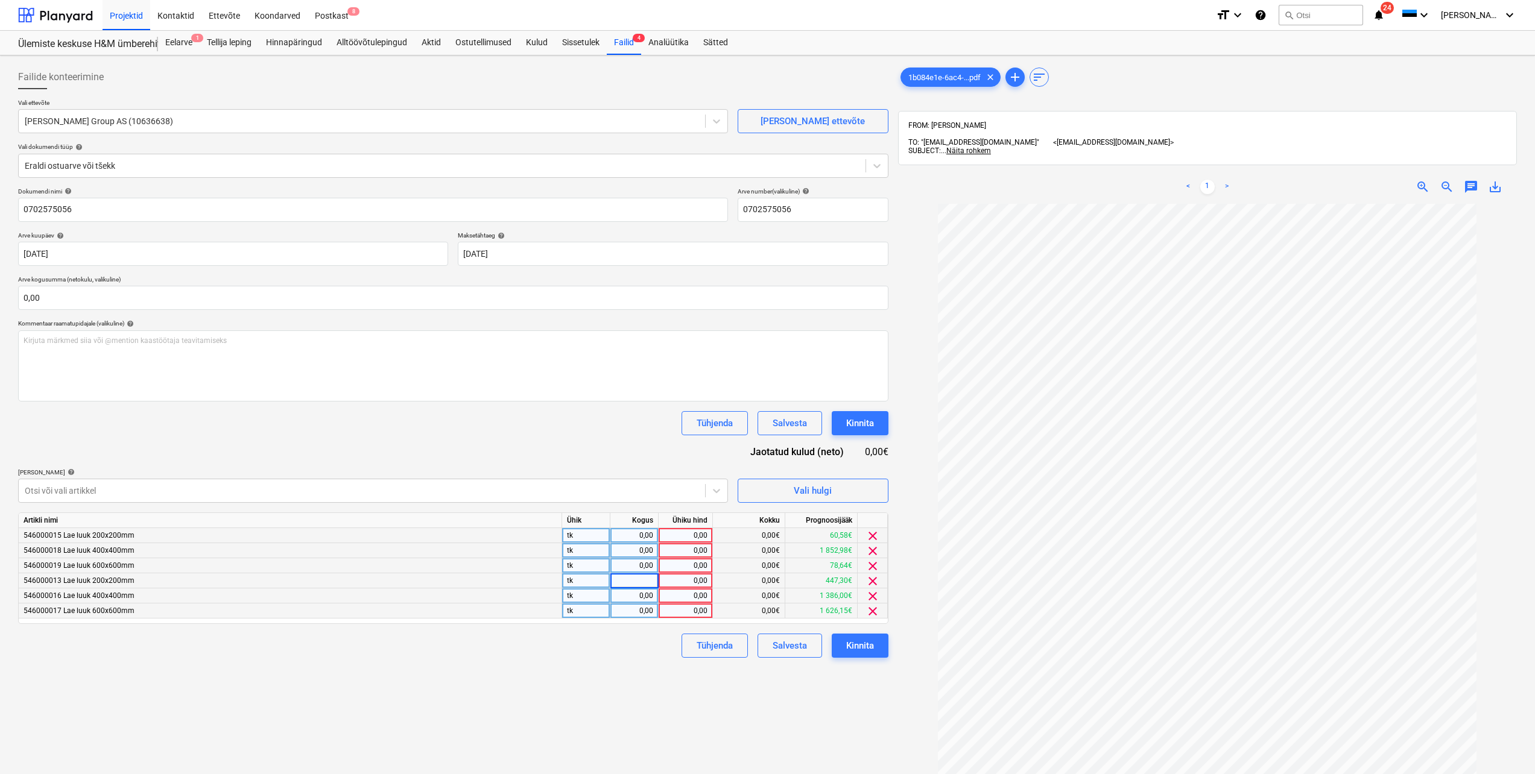
type input "t"
click at [646, 595] on div "0,00" at bounding box center [634, 596] width 38 height 15
click at [646, 608] on div "0,00" at bounding box center [634, 611] width 38 height 15
click at [650, 596] on div "0,00" at bounding box center [634, 596] width 38 height 15
click at [689, 534] on div "0,00" at bounding box center [685, 535] width 44 height 15
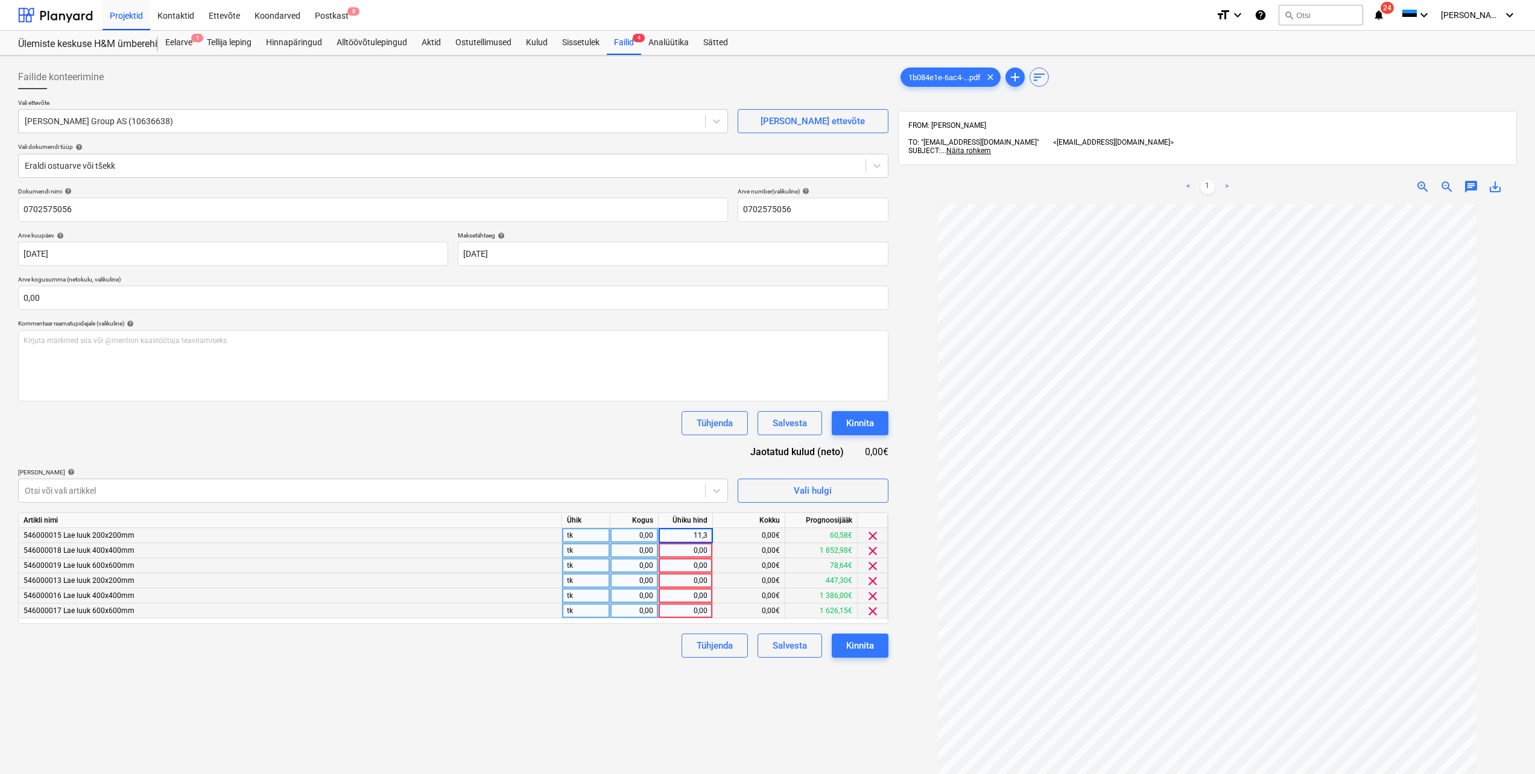
type input "11,33"
click at [725, 547] on div "0,00€" at bounding box center [749, 550] width 72 height 15
click at [653, 536] on div "0,00" at bounding box center [634, 535] width 48 height 15
type input "1"
click at [722, 551] on div "0,00€" at bounding box center [749, 550] width 72 height 15
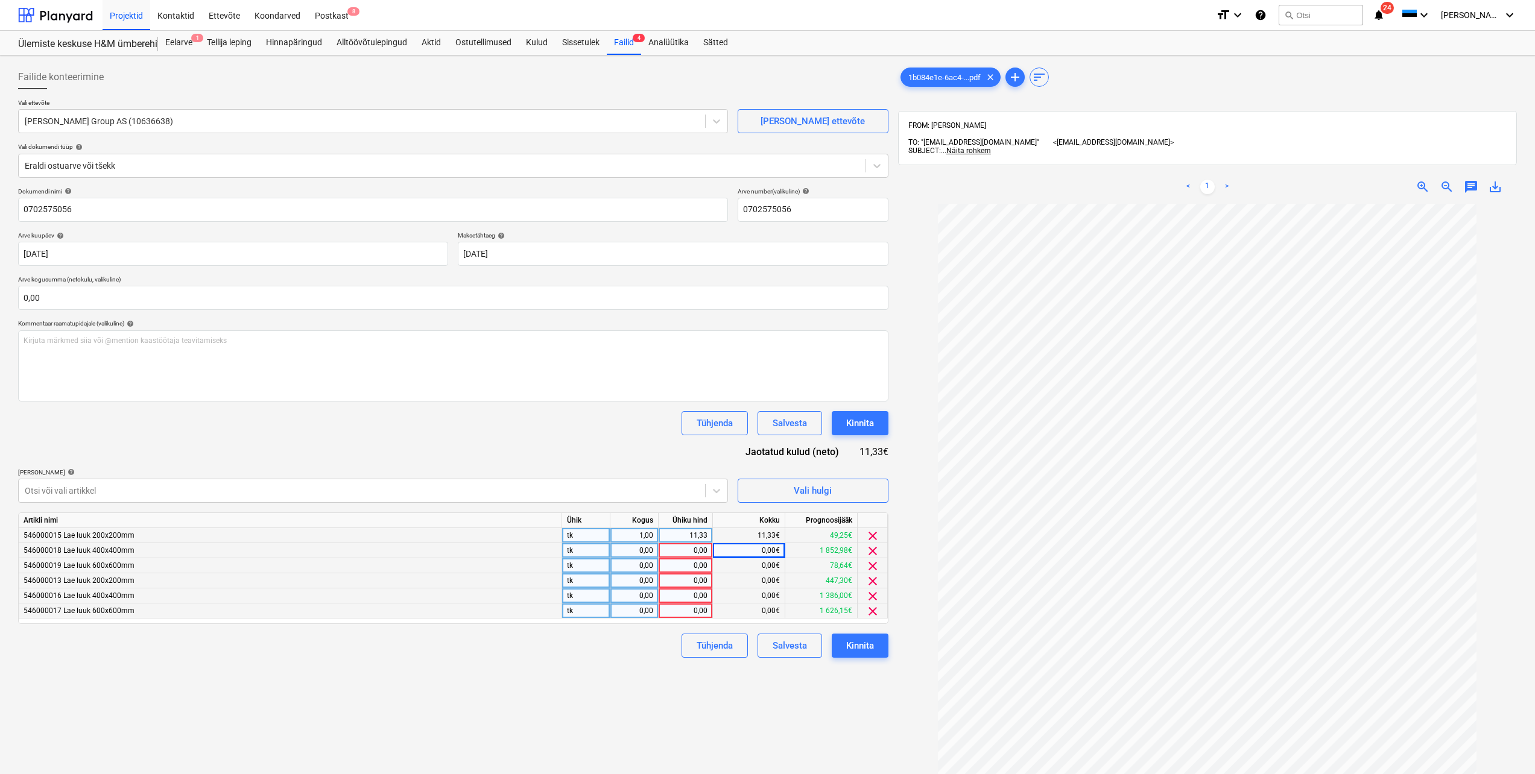
click at [704, 551] on div "0,00" at bounding box center [685, 550] width 44 height 15
type input "20,57"
click at [643, 554] on div "0,00" at bounding box center [634, 550] width 38 height 15
type input "1"
click at [692, 580] on div "0,00" at bounding box center [685, 580] width 44 height 15
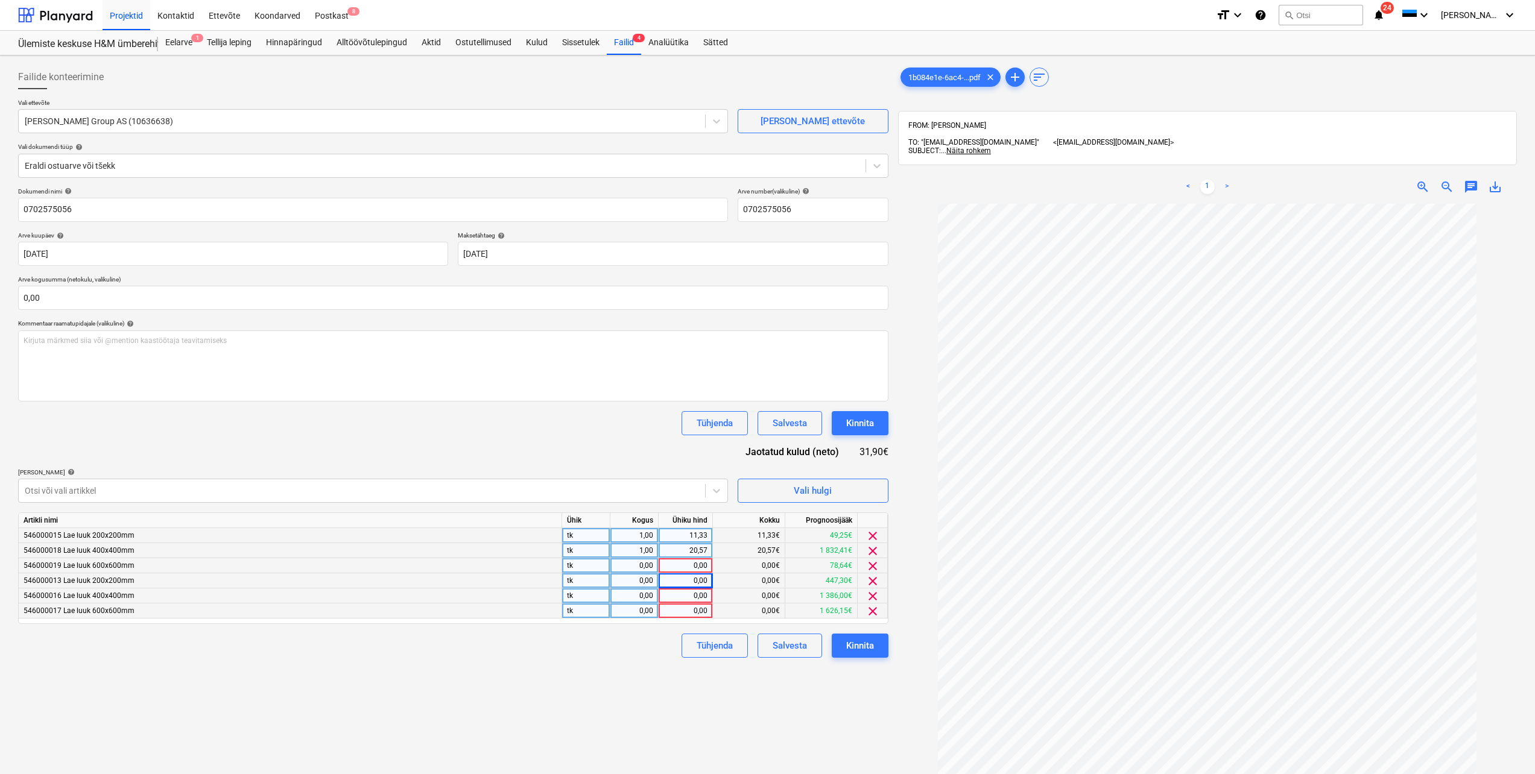
click at [716, 572] on div "0,00€" at bounding box center [749, 565] width 72 height 15
click at [652, 611] on div "0,00" at bounding box center [634, 611] width 38 height 15
click at [684, 613] on div "0,00" at bounding box center [685, 611] width 44 height 15
type input "1067,86"
click at [643, 662] on div "Failide konteerimine Vali ettevõte [PERSON_NAME] Group AS (10636638) [PERSON_NA…" at bounding box center [453, 504] width 880 height 889
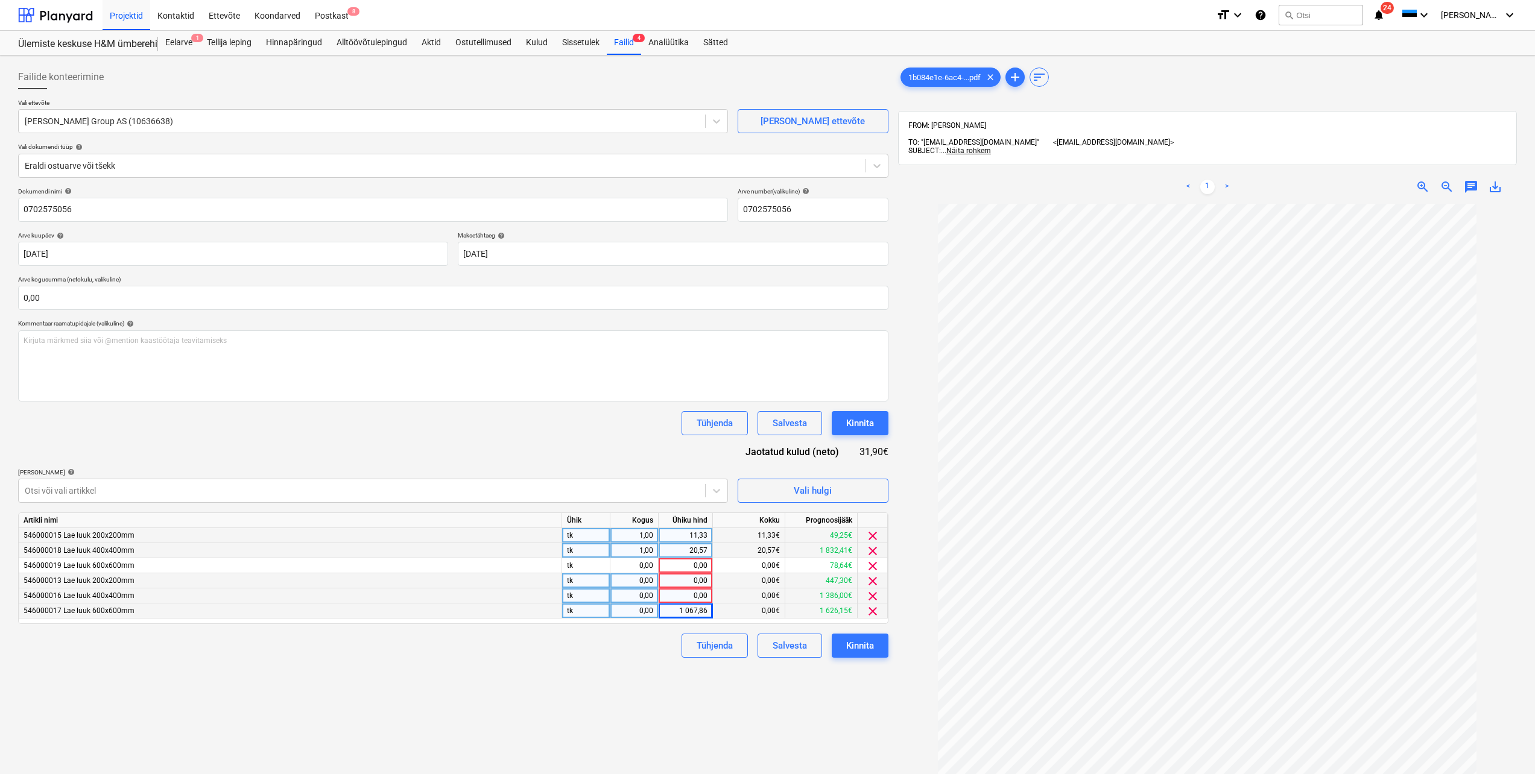
click at [651, 608] on div "0,00" at bounding box center [634, 611] width 38 height 15
type input "1"
click at [648, 660] on div "Failide konteerimine Vali ettevõte [PERSON_NAME] Group AS (10636638) [PERSON_NA…" at bounding box center [453, 504] width 880 height 889
click at [873, 567] on span "clear" at bounding box center [872, 566] width 14 height 14
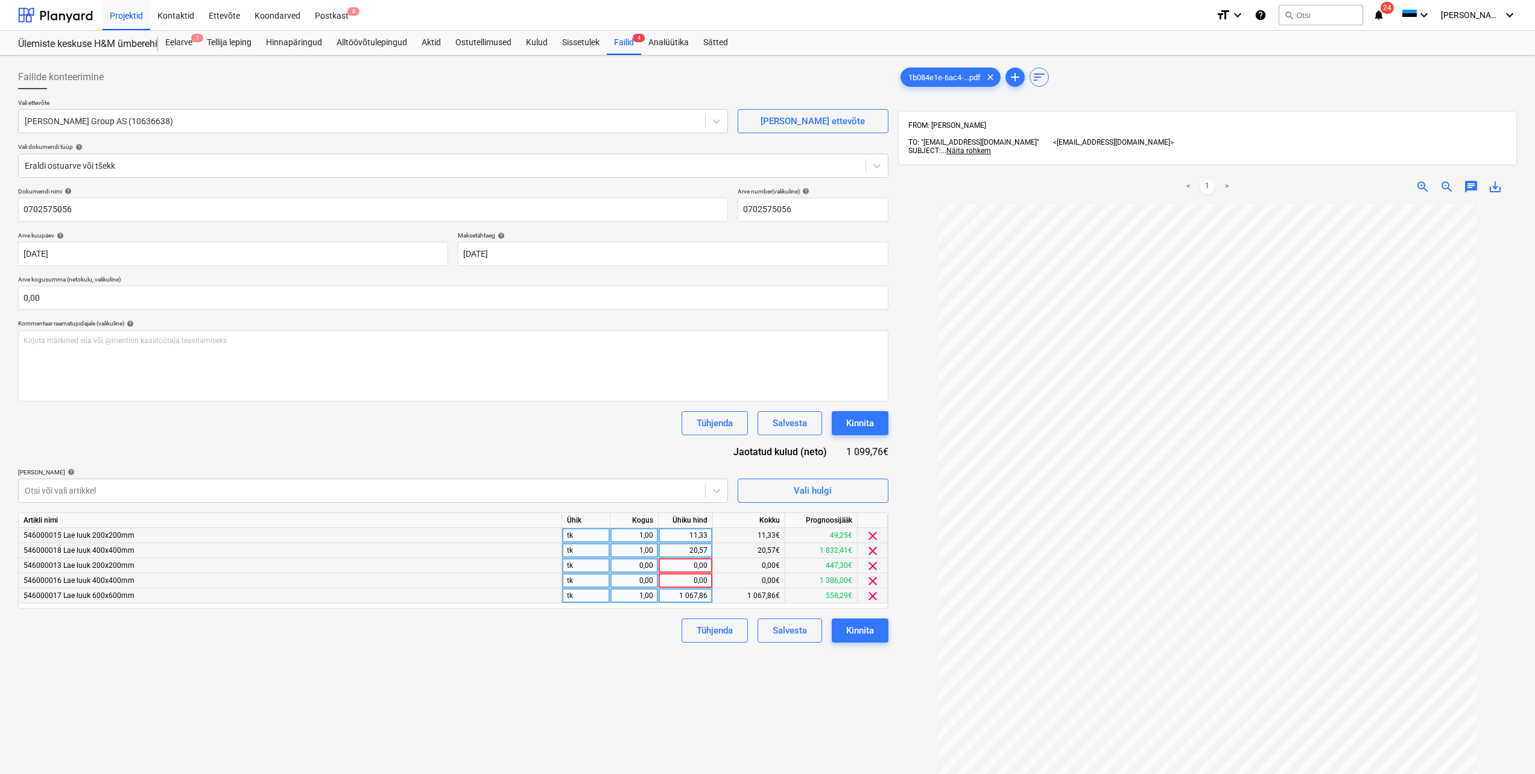
click at [873, 567] on span "clear" at bounding box center [872, 566] width 14 height 14
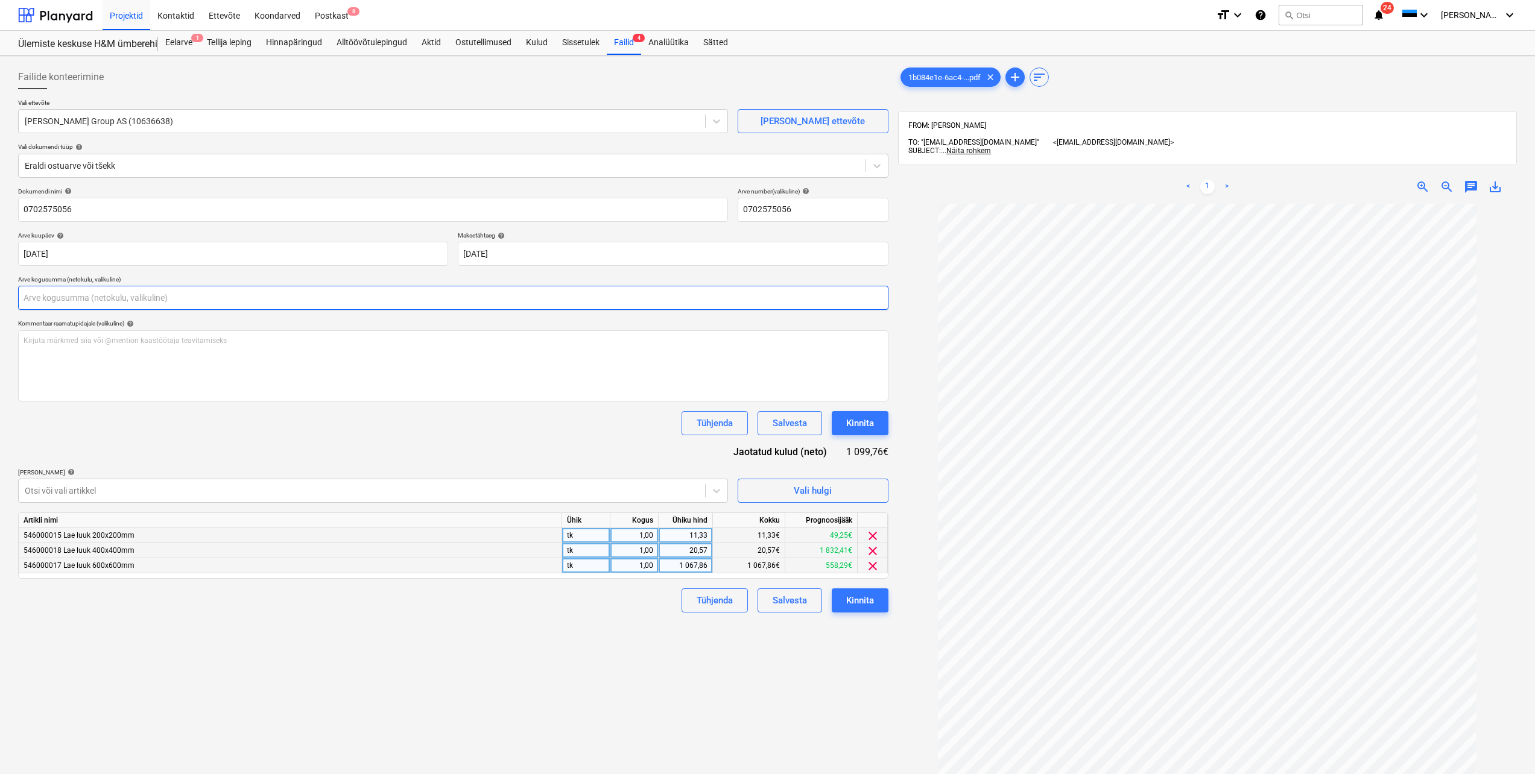
click at [220, 299] on input "text" at bounding box center [453, 298] width 870 height 24
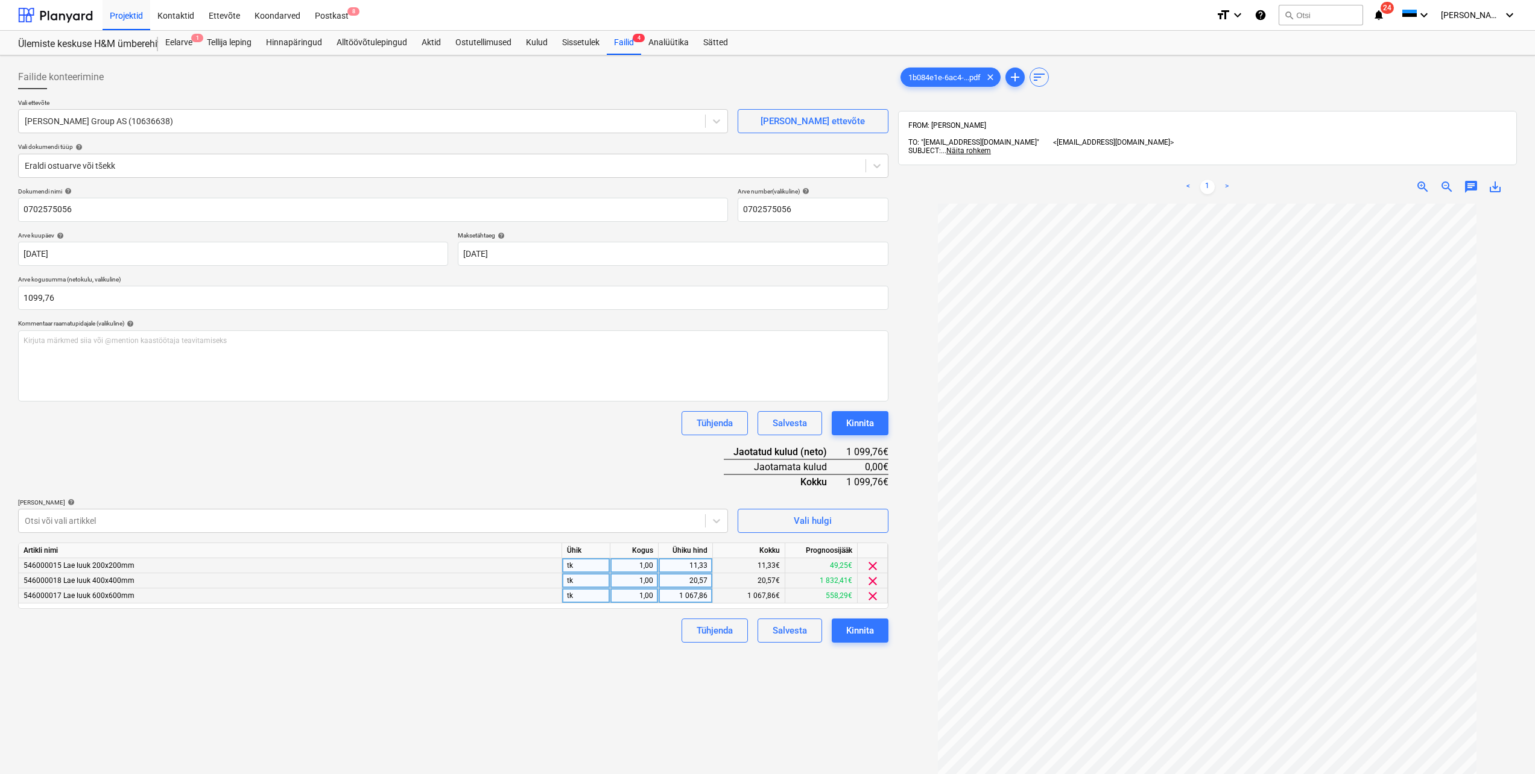
type input "1 099,76"
click at [490, 688] on div "Failide konteerimine Vali ettevõte [PERSON_NAME] Group AS (10636638) [PERSON_NA…" at bounding box center [453, 504] width 880 height 889
click at [864, 636] on div "Kinnita" at bounding box center [860, 631] width 28 height 16
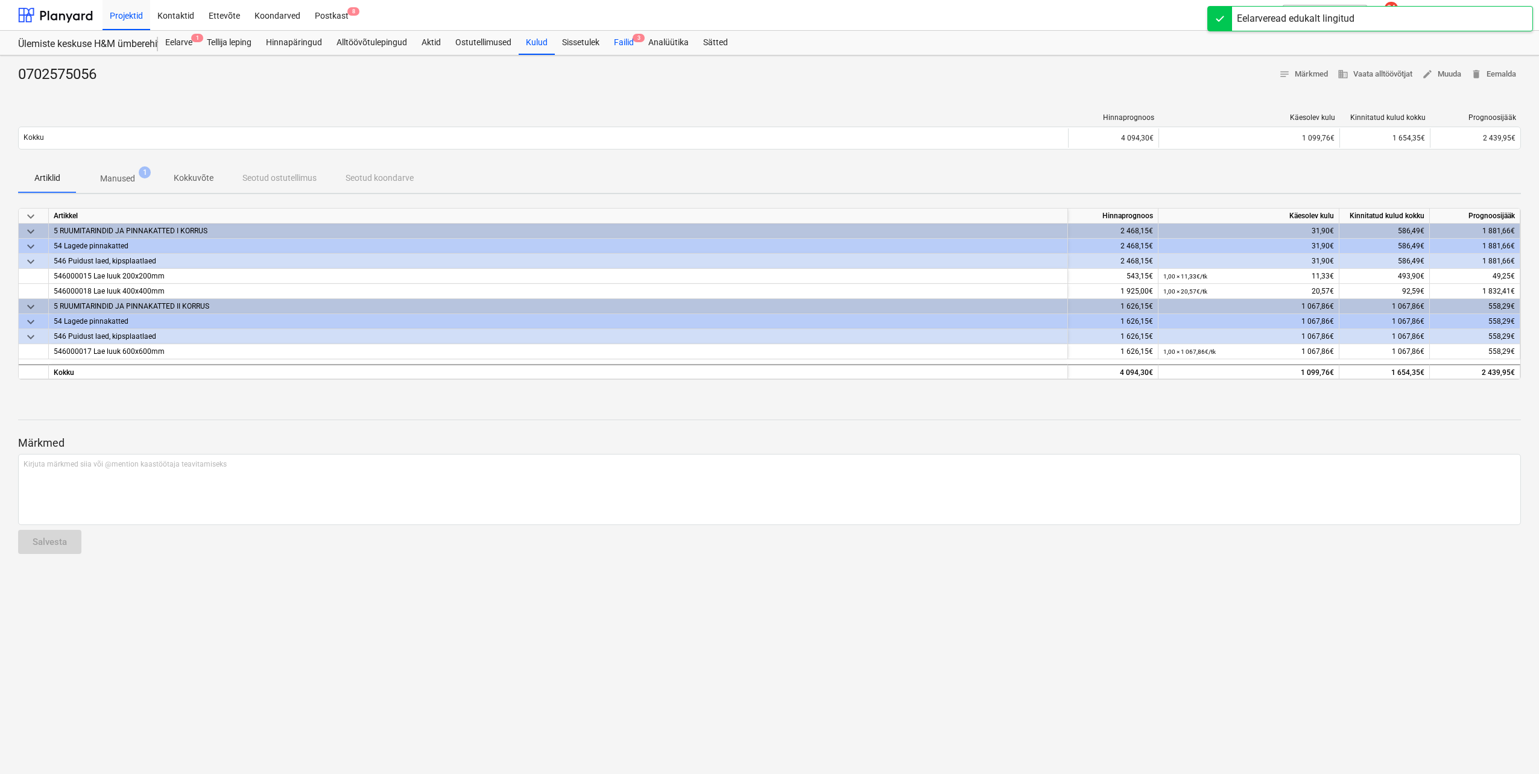
click at [619, 44] on div "Failid 3" at bounding box center [624, 43] width 34 height 24
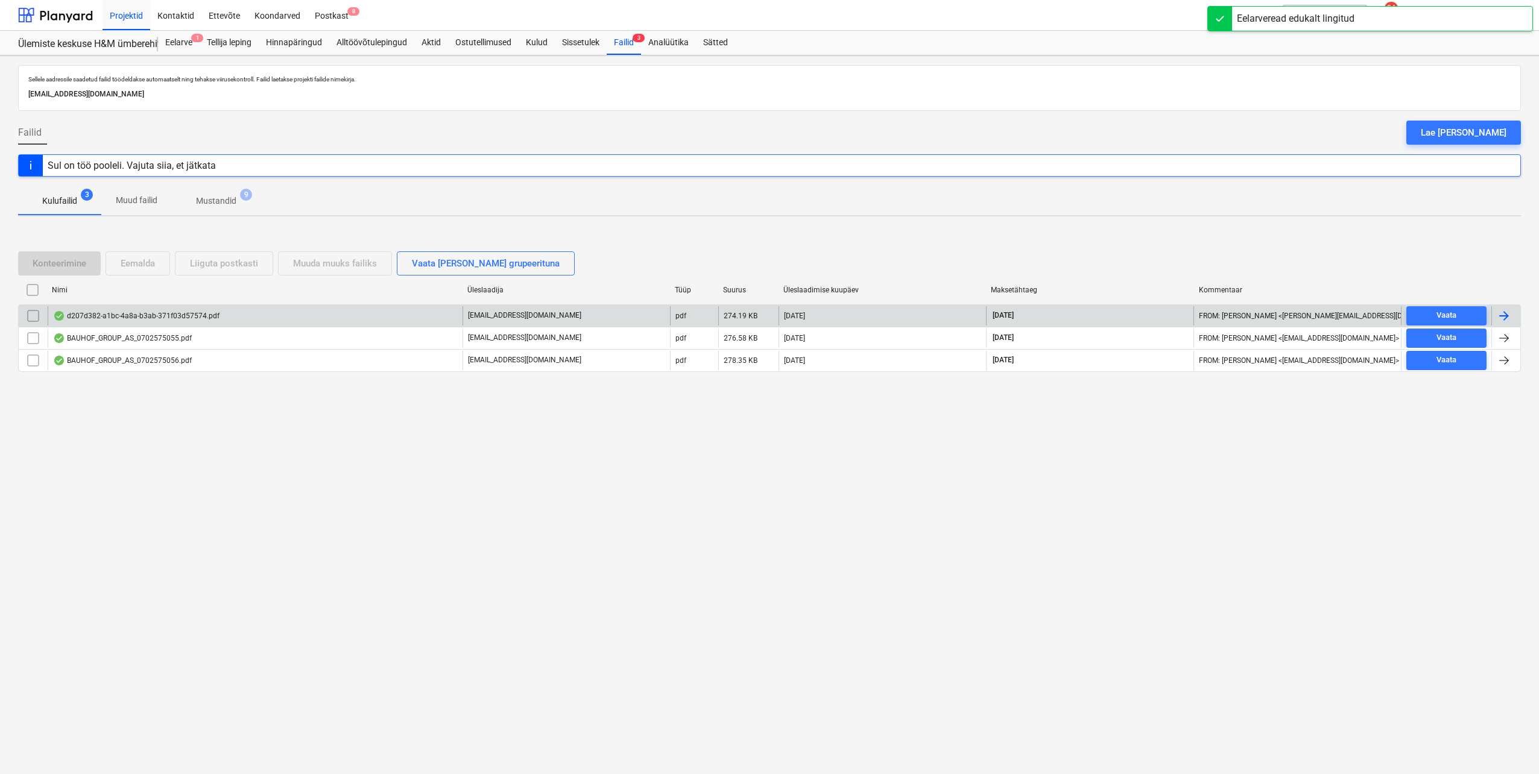
click at [1506, 316] on div at bounding box center [1504, 316] width 14 height 14
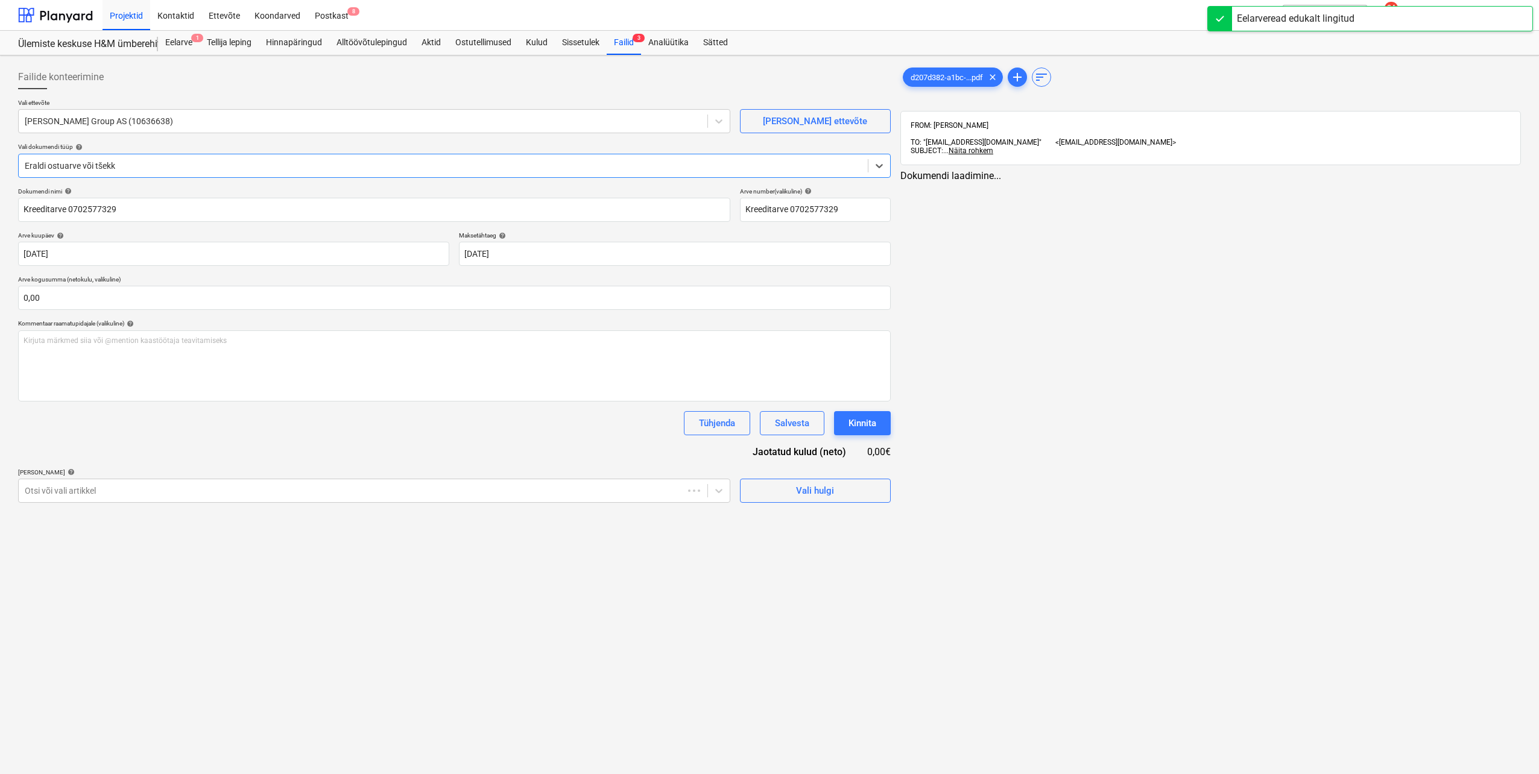
type input "Kreeditarve 0702577329"
type input "[DATE]"
click at [833, 494] on span "Vali hulgi" at bounding box center [813, 491] width 121 height 16
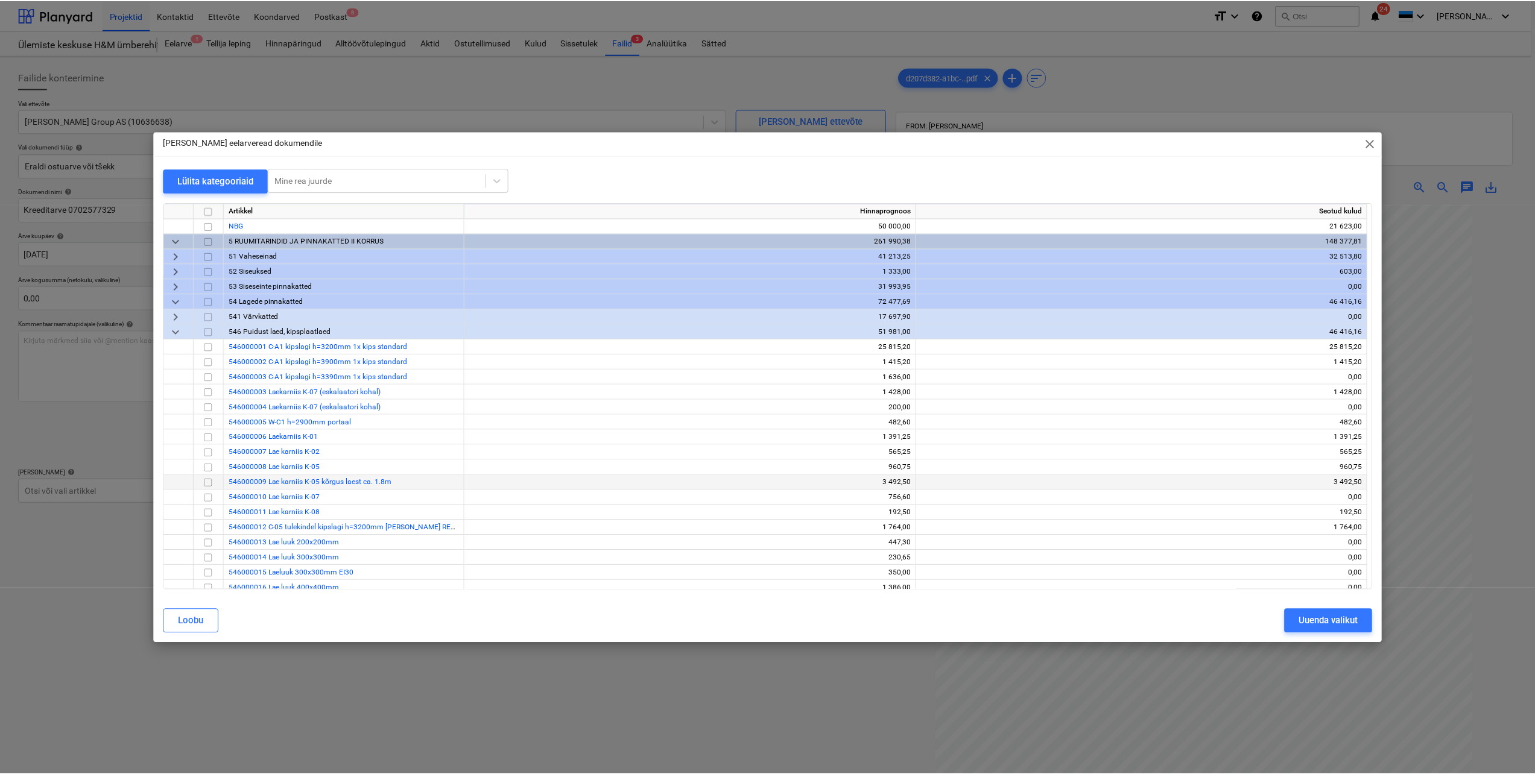
scroll to position [603, 0]
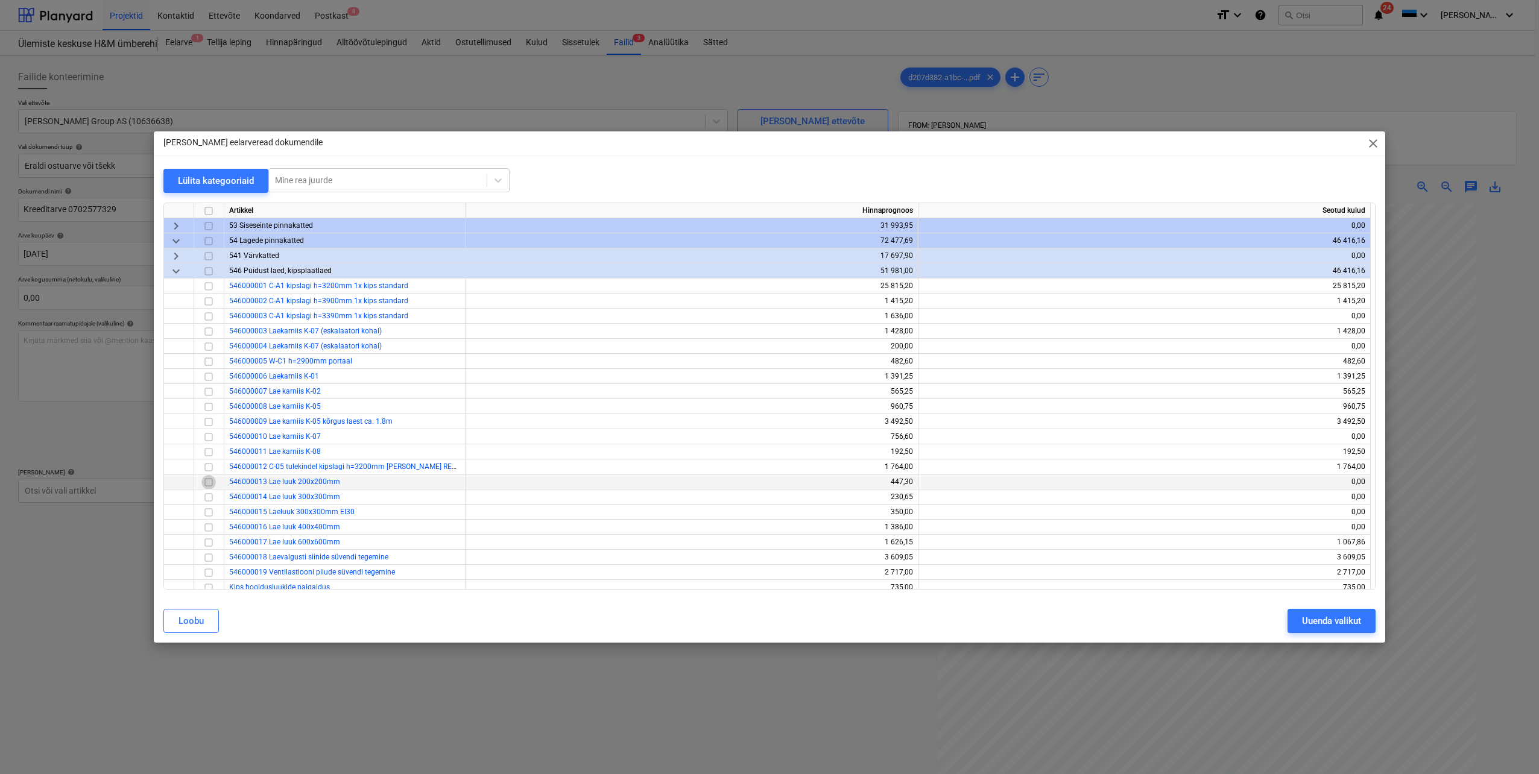
click at [207, 482] on input "checkbox" at bounding box center [208, 482] width 14 height 14
click at [1300, 624] on button "Uuenda valikut" at bounding box center [1331, 621] width 88 height 24
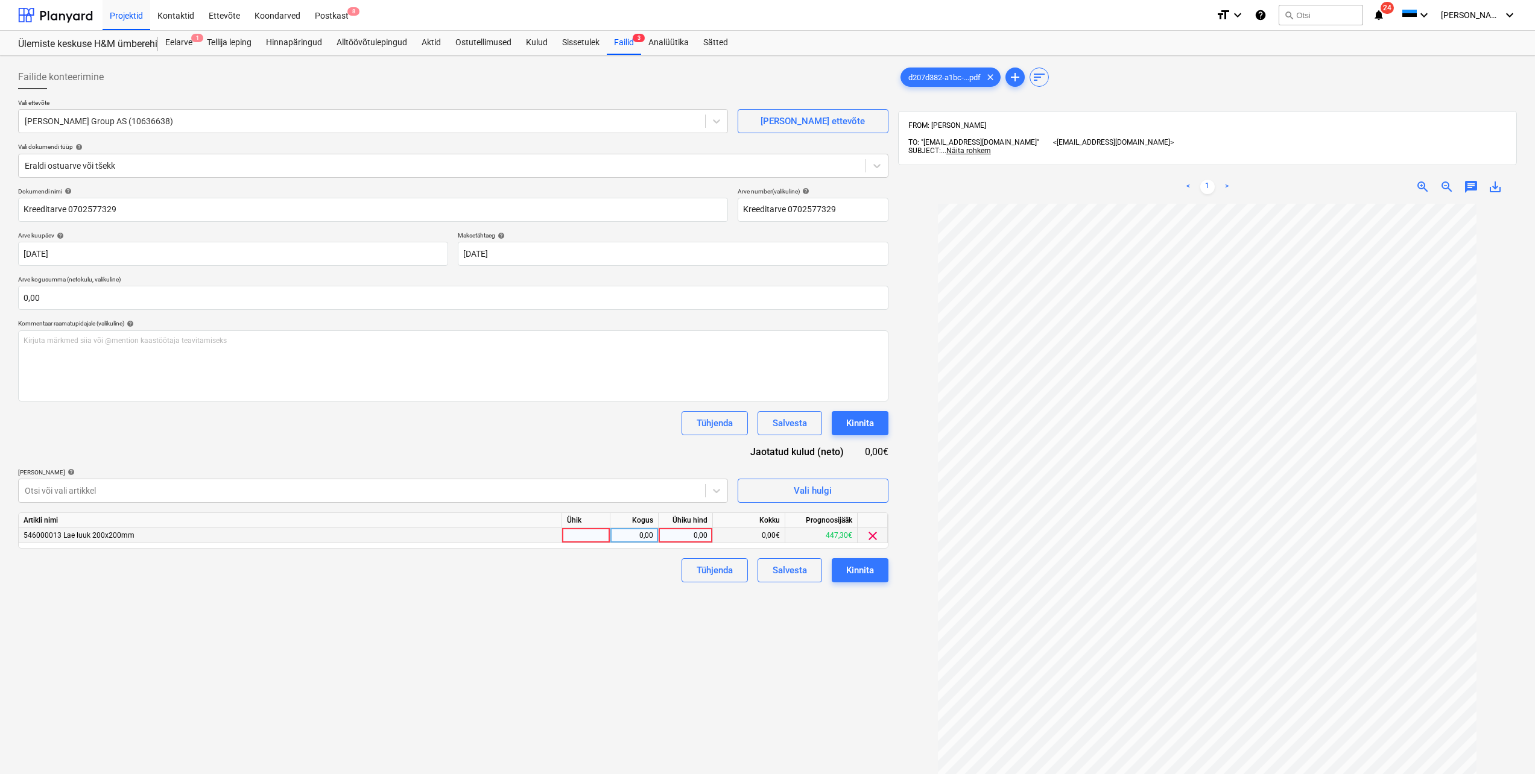
click at [596, 534] on div at bounding box center [586, 535] width 48 height 15
type input "tk"
click at [646, 537] on div "0,00" at bounding box center [634, 535] width 38 height 15
type input "-1"
click at [679, 535] on div "0,00" at bounding box center [685, 535] width 44 height 15
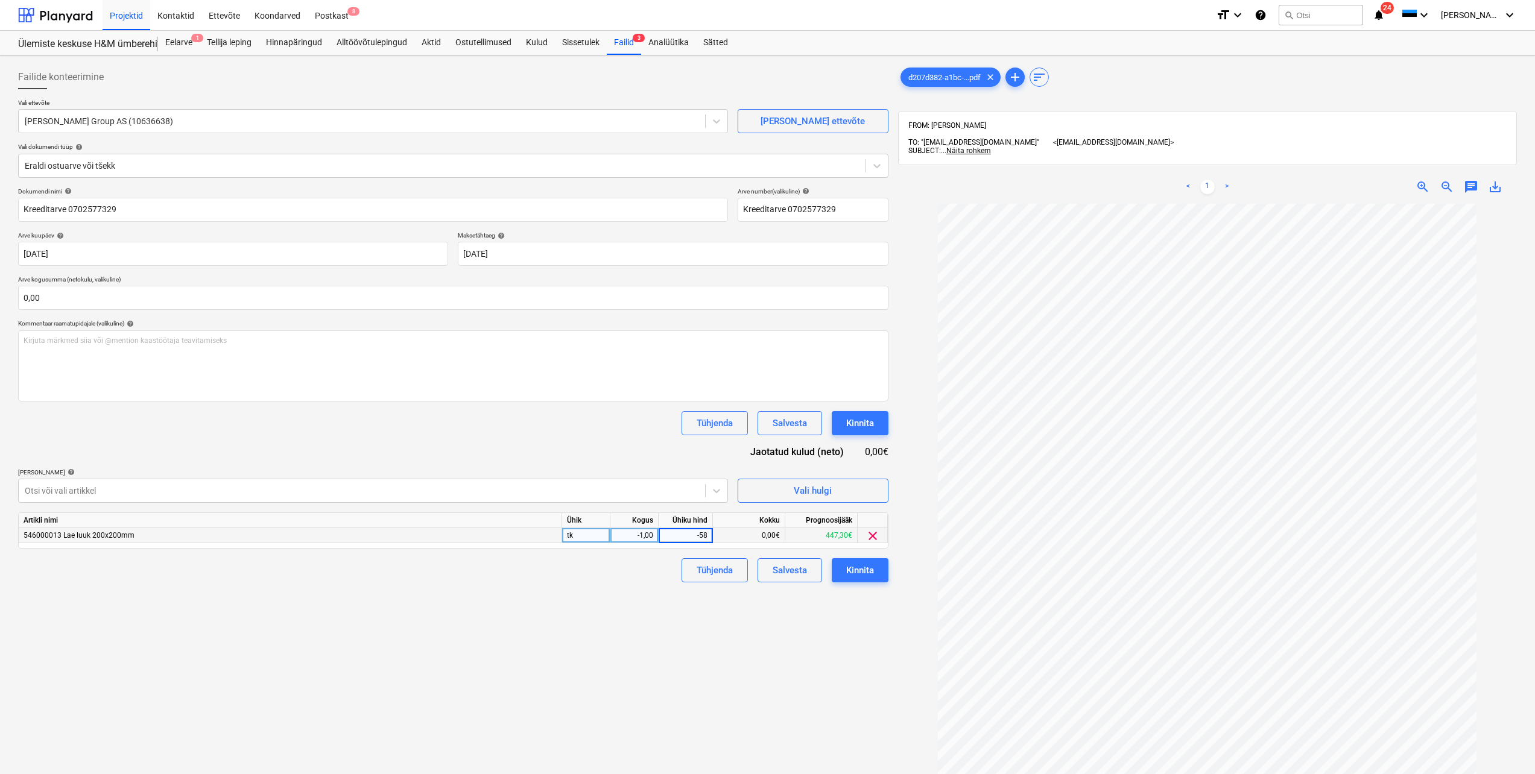
click at [700, 536] on input "-58" at bounding box center [686, 535] width 54 height 14
type input "-1,6258"
click at [658, 587] on div "Failide konteerimine Vali ettevõte [PERSON_NAME] Group AS (10636638) [PERSON_NA…" at bounding box center [453, 504] width 880 height 889
drag, startPoint x: 711, startPoint y: 537, endPoint x: 688, endPoint y: 537, distance: 22.9
click at [688, 537] on div "-1,63" at bounding box center [686, 535] width 54 height 15
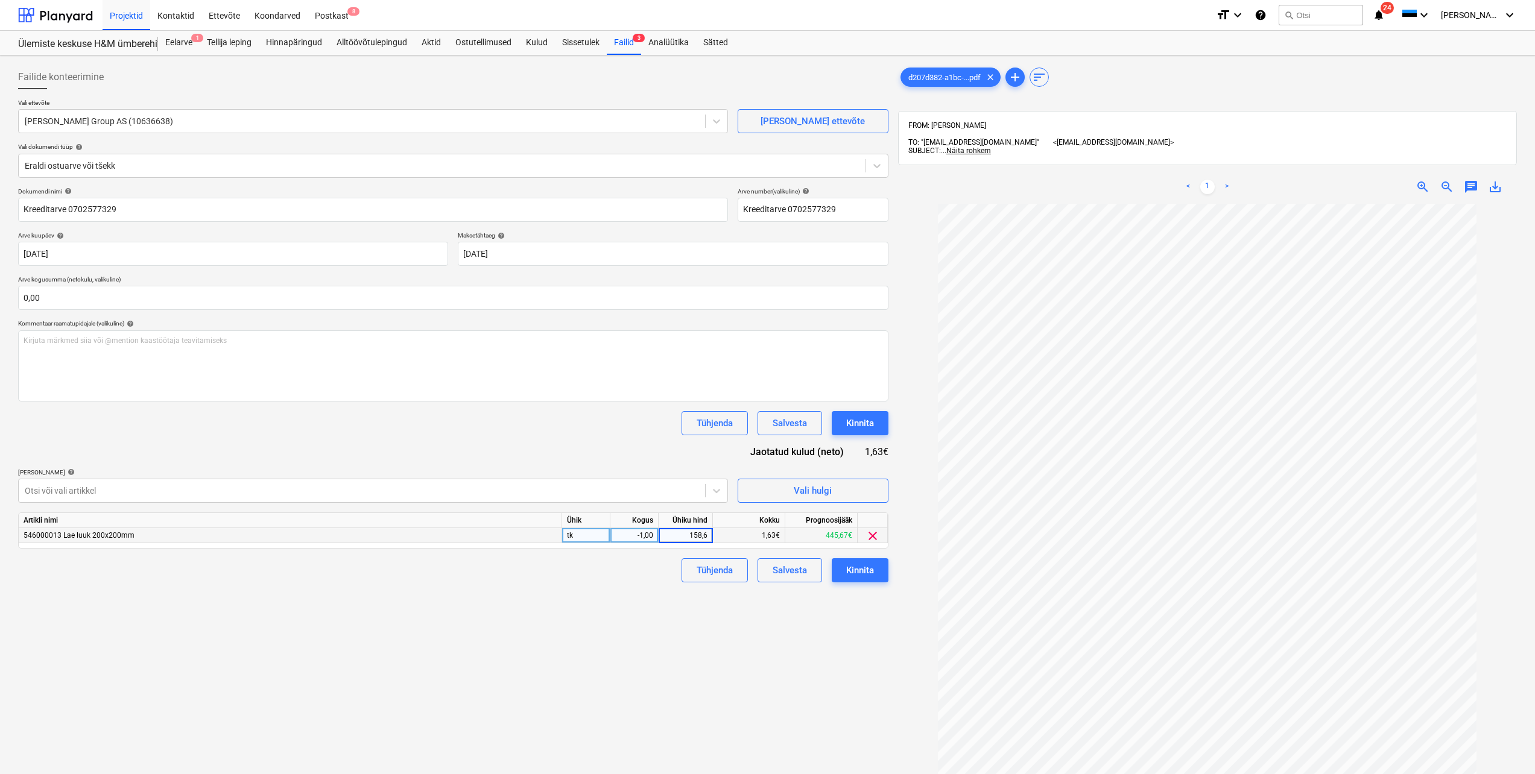
type input "158,62"
click at [650, 608] on div "Failide konteerimine Vali ettevõte [PERSON_NAME] Group AS (10636638) [PERSON_NA…" at bounding box center [453, 504] width 880 height 889
click at [175, 299] on input "text" at bounding box center [453, 298] width 870 height 24
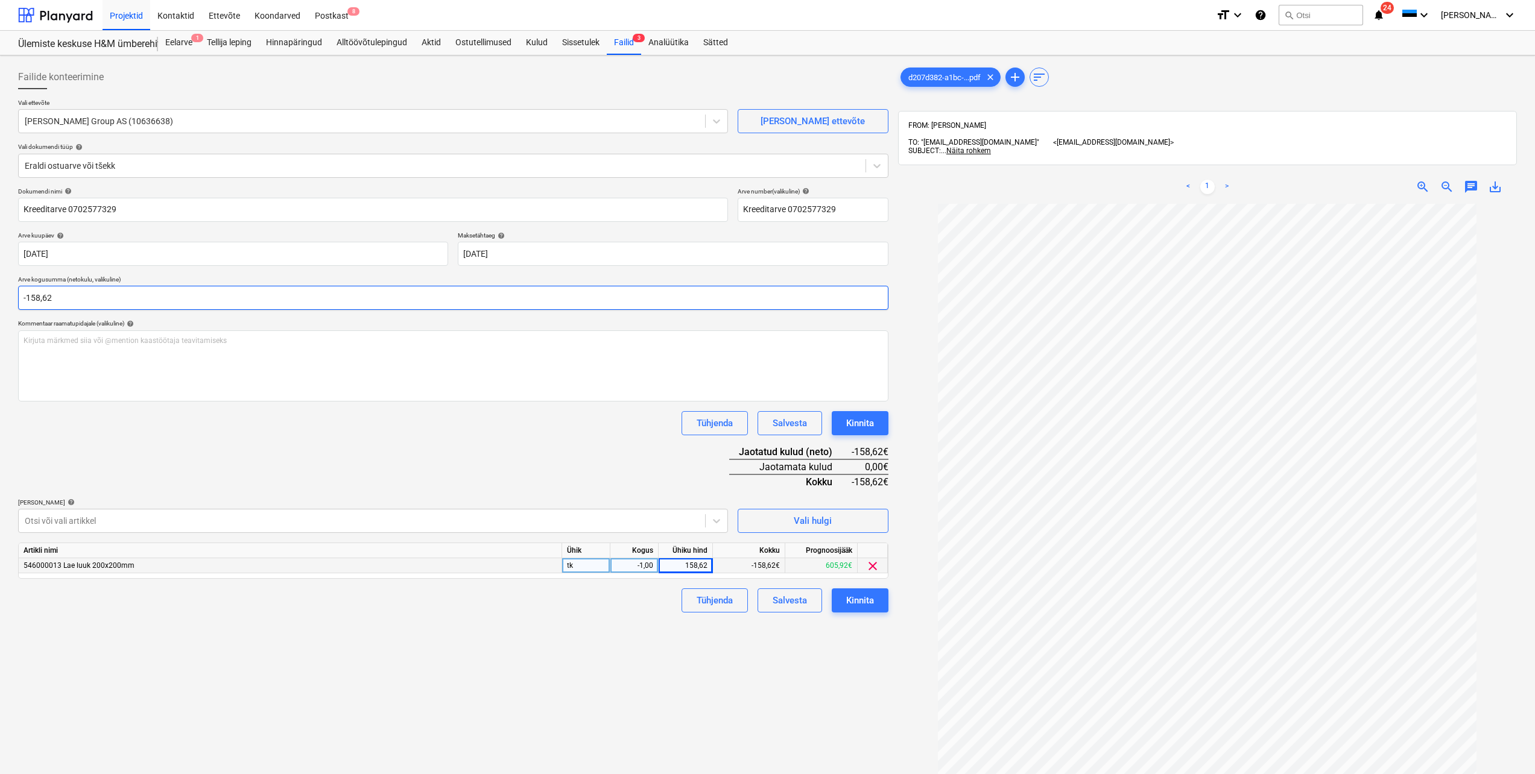
type input "-158,62"
click at [356, 658] on div "Failide konteerimine Vali ettevõte [PERSON_NAME] Group AS (10636638) [PERSON_NA…" at bounding box center [453, 504] width 880 height 889
click at [858, 607] on div "Kinnita" at bounding box center [860, 601] width 28 height 16
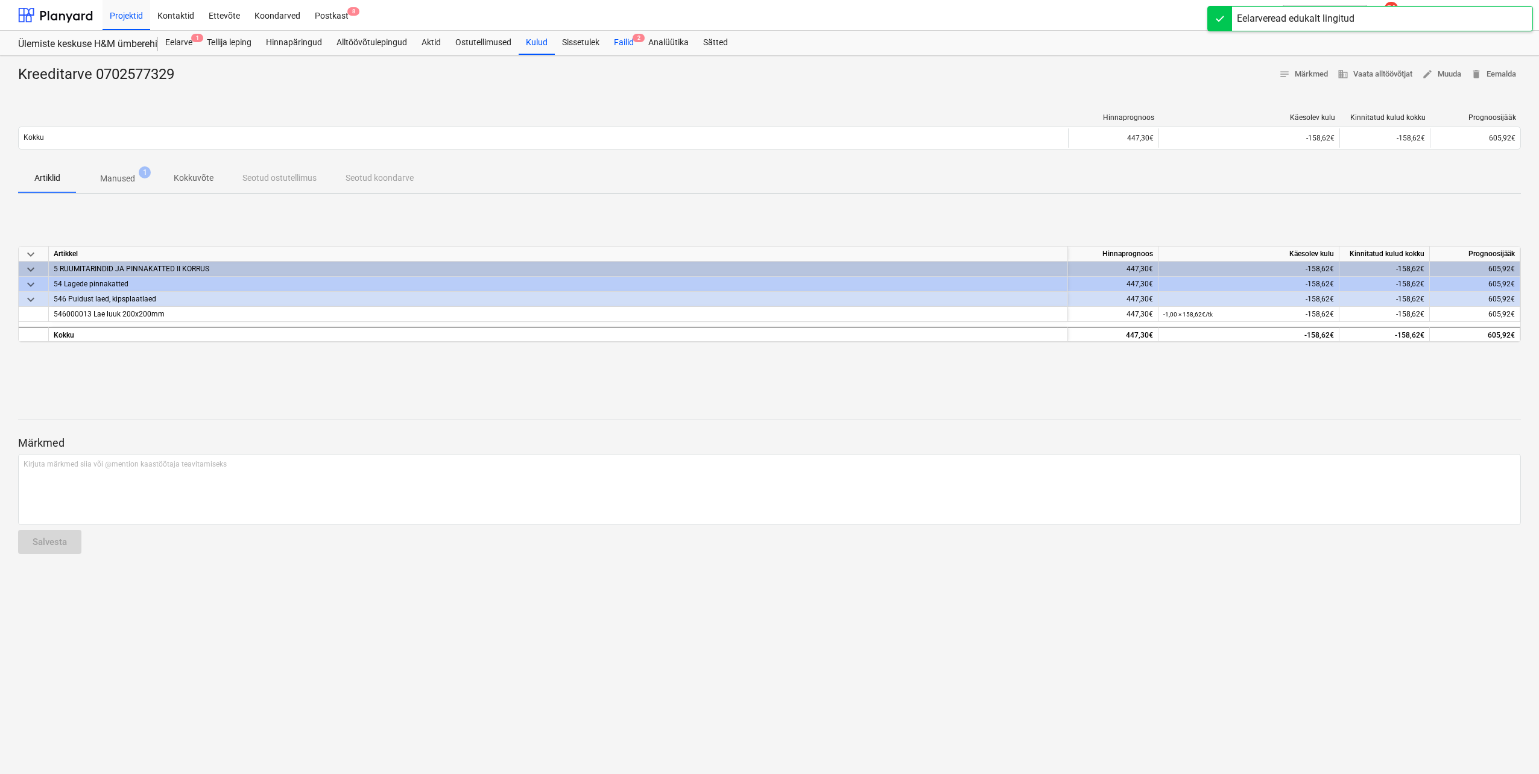
click at [627, 43] on div "Failid 2" at bounding box center [624, 43] width 34 height 24
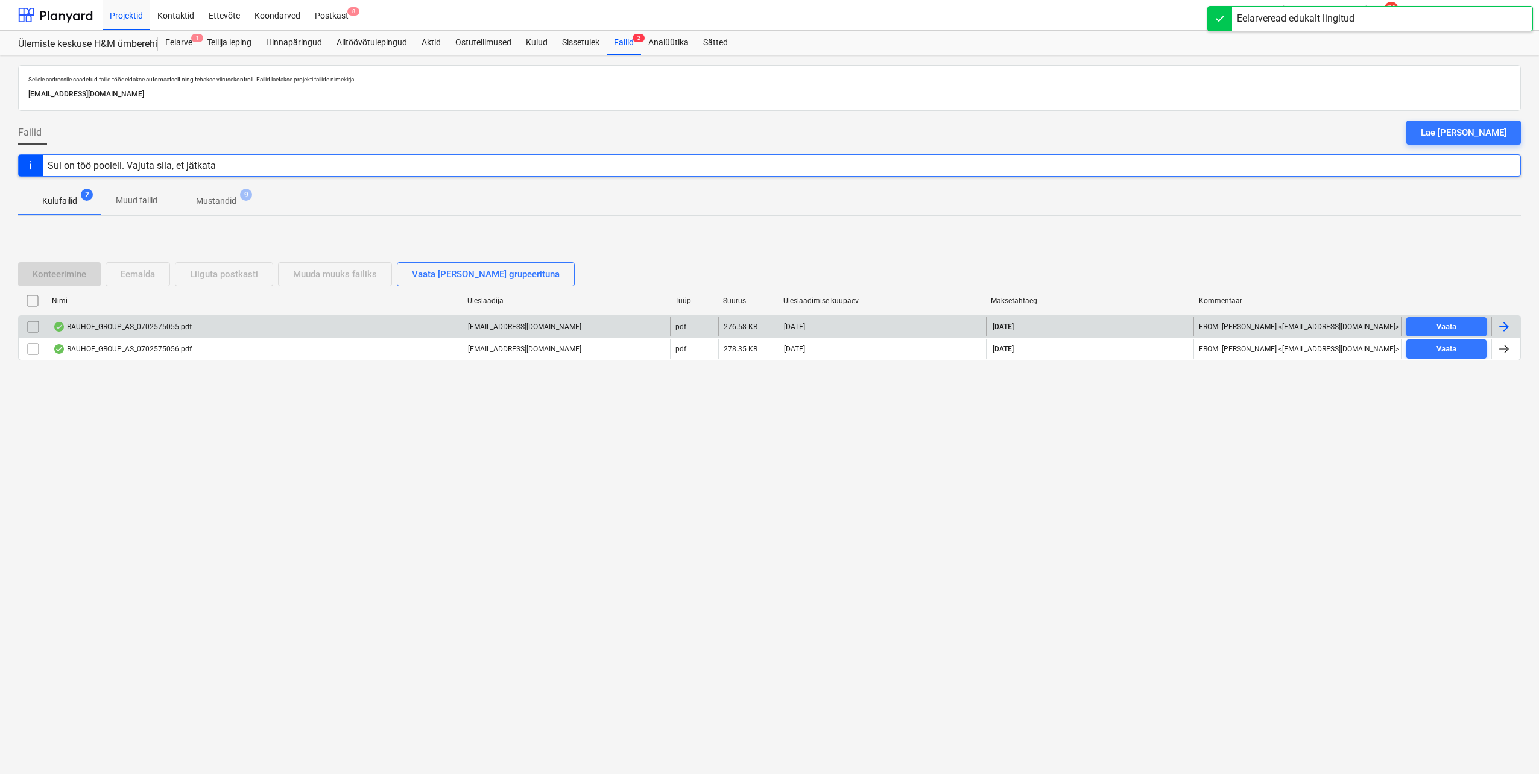
click at [1512, 327] on div at bounding box center [1505, 326] width 29 height 19
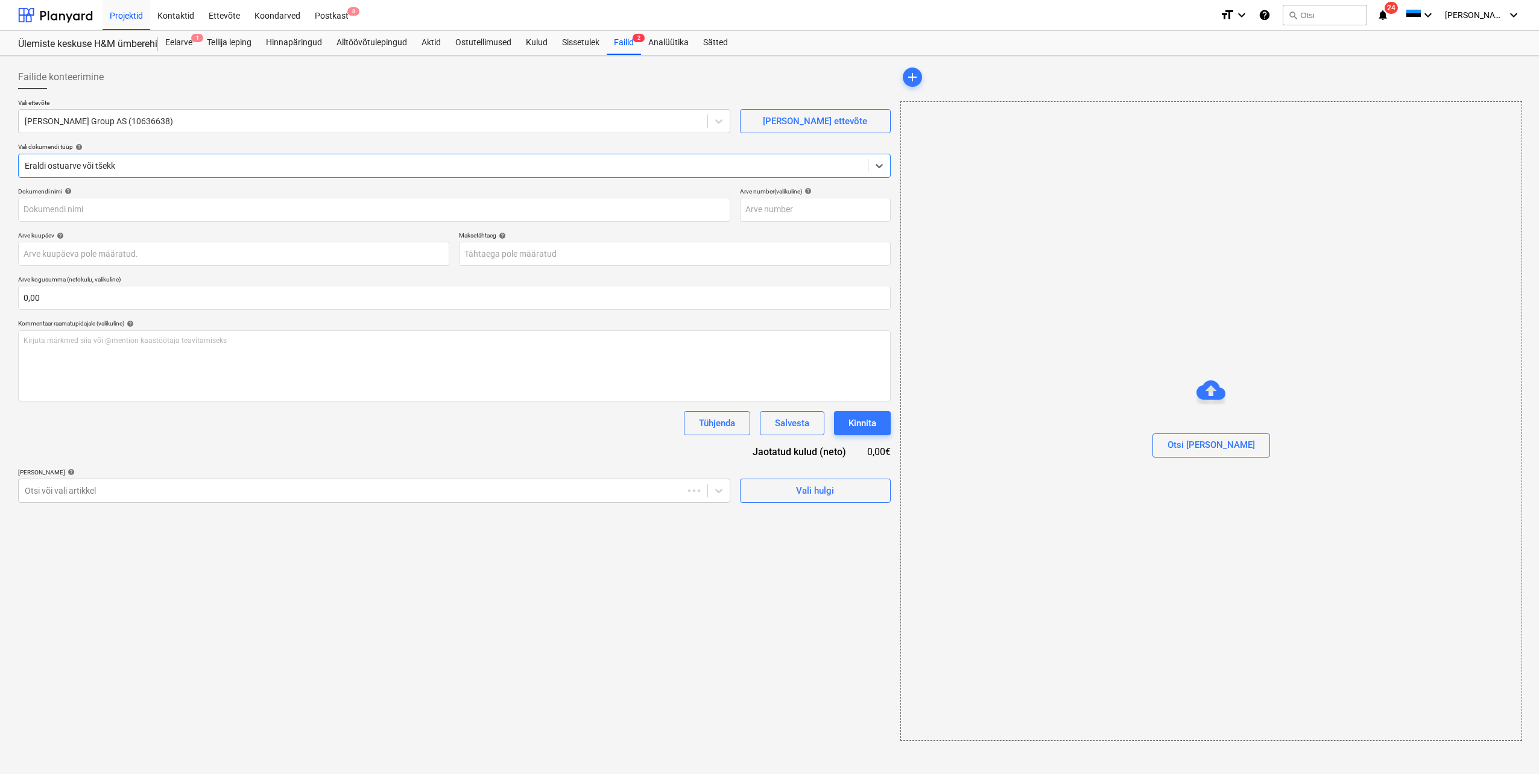
type input "0702575055"
type input "[DATE]"
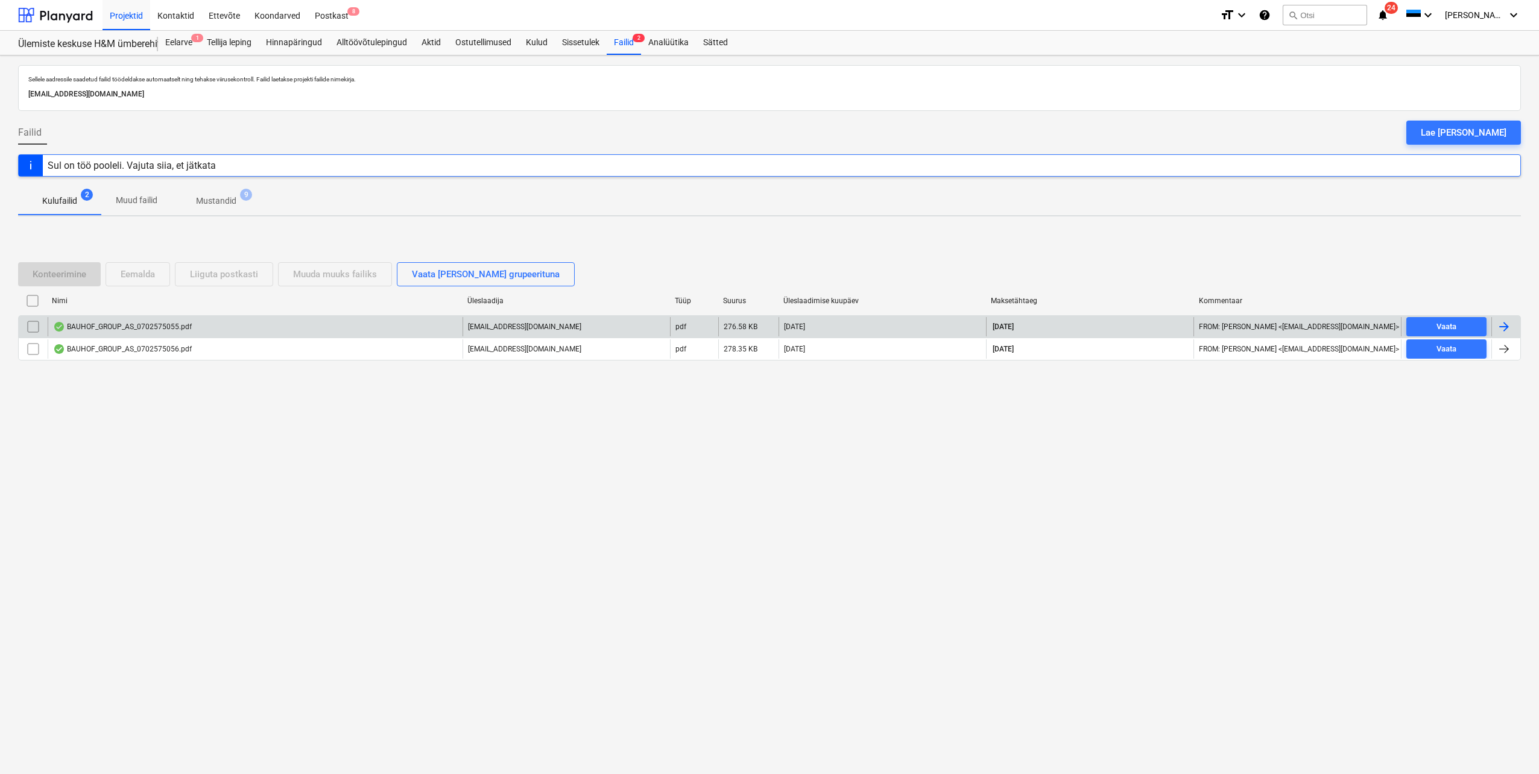
click at [34, 328] on input "checkbox" at bounding box center [33, 326] width 19 height 19
click at [160, 281] on button "Eemalda" at bounding box center [138, 274] width 65 height 24
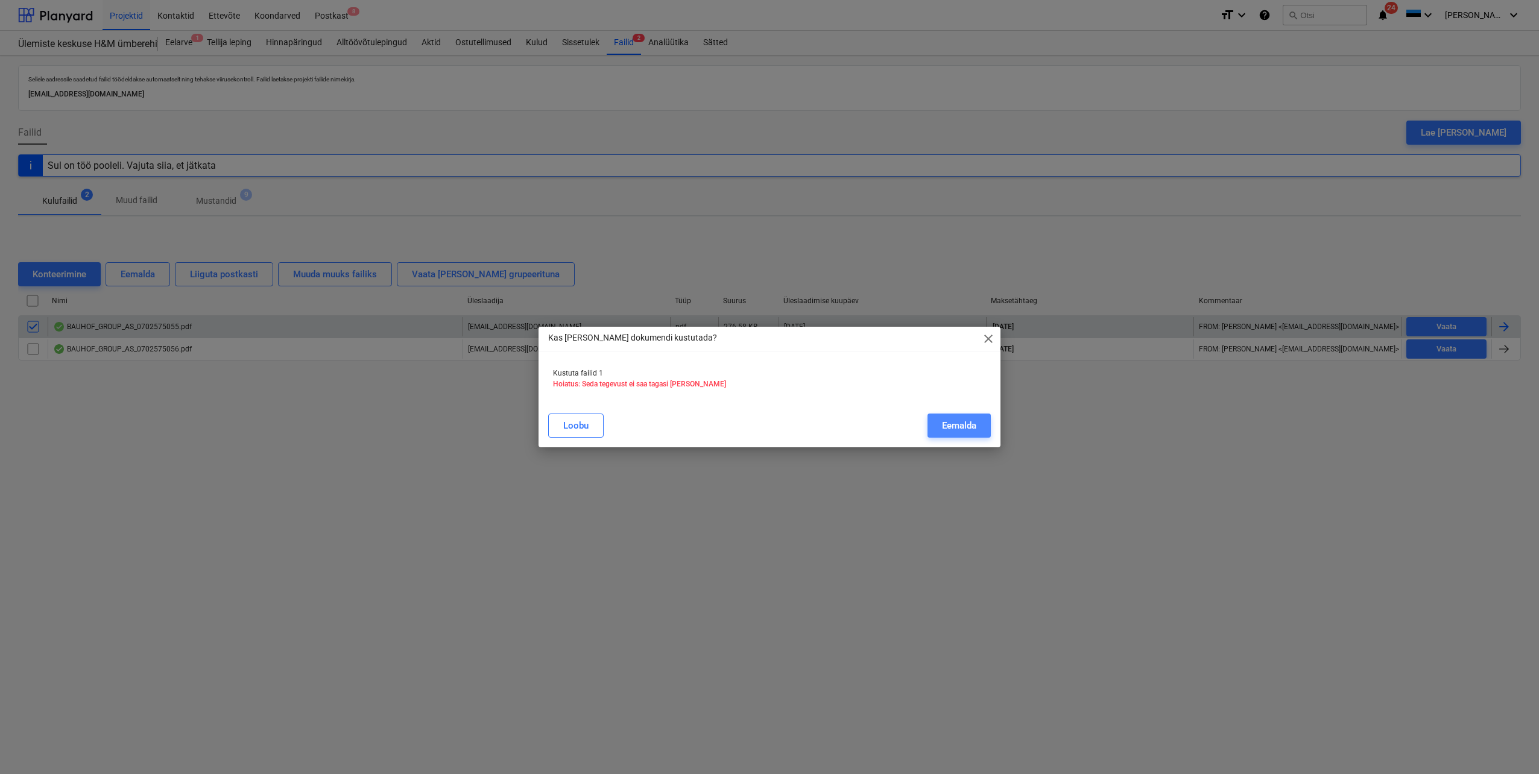
click at [950, 426] on div "Eemalda" at bounding box center [959, 426] width 34 height 16
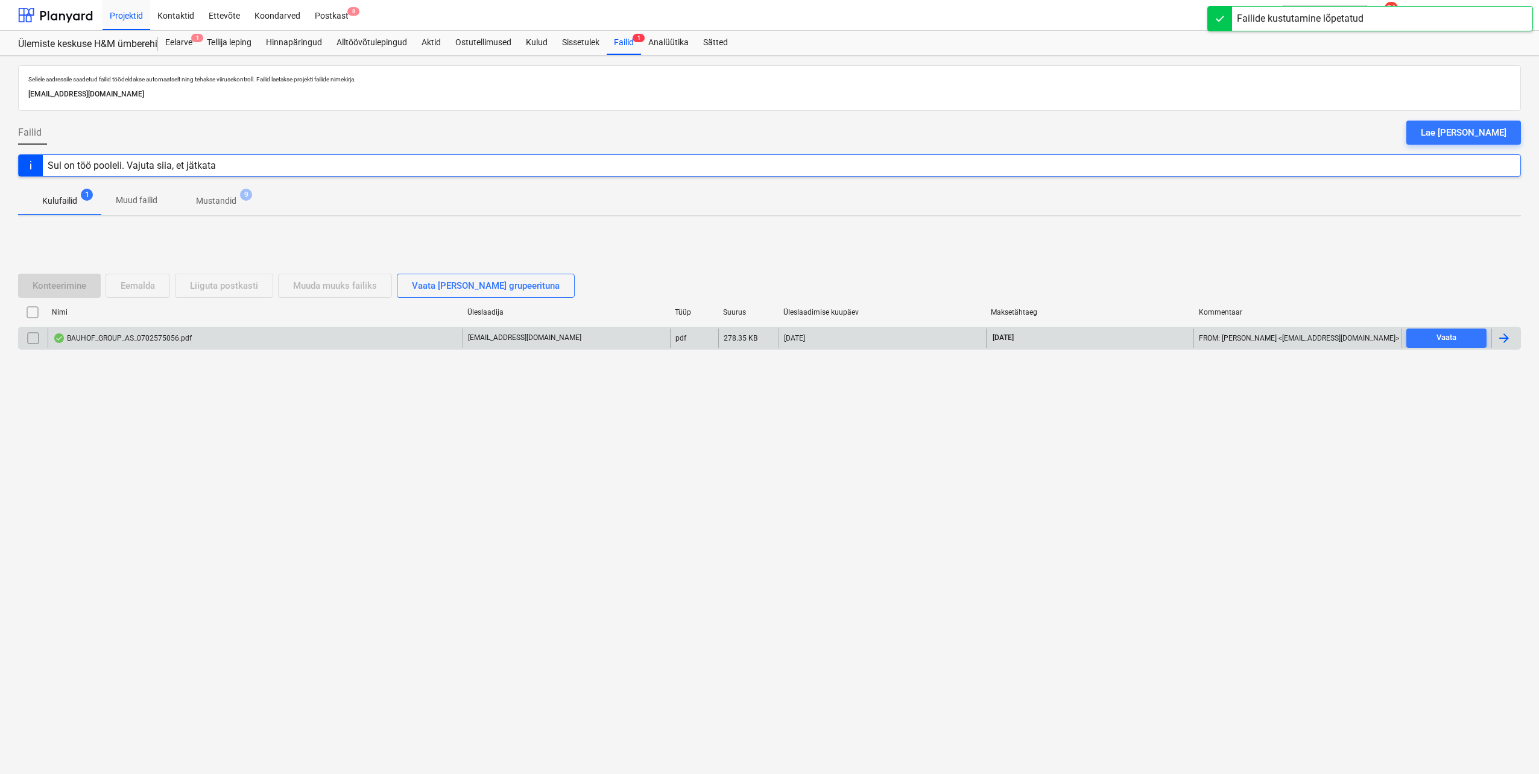
click at [1509, 339] on div at bounding box center [1504, 338] width 14 height 14
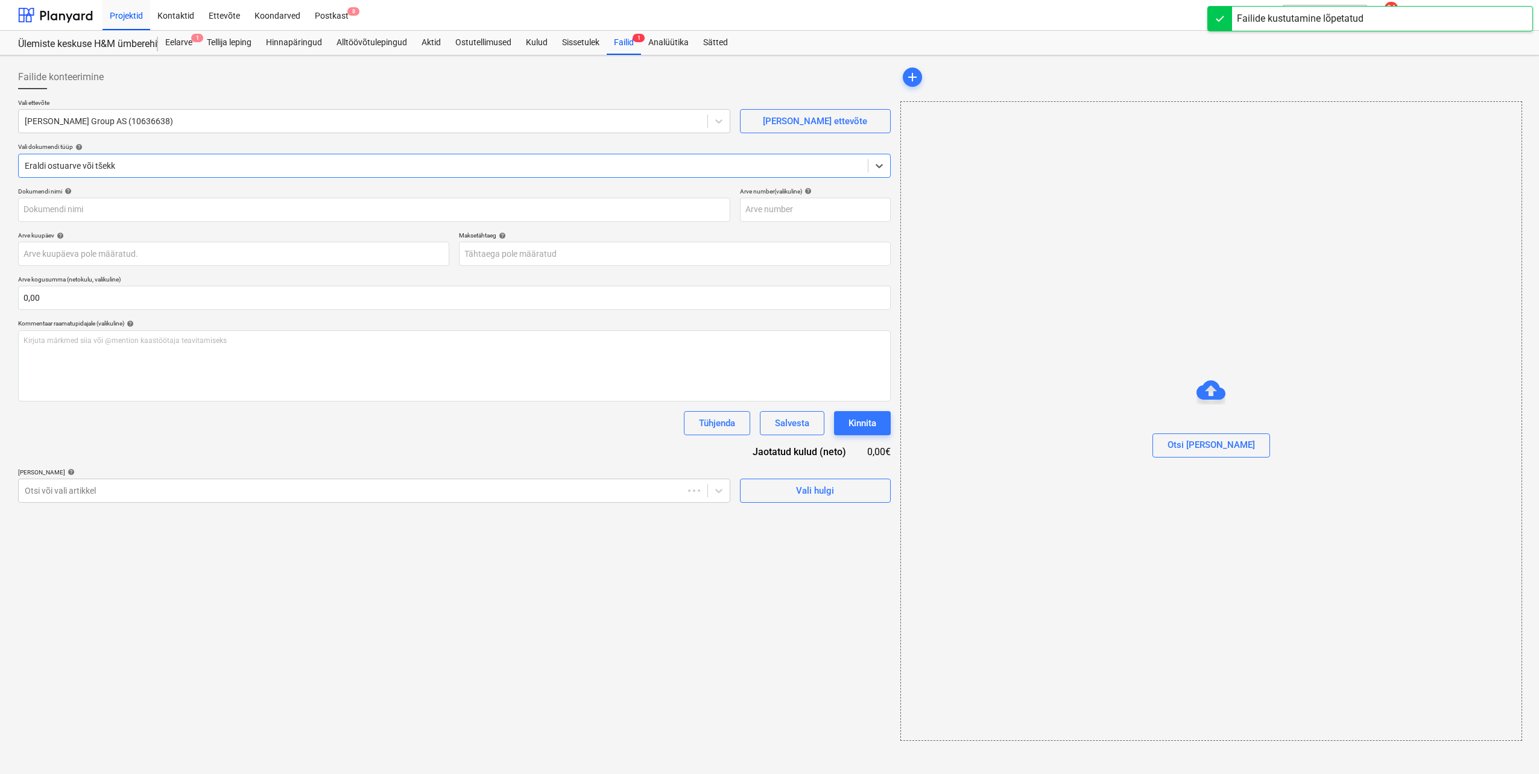
type input "0702575056"
type input "[DATE]"
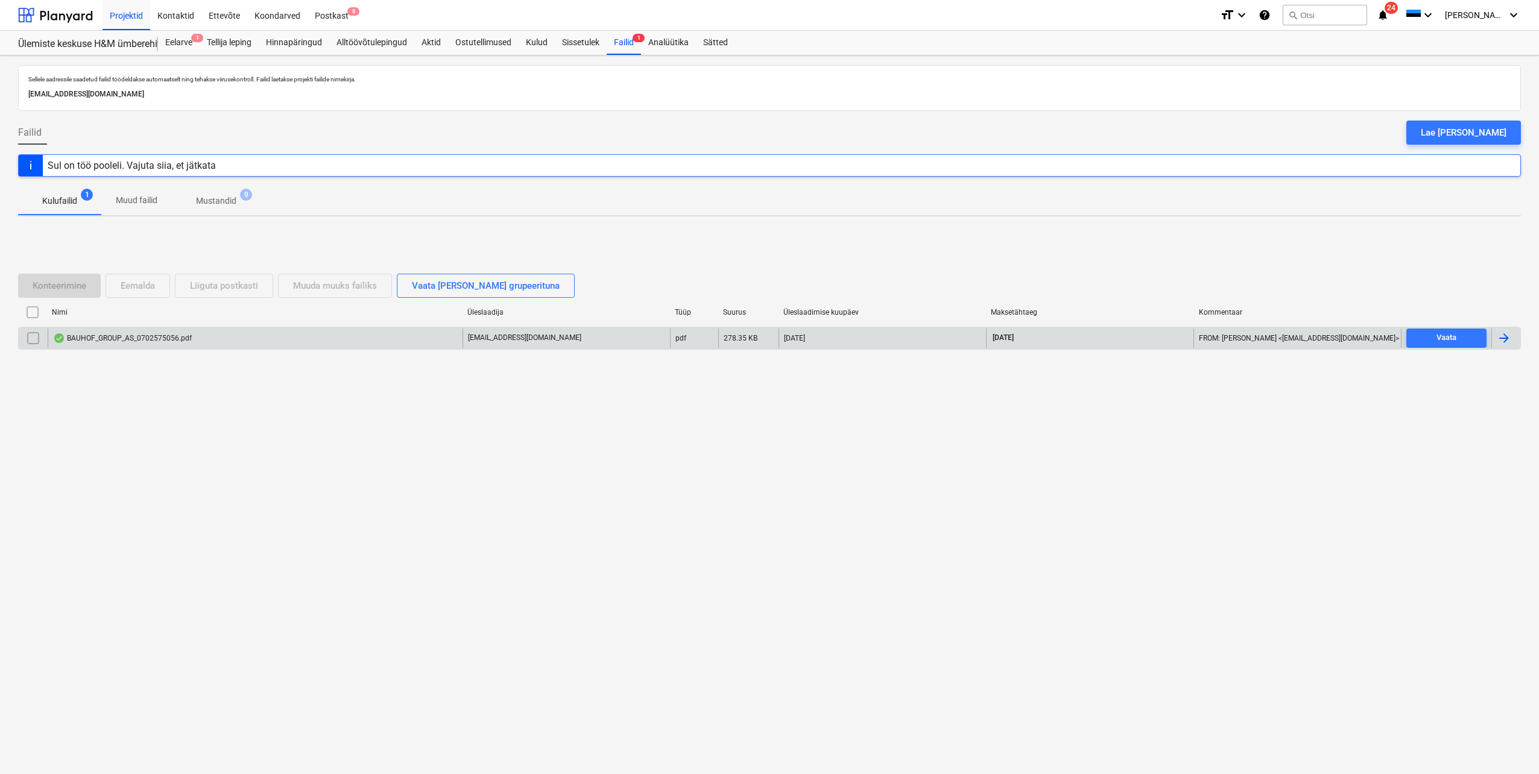
click at [34, 337] on input "checkbox" at bounding box center [33, 338] width 19 height 19
click at [129, 286] on div "Eemalda" at bounding box center [138, 286] width 34 height 16
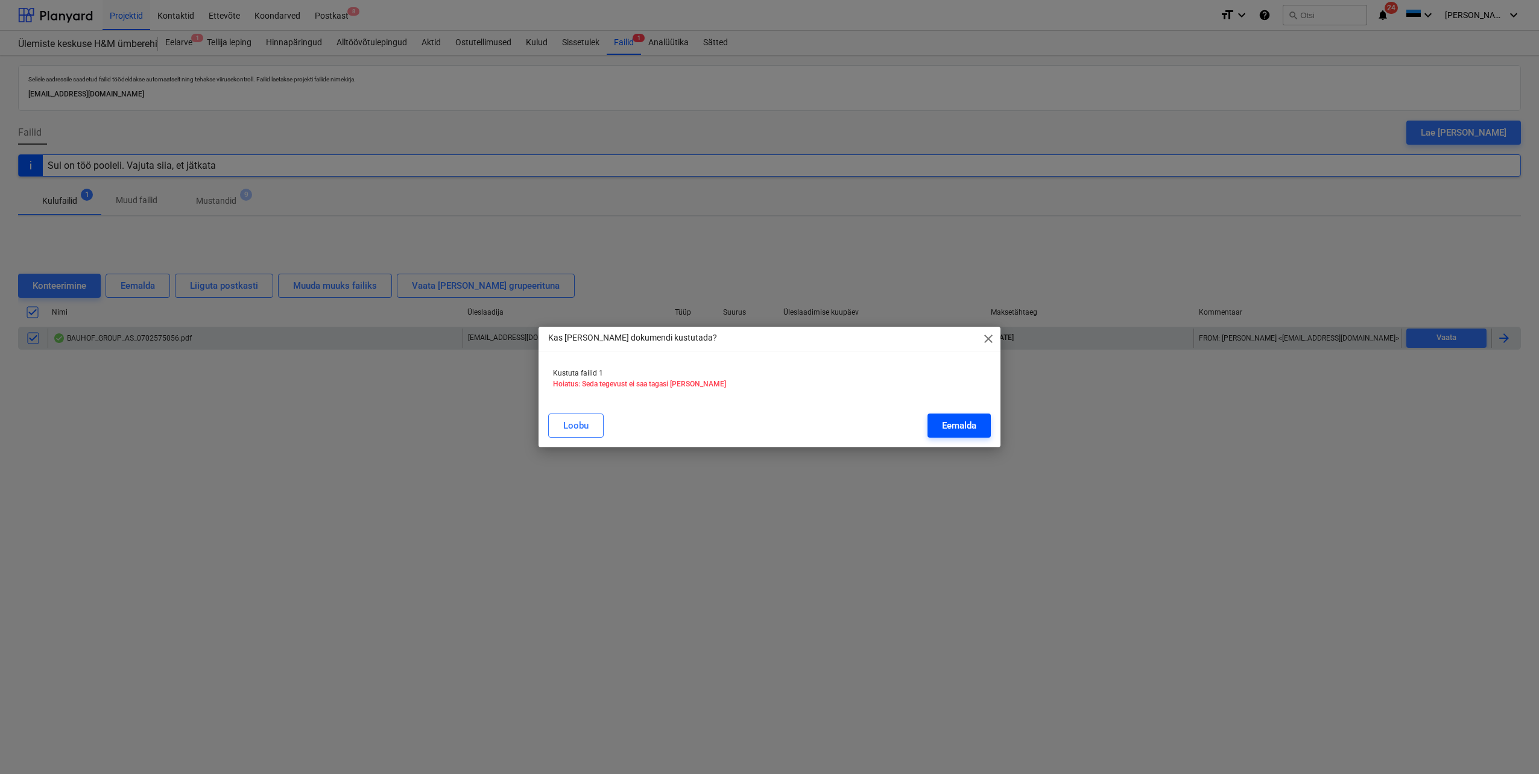
click at [973, 426] on div "Eemalda" at bounding box center [959, 426] width 34 height 16
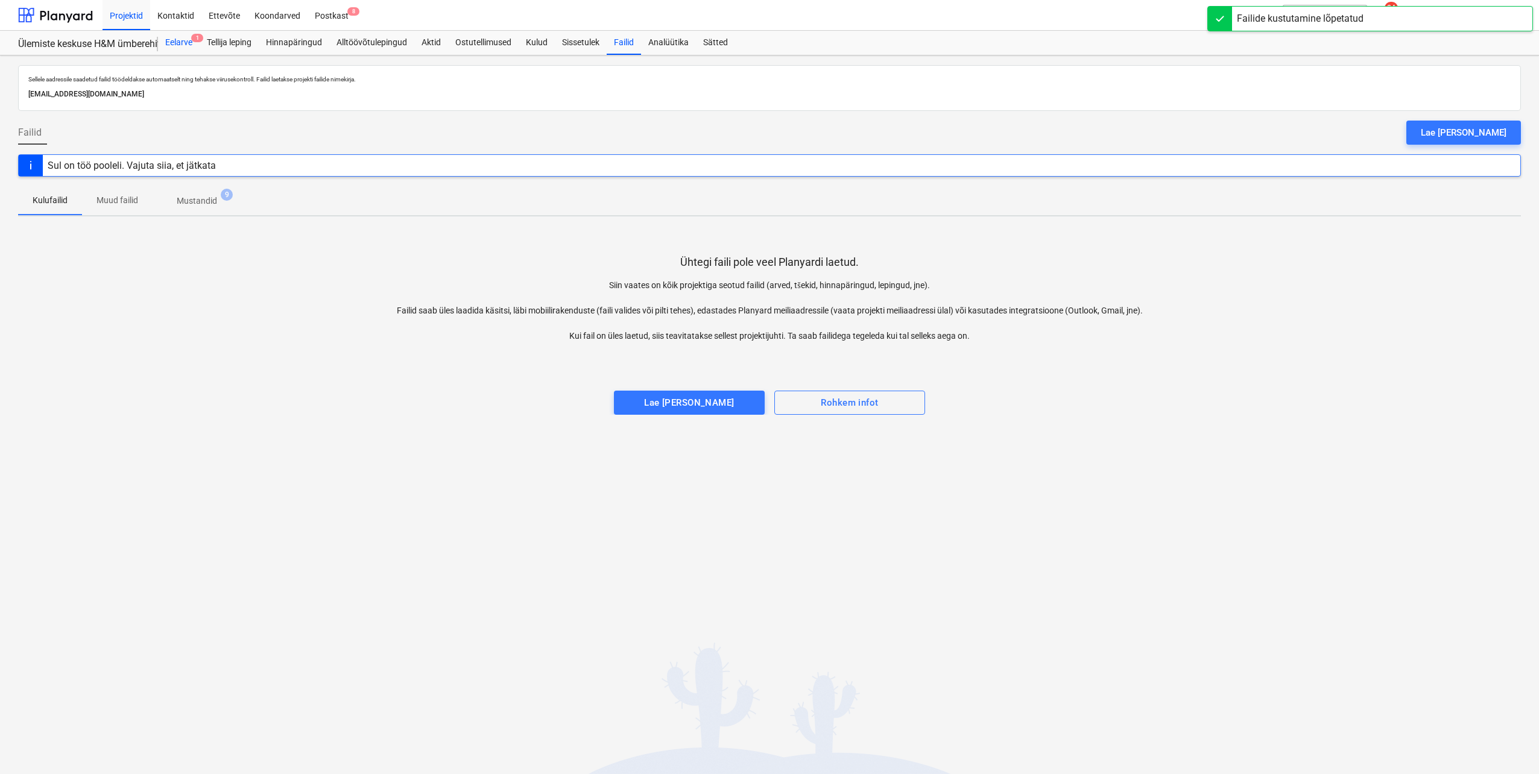
click at [178, 43] on div "Eelarve 1" at bounding box center [179, 43] width 42 height 24
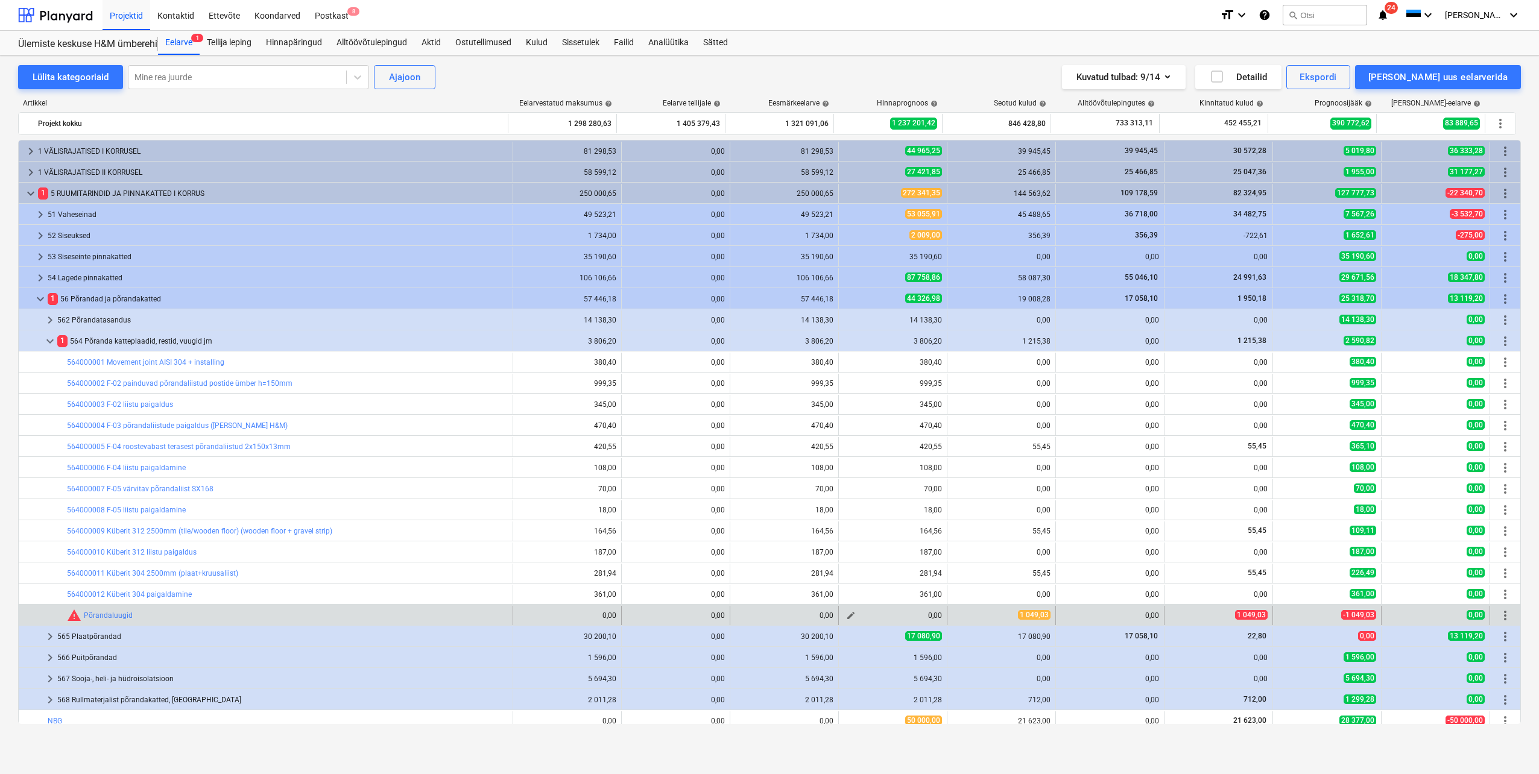
click at [844, 615] on button "edit" at bounding box center [851, 615] width 14 height 14
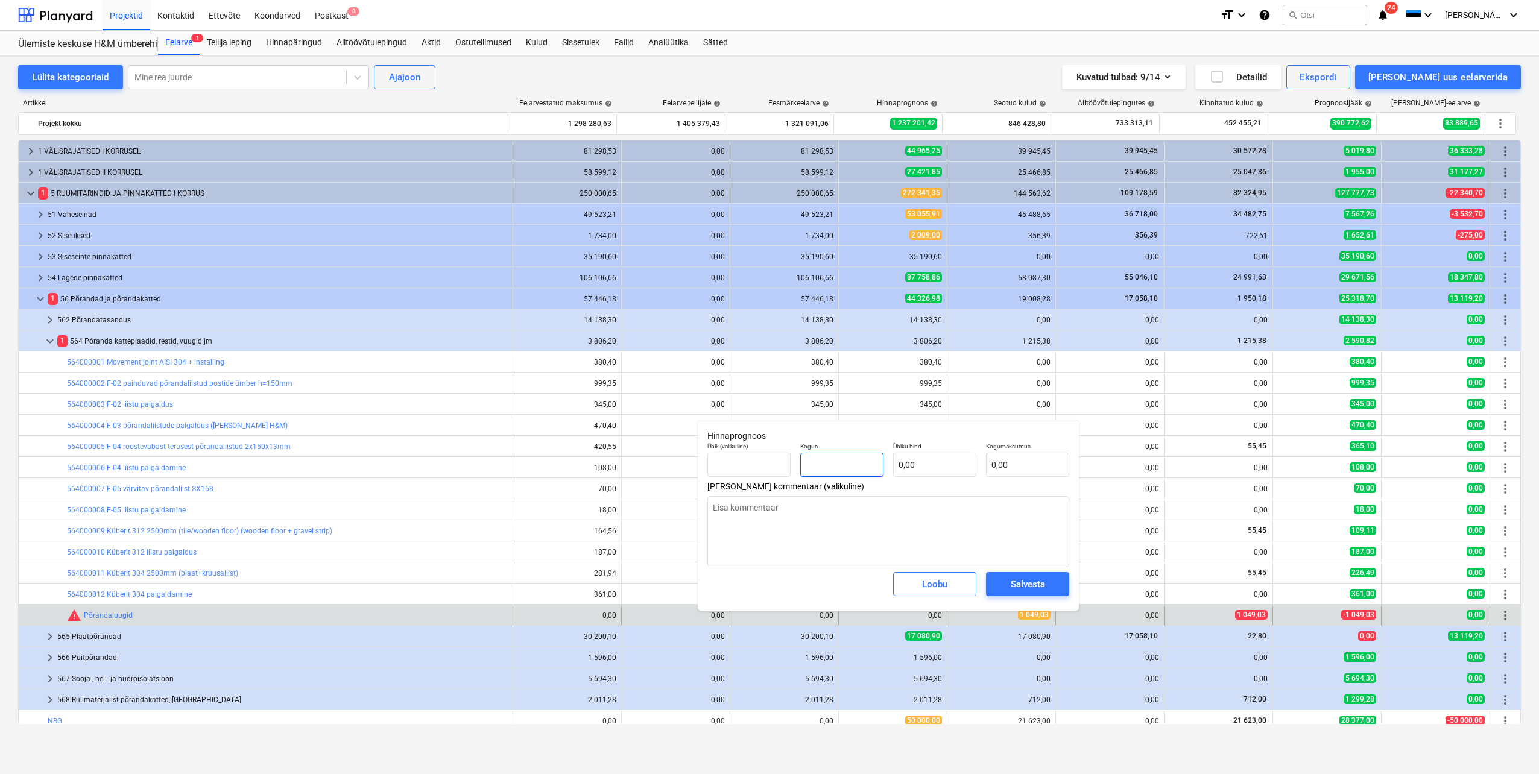
click at [843, 464] on input "text" at bounding box center [841, 465] width 83 height 24
type input "1"
type textarea "x"
type input "1,00"
type textarea "x"
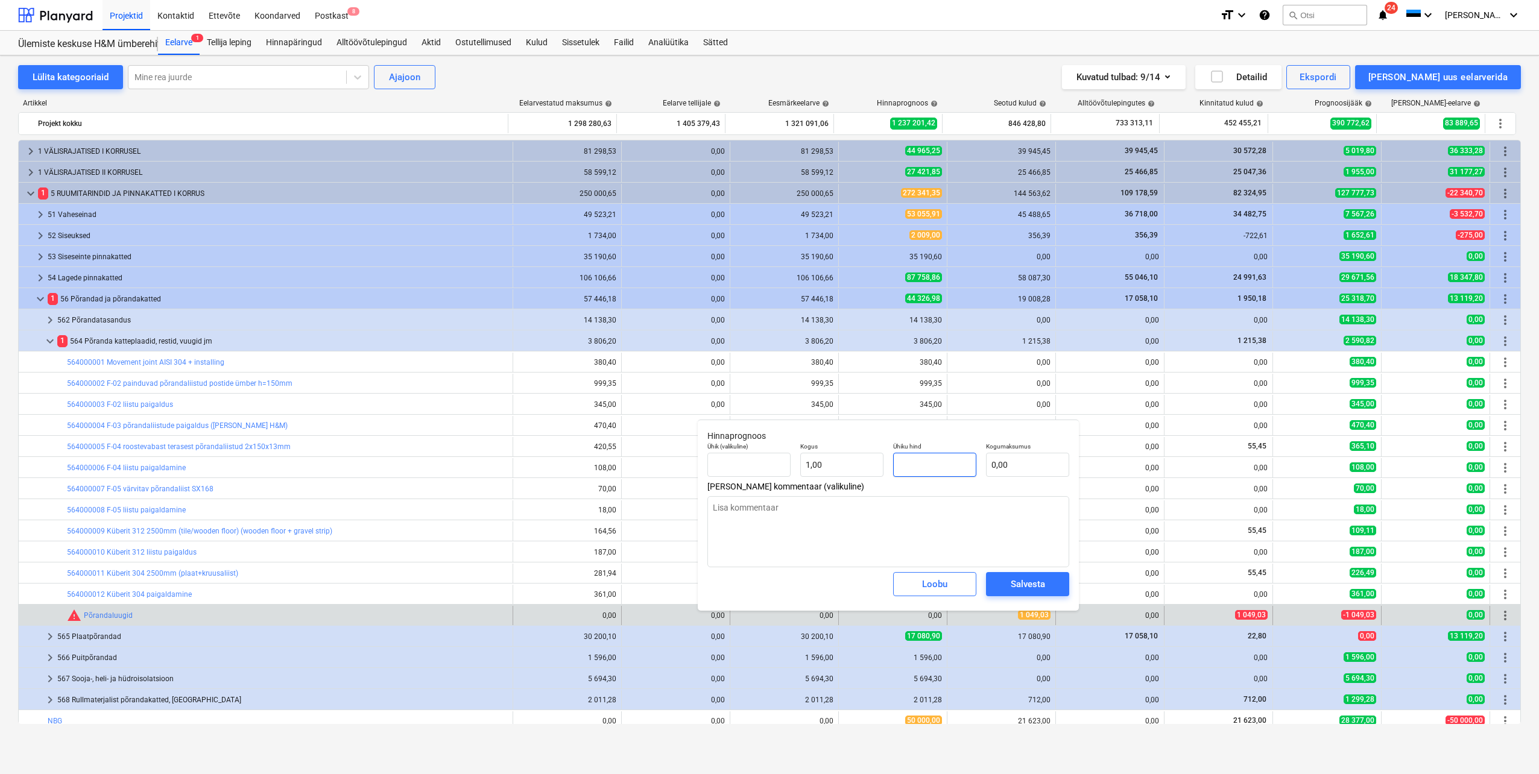
click at [949, 463] on input "text" at bounding box center [934, 465] width 83 height 24
type input "2"
type textarea "x"
type input "2,00"
type input "20"
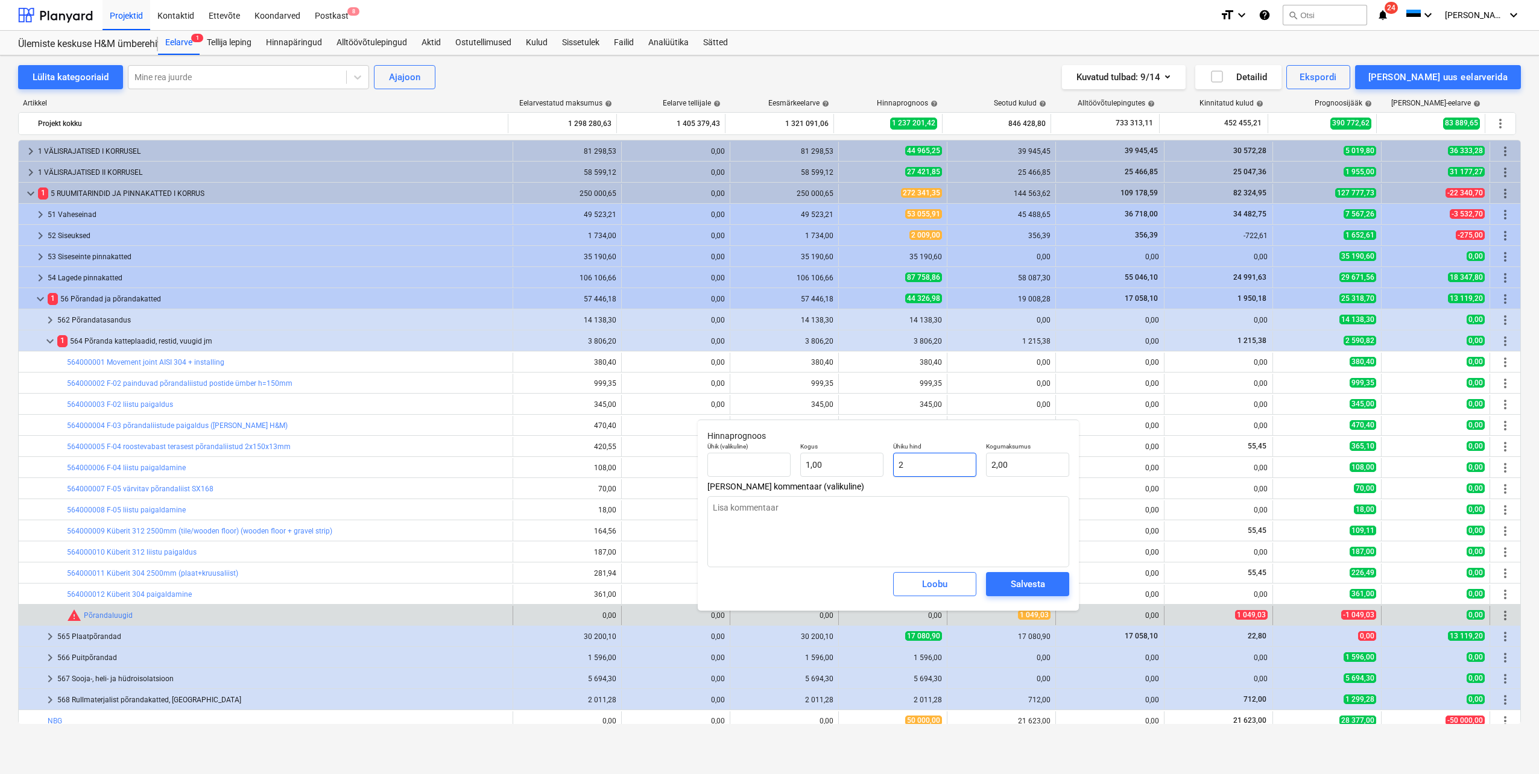
type textarea "x"
type input "20,00"
type input "200"
type textarea "x"
type input "200,00"
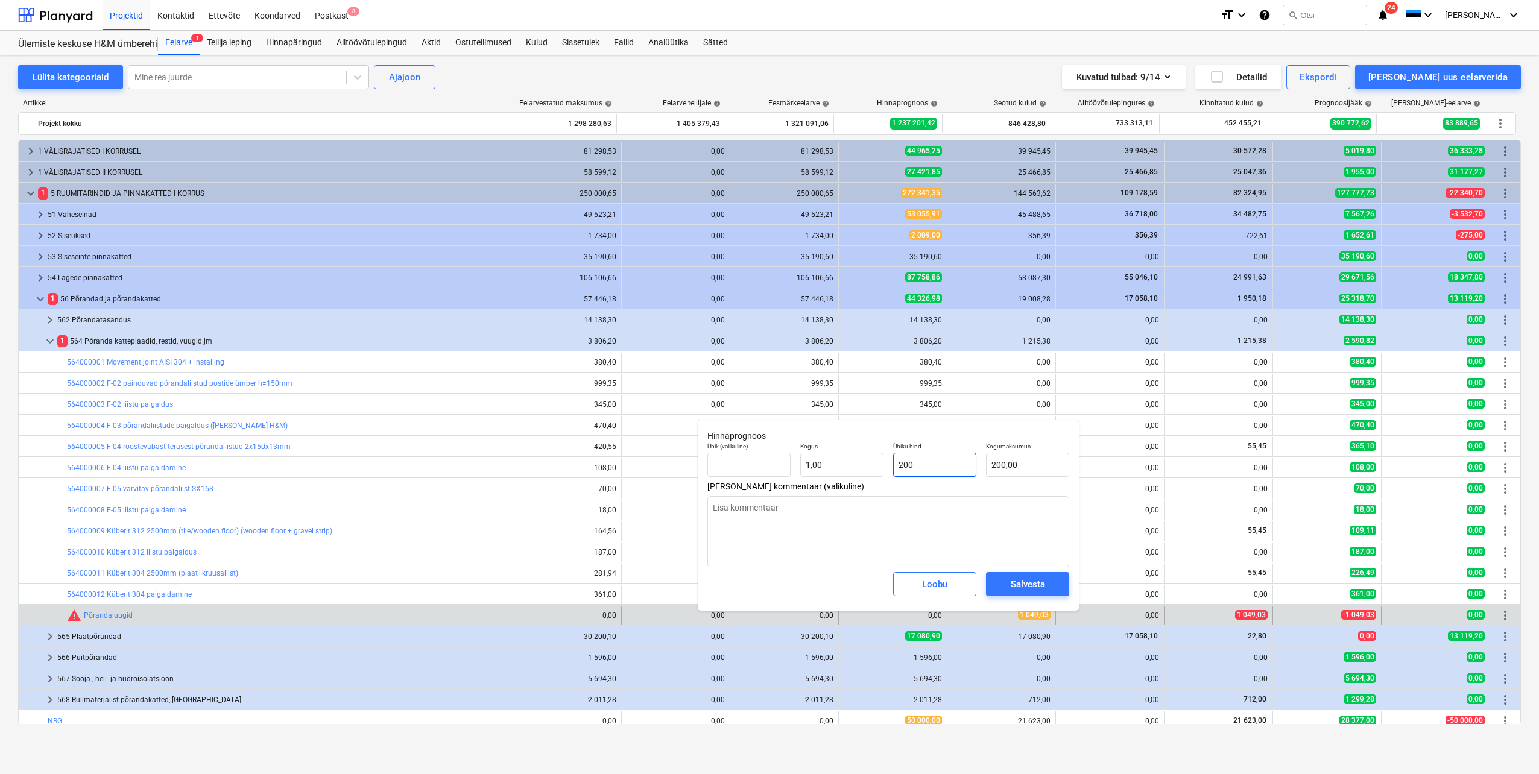
type input "2000"
type textarea "x"
type input "2 000,00"
click at [1015, 587] on div "Salvesta" at bounding box center [1028, 585] width 34 height 16
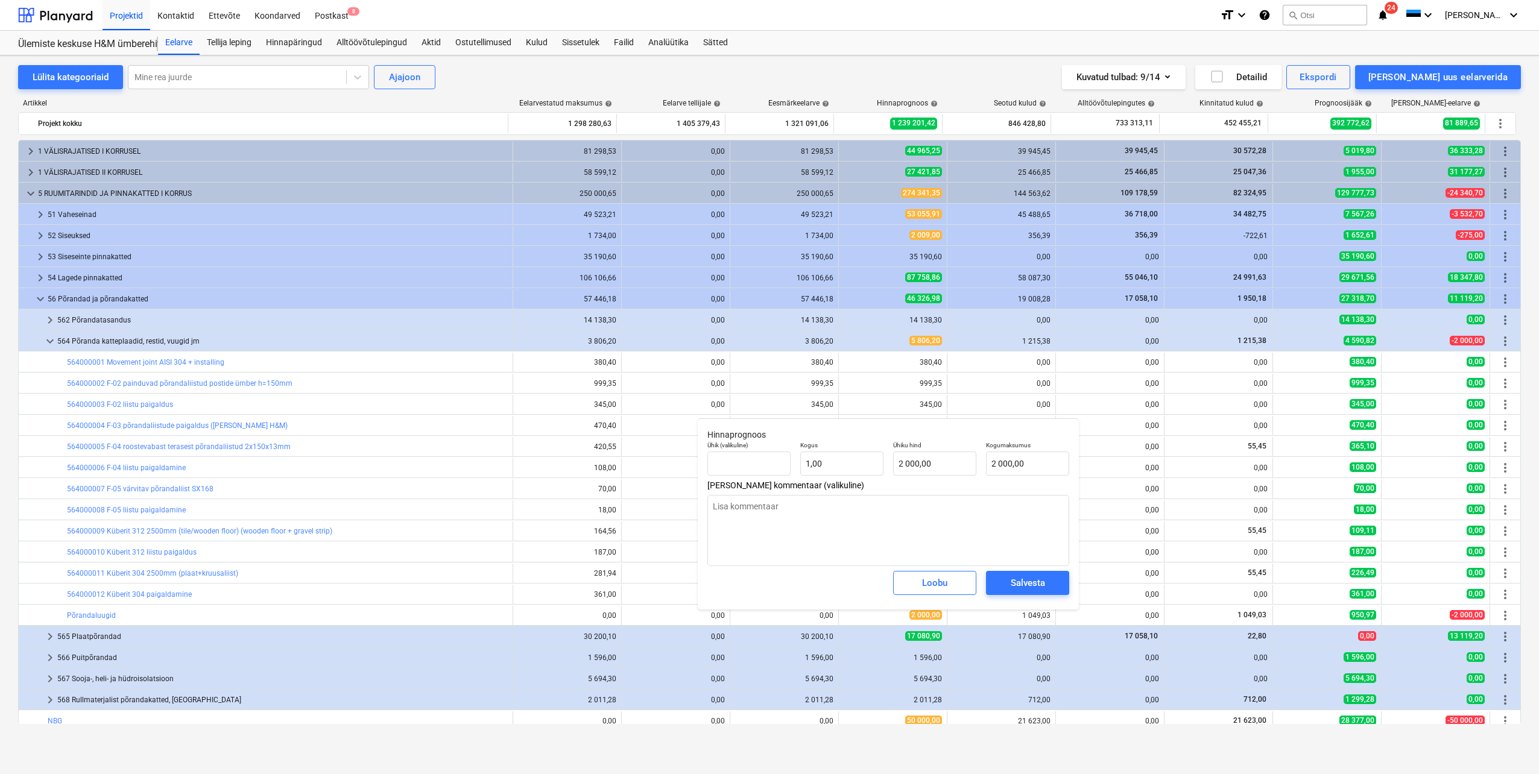
type textarea "x"
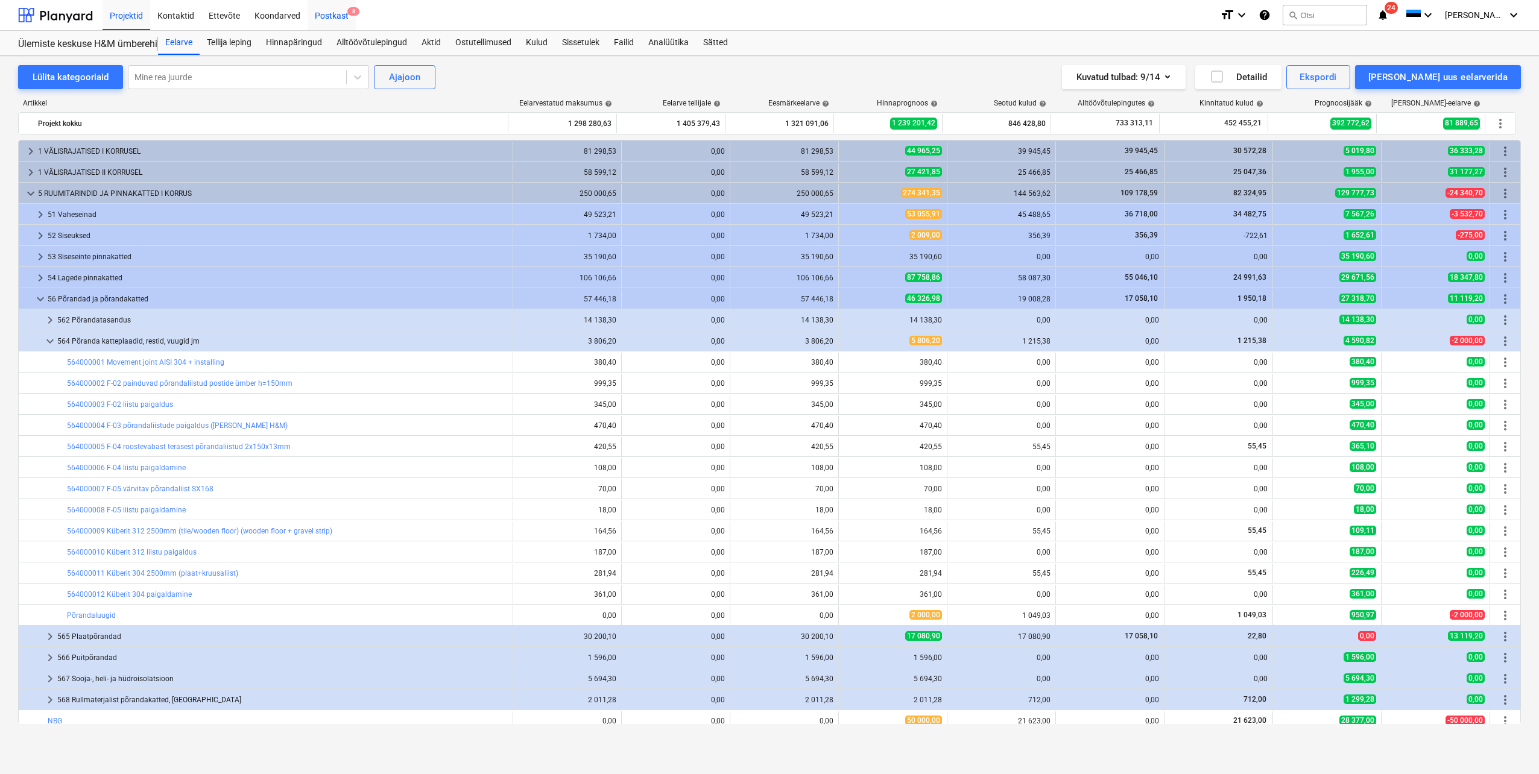
click at [323, 14] on div "Postkast 8" at bounding box center [332, 14] width 48 height 31
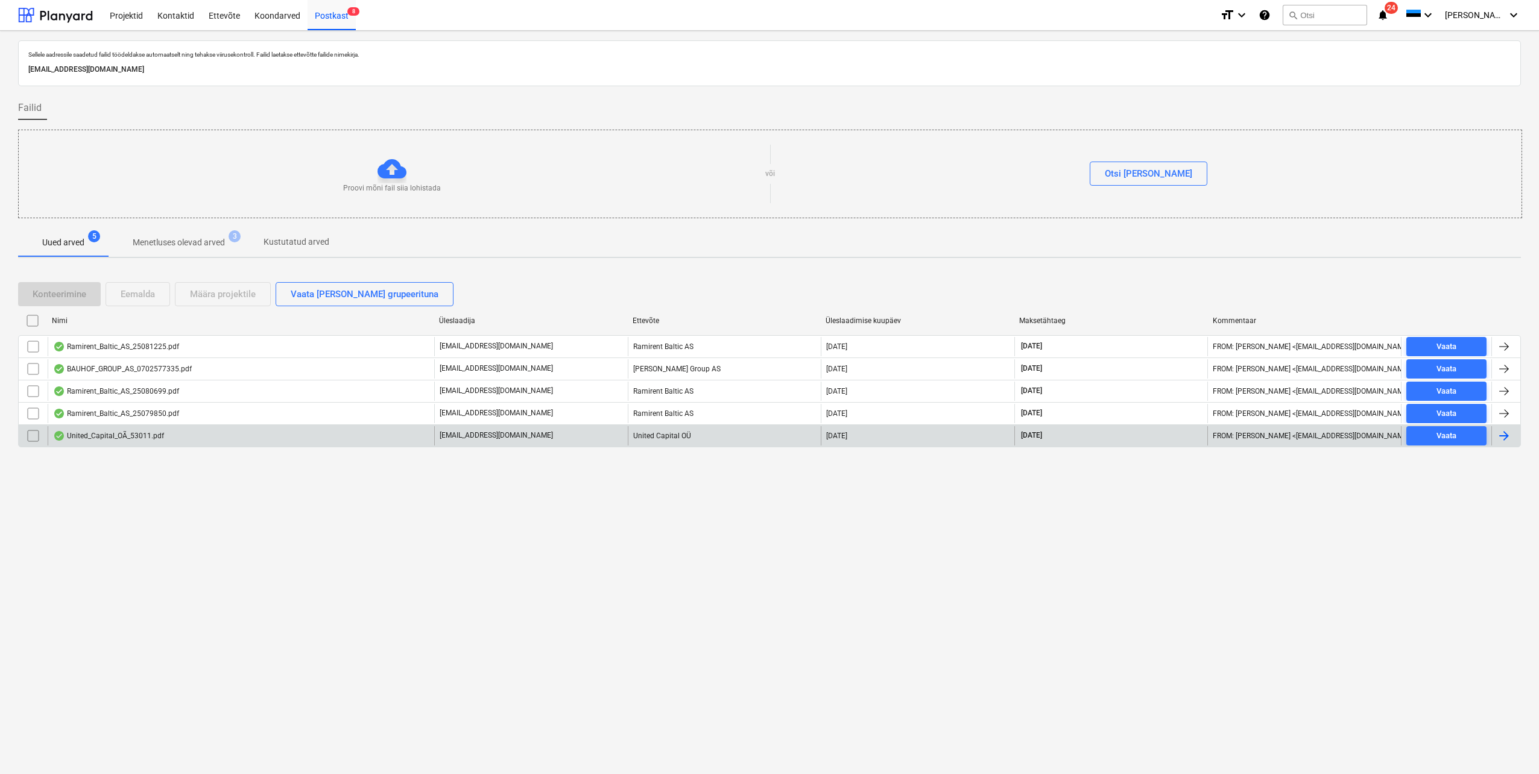
click at [1499, 442] on div at bounding box center [1504, 436] width 14 height 14
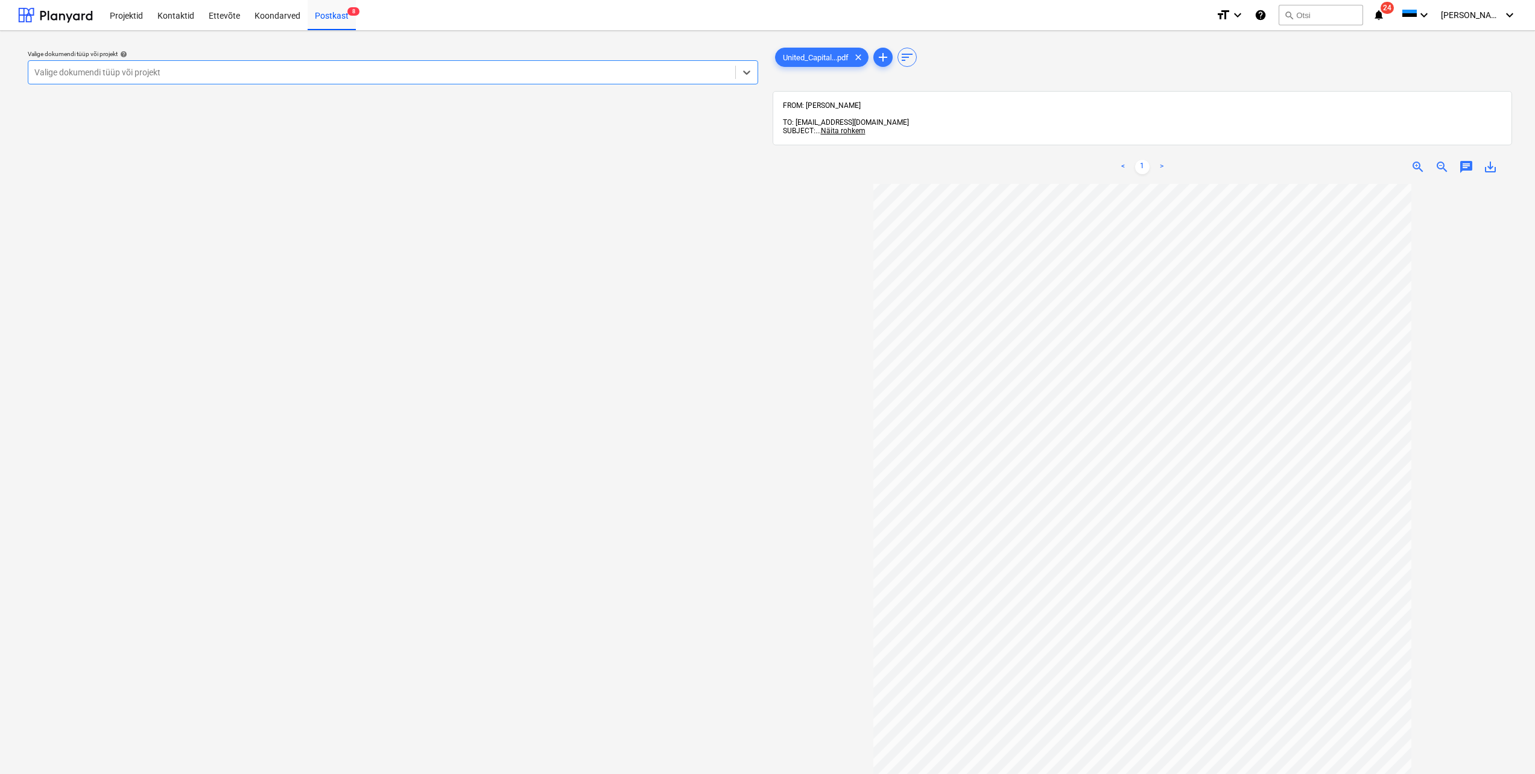
scroll to position [24, 0]
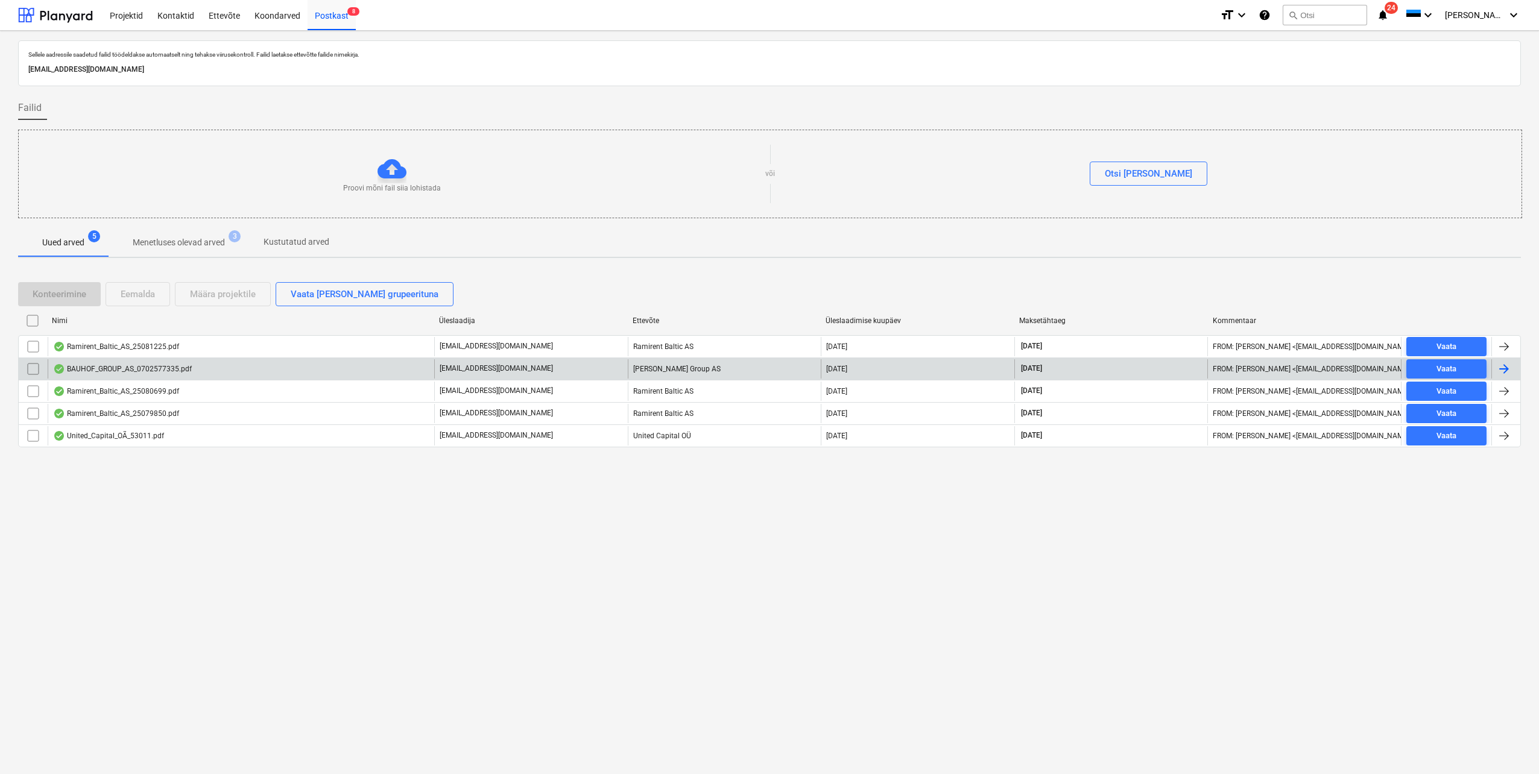
click at [1506, 370] on div at bounding box center [1504, 369] width 14 height 14
click at [36, 365] on input "checkbox" at bounding box center [33, 368] width 19 height 19
click at [130, 299] on div "Eemalda" at bounding box center [138, 294] width 34 height 16
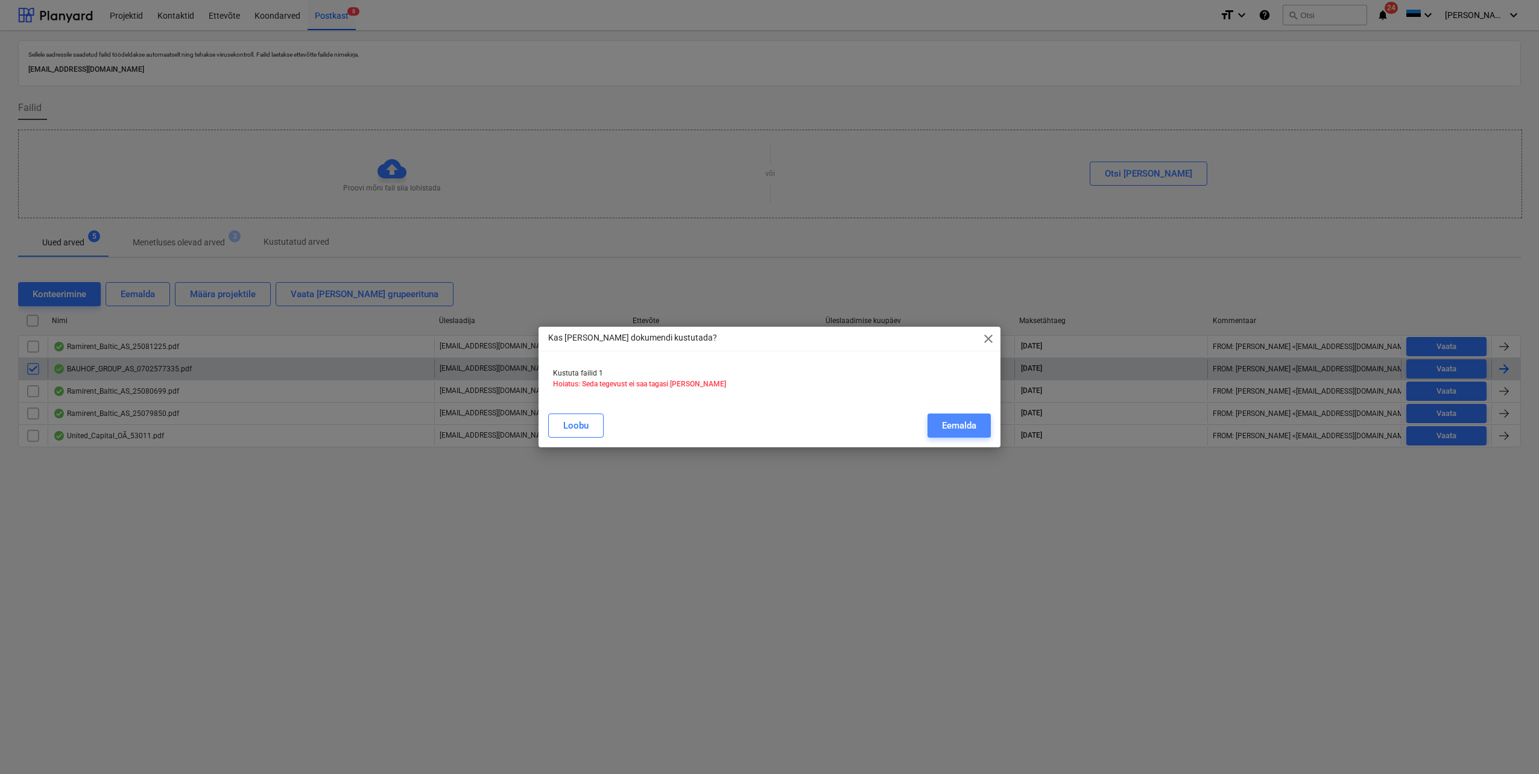
click at [944, 429] on div "Eemalda" at bounding box center [959, 426] width 34 height 16
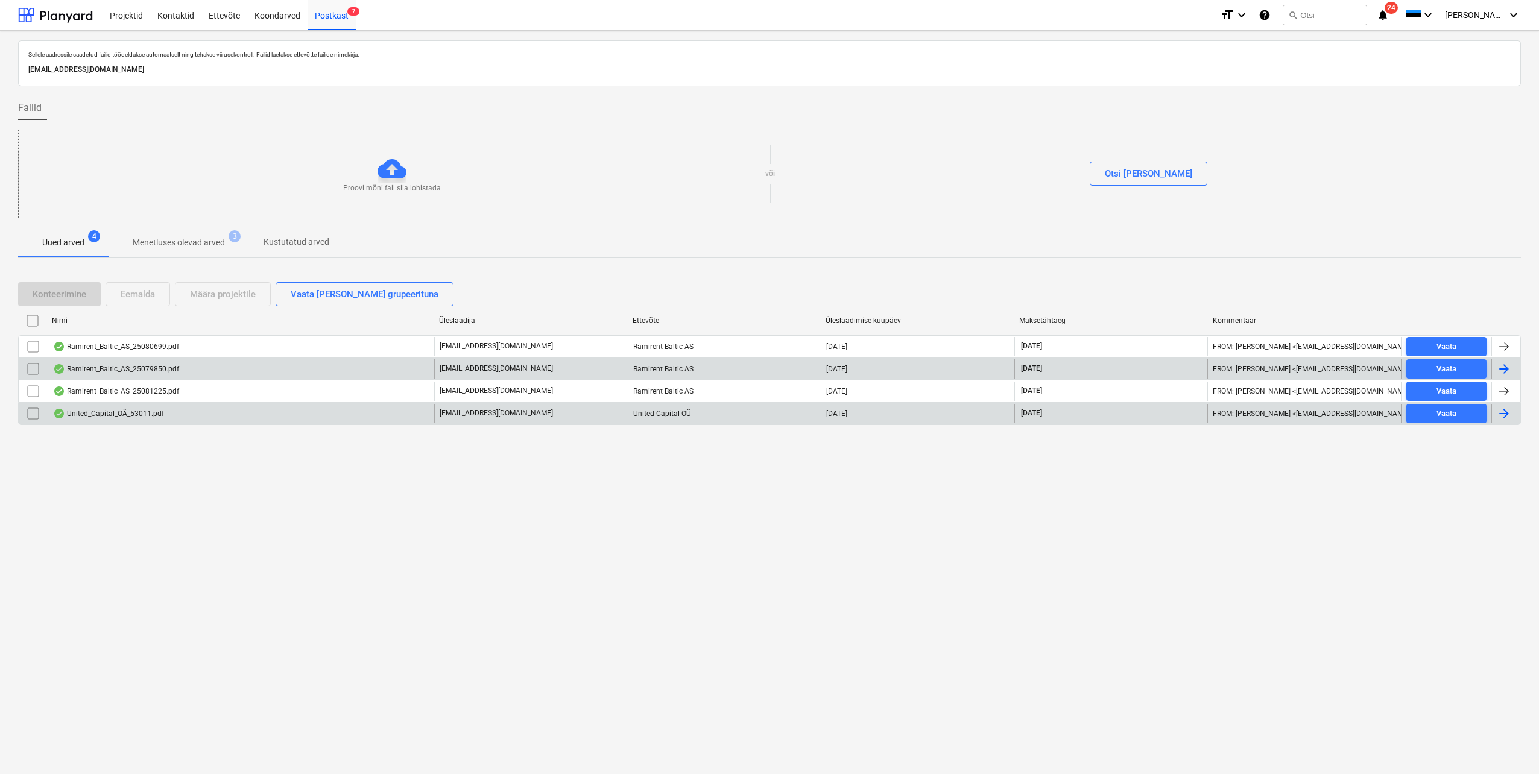
click at [189, 420] on div "United_Capital_OÃ_53011.pdf" at bounding box center [241, 413] width 387 height 19
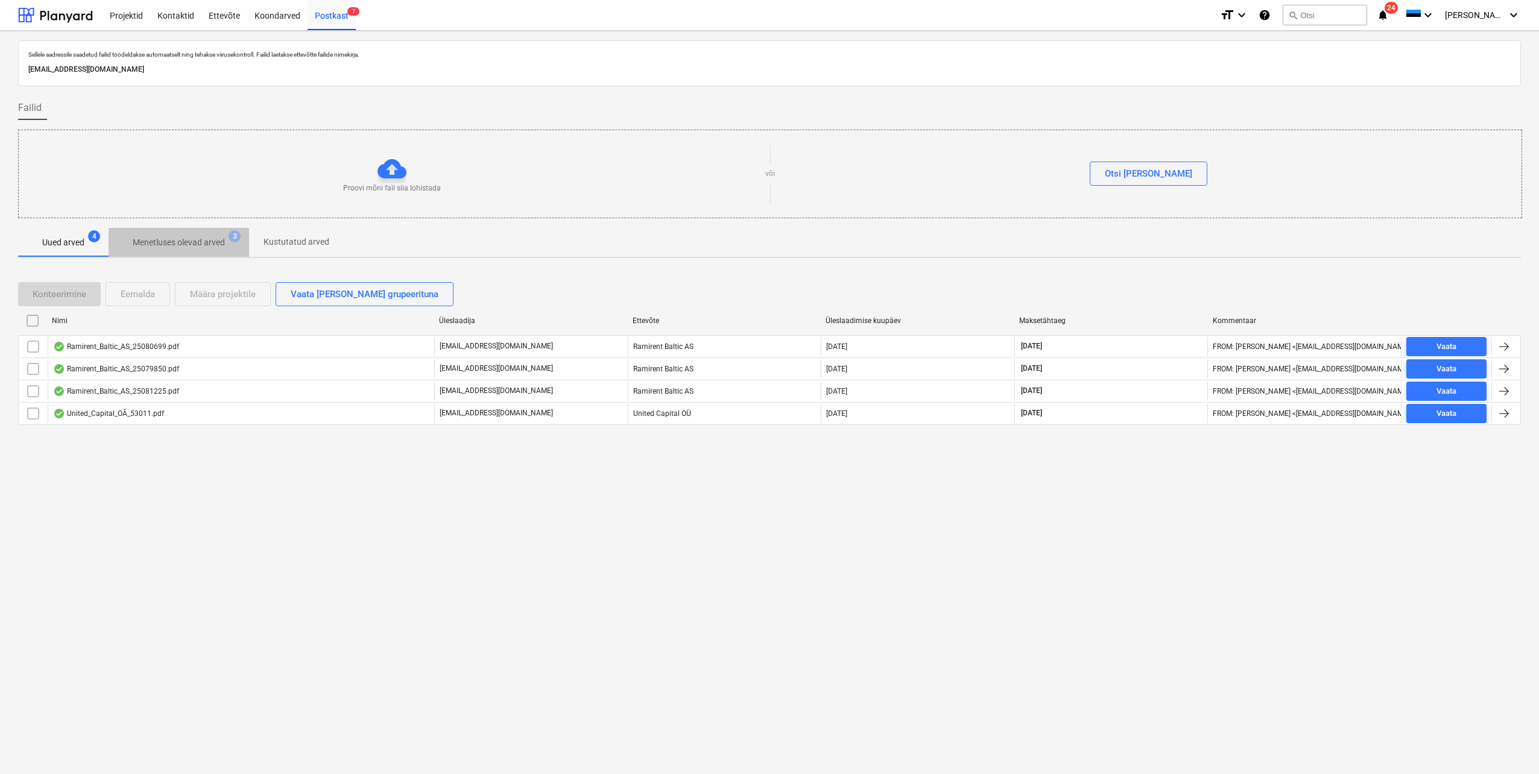
click at [183, 236] on p "Menetluses olevad arved" at bounding box center [179, 242] width 92 height 13
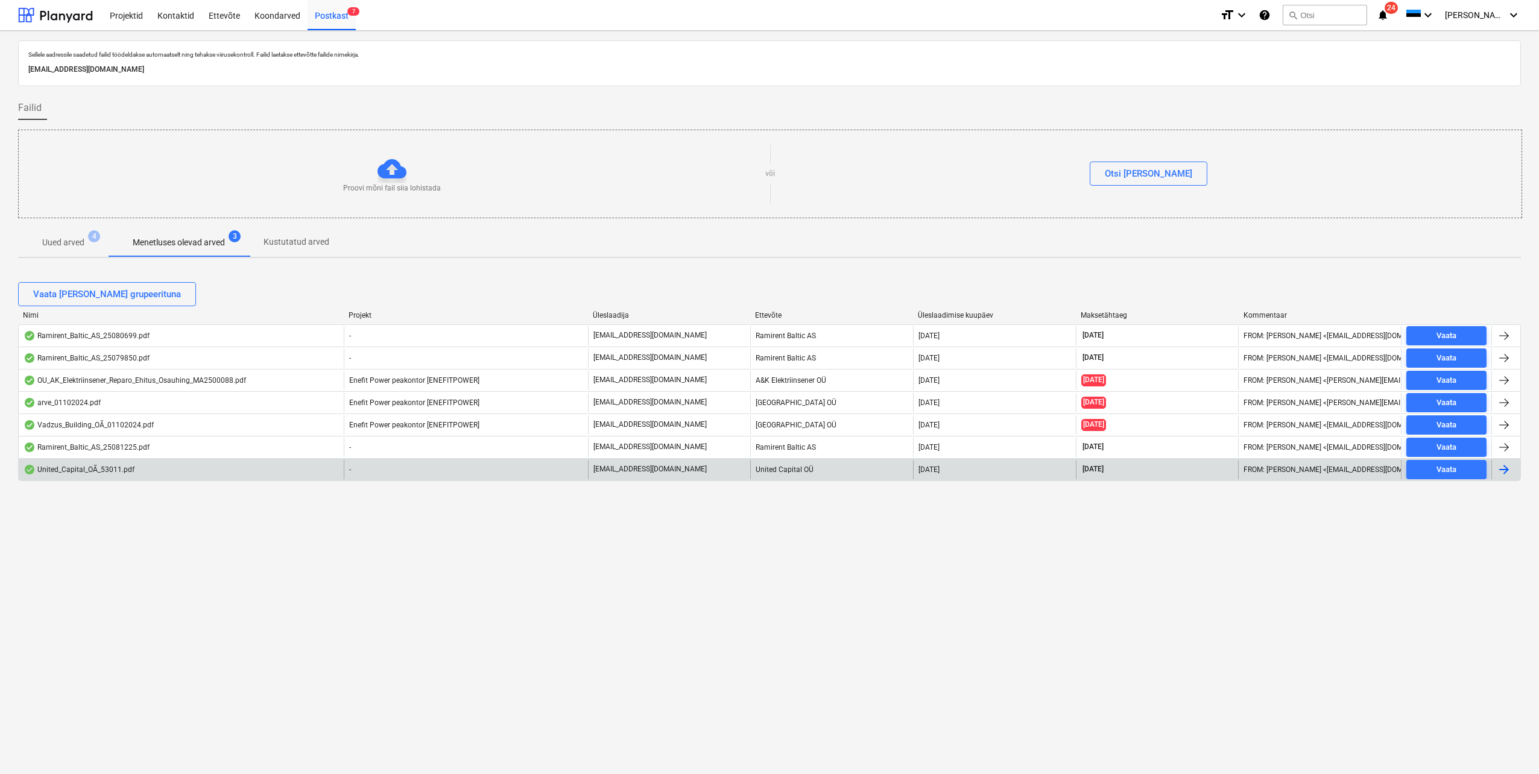
click at [1499, 475] on div at bounding box center [1504, 470] width 14 height 14
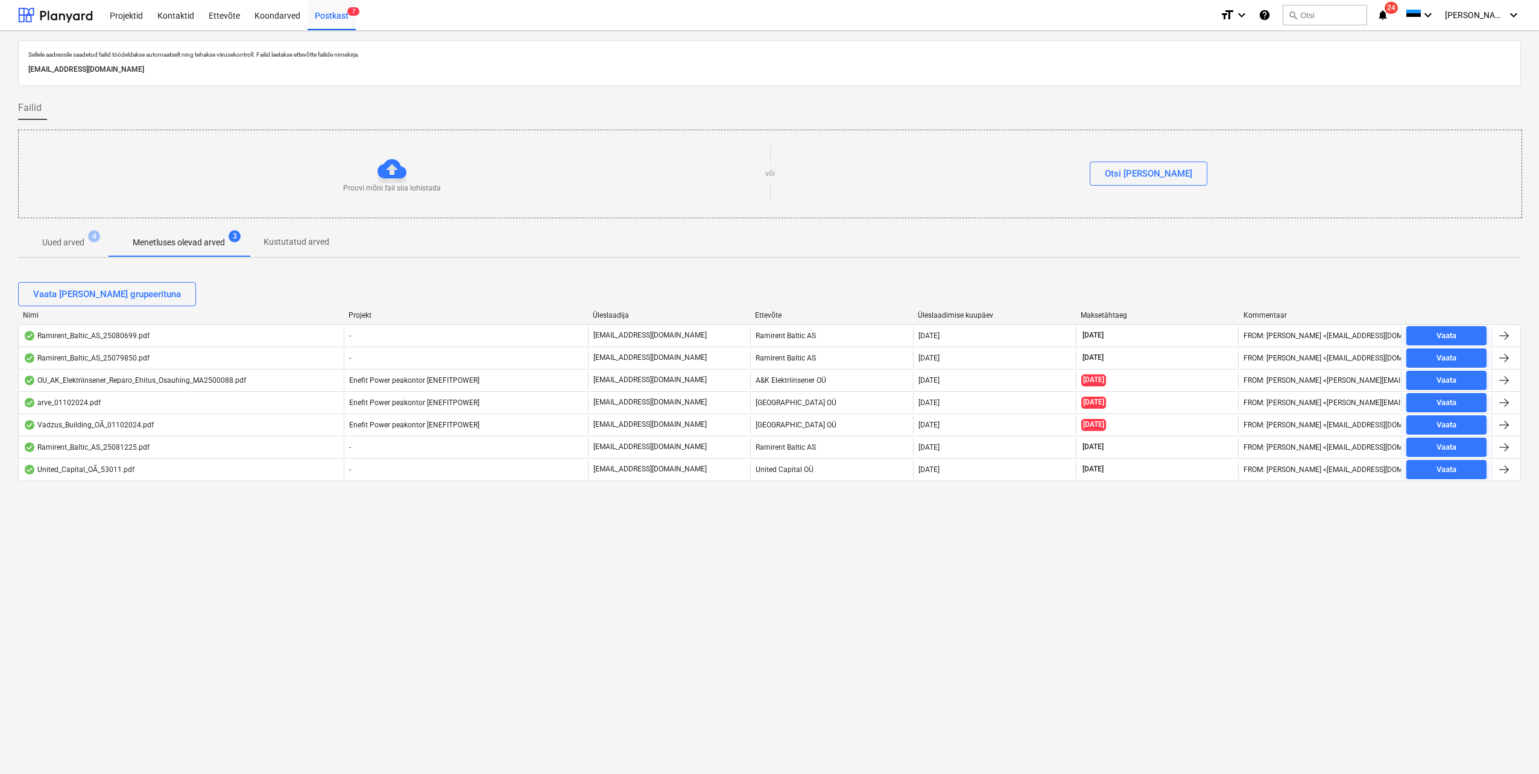
click at [60, 241] on p "Uued arved" at bounding box center [63, 242] width 42 height 13
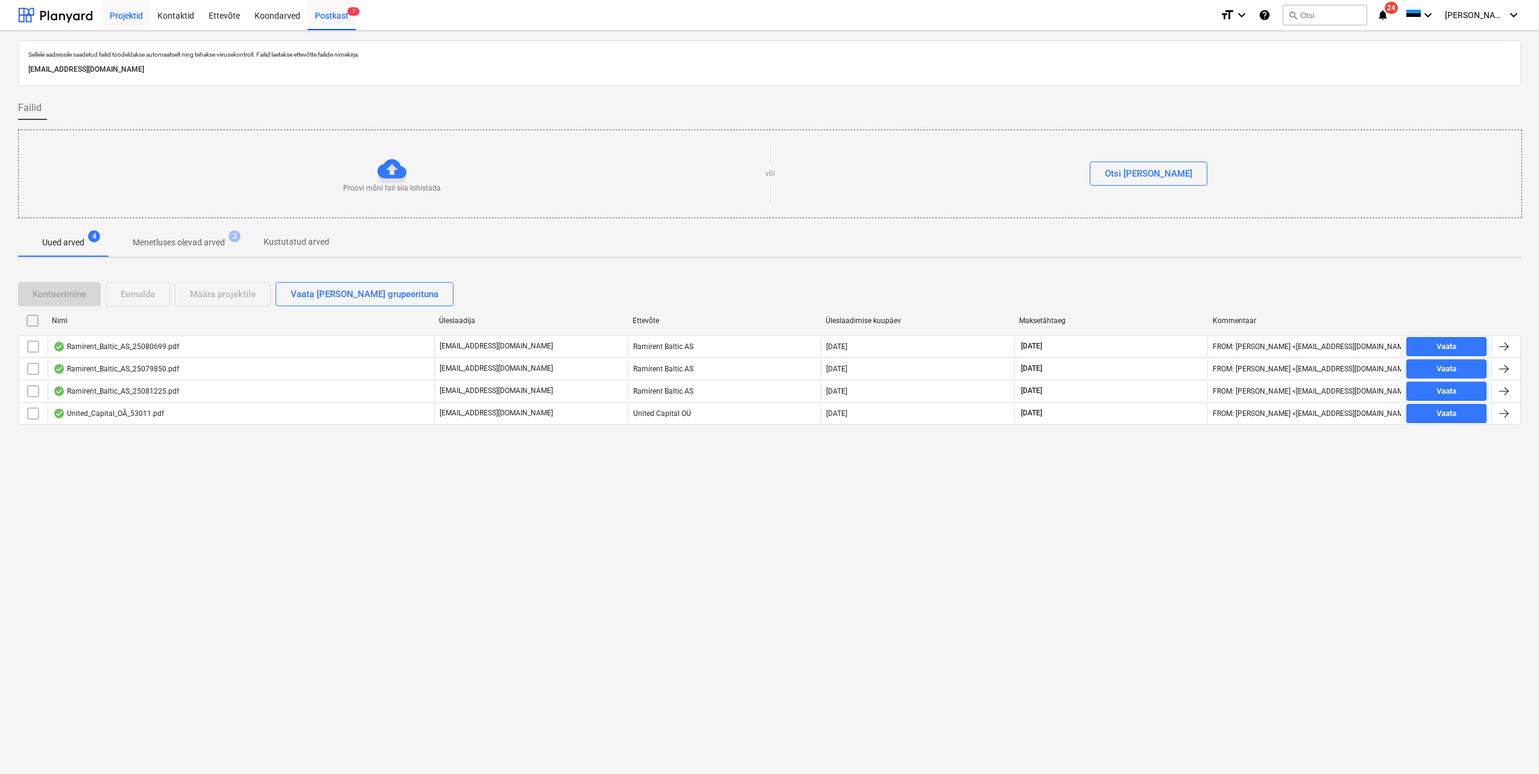
click at [125, 15] on div "Projektid" at bounding box center [127, 14] width 48 height 31
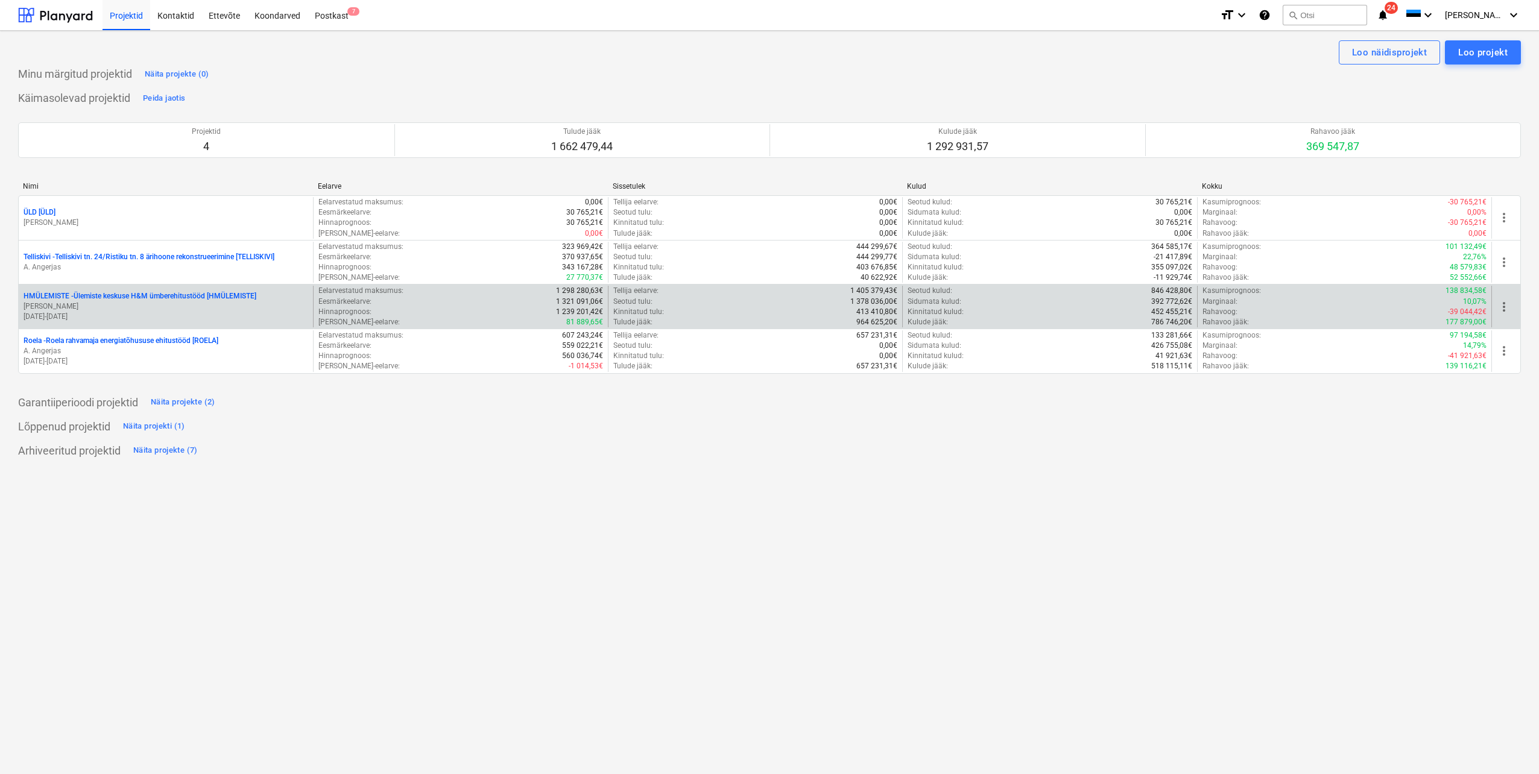
click at [186, 311] on p "[PERSON_NAME]" at bounding box center [166, 307] width 285 height 10
